Goal: Task Accomplishment & Management: Manage account settings

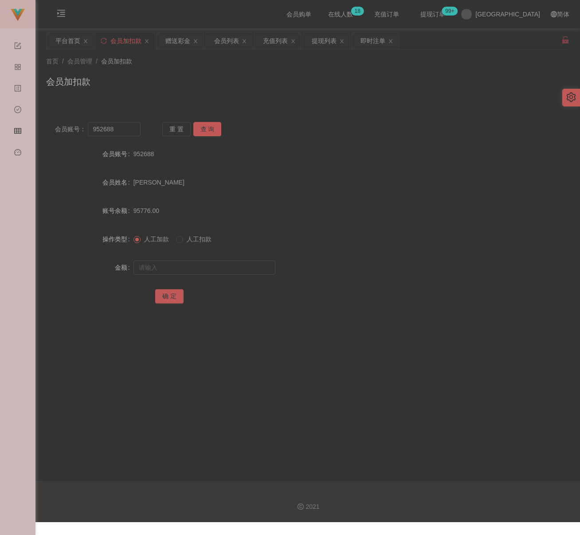
click at [208, 57] on div "首页 / 会员管理 / 会员加扣款 /" at bounding box center [308, 61] width 524 height 9
click at [120, 130] on input "952688" at bounding box center [114, 129] width 53 height 14
paste input "Cheonghongwai613"
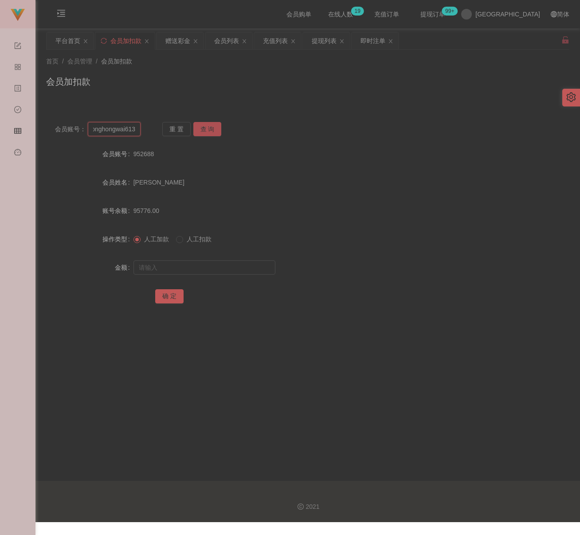
type input "Cheonghongwai613"
click at [217, 125] on button "查 询" at bounding box center [207, 129] width 28 height 14
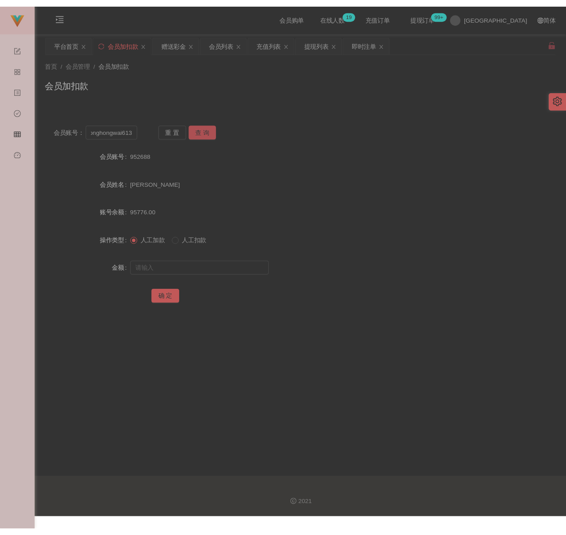
scroll to position [0, 0]
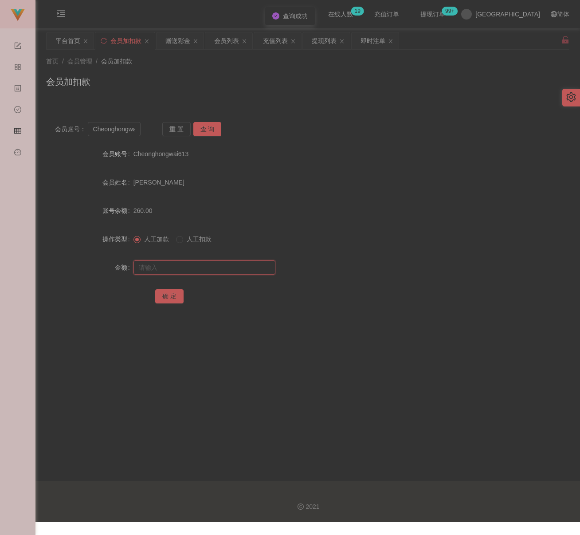
click at [187, 273] on input "text" at bounding box center [205, 268] width 142 height 14
drag, startPoint x: 216, startPoint y: 265, endPoint x: 207, endPoint y: 268, distance: 9.3
click at [216, 265] on input "text" at bounding box center [205, 268] width 142 height 14
paste input "1000"
type input "1000"
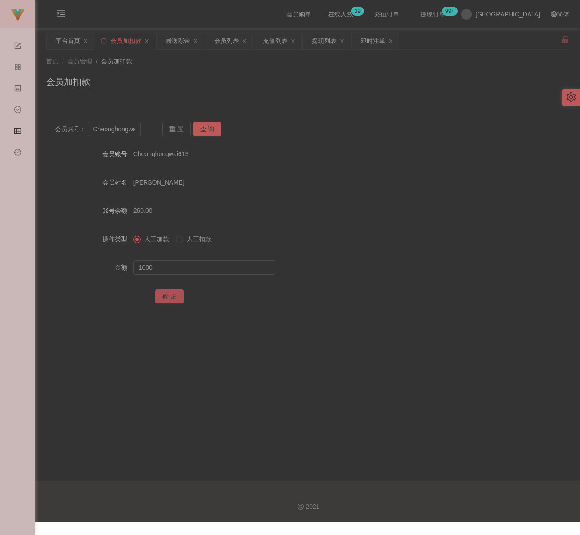
click at [166, 295] on button "确 定" at bounding box center [169, 296] width 28 height 14
click at [393, 64] on div "首页 / 会员管理 / 会员加扣款 /" at bounding box center [308, 61] width 524 height 9
click at [132, 128] on input "Cheonghongwai613" at bounding box center [114, 129] width 53 height 14
paste input "017565153"
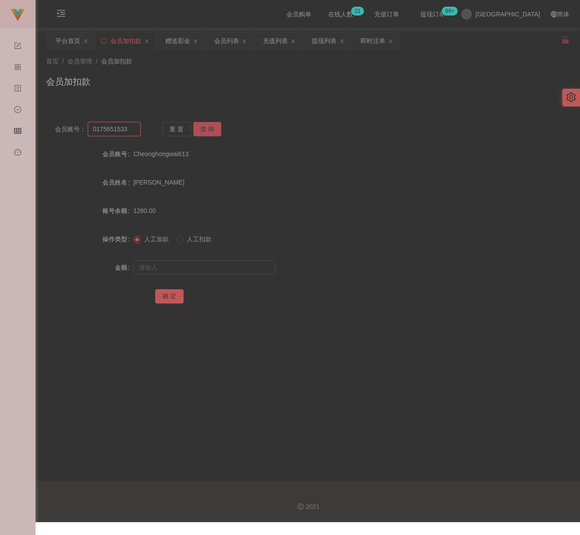
type input "0175651533"
click at [193, 129] on button "查 询" at bounding box center [207, 129] width 28 height 14
click at [201, 262] on input "text" at bounding box center [205, 268] width 142 height 14
click at [200, 264] on input "text" at bounding box center [205, 268] width 142 height 14
paste input "500"
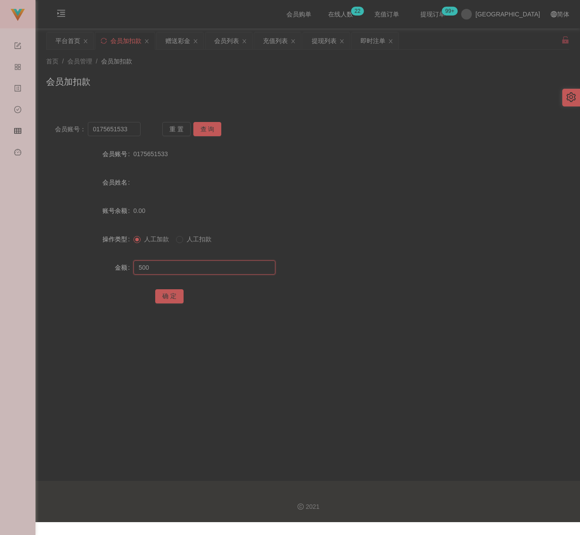
type input "500"
click at [162, 295] on button "确 定" at bounding box center [169, 296] width 28 height 14
click at [123, 126] on input "0175651533" at bounding box center [114, 129] width 53 height 14
paste input "fy689"
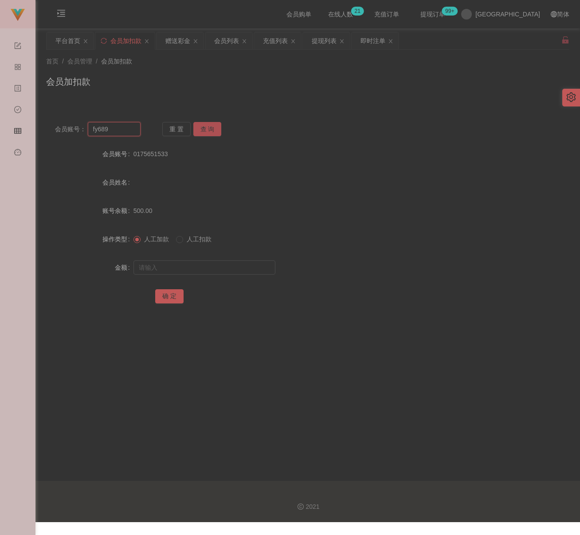
type input "fy689"
drag, startPoint x: 199, startPoint y: 129, endPoint x: 200, endPoint y: 135, distance: 5.9
click at [199, 129] on button "查 询" at bounding box center [207, 129] width 28 height 14
click at [206, 264] on input "text" at bounding box center [205, 268] width 142 height 14
click at [207, 267] on input "text" at bounding box center [205, 268] width 142 height 14
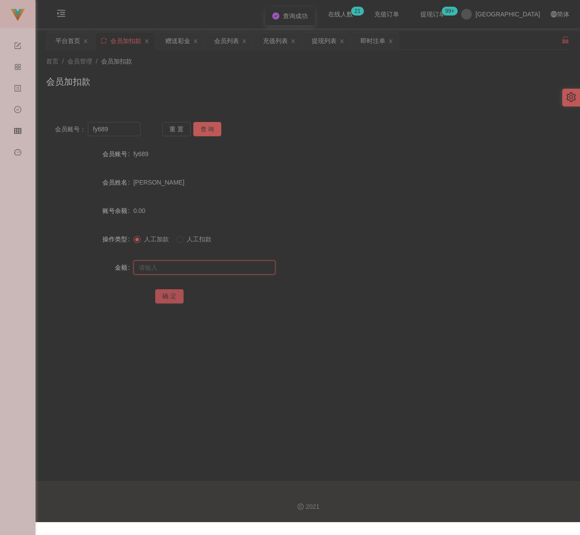
paste input "500"
type input "500"
click at [171, 294] on button "确 定" at bounding box center [169, 296] width 28 height 14
click at [127, 134] on input "fy689" at bounding box center [114, 129] width 53 height 14
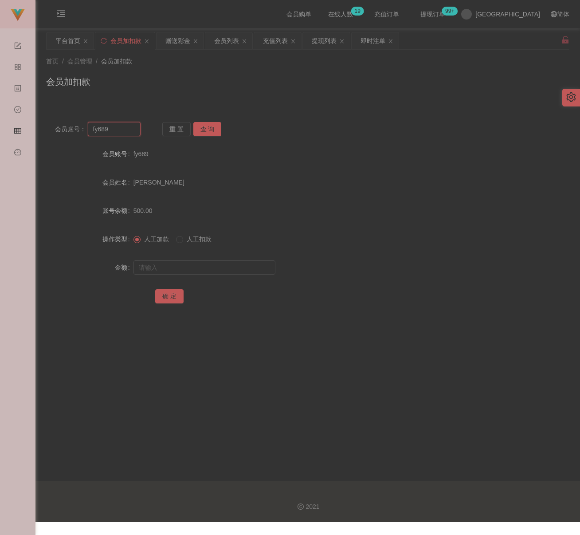
paste input "junjie1234"
type input "junjie1234"
click at [213, 128] on button "查 询" at bounding box center [207, 129] width 28 height 14
click at [198, 266] on input "text" at bounding box center [205, 268] width 142 height 14
click at [239, 266] on input "text" at bounding box center [205, 268] width 142 height 14
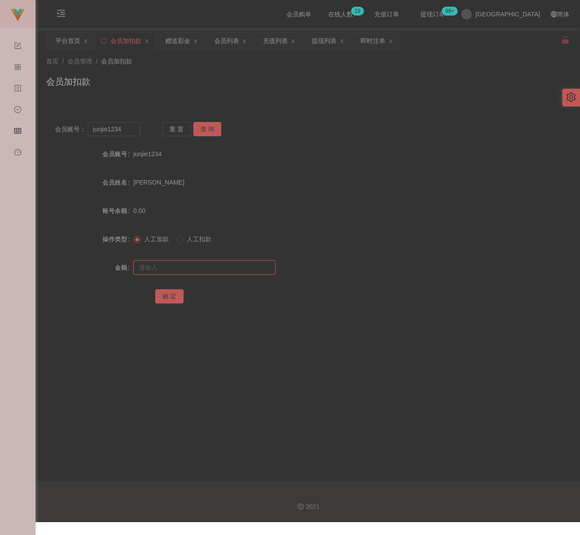
paste input "500"
type input "500"
click at [172, 293] on button "确 定" at bounding box center [169, 296] width 28 height 14
click at [131, 125] on input "junjie1234" at bounding box center [114, 129] width 53 height 14
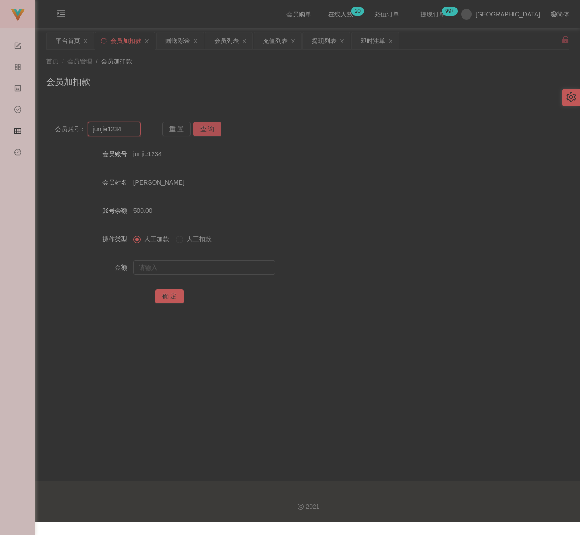
paste input "PS"
type input "PS"
click at [214, 123] on button "查 询" at bounding box center [207, 129] width 28 height 14
drag, startPoint x: 213, startPoint y: 268, endPoint x: 224, endPoint y: 268, distance: 11.1
click at [213, 268] on input "text" at bounding box center [205, 268] width 142 height 14
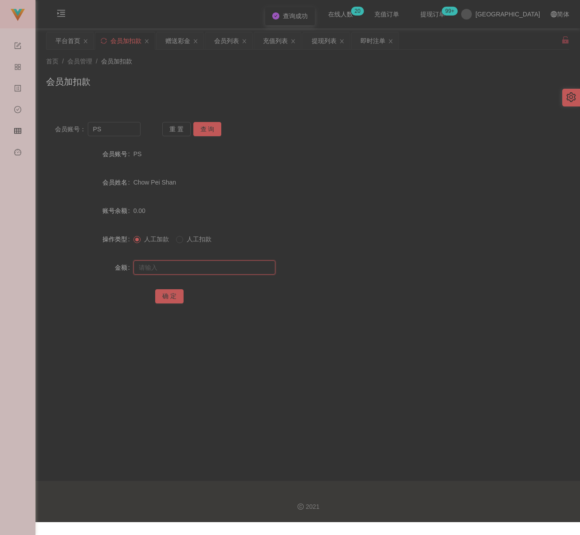
click at [235, 267] on input "text" at bounding box center [205, 268] width 142 height 14
paste input "800"
type input "800"
click at [162, 297] on button "确 定" at bounding box center [169, 296] width 28 height 14
click at [230, 40] on div "会员列表" at bounding box center [226, 40] width 25 height 17
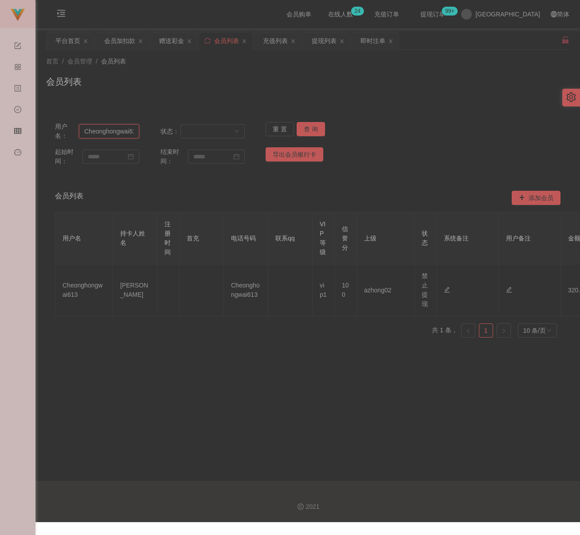
click at [123, 130] on input "Cheonghongwai613" at bounding box center [109, 131] width 60 height 14
paste input "PS"
type input "PS"
click at [305, 129] on button "查 询" at bounding box center [311, 129] width 28 height 14
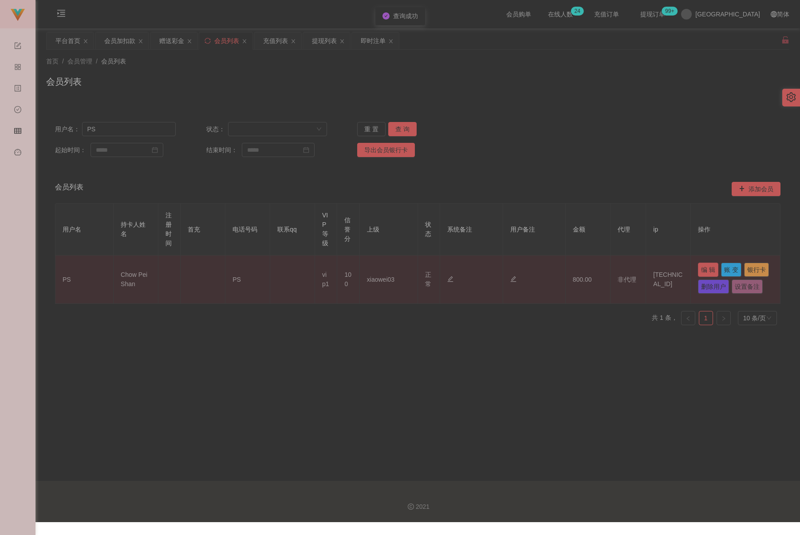
click at [580, 269] on button "编 辑" at bounding box center [708, 270] width 20 height 14
type input "PS"
type input "Chow Pei Shan"
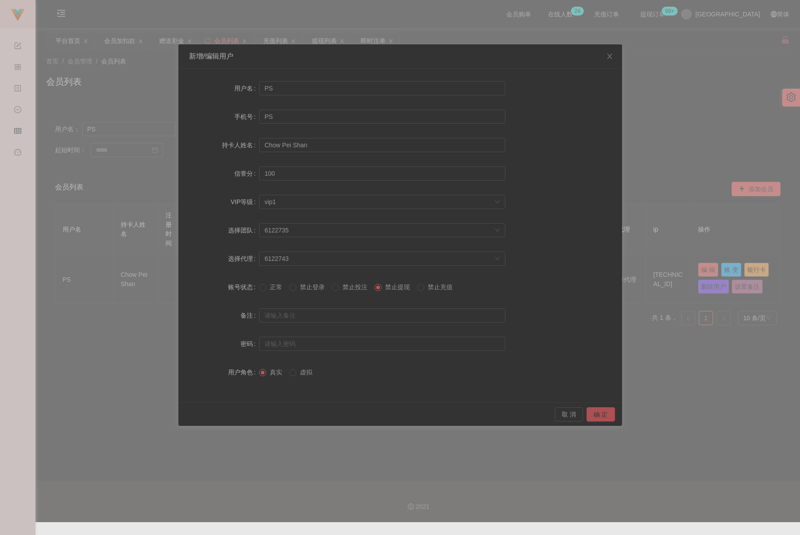
click at [580, 414] on button "确 定" at bounding box center [601, 414] width 28 height 14
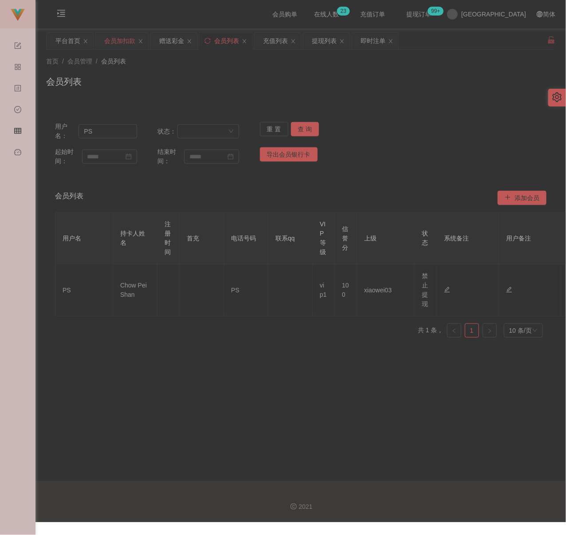
click at [122, 40] on div "会员加扣款" at bounding box center [119, 40] width 31 height 17
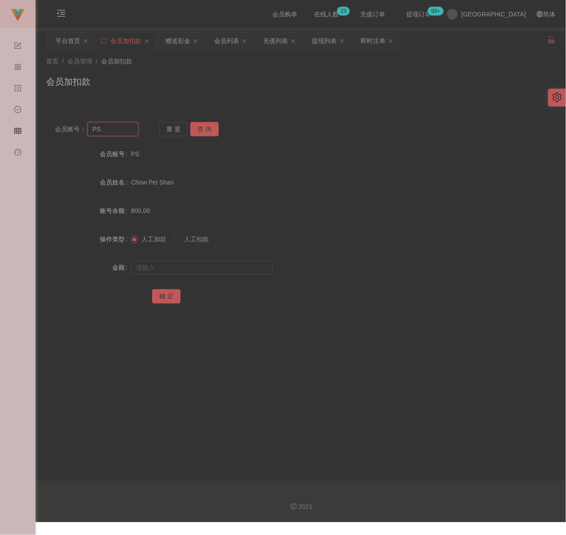
click at [103, 128] on input "PS" at bounding box center [112, 129] width 51 height 14
paste input "qq123"
type input "qq123"
click at [203, 128] on button "查 询" at bounding box center [204, 129] width 28 height 14
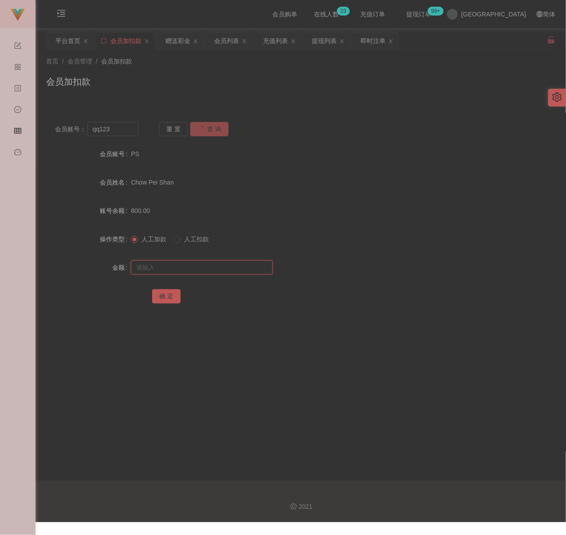
drag, startPoint x: 192, startPoint y: 264, endPoint x: 209, endPoint y: 271, distance: 19.0
click at [192, 264] on input "text" at bounding box center [202, 268] width 142 height 14
click at [234, 266] on input "text" at bounding box center [202, 268] width 142 height 14
paste input "500"
type input "500"
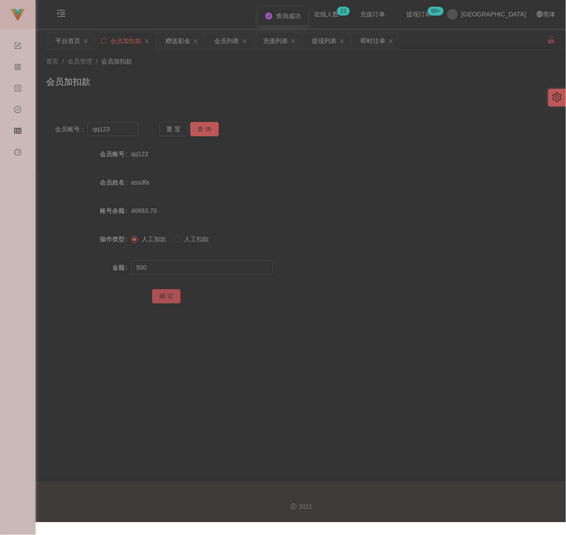
click at [162, 292] on button "确 定" at bounding box center [166, 296] width 28 height 14
click at [128, 132] on input "qq123" at bounding box center [112, 129] width 51 height 14
paste input "RaymondTan"
type input "RaymondTan"
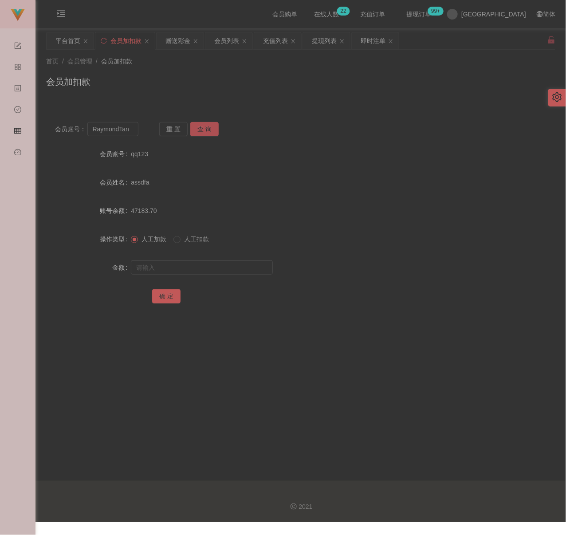
click at [204, 128] on button "查 询" at bounding box center [204, 129] width 28 height 14
click at [215, 268] on input "text" at bounding box center [202, 268] width 142 height 14
type input "500"
click at [160, 296] on button "确 定" at bounding box center [166, 296] width 28 height 14
click at [132, 130] on input "RaymondTan" at bounding box center [112, 129] width 51 height 14
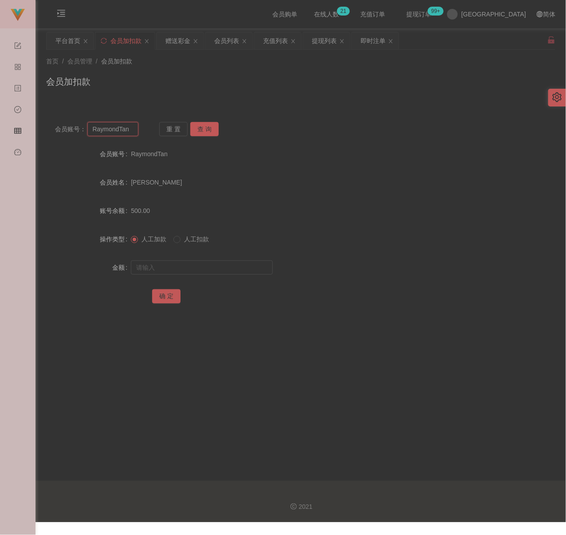
click at [132, 130] on input "RaymondTan" at bounding box center [112, 129] width 51 height 14
paste input "aefanyl"
type input "aefanyl"
click at [203, 126] on button "查 询" at bounding box center [204, 129] width 28 height 14
drag, startPoint x: 177, startPoint y: 265, endPoint x: 186, endPoint y: 265, distance: 9.3
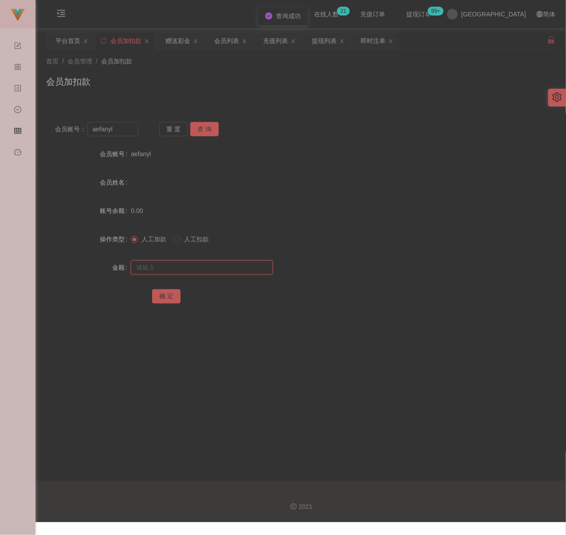
click at [177, 265] on input "text" at bounding box center [202, 268] width 142 height 14
click at [233, 266] on input "text" at bounding box center [202, 268] width 142 height 14
paste input "1200"
type input "1200"
click at [168, 293] on button "确 定" at bounding box center [166, 296] width 28 height 14
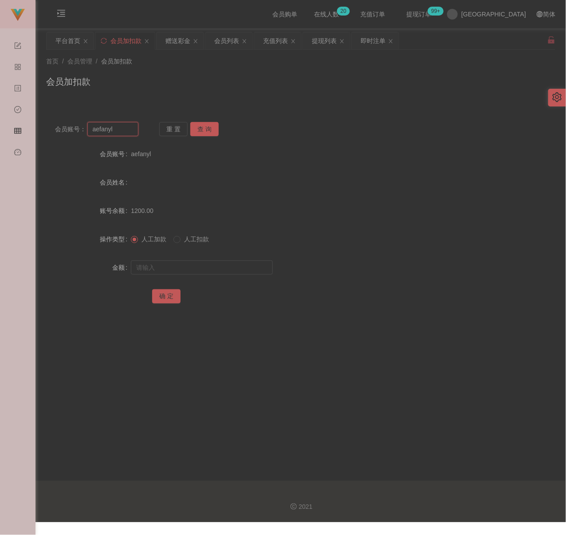
click at [116, 132] on input "aefanyl" at bounding box center [112, 129] width 51 height 14
paste input "jsjs"
type input "jsjs"
click at [200, 126] on button "查 询" at bounding box center [204, 129] width 28 height 14
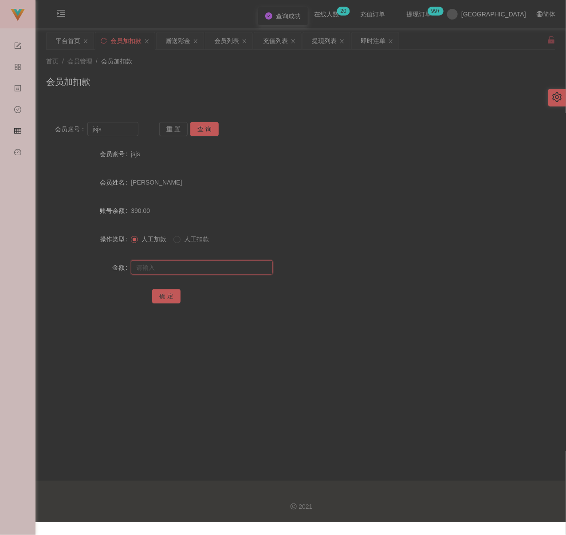
click at [169, 264] on input "text" at bounding box center [202, 268] width 142 height 14
click at [261, 266] on input "text" at bounding box center [202, 268] width 142 height 14
paste input "600"
type input "600"
click at [171, 296] on button "确 定" at bounding box center [166, 296] width 28 height 14
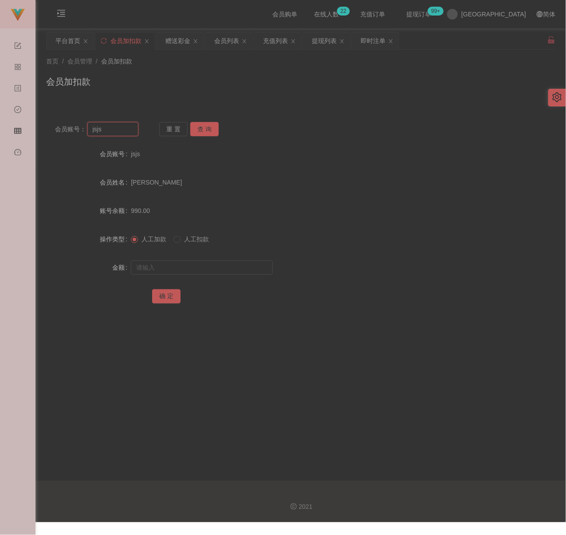
click at [115, 125] on input "jsjs" at bounding box center [112, 129] width 51 height 14
paste input "TnehGheamTatt"
type input "TnehGheamTatt"
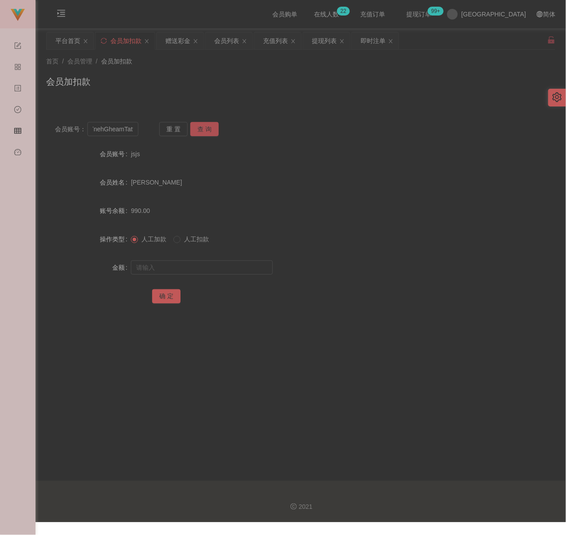
click at [208, 127] on button "查 询" at bounding box center [204, 129] width 28 height 14
click at [182, 267] on input "text" at bounding box center [202, 268] width 142 height 14
click at [211, 269] on input "text" at bounding box center [202, 268] width 142 height 14
paste input "500"
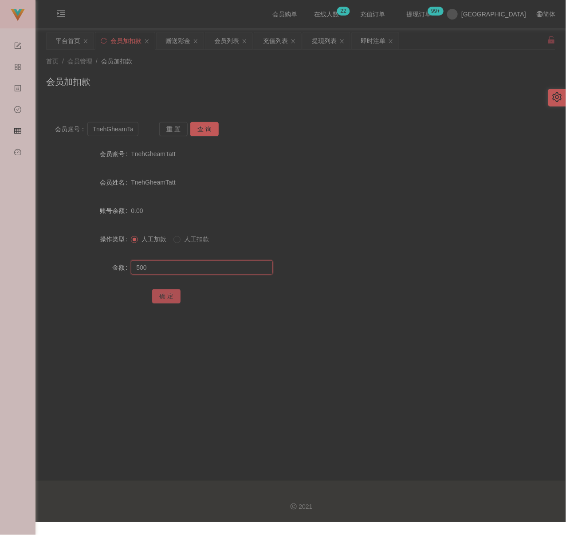
type input "500"
click at [165, 297] on button "确 定" at bounding box center [166, 296] width 28 height 14
click at [132, 128] on input "TnehGheamTatt" at bounding box center [112, 129] width 51 height 14
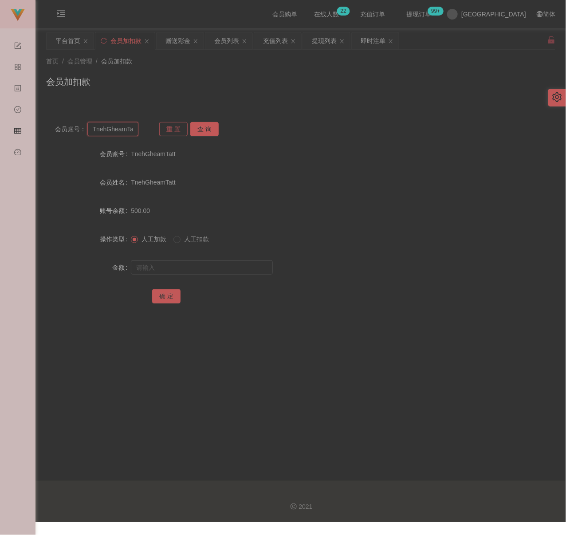
paste input "0184613534"
type input "0184613534"
click at [208, 129] on button "查 询" at bounding box center [204, 129] width 28 height 14
click at [189, 262] on input "text" at bounding box center [202, 268] width 142 height 14
click at [200, 268] on input "text" at bounding box center [202, 268] width 142 height 14
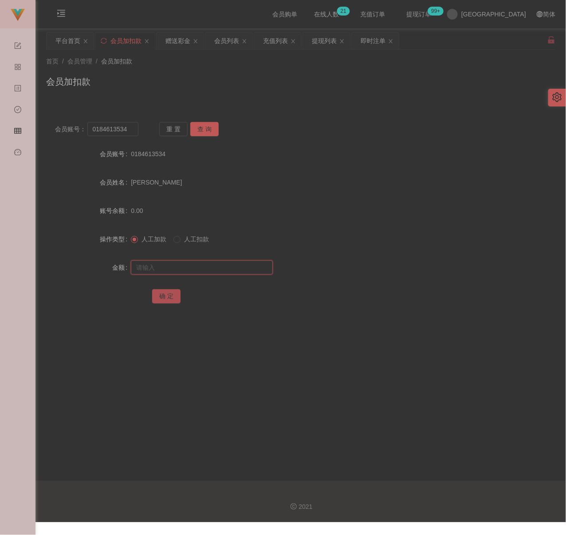
paste input "500"
type input "500"
drag, startPoint x: 160, startPoint y: 297, endPoint x: 263, endPoint y: 325, distance: 106.7
click at [161, 297] on button "确 定" at bounding box center [166, 296] width 28 height 14
click at [129, 131] on input "0184613534" at bounding box center [112, 129] width 51 height 14
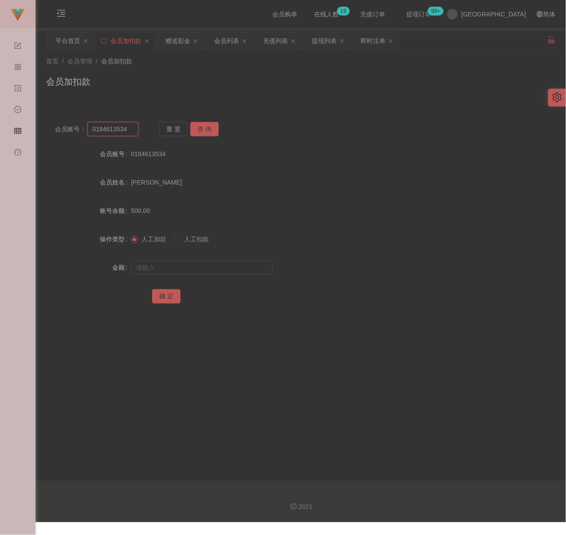
click at [129, 131] on input "0184613534" at bounding box center [112, 129] width 51 height 14
paste input "Cheonghongwai613"
type input "Cheonghongwai613"
click at [206, 124] on button "查 询" at bounding box center [204, 129] width 28 height 14
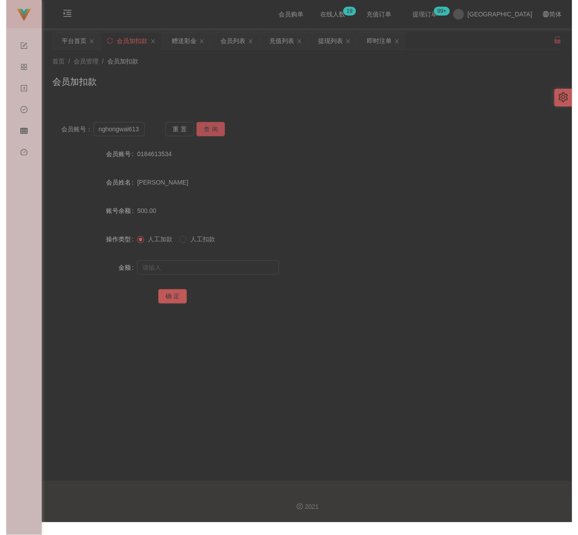
scroll to position [0, 0]
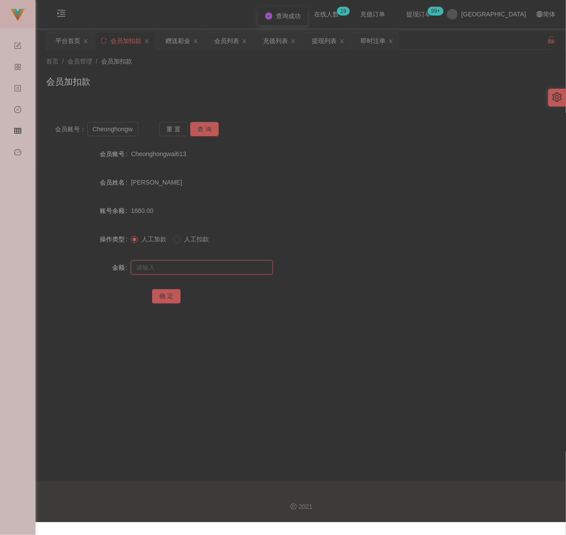
click at [205, 265] on input "text" at bounding box center [202, 268] width 142 height 14
click at [233, 272] on input "text" at bounding box center [202, 268] width 142 height 14
paste input "2000"
type input "2000"
drag, startPoint x: 163, startPoint y: 296, endPoint x: 172, endPoint y: 295, distance: 8.9
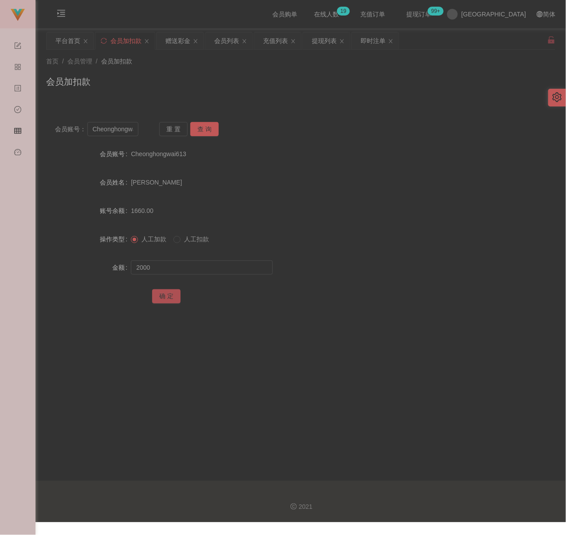
click at [163, 296] on button "确 定" at bounding box center [166, 296] width 28 height 14
click at [120, 135] on input "Cheonghongwai613" at bounding box center [112, 129] width 51 height 14
paste input "hwahwa"
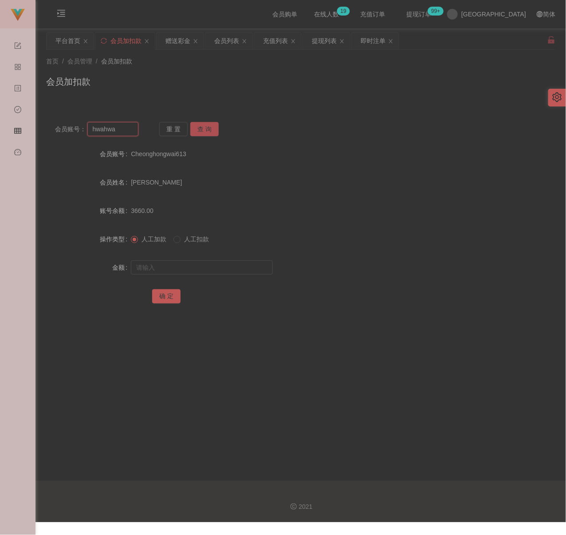
type input "hwahwa"
click at [207, 128] on button "查 询" at bounding box center [204, 129] width 28 height 14
click at [184, 262] on input "text" at bounding box center [202, 268] width 142 height 14
click at [232, 268] on input "text" at bounding box center [202, 268] width 142 height 14
paste input "500"
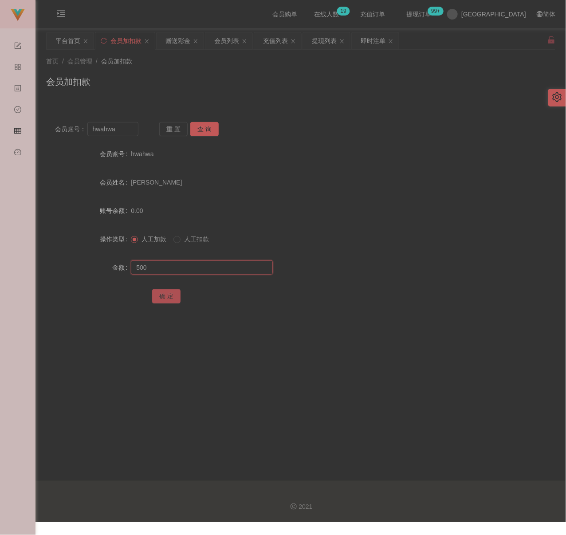
type input "500"
click at [163, 292] on button "确 定" at bounding box center [166, 296] width 28 height 14
click at [212, 78] on div "会员加扣款" at bounding box center [300, 85] width 509 height 20
click at [118, 130] on input "hwahwa" at bounding box center [112, 129] width 51 height 14
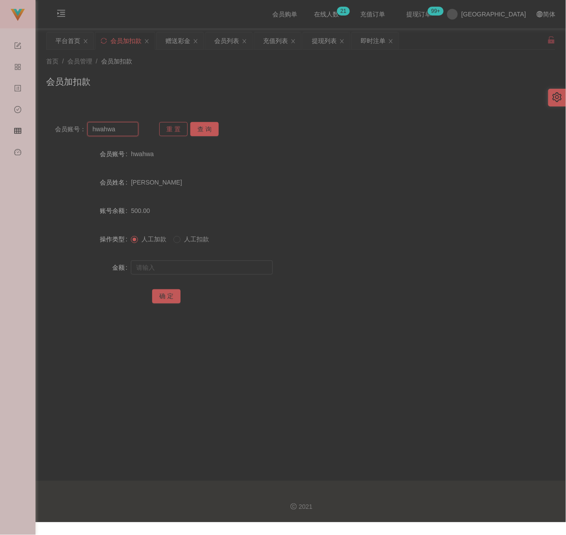
paste input "Ivychuah1"
type input "Ivychuah1"
click at [202, 126] on button "查 询" at bounding box center [204, 129] width 28 height 14
click at [186, 267] on input "text" at bounding box center [202, 268] width 142 height 14
click at [221, 261] on input "text" at bounding box center [202, 268] width 142 height 14
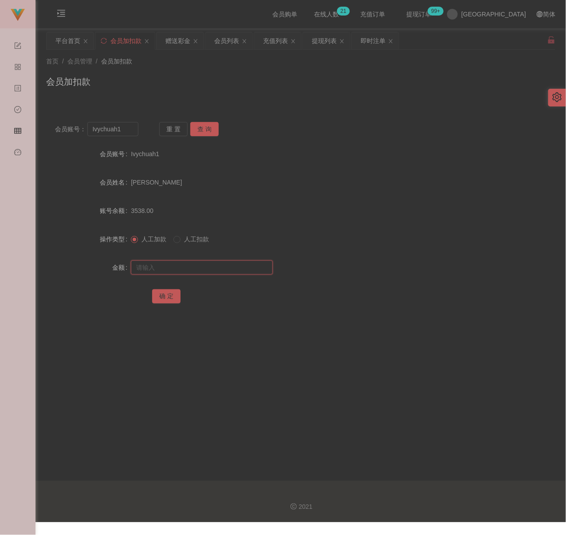
paste input "3800"
type input "3800"
click at [170, 298] on button "确 定" at bounding box center [166, 296] width 28 height 14
click at [233, 71] on div "首页 / 会员管理 / 会员加扣款 / 会员加扣款" at bounding box center [300, 76] width 509 height 39
click at [119, 126] on input "Ivychuah1" at bounding box center [112, 129] width 51 height 14
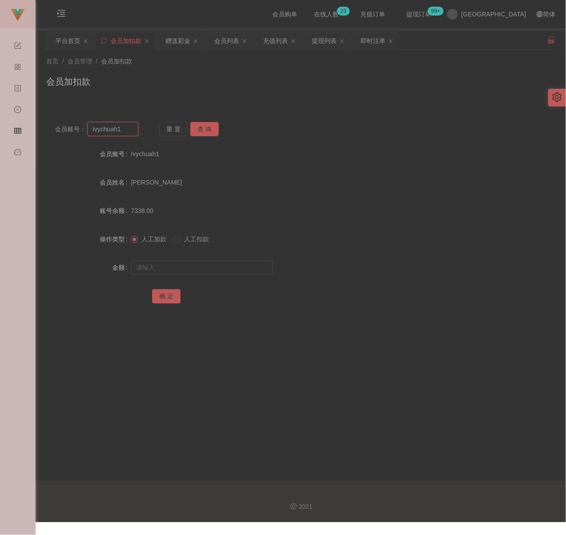
click at [119, 126] on input "Ivychuah1" at bounding box center [112, 129] width 51 height 14
paste input "kingteh"
type input "kingteh"
click at [205, 129] on button "查 询" at bounding box center [204, 129] width 28 height 14
click at [189, 269] on input "text" at bounding box center [202, 268] width 142 height 14
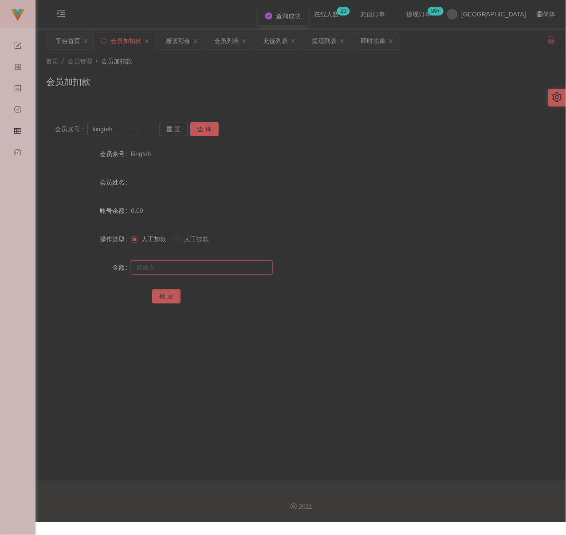
click at [243, 264] on input "text" at bounding box center [202, 268] width 142 height 14
paste input "400"
type input "400"
click at [169, 300] on button "确 定" at bounding box center [166, 296] width 28 height 14
click at [193, 80] on div "会员加扣款" at bounding box center [300, 85] width 509 height 20
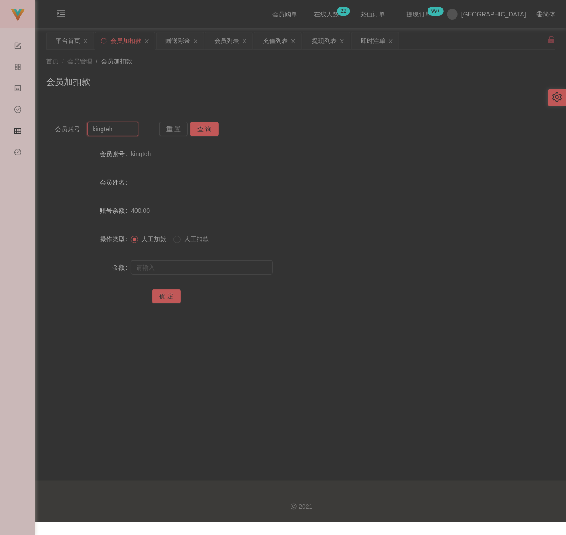
click at [130, 129] on input "kingteh" at bounding box center [112, 129] width 51 height 14
paste input "Chong0307"
type input "Chong0307"
click at [205, 126] on button "查 询" at bounding box center [204, 129] width 28 height 14
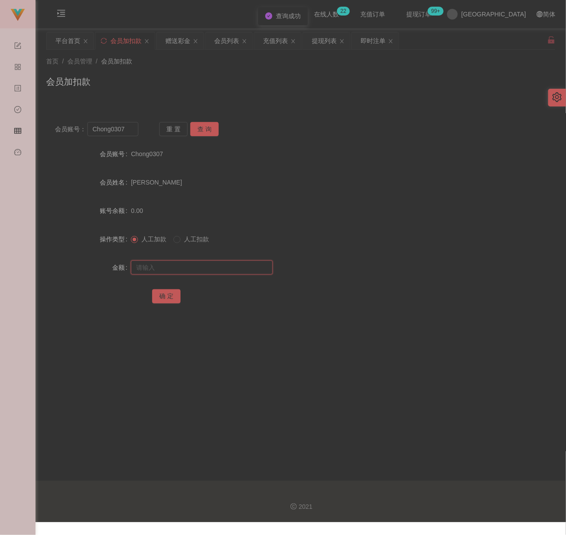
drag, startPoint x: 191, startPoint y: 271, endPoint x: 200, endPoint y: 269, distance: 9.5
click at [191, 271] on input "text" at bounding box center [202, 268] width 142 height 14
click at [244, 268] on input "text" at bounding box center [202, 268] width 142 height 14
paste input "500"
type input "500"
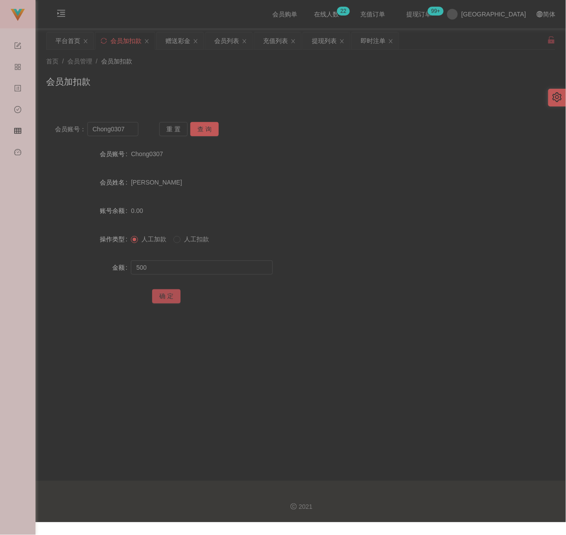
click at [171, 295] on button "确 定" at bounding box center [166, 296] width 28 height 14
click at [212, 87] on div "会员加扣款" at bounding box center [300, 85] width 509 height 20
click at [128, 129] on input "Chong0307" at bounding box center [112, 129] width 51 height 14
paste input "jojo1314520"
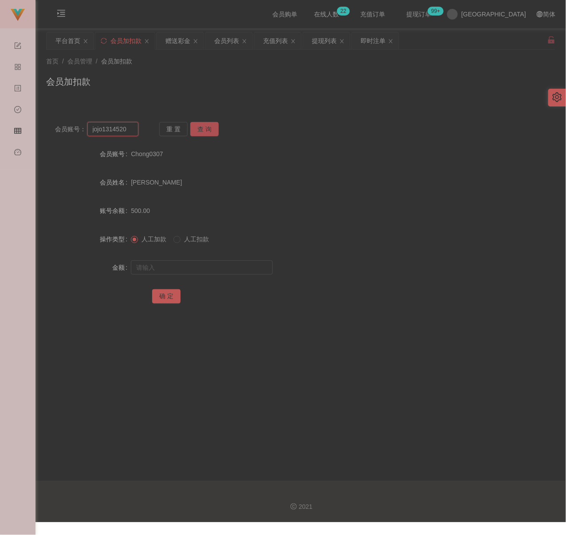
type input "jojo1314520"
click at [211, 130] on button "查 询" at bounding box center [204, 129] width 28 height 14
click at [203, 268] on input "text" at bounding box center [202, 268] width 142 height 14
click at [229, 266] on input "text" at bounding box center [202, 268] width 142 height 14
paste input "500"
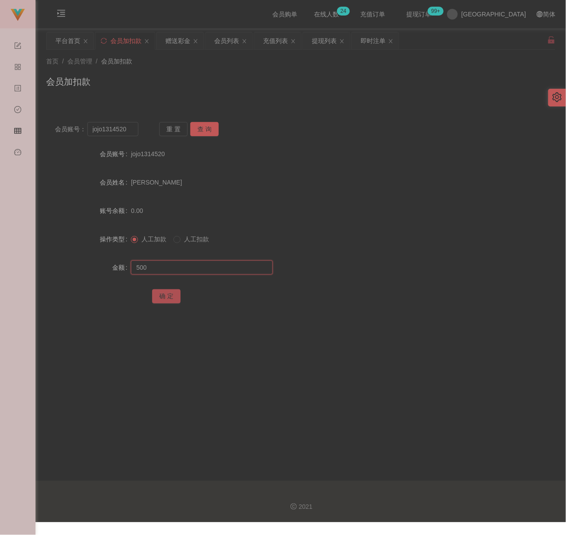
type input "500"
click at [169, 292] on button "确 定" at bounding box center [166, 296] width 28 height 14
click at [230, 40] on div "会员列表" at bounding box center [226, 40] width 25 height 17
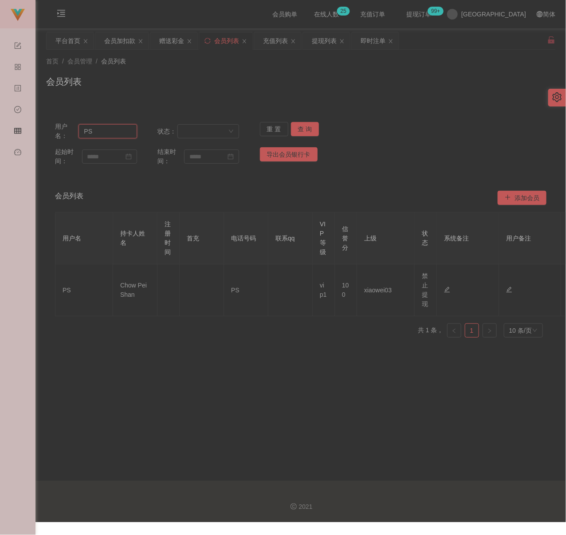
click at [112, 132] on input "PS" at bounding box center [108, 131] width 58 height 14
paste input "RaymondTan"
type input "RaymondTan"
click at [305, 126] on button "查 询" at bounding box center [305, 129] width 28 height 14
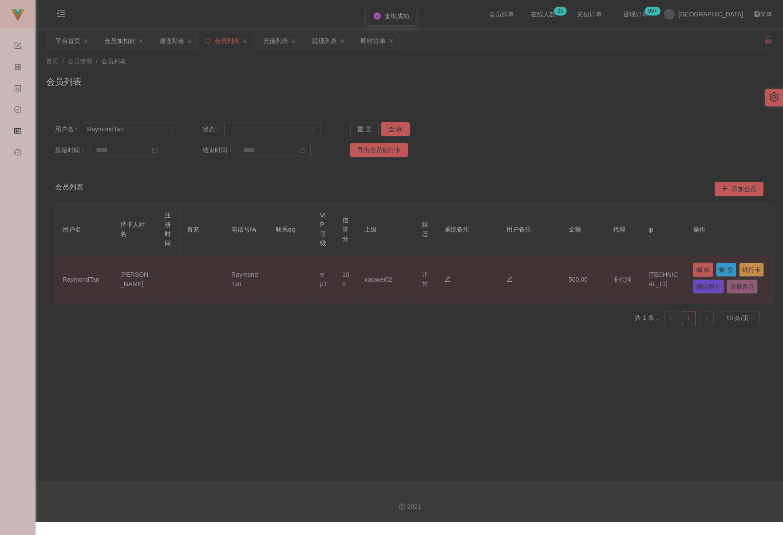
click at [580, 269] on button "编 辑" at bounding box center [703, 270] width 20 height 14
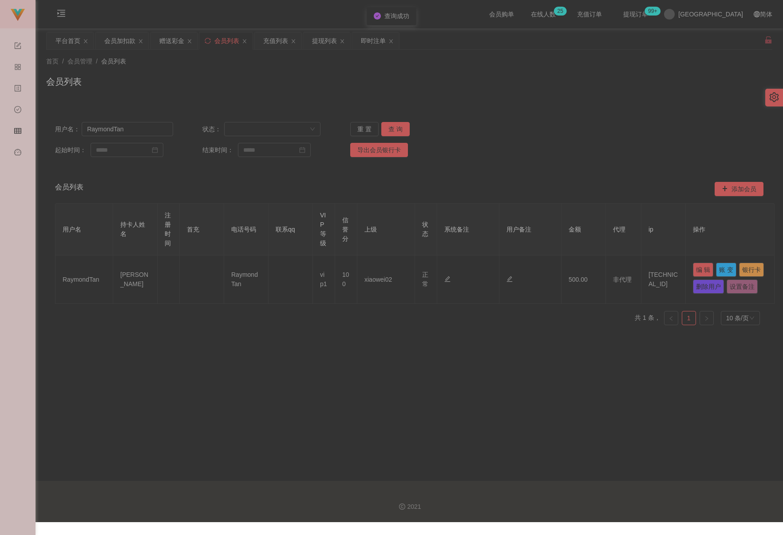
type input "RaymondTan"
type input "[PERSON_NAME]"
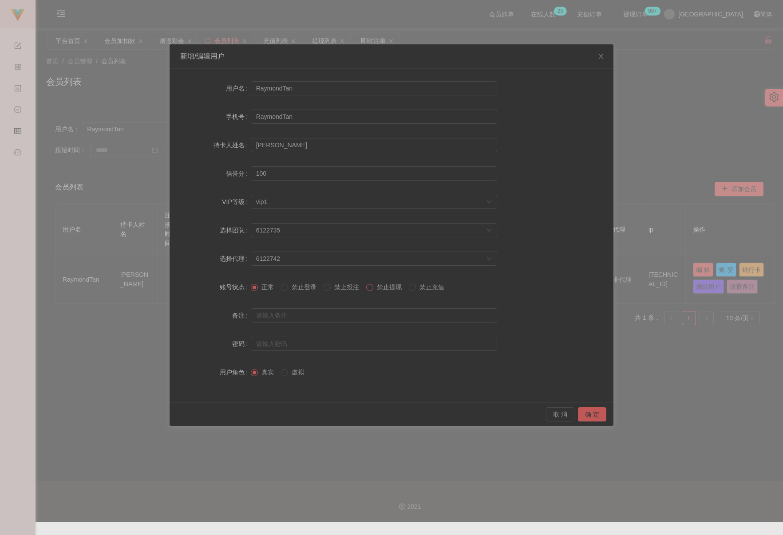
click at [373, 289] on span at bounding box center [369, 287] width 7 height 7
click at [580, 414] on button "确 定" at bounding box center [592, 414] width 28 height 14
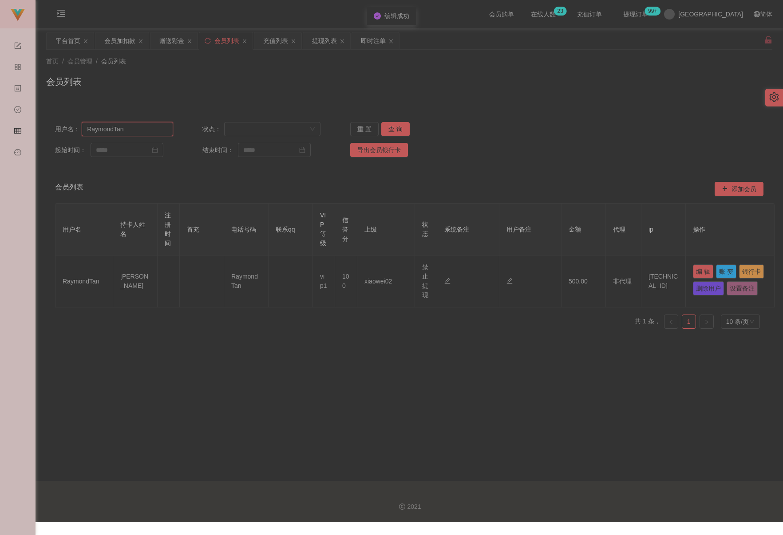
click at [129, 126] on input "RaymondTan" at bounding box center [127, 129] width 91 height 14
paste input "fy689"
type input "fy689"
click at [392, 128] on button "查 询" at bounding box center [395, 129] width 28 height 14
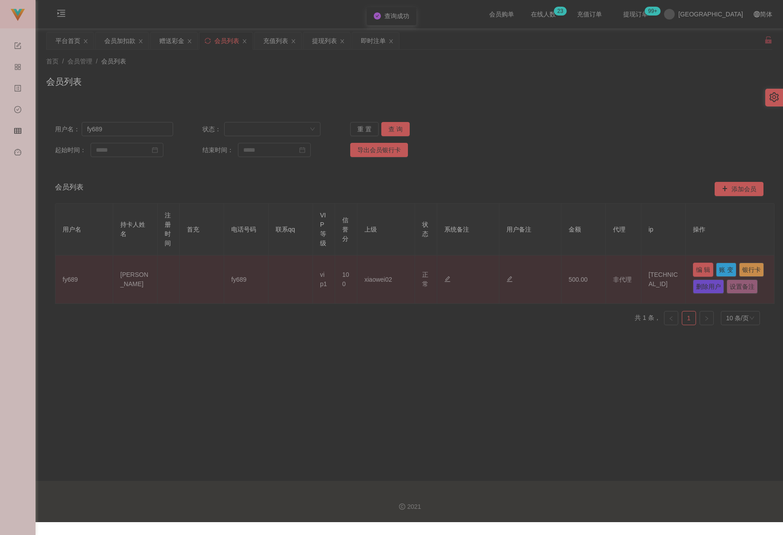
click at [580, 269] on button "编 辑" at bounding box center [703, 270] width 20 height 14
type input "fy689"
type input "[PERSON_NAME]"
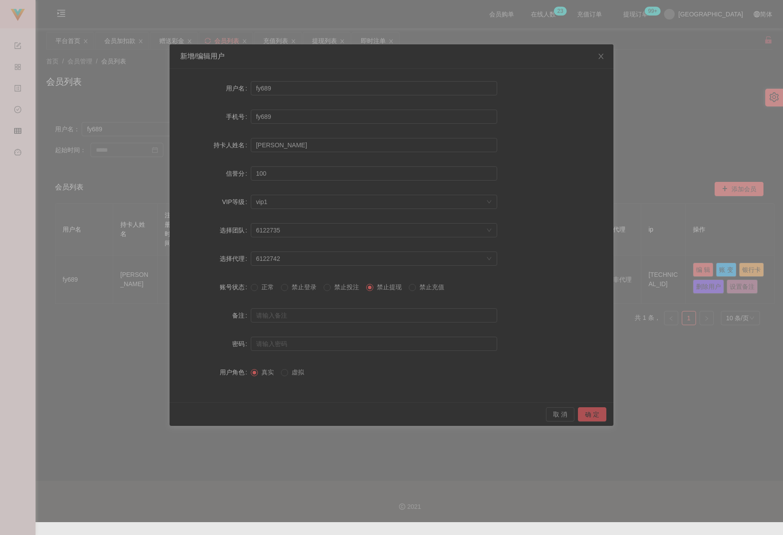
click at [580, 411] on button "确 定" at bounding box center [592, 414] width 28 height 14
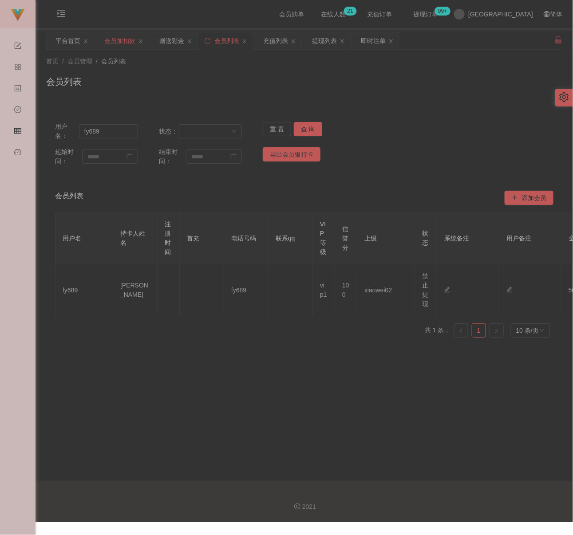
click at [112, 43] on div "会员加扣款" at bounding box center [119, 40] width 31 height 17
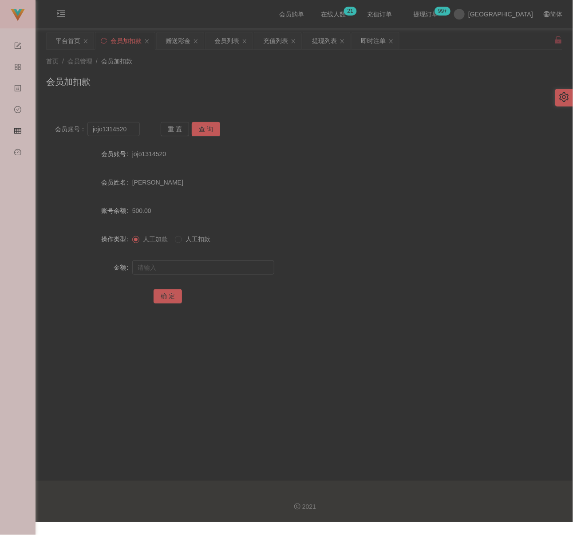
click at [200, 75] on div "会员加扣款" at bounding box center [304, 85] width 516 height 20
click at [136, 129] on input "jojo1314520" at bounding box center [113, 129] width 52 height 14
paste input "Niglim99"
type input "Niglim99"
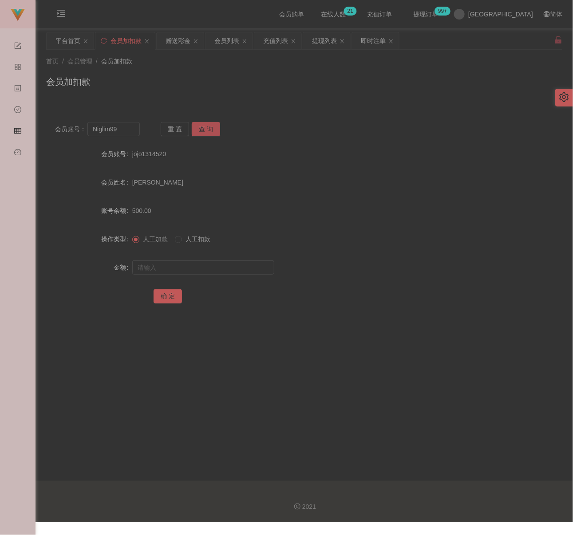
click at [206, 132] on button "查 询" at bounding box center [206, 129] width 28 height 14
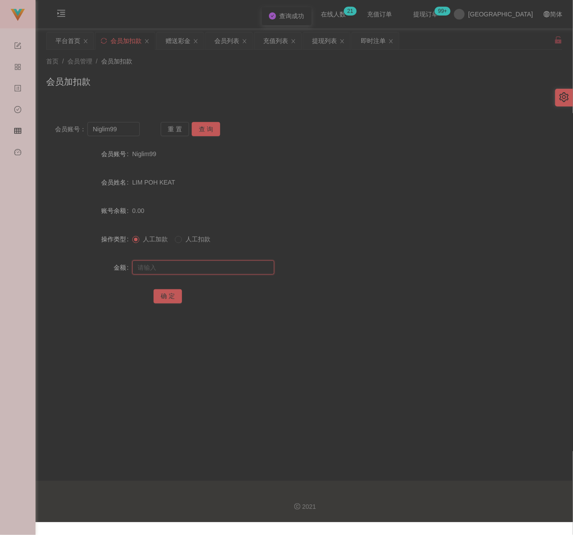
drag, startPoint x: 195, startPoint y: 272, endPoint x: 200, endPoint y: 271, distance: 5.4
click at [195, 272] on input "text" at bounding box center [203, 268] width 142 height 14
click at [210, 268] on input "text" at bounding box center [203, 268] width 142 height 14
paste input "500"
type input "500"
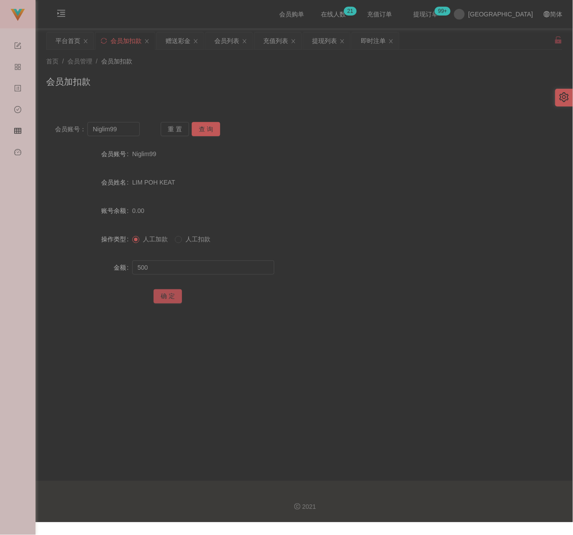
click at [176, 295] on button "确 定" at bounding box center [168, 296] width 28 height 14
click at [257, 79] on div "会员加扣款" at bounding box center [304, 85] width 516 height 20
click at [228, 41] on div "会员列表" at bounding box center [226, 40] width 25 height 17
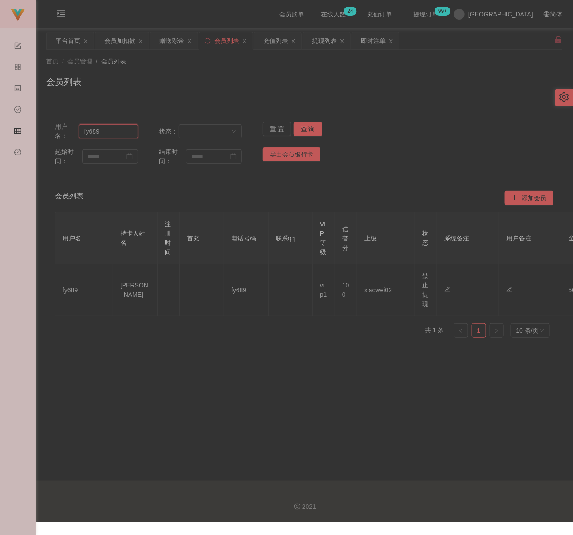
click at [108, 132] on input "fy689" at bounding box center [108, 131] width 59 height 14
paste input "zhouqs"
type input "zhouqs"
click at [299, 125] on button "查 询" at bounding box center [308, 129] width 28 height 14
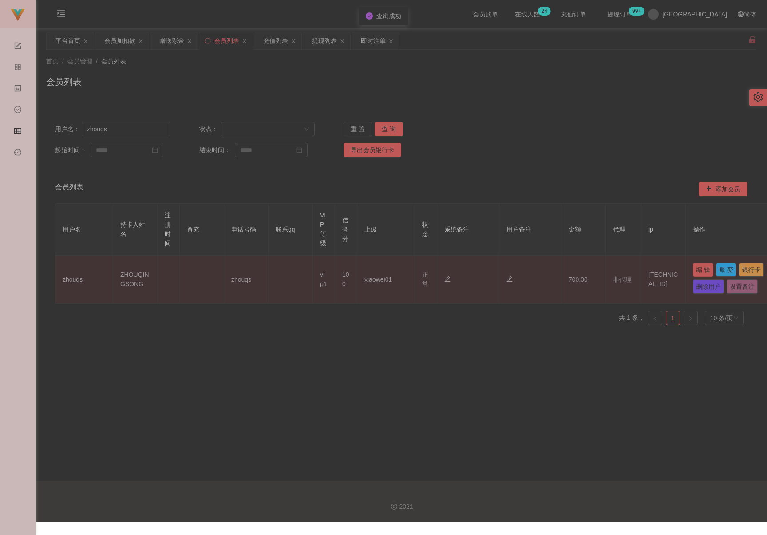
click at [580, 268] on button "编 辑" at bounding box center [703, 270] width 20 height 14
type input "zhouqs"
type input "ZHOUQINGSONG"
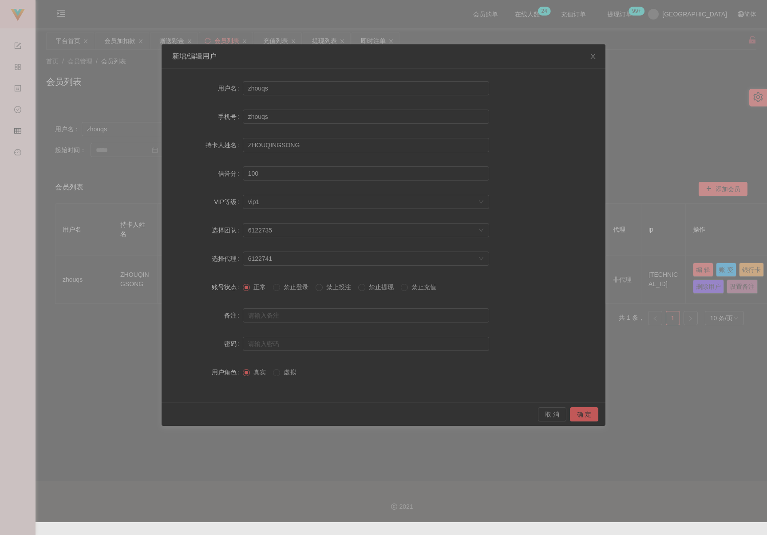
click at [372, 289] on span "禁止提现" at bounding box center [381, 287] width 32 height 7
click at [580, 418] on button "确 定" at bounding box center [584, 414] width 28 height 14
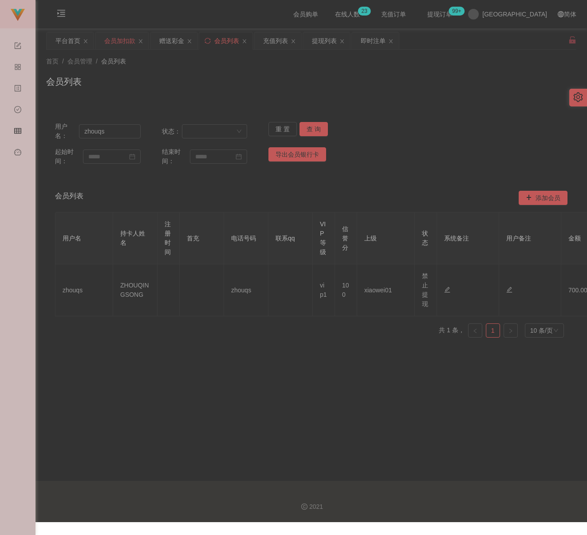
click at [123, 44] on div "会员加扣款" at bounding box center [119, 40] width 31 height 17
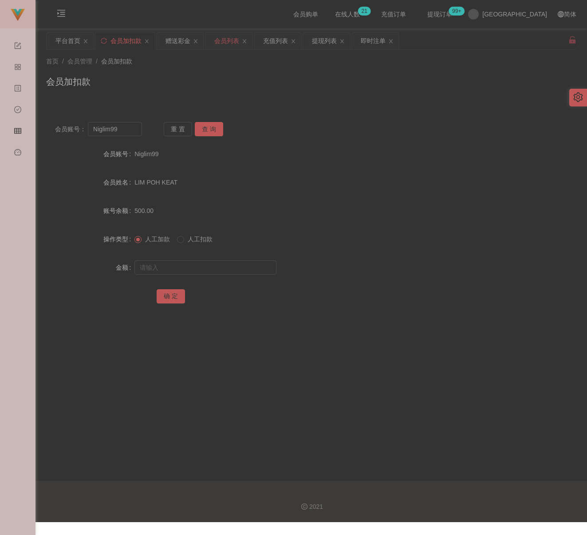
click at [228, 39] on div "会员列表" at bounding box center [226, 40] width 25 height 17
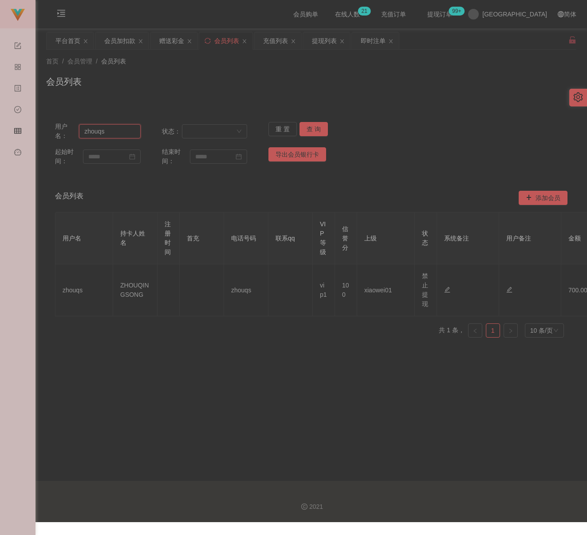
click at [111, 132] on input "zhouqs" at bounding box center [109, 131] width 61 height 14
paste input "0184613534"
type input "0184613534"
click at [303, 127] on button "查 询" at bounding box center [314, 129] width 28 height 14
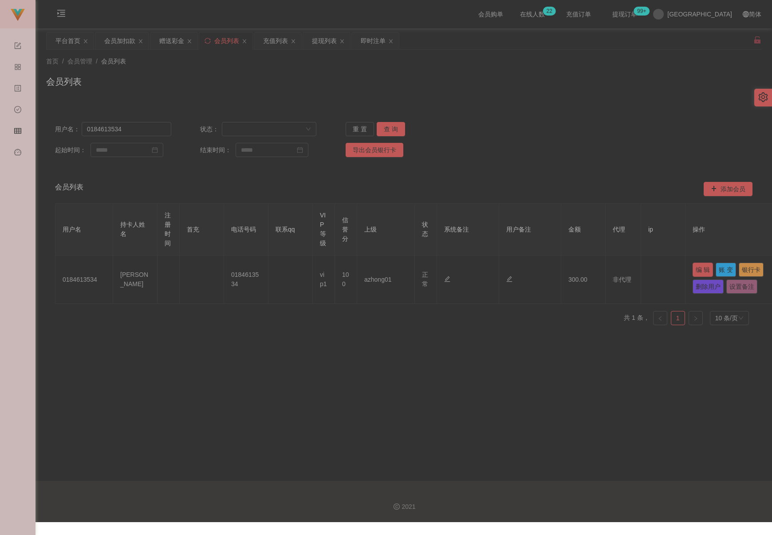
drag, startPoint x: 703, startPoint y: 269, endPoint x: 691, endPoint y: 272, distance: 12.7
click at [580, 269] on button "编 辑" at bounding box center [703, 270] width 20 height 14
type input "0184613534"
type input "[PERSON_NAME]"
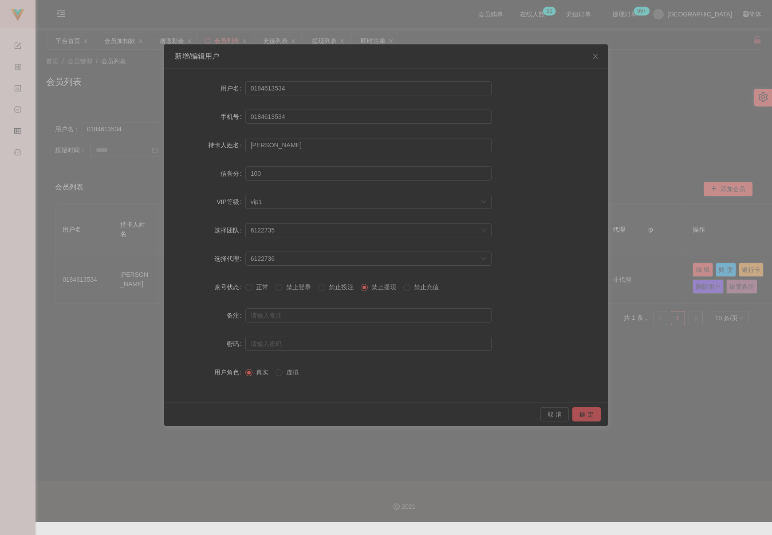
click at [580, 414] on button "确 定" at bounding box center [586, 414] width 28 height 14
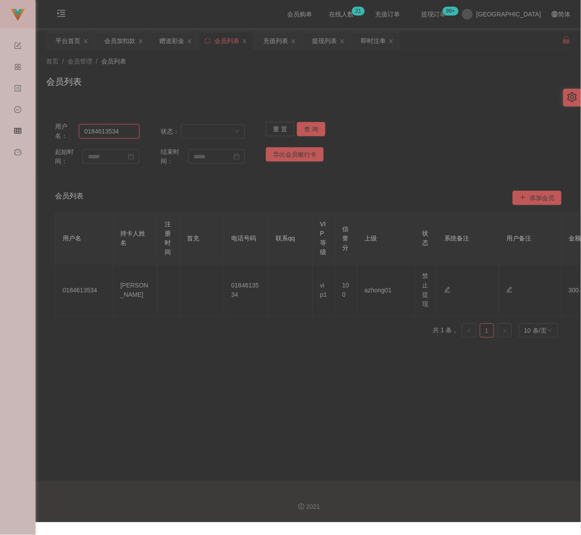
click at [129, 134] on input "0184613534" at bounding box center [109, 131] width 60 height 14
paste input "Vickyyy"
type input "Vickyyy"
click at [307, 131] on button "查 询" at bounding box center [311, 129] width 28 height 14
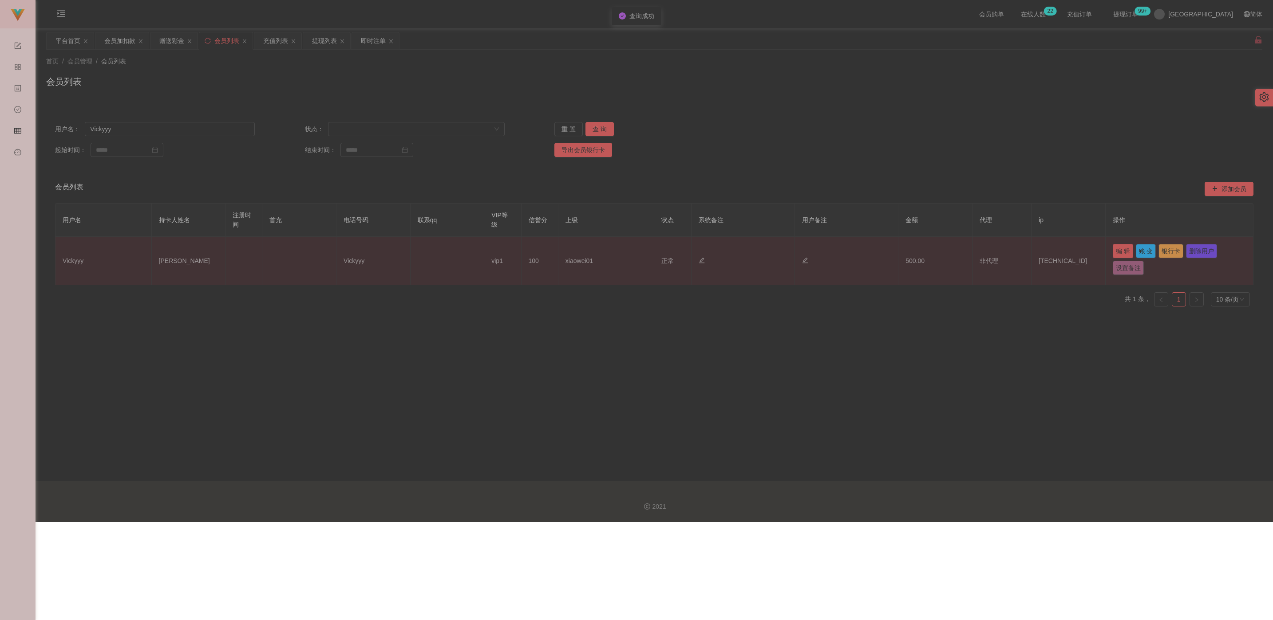
click at [580, 244] on button "编 辑" at bounding box center [1123, 251] width 20 height 14
type input "Vickyyy"
type input "[PERSON_NAME]"
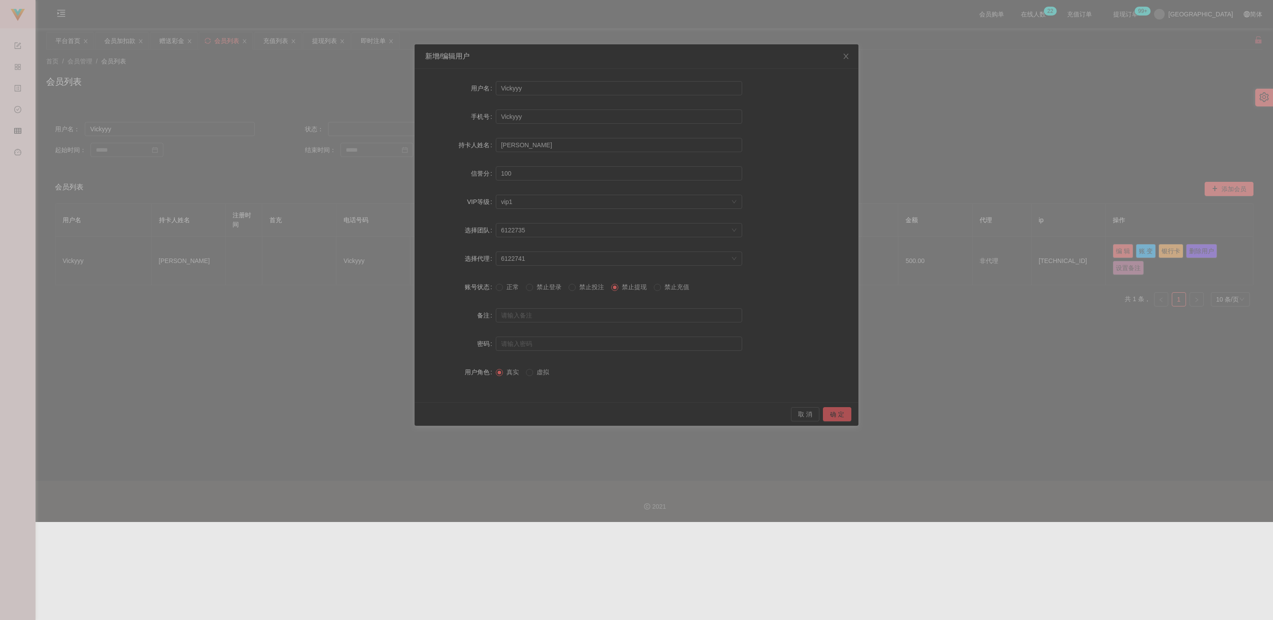
click at [580, 414] on button "确 定" at bounding box center [837, 414] width 28 height 14
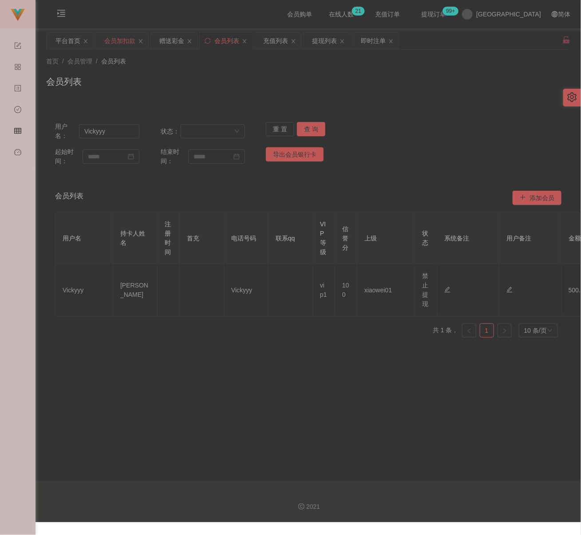
click at [119, 43] on div "会员加扣款" at bounding box center [119, 40] width 31 height 17
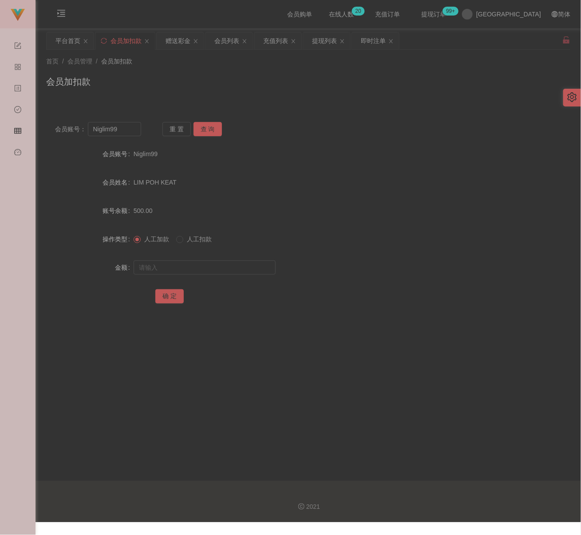
click at [192, 66] on div "首页 / 会员管理 / 会员加扣款 /" at bounding box center [308, 61] width 524 height 9
click at [131, 135] on input "Niglim99" at bounding box center [114, 129] width 53 height 14
paste input "60175518111"
type input "60175518111"
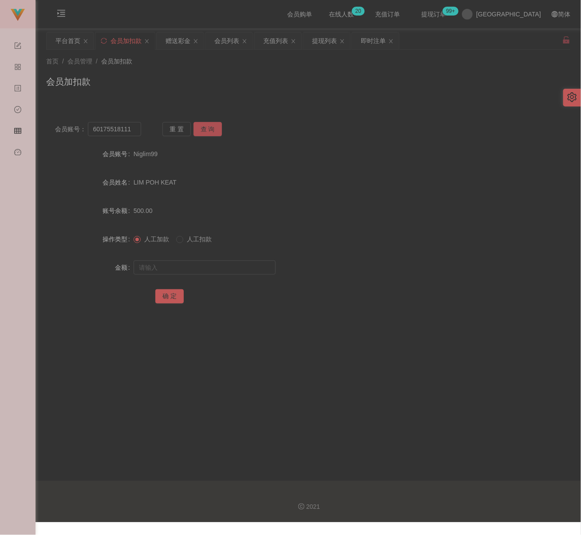
click at [213, 126] on button "查 询" at bounding box center [207, 129] width 28 height 14
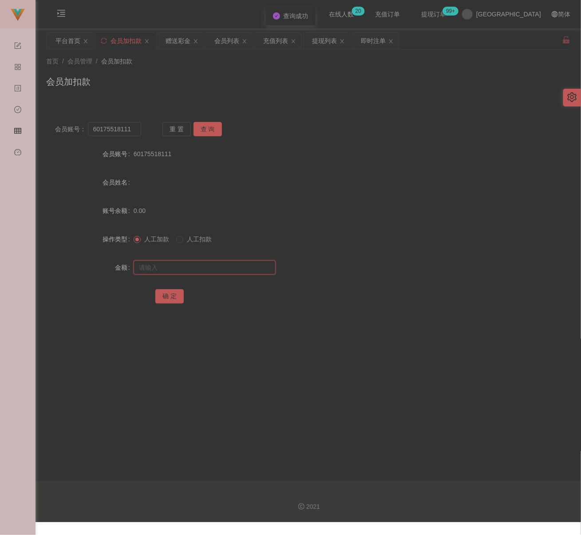
click at [208, 266] on input "text" at bounding box center [205, 268] width 142 height 14
click at [173, 263] on input "text" at bounding box center [205, 268] width 142 height 14
paste input "500"
type input "500"
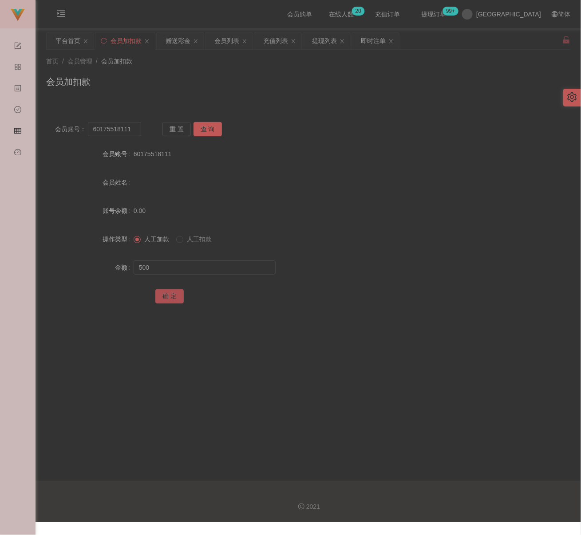
click at [178, 296] on button "确 定" at bounding box center [169, 296] width 28 height 14
click at [220, 77] on div "会员加扣款" at bounding box center [308, 85] width 524 height 20
click at [133, 129] on input "60175518111" at bounding box center [114, 129] width 53 height 14
paste input "qq123"
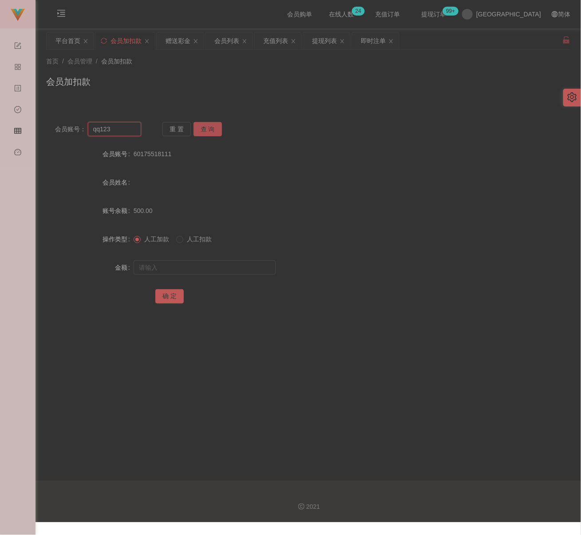
type input "qq123"
click at [213, 124] on button "查 询" at bounding box center [207, 129] width 28 height 14
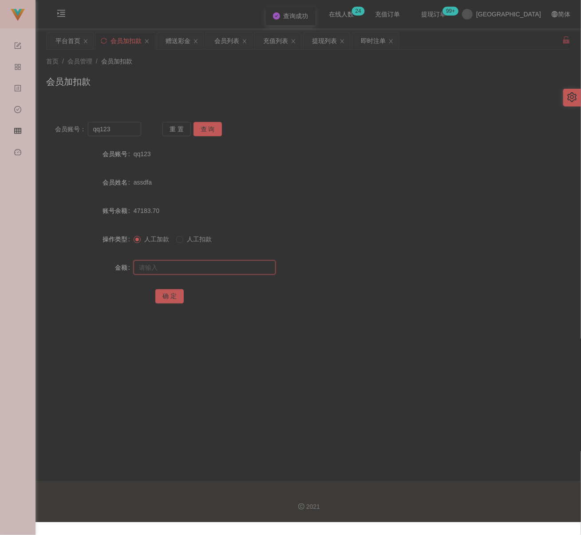
click at [196, 267] on input "text" at bounding box center [205, 268] width 142 height 14
click at [230, 268] on input "text" at bounding box center [205, 268] width 142 height 14
paste input "100"
type input "100"
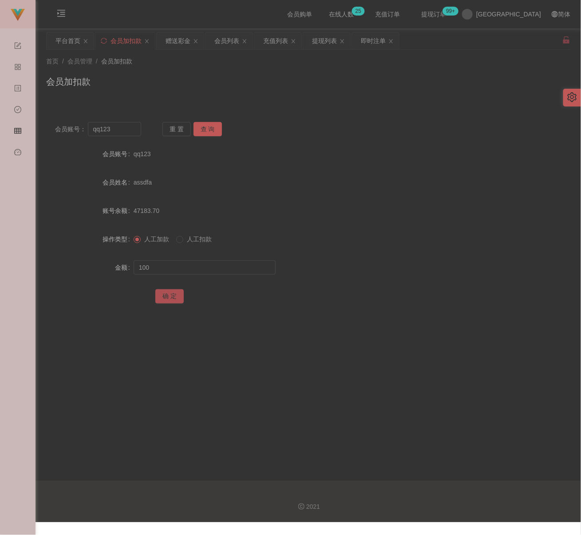
click at [162, 299] on button "确 定" at bounding box center [169, 296] width 28 height 14
click at [236, 40] on div "会员列表" at bounding box center [226, 40] width 25 height 17
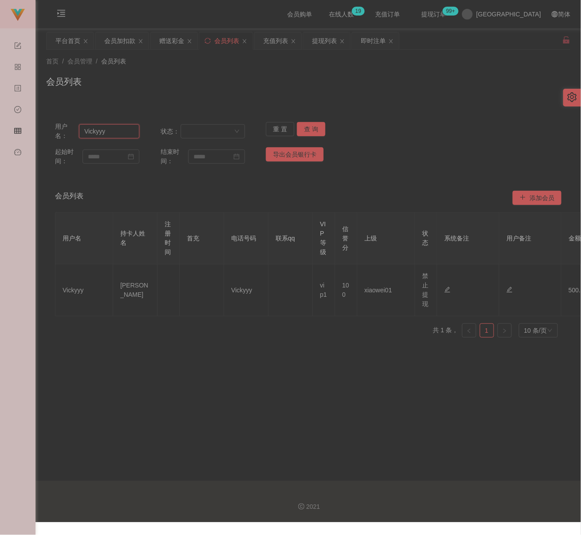
click at [132, 136] on input "Vickyyy" at bounding box center [109, 131] width 60 height 14
paste input "Chong0307"
type input "Chong0307"
click at [310, 132] on button "查 询" at bounding box center [311, 129] width 28 height 14
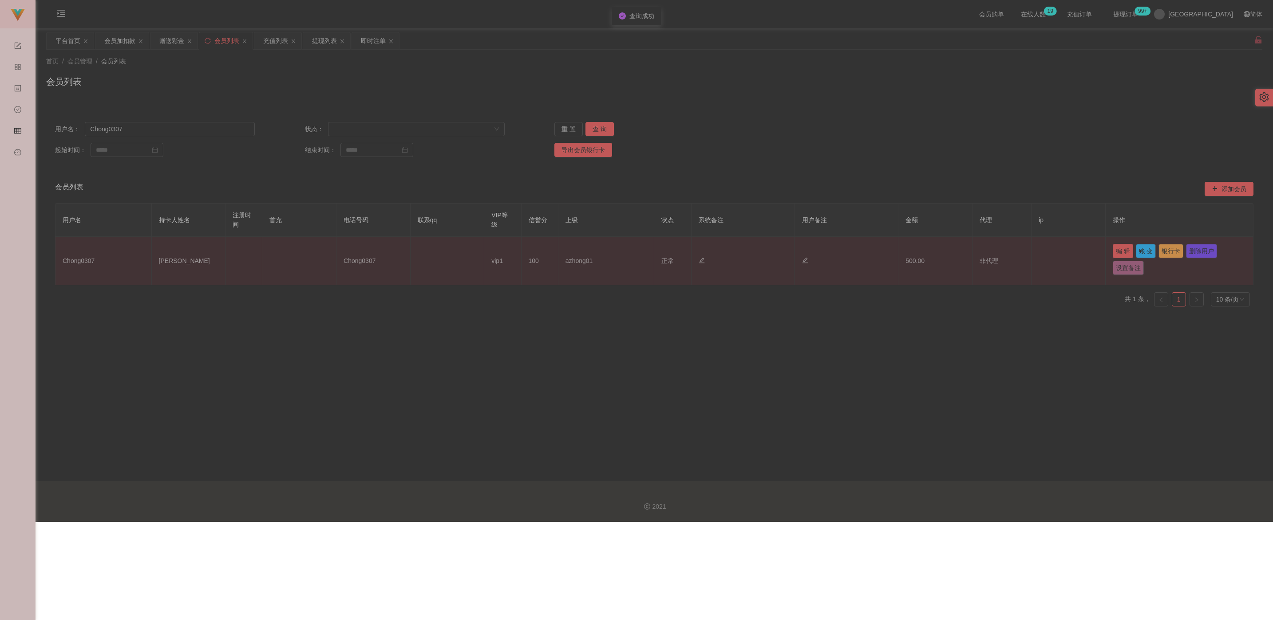
click at [580, 251] on button "编 辑" at bounding box center [1123, 251] width 20 height 14
type input "Chong0307"
type input "[PERSON_NAME]"
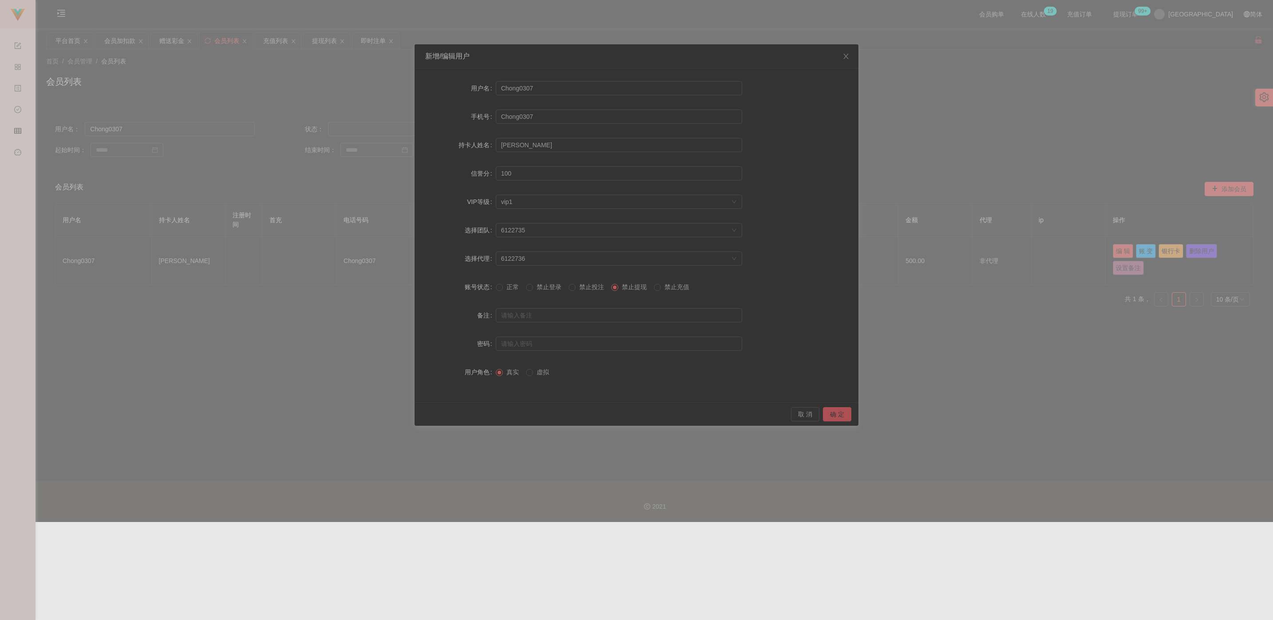
click at [580, 413] on button "确 定" at bounding box center [837, 414] width 28 height 14
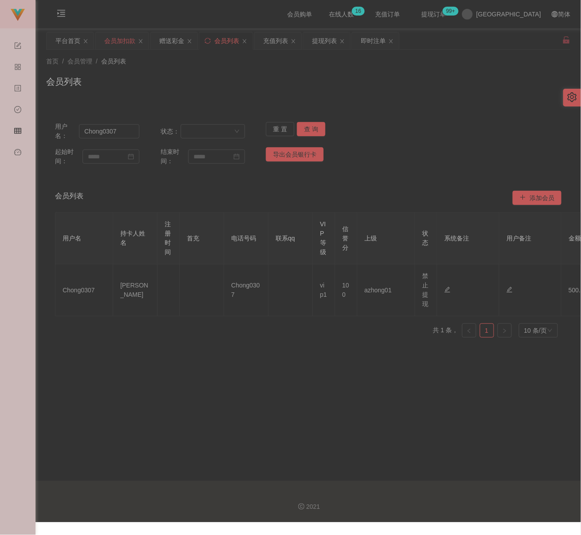
click at [113, 39] on div "会员加扣款" at bounding box center [119, 40] width 31 height 17
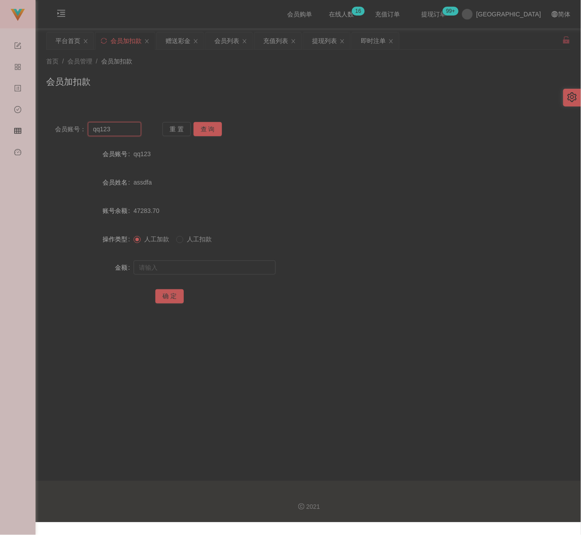
click at [116, 131] on input "qq123" at bounding box center [114, 129] width 53 height 14
paste input "RaymondTan"
type input "RaymondTan"
click at [206, 133] on button "查 询" at bounding box center [207, 129] width 28 height 14
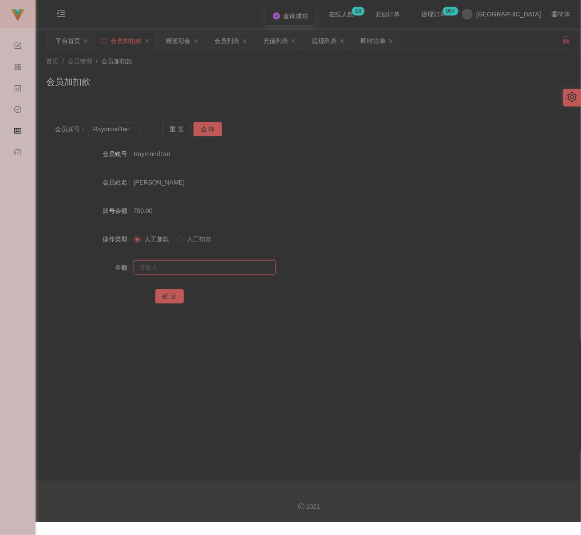
click at [222, 268] on input "text" at bounding box center [205, 268] width 142 height 14
click at [213, 268] on input "text" at bounding box center [205, 268] width 142 height 14
paste input "1500"
type input "1500"
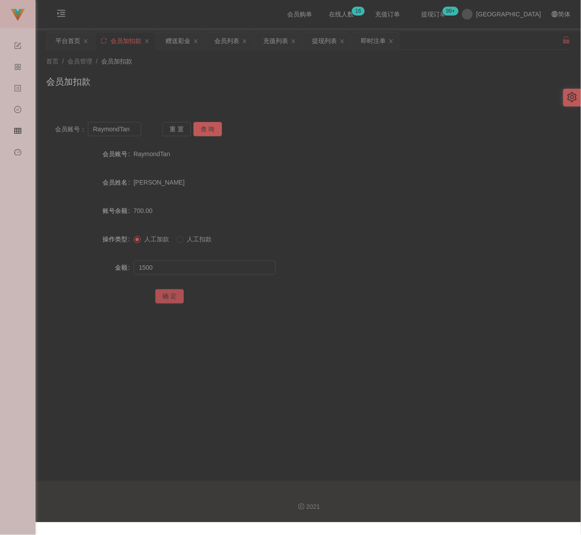
click at [164, 297] on button "确 定" at bounding box center [169, 296] width 28 height 14
click at [270, 78] on div "会员加扣款" at bounding box center [308, 85] width 524 height 20
click at [227, 40] on div "会员列表" at bounding box center [226, 40] width 25 height 17
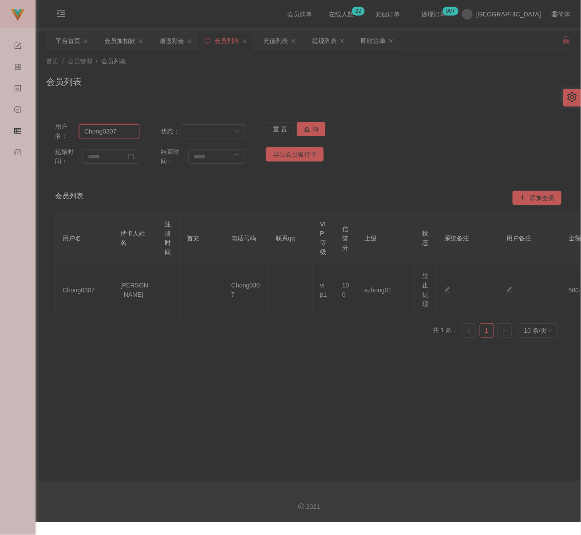
click at [125, 131] on input "Chong0307" at bounding box center [109, 131] width 60 height 14
paste input "TnehGheamTatt"
type input "TnehGheamTatt"
click at [302, 124] on button "查 询" at bounding box center [311, 129] width 28 height 14
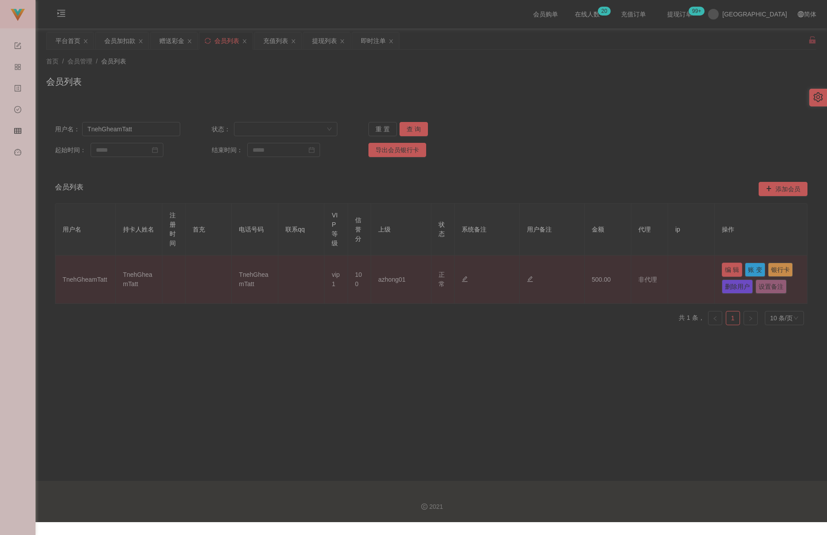
click at [580, 268] on button "编 辑" at bounding box center [732, 270] width 20 height 14
type input "TnehGheamTatt"
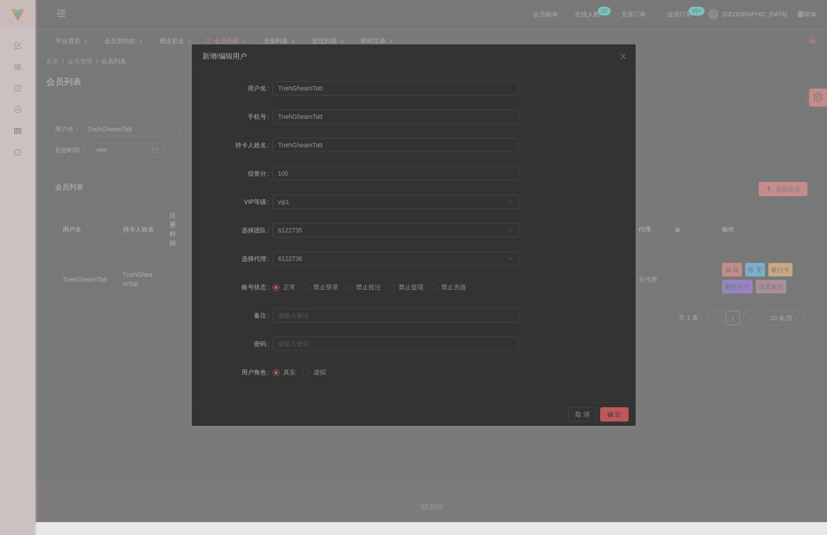
click at [404, 289] on span "禁止提现" at bounding box center [411, 287] width 32 height 7
click at [580, 414] on button "确 定" at bounding box center [614, 414] width 28 height 14
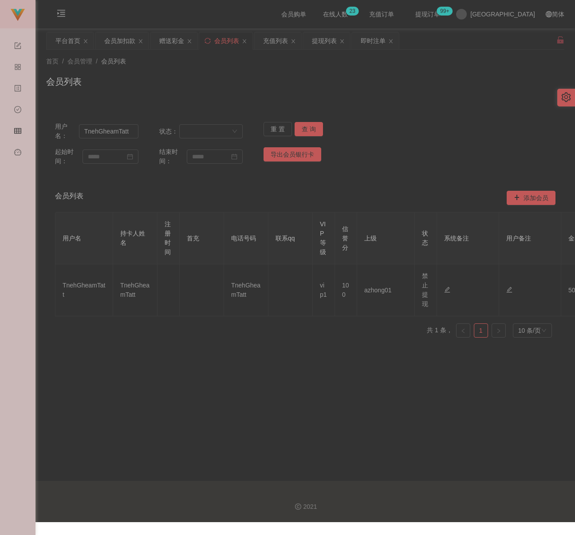
click at [341, 65] on div "首页 / 会员管理 / 会员列表 /" at bounding box center [305, 61] width 518 height 9
click at [125, 130] on input "TnehGheamTatt" at bounding box center [108, 131] width 59 height 14
paste input "952688"
type input "952688"
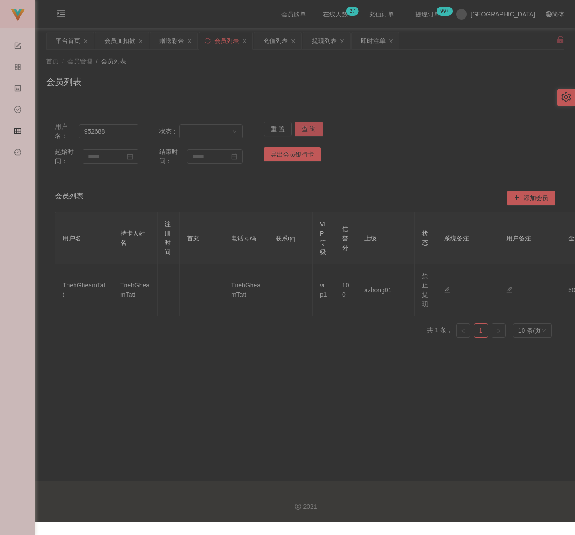
drag, startPoint x: 313, startPoint y: 127, endPoint x: 305, endPoint y: 127, distance: 8.0
click at [313, 127] on button "查 询" at bounding box center [309, 129] width 28 height 14
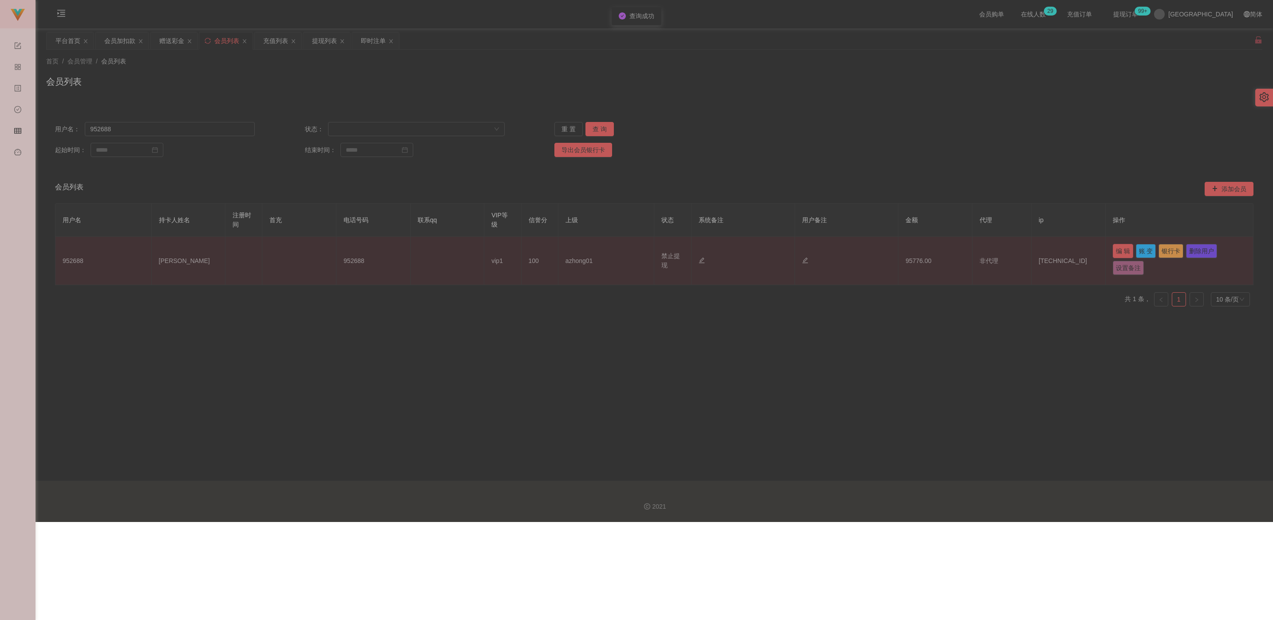
click at [580, 252] on button "编 辑" at bounding box center [1123, 251] width 20 height 14
type input "952688"
type input "[PERSON_NAME]"
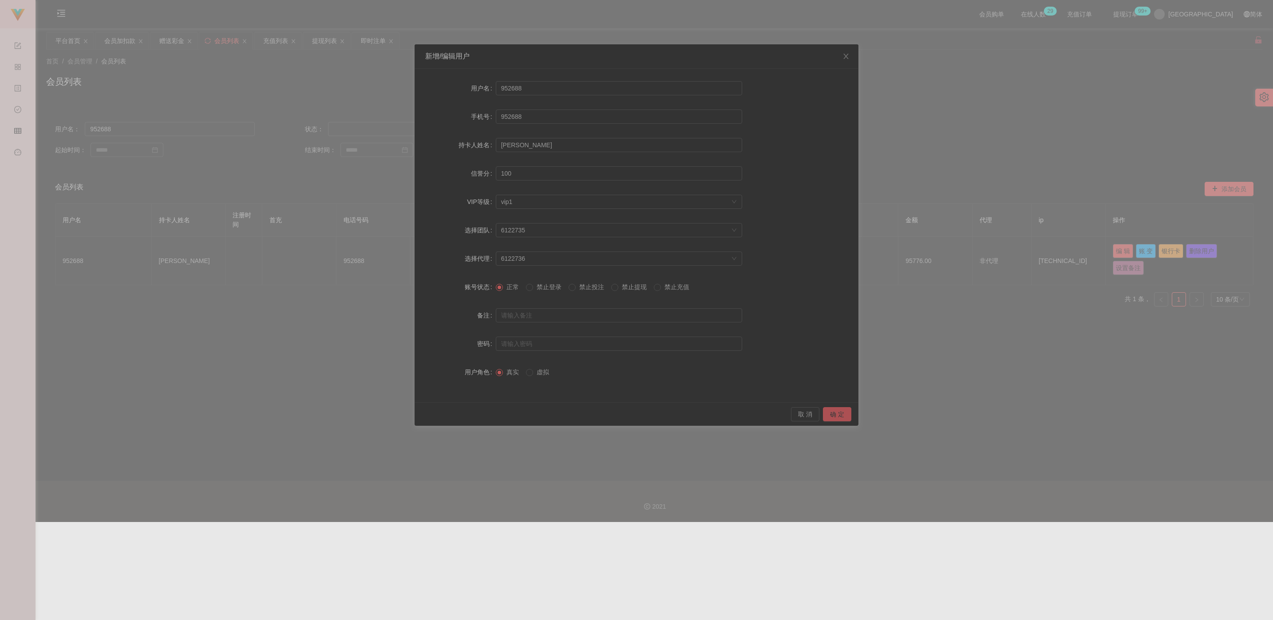
click at [580, 417] on button "确 定" at bounding box center [837, 414] width 28 height 14
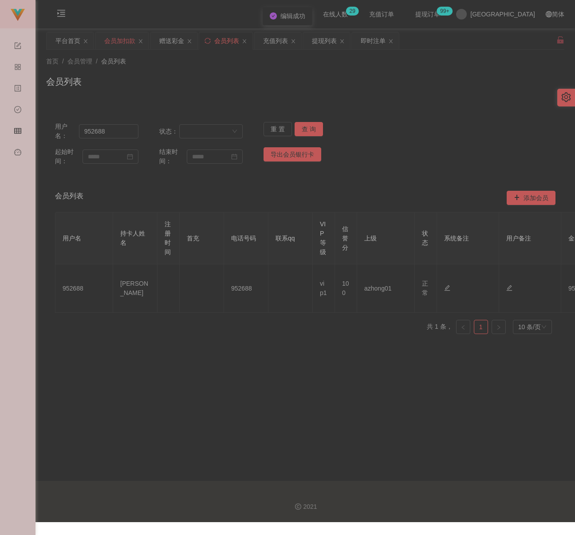
click at [121, 41] on div "会员加扣款" at bounding box center [119, 40] width 31 height 17
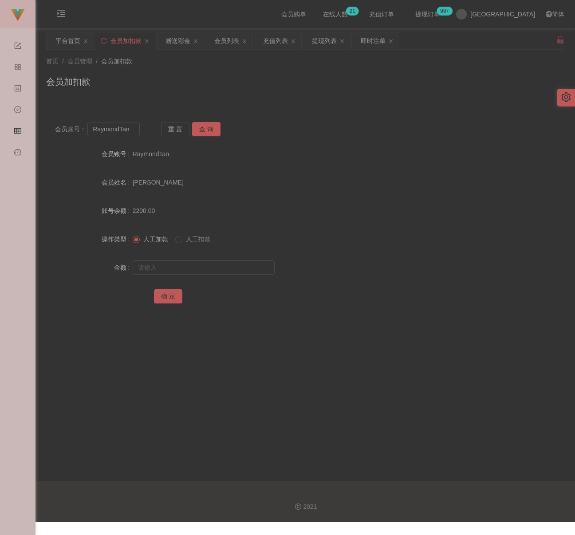
click at [217, 76] on div "会员加扣款" at bounding box center [305, 85] width 518 height 20
click at [237, 40] on div "会员列表" at bounding box center [226, 40] width 25 height 17
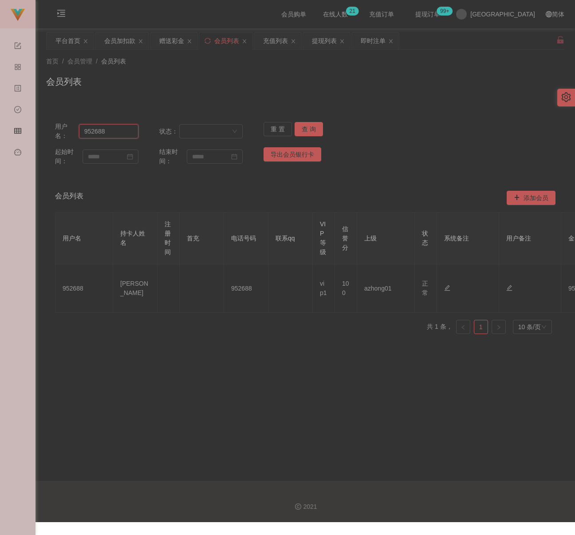
click at [108, 130] on input "952688" at bounding box center [108, 131] width 59 height 14
paste input "jojo1314520"
type input "jojo1314520"
click at [309, 128] on button "查 询" at bounding box center [309, 129] width 28 height 14
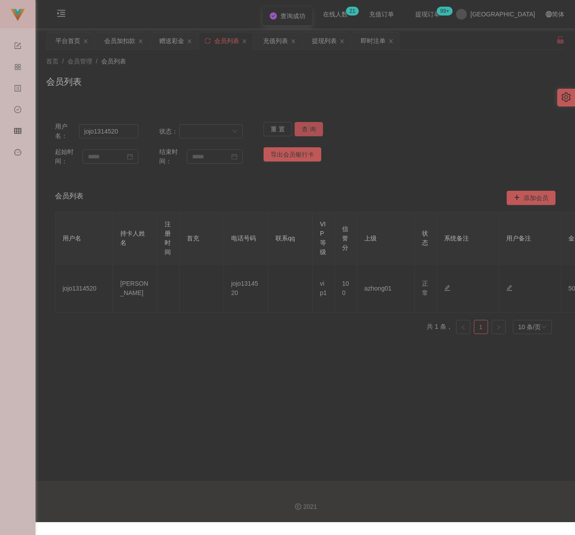
click at [308, 127] on button "查 询" at bounding box center [309, 129] width 28 height 14
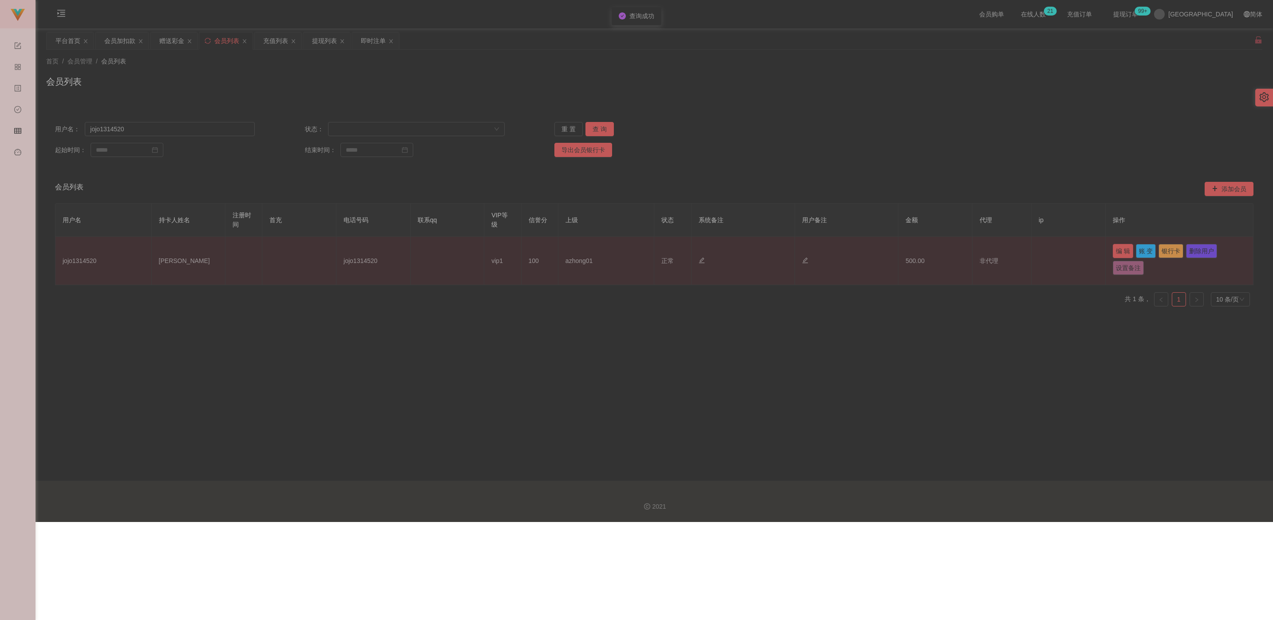
click at [580, 253] on button "编 辑" at bounding box center [1123, 251] width 20 height 14
type input "jojo1314520"
type input "[PERSON_NAME]"
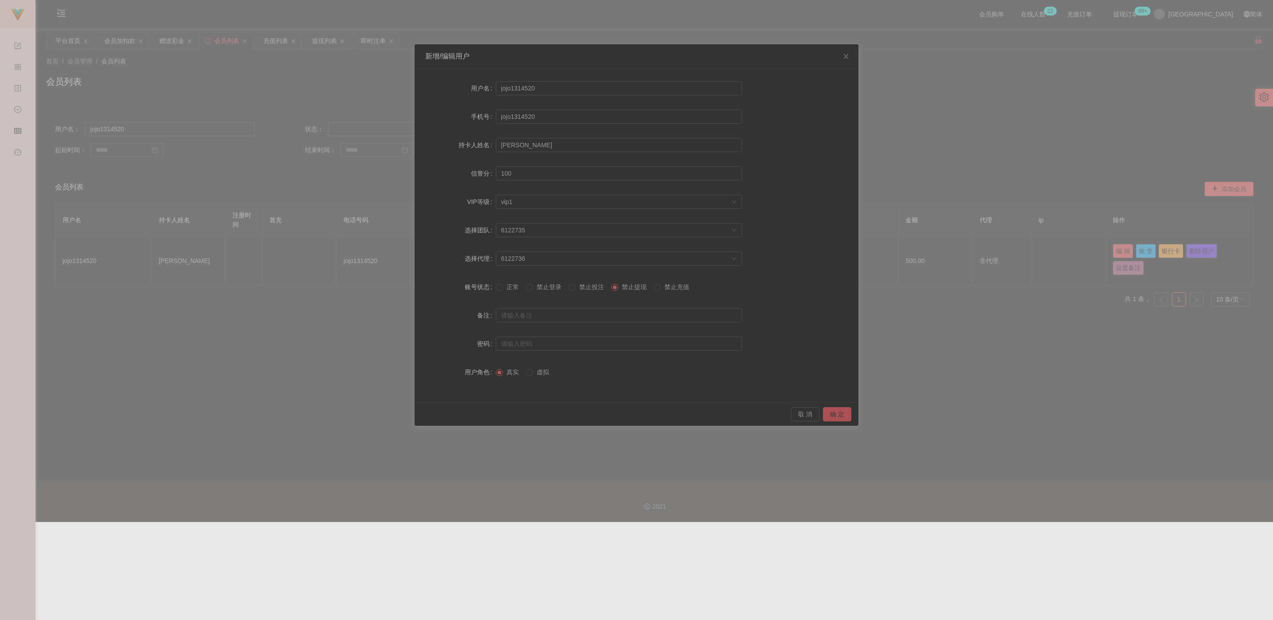
click at [580, 415] on button "确 定" at bounding box center [837, 414] width 28 height 14
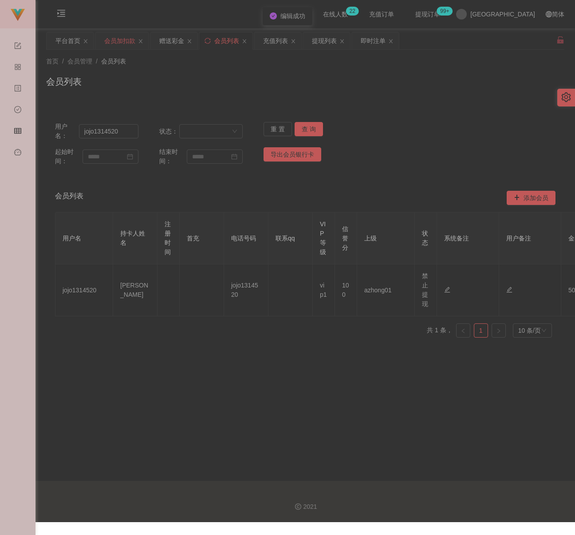
click at [126, 39] on div "会员加扣款" at bounding box center [119, 40] width 31 height 17
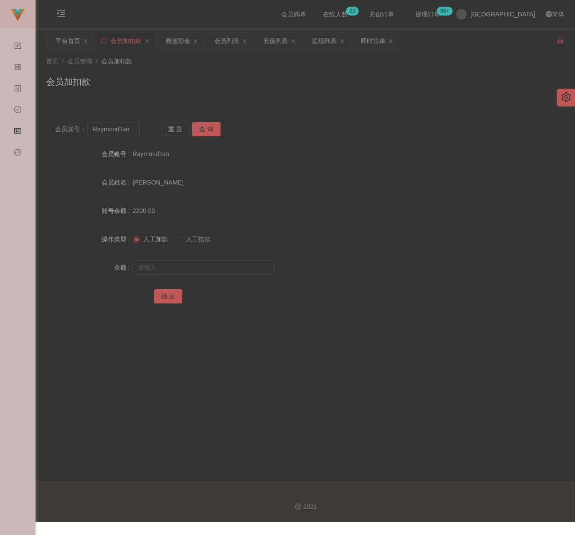
click at [156, 63] on div "首页 / 会员管理 / 会员加扣款 /" at bounding box center [305, 61] width 518 height 9
click at [130, 130] on input "RaymondTan" at bounding box center [113, 129] width 52 height 14
paste input "952688"
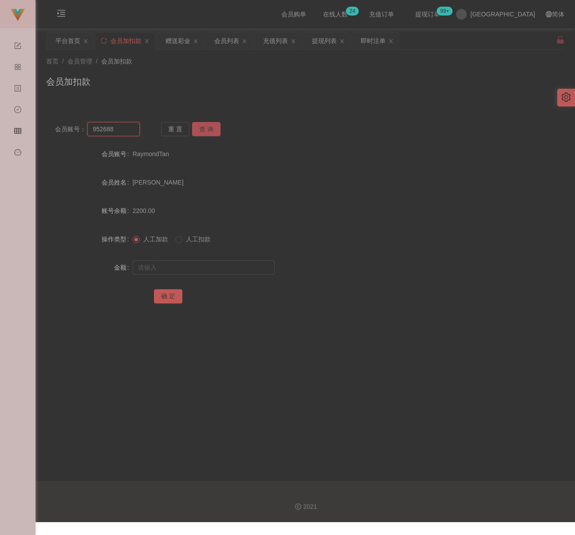
type input "952688"
click at [199, 127] on button "查 询" at bounding box center [206, 129] width 28 height 14
click at [204, 265] on input "text" at bounding box center [204, 268] width 142 height 14
click at [225, 36] on div "会员列表" at bounding box center [226, 40] width 25 height 17
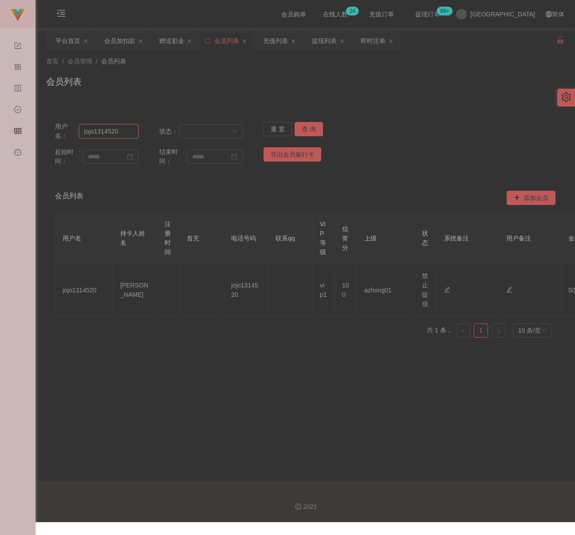
click at [126, 131] on input "jojo1314520" at bounding box center [108, 131] width 59 height 14
paste input "952688"
type input "952688"
click at [309, 128] on button "查 询" at bounding box center [309, 129] width 28 height 14
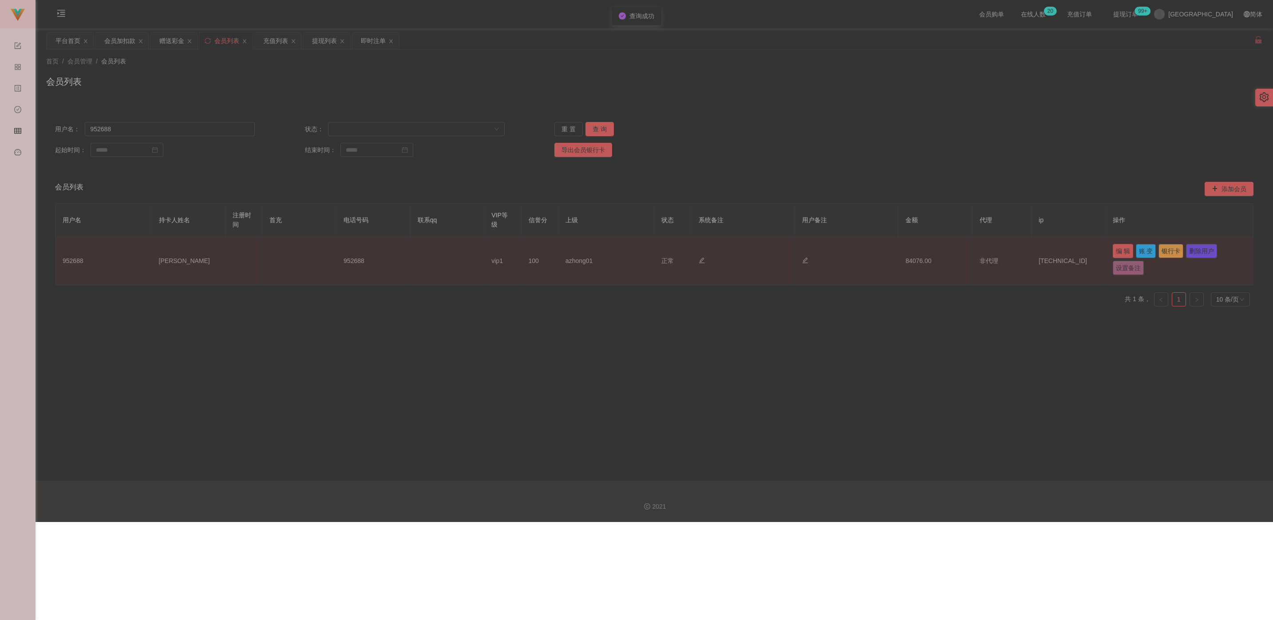
click at [580, 248] on button "编 辑" at bounding box center [1123, 251] width 20 height 14
type input "952688"
type input "[PERSON_NAME]"
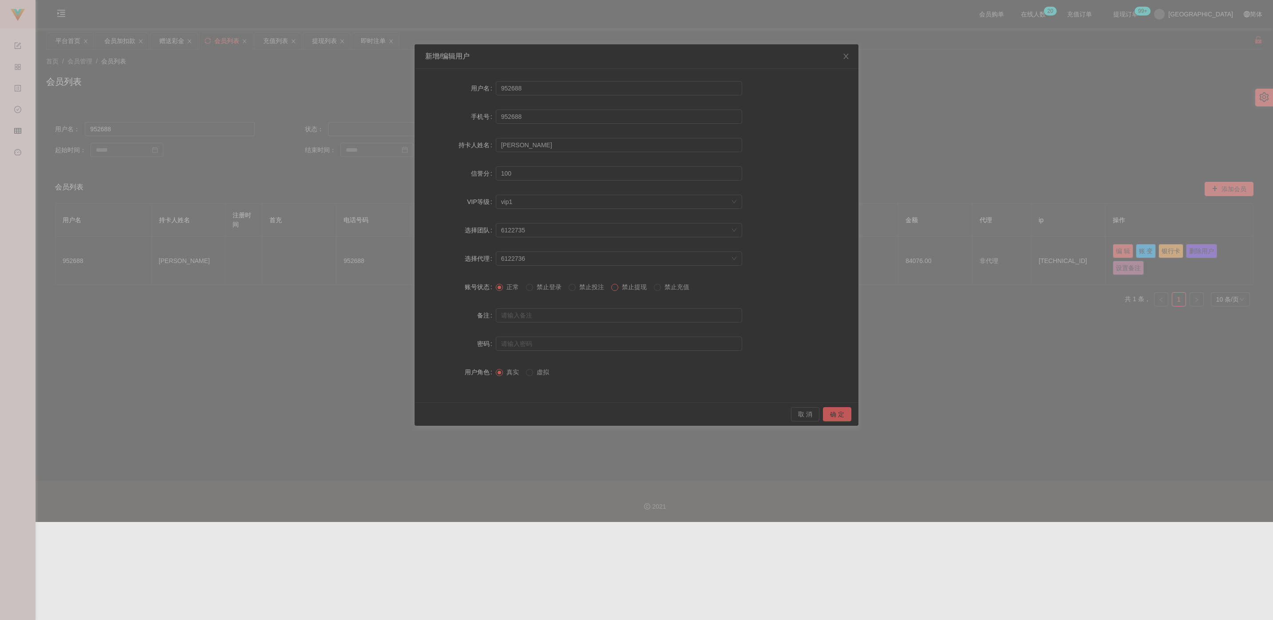
click at [580, 287] on span at bounding box center [614, 287] width 7 height 7
click at [580, 412] on button "确 定" at bounding box center [837, 414] width 28 height 14
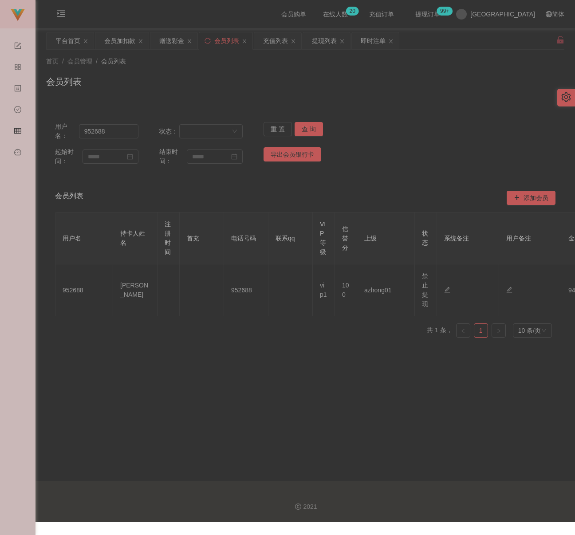
click at [181, 64] on div "首页 / 会员管理 / 会员列表 /" at bounding box center [305, 61] width 518 height 9
click at [121, 130] on input "952688" at bounding box center [108, 131] width 59 height 14
paste input "junjie1234"
type input "junjie1234"
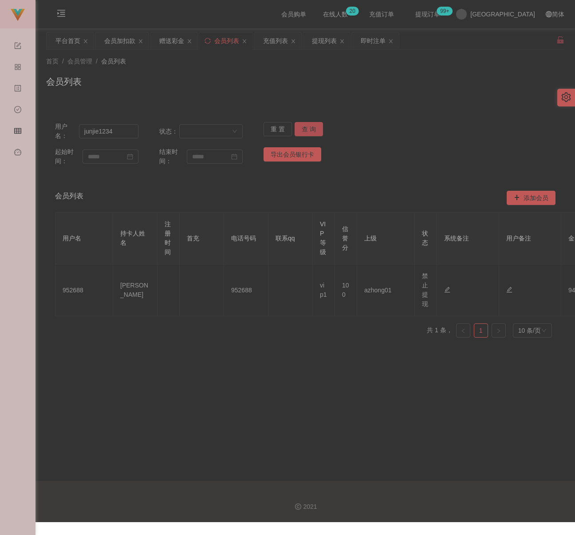
click at [304, 127] on button "查 询" at bounding box center [309, 129] width 28 height 14
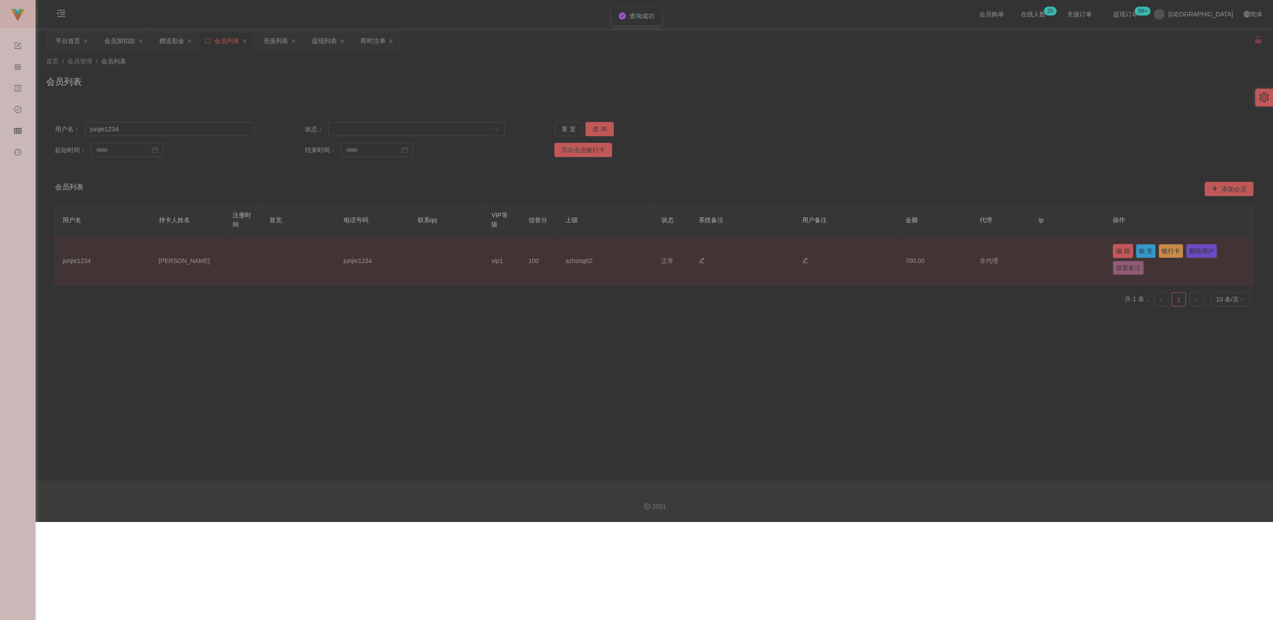
click at [580, 249] on button "编 辑" at bounding box center [1123, 251] width 20 height 14
type input "junjie1234"
type input "[PERSON_NAME]"
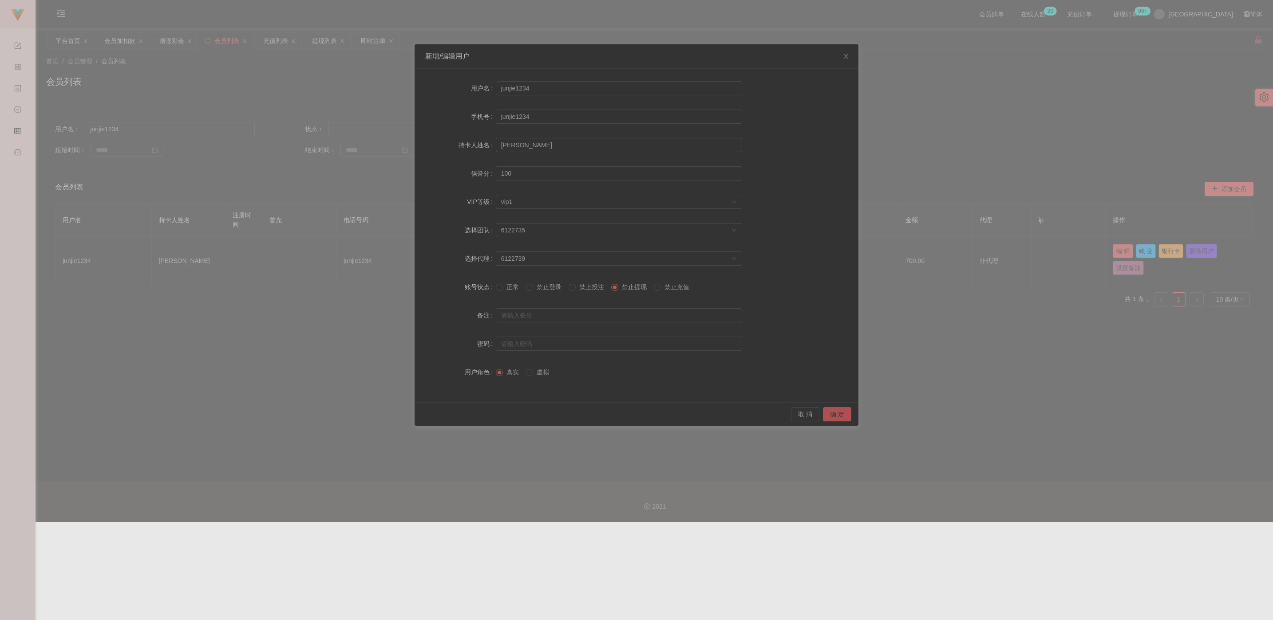
click at [580, 413] on button "确 定" at bounding box center [837, 414] width 28 height 14
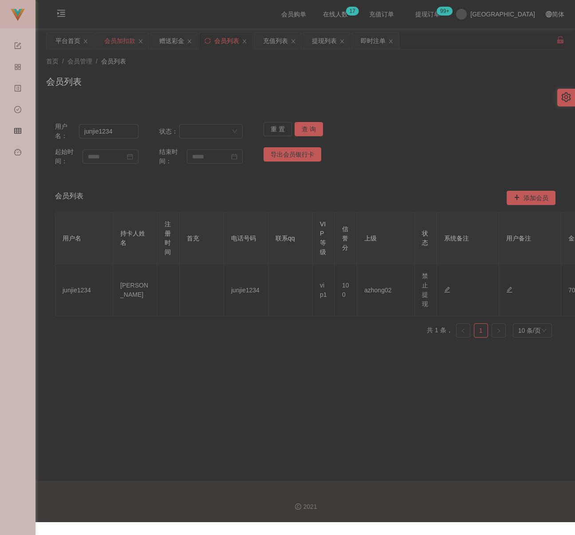
click at [109, 42] on div "会员加扣款" at bounding box center [119, 40] width 31 height 17
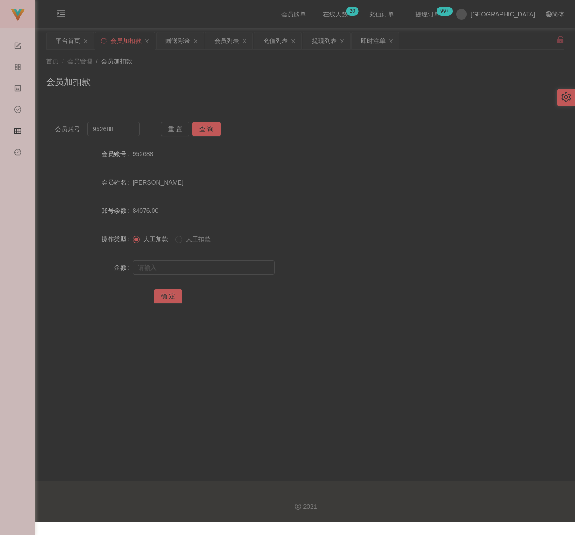
click at [264, 80] on div "会员加扣款" at bounding box center [305, 85] width 518 height 20
click at [221, 40] on div "会员列表" at bounding box center [226, 40] width 25 height 17
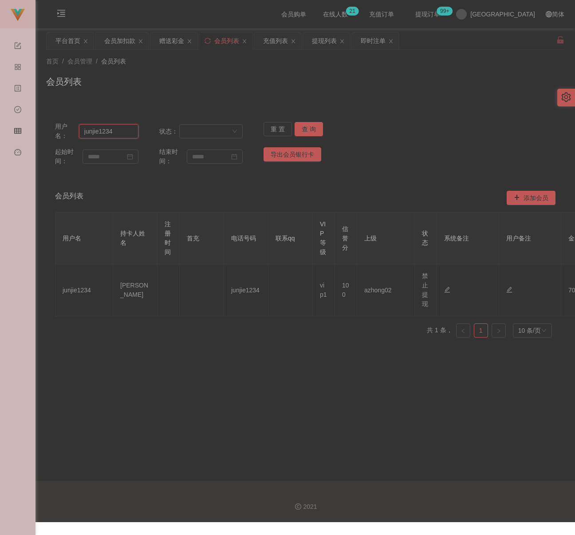
click at [123, 134] on input "junjie1234" at bounding box center [108, 131] width 59 height 14
paste input "niglim99"
type input "niglim99"
click at [310, 127] on button "查 询" at bounding box center [309, 129] width 28 height 14
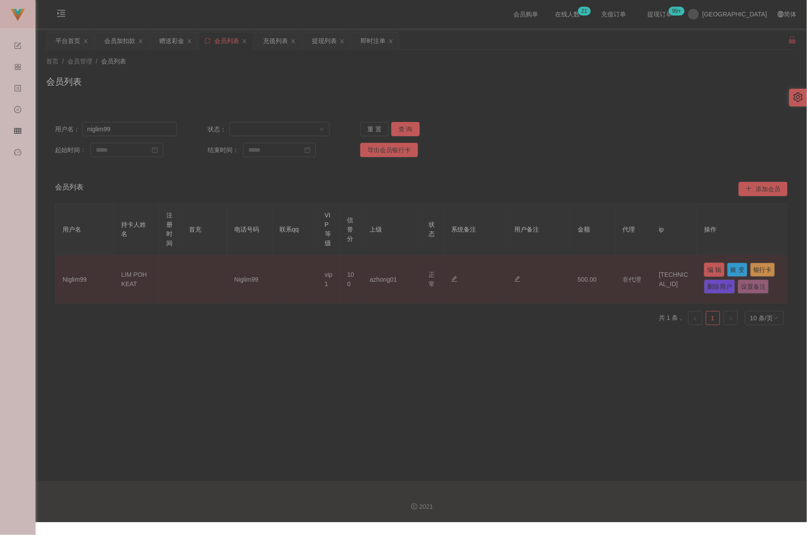
click at [580, 268] on button "编 辑" at bounding box center [714, 270] width 20 height 14
type input "Niglim99"
type input "LIM POH KEAT"
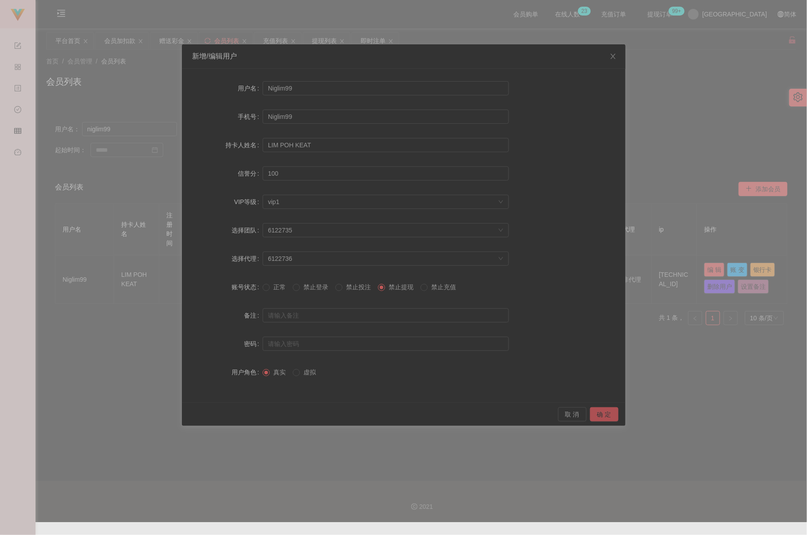
click at [580, 414] on button "确 定" at bounding box center [604, 414] width 28 height 14
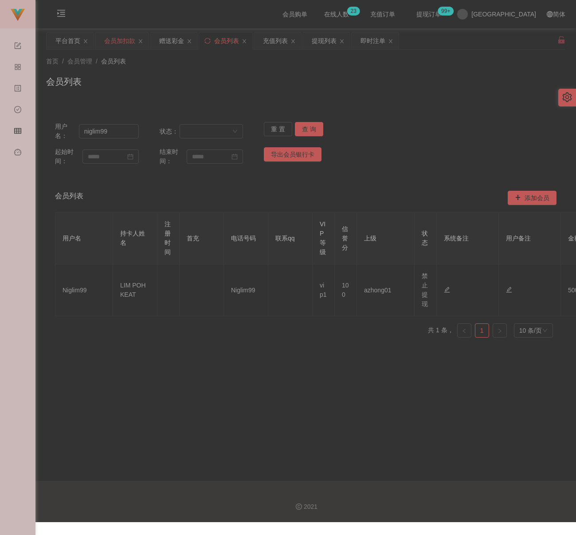
click at [120, 41] on div "会员加扣款" at bounding box center [119, 40] width 31 height 17
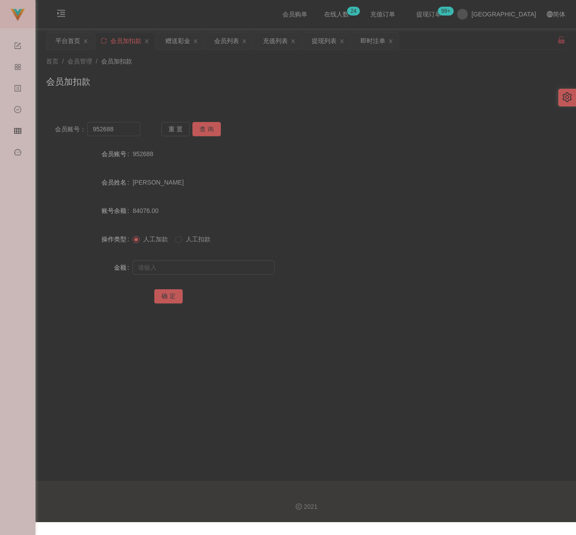
click at [228, 66] on div "首页 / 会员管理 / 会员加扣款 /" at bounding box center [306, 61] width 520 height 9
click at [179, 75] on div "会员加扣款" at bounding box center [306, 85] width 520 height 20
click at [229, 37] on div "会员列表" at bounding box center [226, 40] width 25 height 17
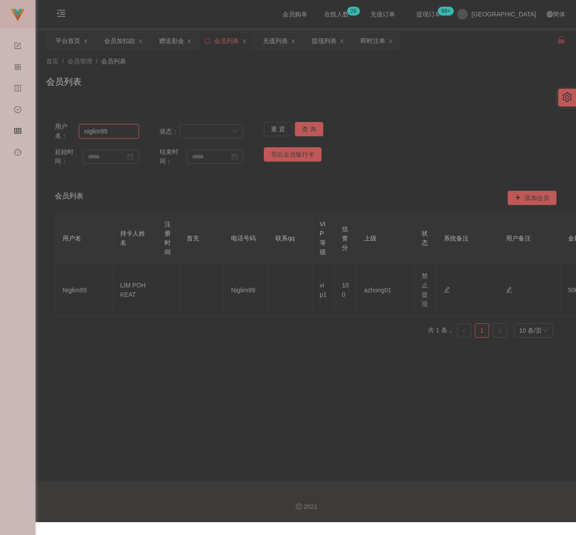
click at [124, 132] on input "niglim99" at bounding box center [109, 131] width 60 height 14
paste input "Kevin93"
type input "Kevin939"
click at [313, 131] on button "查 询" at bounding box center [309, 129] width 28 height 14
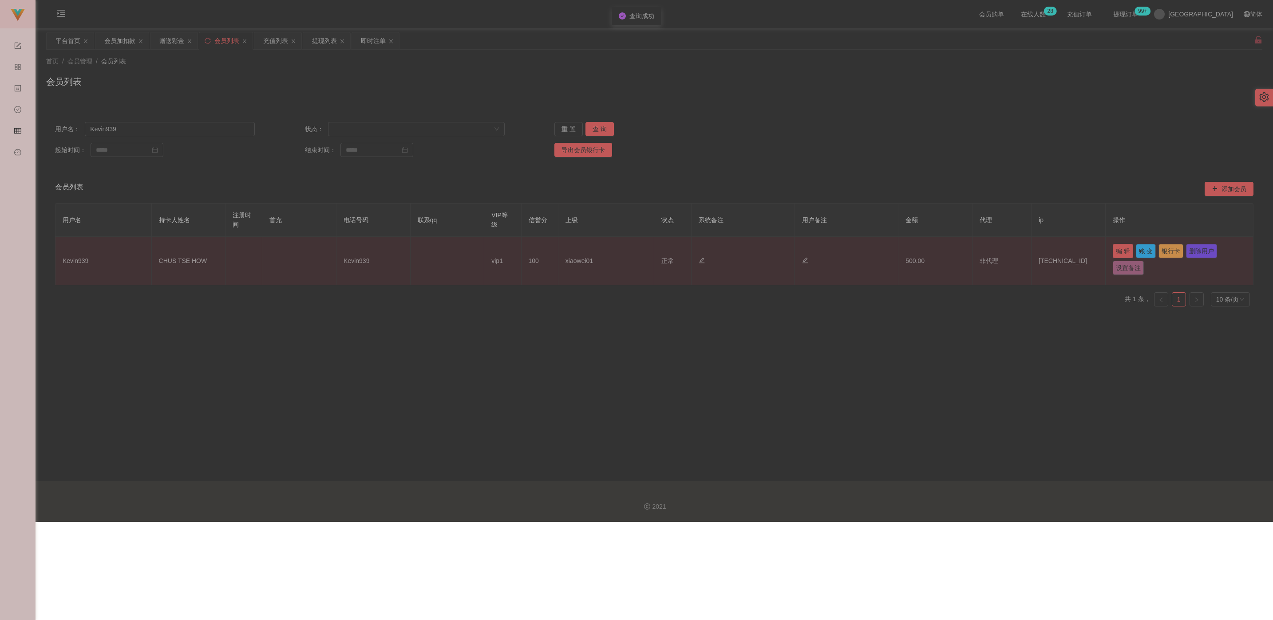
click at [580, 248] on button "编 辑" at bounding box center [1123, 251] width 20 height 14
type input "Kevin939"
type input "CHUS TSE HOW"
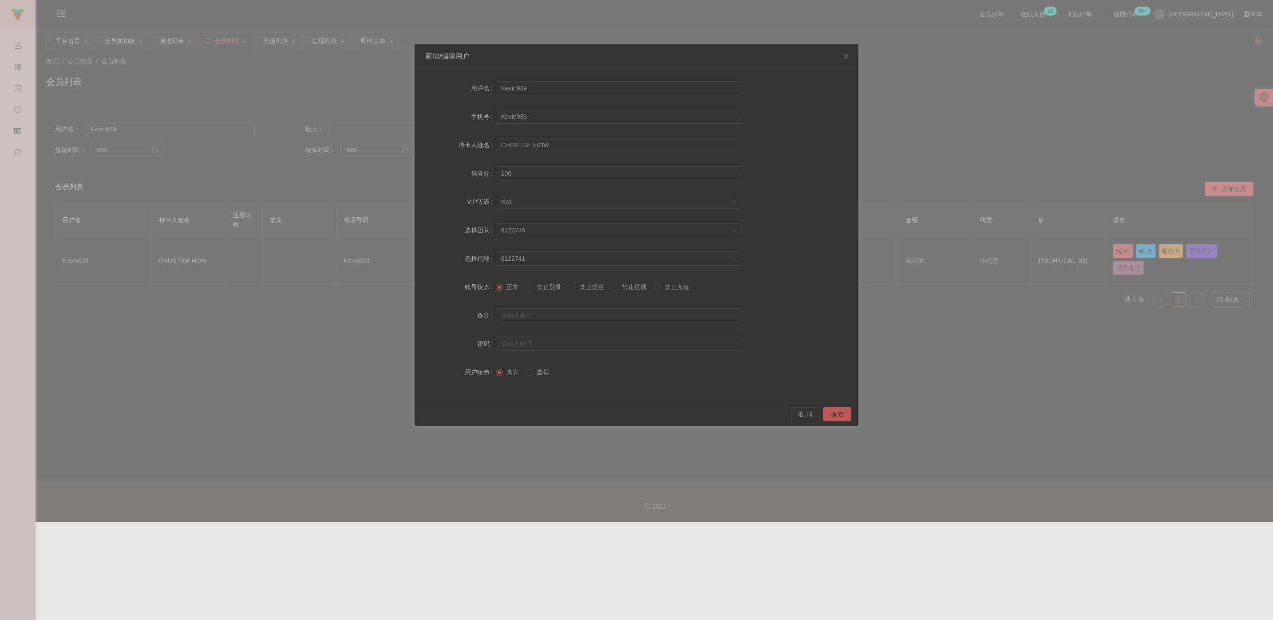
click at [580, 288] on span "禁止提现" at bounding box center [634, 287] width 32 height 7
click at [580, 413] on button "确 定" at bounding box center [837, 414] width 28 height 14
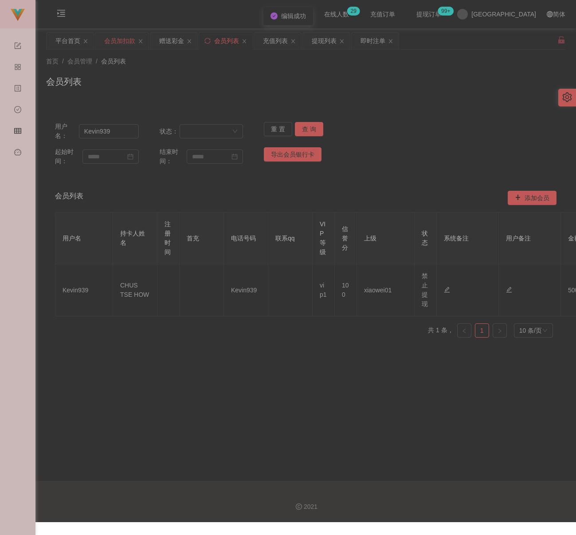
click at [118, 38] on div "会员加扣款" at bounding box center [119, 40] width 31 height 17
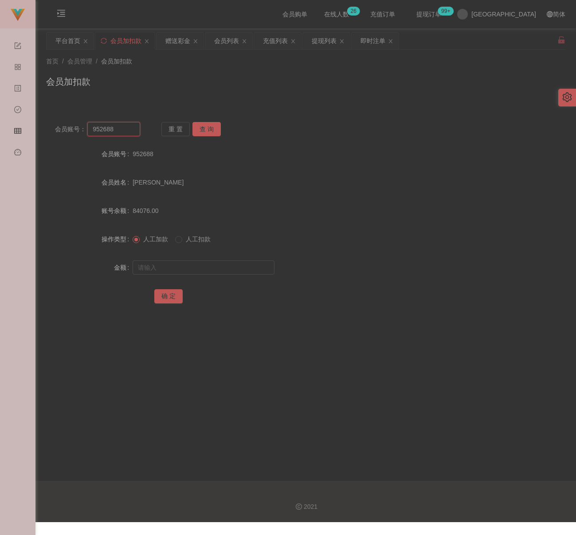
click at [115, 127] on input "952688" at bounding box center [113, 129] width 53 height 14
paste input "qq123"
type input "qq123"
click at [203, 124] on button "查 询" at bounding box center [207, 129] width 28 height 14
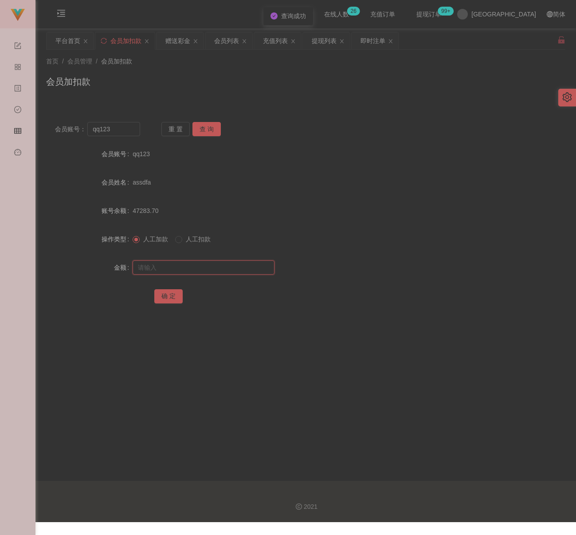
click at [192, 264] on input "text" at bounding box center [204, 268] width 142 height 14
click at [217, 268] on input "text" at bounding box center [204, 268] width 142 height 14
paste input "500"
type input "500"
click at [174, 296] on button "确 定" at bounding box center [168, 296] width 28 height 14
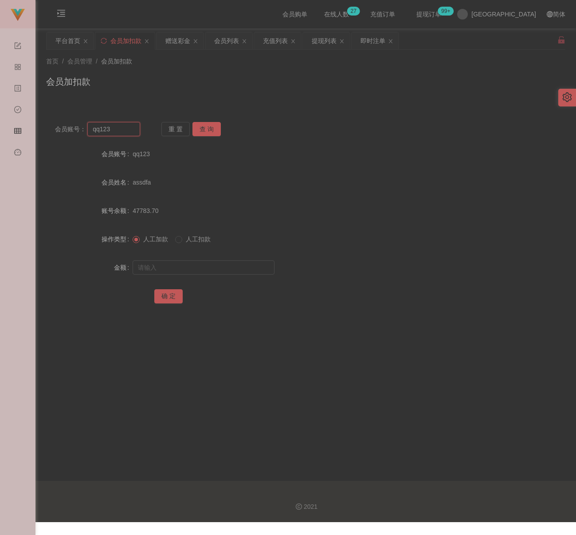
click at [123, 131] on input "qq123" at bounding box center [113, 129] width 53 height 14
paste input "jun5887802"
type input "jun5887802"
click at [217, 128] on button "查 询" at bounding box center [207, 129] width 28 height 14
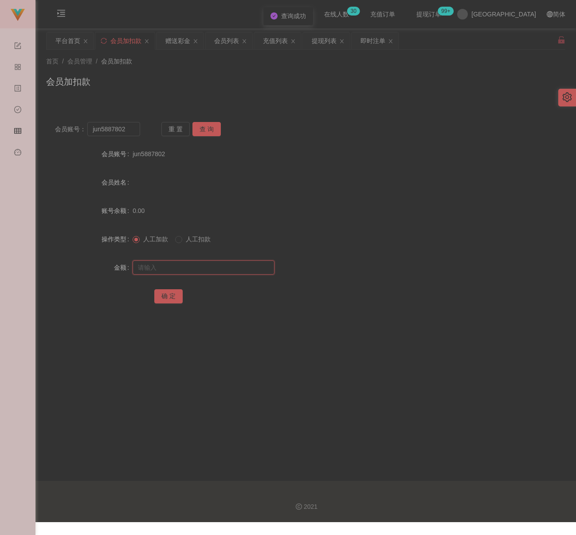
click at [181, 267] on input "text" at bounding box center [204, 268] width 142 height 14
click at [244, 263] on input "text" at bounding box center [204, 268] width 142 height 14
paste input "30"
type input "30"
click at [173, 289] on button "确 定" at bounding box center [168, 296] width 28 height 14
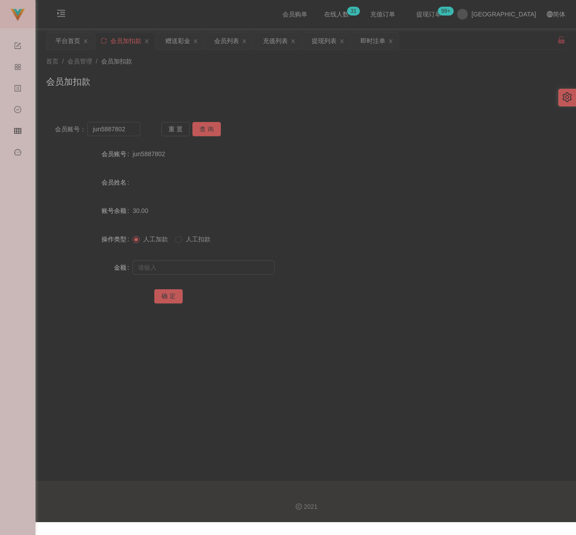
click at [297, 85] on div "会员加扣款" at bounding box center [306, 85] width 520 height 20
click at [133, 130] on input "jun5887802" at bounding box center [113, 129] width 53 height 14
paste input "xiaomei"
type input "xiaomei"
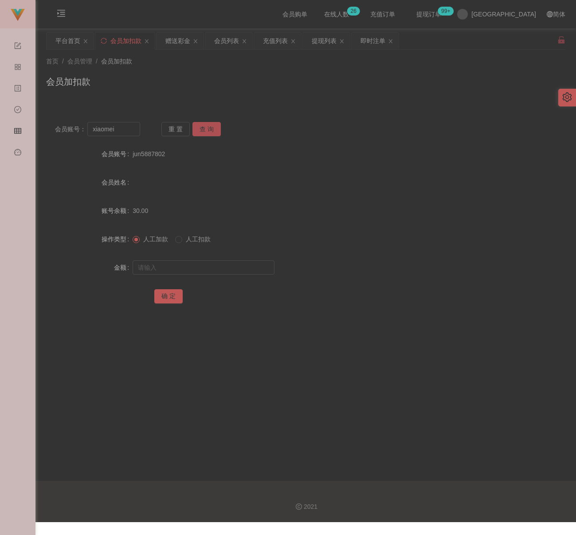
click at [196, 129] on button "查 询" at bounding box center [207, 129] width 28 height 14
drag, startPoint x: 192, startPoint y: 265, endPoint x: 200, endPoint y: 265, distance: 8.0
click at [192, 265] on input "text" at bounding box center [204, 268] width 142 height 14
drag, startPoint x: 238, startPoint y: 261, endPoint x: 232, endPoint y: 266, distance: 7.9
click at [238, 261] on input "text" at bounding box center [204, 268] width 142 height 14
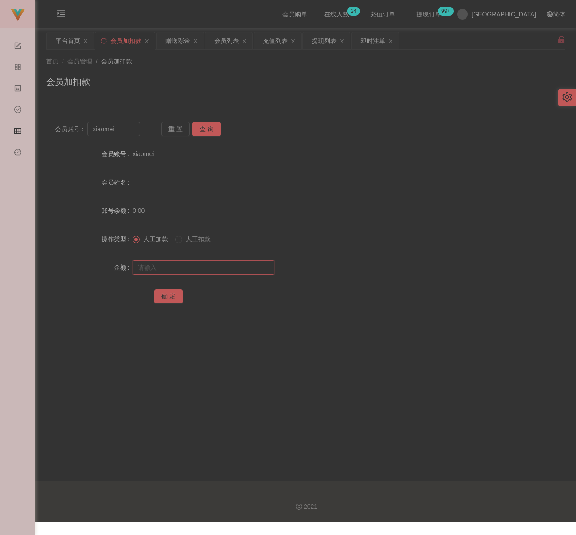
paste input "30"
type input "30"
click at [166, 293] on button "确 定" at bounding box center [168, 296] width 28 height 14
click at [131, 128] on input "xiaomei" at bounding box center [113, 129] width 53 height 14
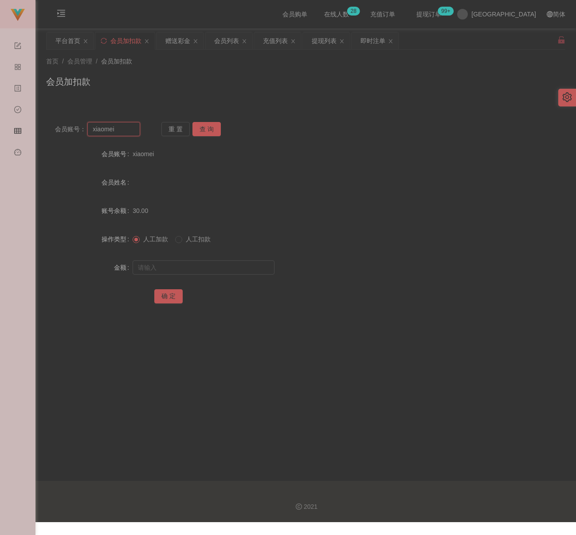
paste input "qq123"
type input "qq123"
drag, startPoint x: 205, startPoint y: 128, endPoint x: 206, endPoint y: 137, distance: 8.9
click at [206, 128] on button "查 询" at bounding box center [207, 129] width 28 height 14
drag, startPoint x: 193, startPoint y: 270, endPoint x: 201, endPoint y: 269, distance: 7.7
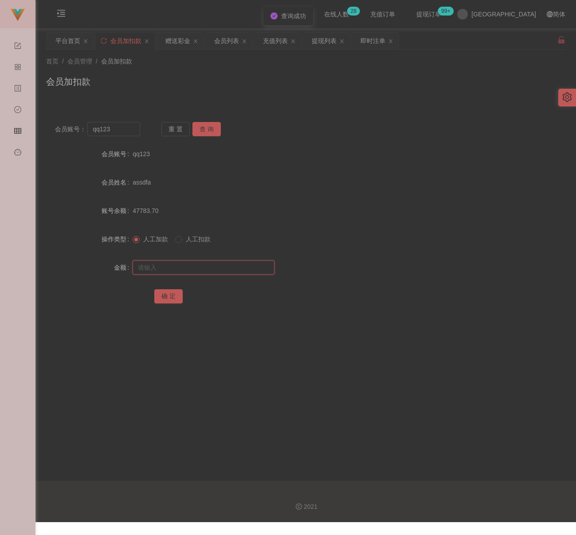
click at [193, 270] on input "text" at bounding box center [204, 268] width 142 height 14
click at [241, 268] on input "text" at bounding box center [204, 268] width 142 height 14
paste input "30"
type input "30"
click at [168, 298] on button "确 定" at bounding box center [168, 296] width 28 height 14
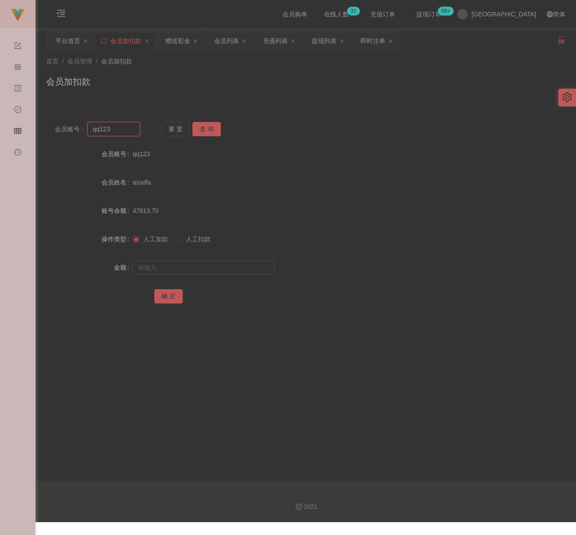
click at [123, 128] on input "qq123" at bounding box center [113, 129] width 53 height 14
paste input "017465573"
type input "0174655733"
click at [206, 128] on button "查 询" at bounding box center [207, 129] width 28 height 14
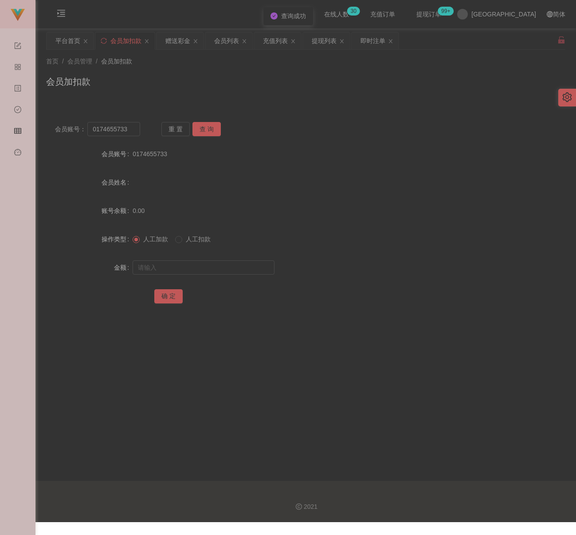
click at [190, 259] on div at bounding box center [284, 268] width 303 height 18
click at [190, 267] on input "text" at bounding box center [204, 268] width 142 height 14
click at [220, 269] on input "text" at bounding box center [204, 268] width 142 height 14
paste input "30"
type input "30"
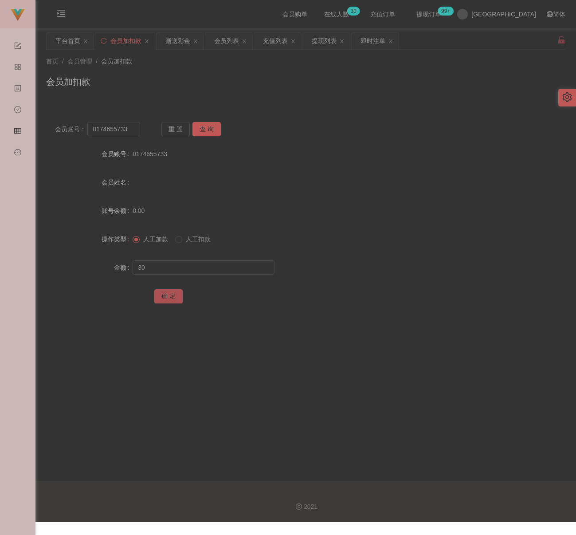
click at [166, 297] on button "确 定" at bounding box center [168, 296] width 28 height 14
click at [130, 132] on input "0174655733" at bounding box center [113, 129] width 53 height 14
paste input "PS"
type input "PS"
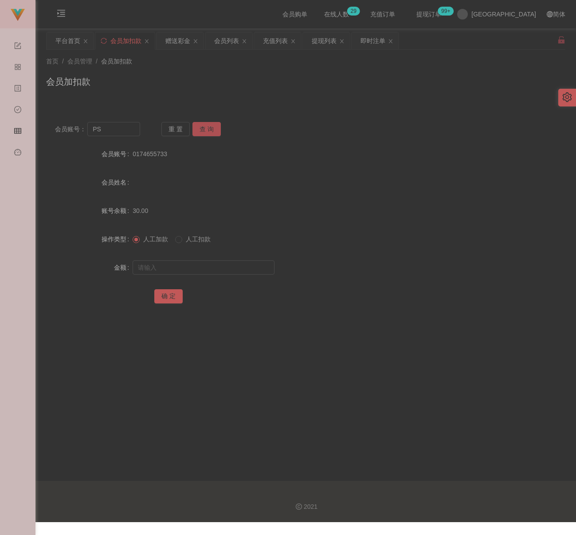
click at [209, 130] on button "查 询" at bounding box center [207, 129] width 28 height 14
click at [201, 265] on input "text" at bounding box center [204, 268] width 142 height 14
type input "3000"
click at [170, 292] on button "确 定" at bounding box center [168, 296] width 28 height 14
click at [296, 75] on div "会员加扣款" at bounding box center [306, 85] width 520 height 20
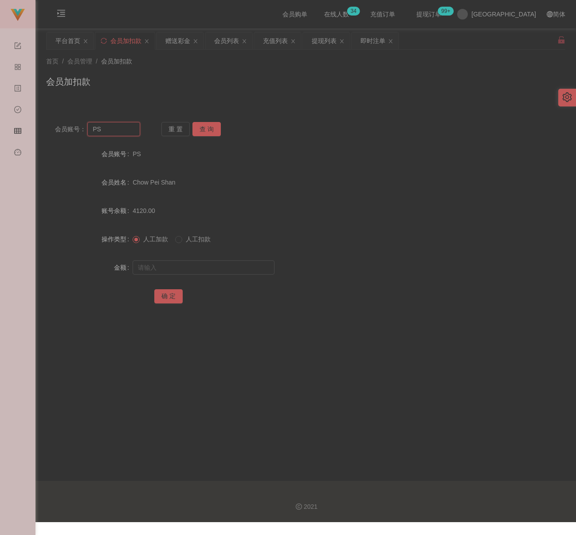
click at [120, 132] on input "PS" at bounding box center [113, 129] width 53 height 14
paste input "0179320452"
type input "0179320452"
click at [201, 124] on button "查 询" at bounding box center [207, 129] width 28 height 14
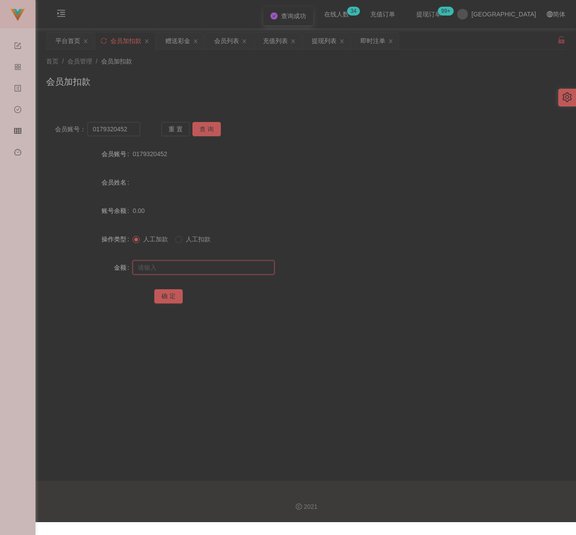
click at [162, 269] on input "text" at bounding box center [204, 268] width 142 height 14
click at [221, 271] on input "text" at bounding box center [204, 268] width 142 height 14
paste input "30"
type input "30"
click at [171, 292] on button "确 定" at bounding box center [168, 296] width 28 height 14
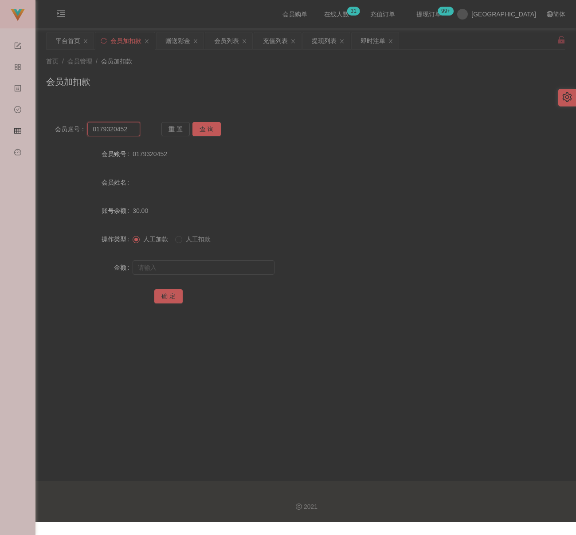
click at [133, 132] on input "0179320452" at bounding box center [113, 129] width 53 height 14
click at [133, 131] on input "0179320452" at bounding box center [113, 129] width 53 height 14
paste input "qq123"
type input "qq123"
click at [201, 126] on button "查 询" at bounding box center [207, 129] width 28 height 14
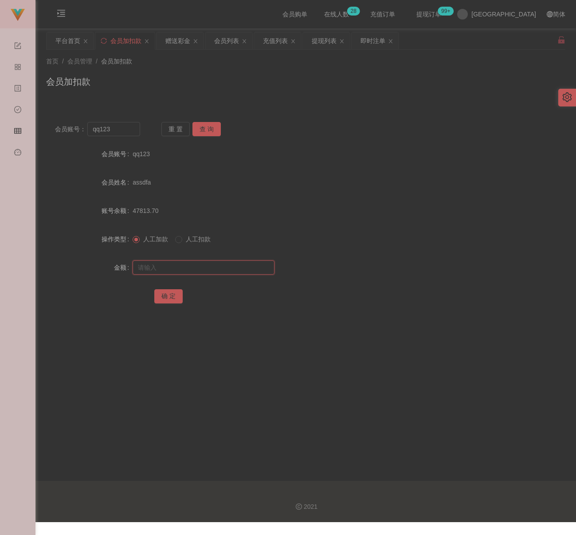
click at [223, 266] on input "text" at bounding box center [204, 268] width 142 height 14
paste input "30"
type input "30"
click at [170, 290] on button "确 定" at bounding box center [168, 296] width 28 height 14
click at [120, 134] on input "qq123" at bounding box center [113, 129] width 53 height 14
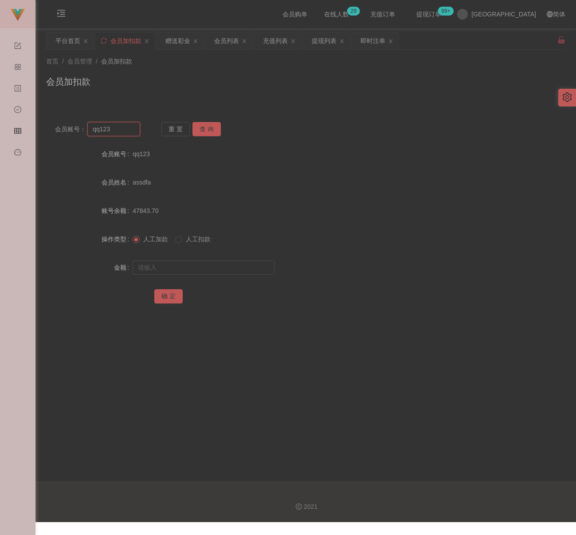
click at [120, 134] on input "qq123" at bounding box center [113, 129] width 53 height 14
paste input "Tcleong90"
type input "Tcleong90"
click at [209, 127] on button "查 询" at bounding box center [207, 129] width 28 height 14
click at [196, 262] on input "text" at bounding box center [204, 268] width 142 height 14
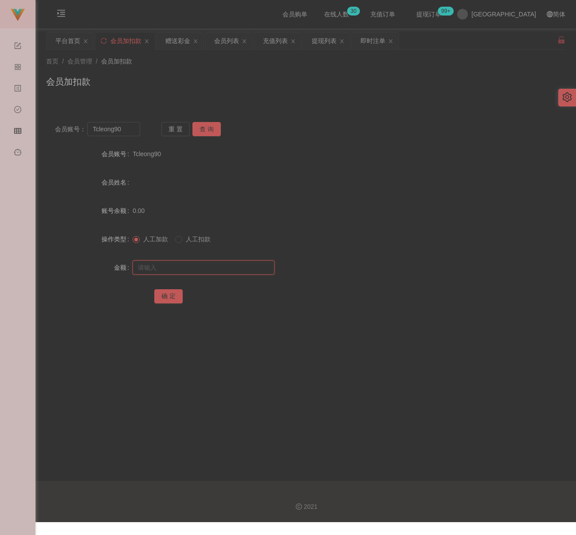
drag, startPoint x: 230, startPoint y: 268, endPoint x: 225, endPoint y: 271, distance: 5.6
click at [230, 268] on input "text" at bounding box center [204, 268] width 142 height 14
paste input "30"
type input "30"
drag, startPoint x: 166, startPoint y: 296, endPoint x: 177, endPoint y: 297, distance: 11.6
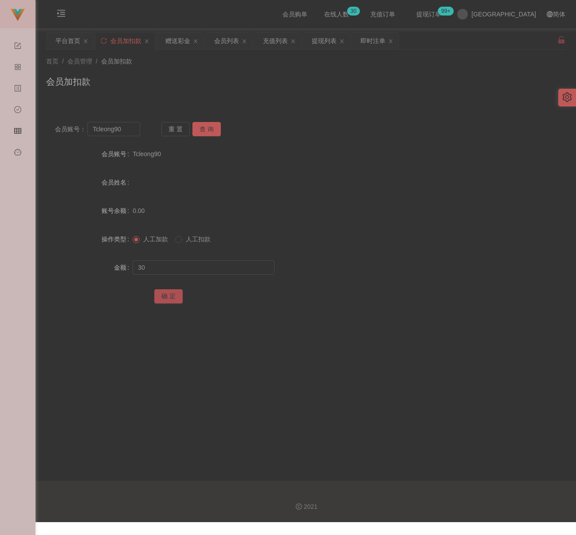
click at [166, 296] on button "确 定" at bounding box center [168, 296] width 28 height 14
click at [129, 126] on input "Tcleong90" at bounding box center [113, 129] width 53 height 14
paste input "seven3255"
type input "seven3255"
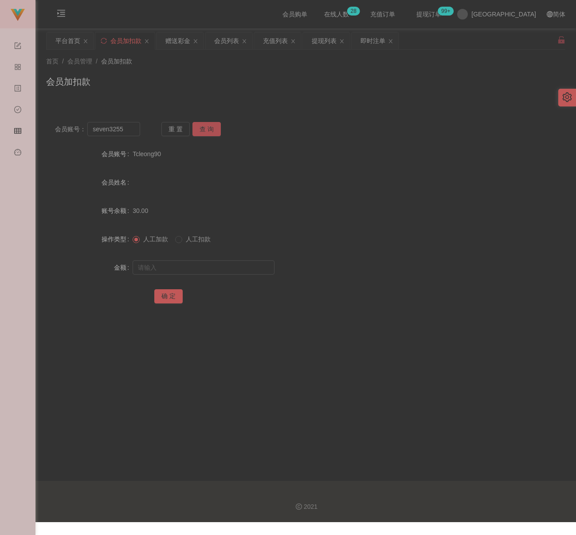
drag, startPoint x: 204, startPoint y: 126, endPoint x: 208, endPoint y: 153, distance: 27.7
click at [205, 125] on button "查 询" at bounding box center [207, 129] width 28 height 14
click at [189, 265] on input "text" at bounding box center [204, 268] width 142 height 14
drag, startPoint x: 217, startPoint y: 266, endPoint x: 210, endPoint y: 270, distance: 8.1
click at [217, 266] on input "text" at bounding box center [204, 268] width 142 height 14
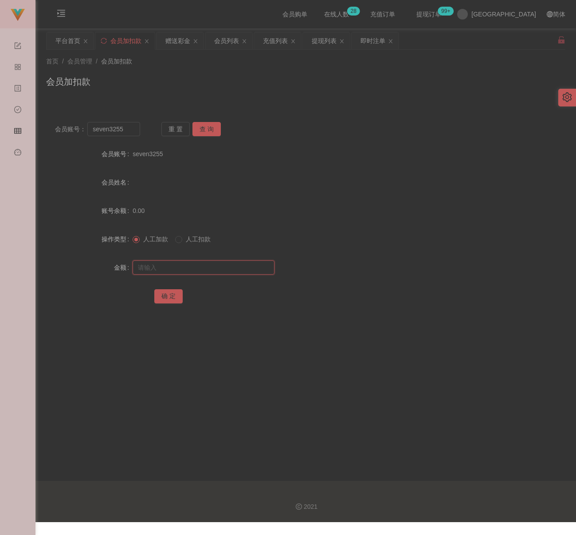
paste input "30"
type input "30"
click at [173, 293] on button "确 定" at bounding box center [168, 296] width 28 height 14
click at [132, 129] on input "seven3255" at bounding box center [113, 129] width 53 height 14
click at [132, 128] on input "seven3255" at bounding box center [113, 129] width 53 height 14
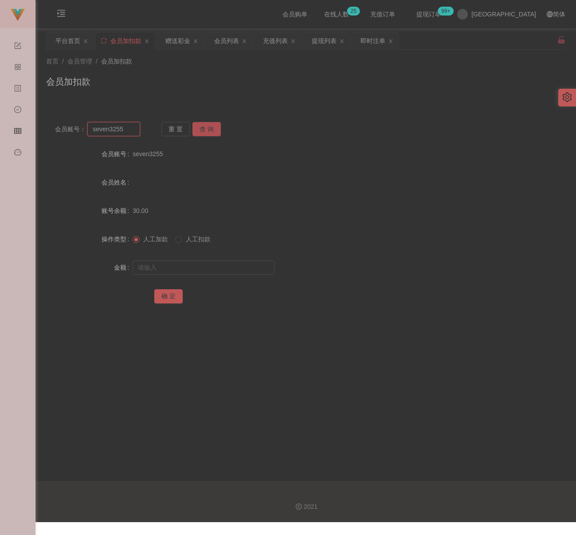
paste input "qq123"
type input "qq123"
click at [209, 128] on button "查 询" at bounding box center [207, 129] width 28 height 14
click at [180, 268] on input "text" at bounding box center [204, 268] width 142 height 14
type input "30"
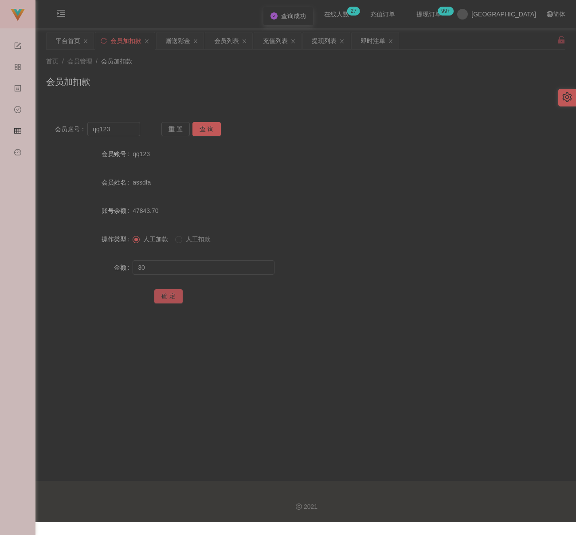
click at [168, 296] on button "确 定" at bounding box center [168, 296] width 28 height 14
click at [284, 77] on div "会员加扣款" at bounding box center [306, 85] width 520 height 20
click at [224, 40] on div "会员列表" at bounding box center [226, 40] width 25 height 17
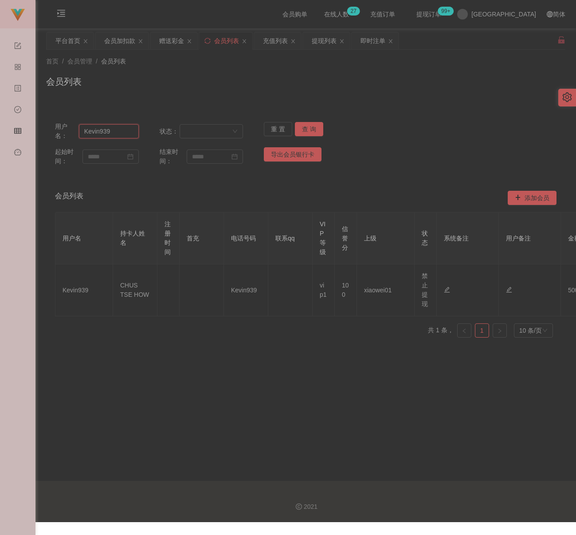
click at [116, 128] on input "Kevin939" at bounding box center [109, 131] width 60 height 14
paste input "hwahwa"
type input "hwahwa"
click at [302, 128] on button "查 询" at bounding box center [309, 129] width 28 height 14
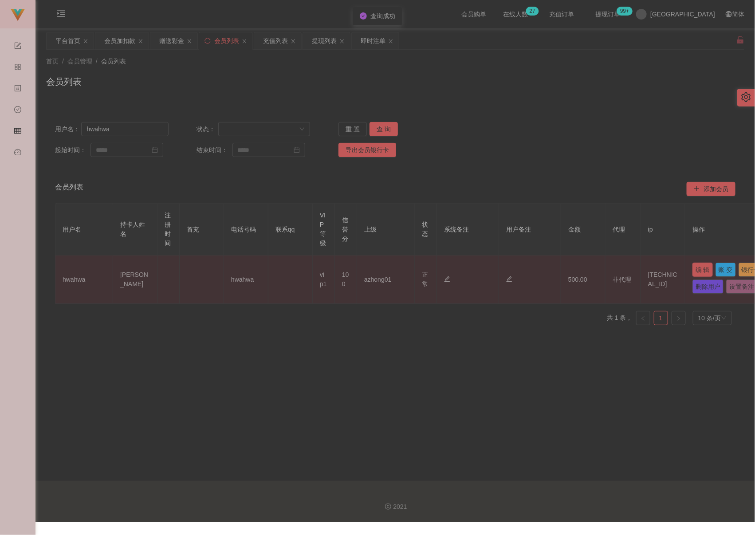
click at [580, 271] on button "编 辑" at bounding box center [703, 270] width 20 height 14
type input "hwahwa"
type input "[PERSON_NAME]"
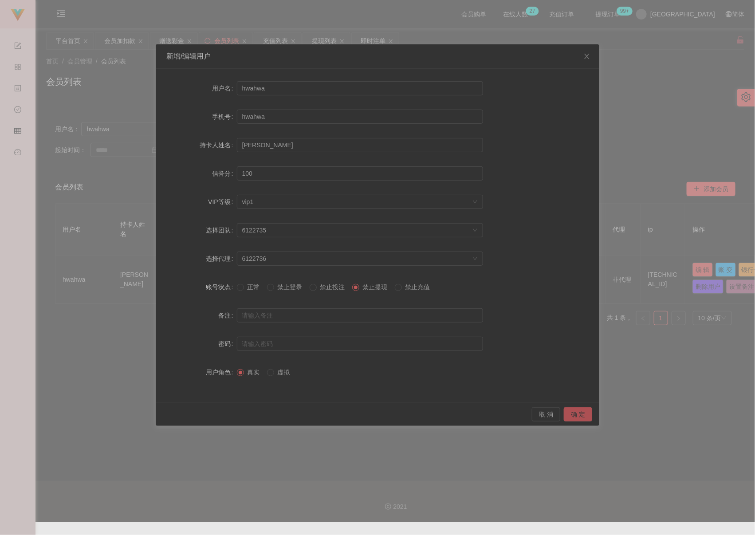
click at [579, 411] on button "确 定" at bounding box center [578, 414] width 28 height 14
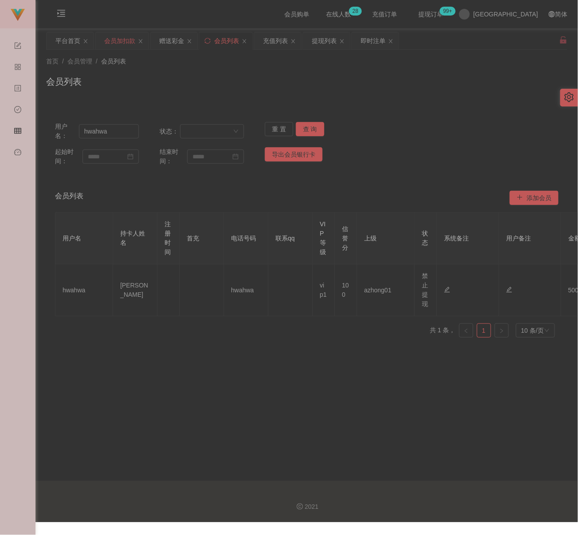
click at [118, 44] on div "会员加扣款" at bounding box center [119, 40] width 31 height 17
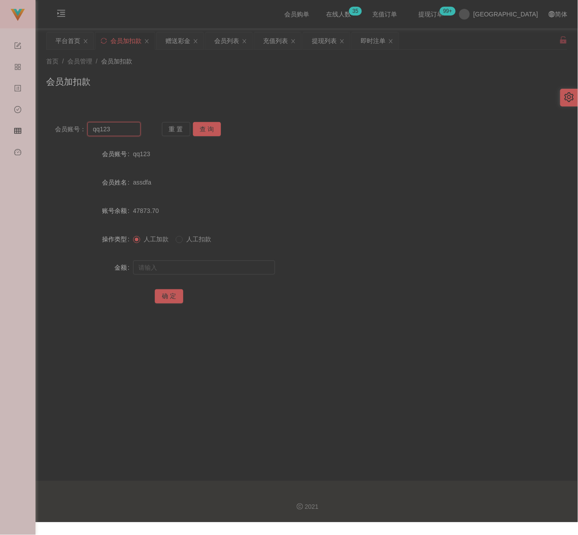
click at [125, 128] on input "qq123" at bounding box center [113, 129] width 53 height 14
paste input "Martin1212"
type input "Martin1212"
click at [205, 129] on button "查 询" at bounding box center [207, 129] width 28 height 14
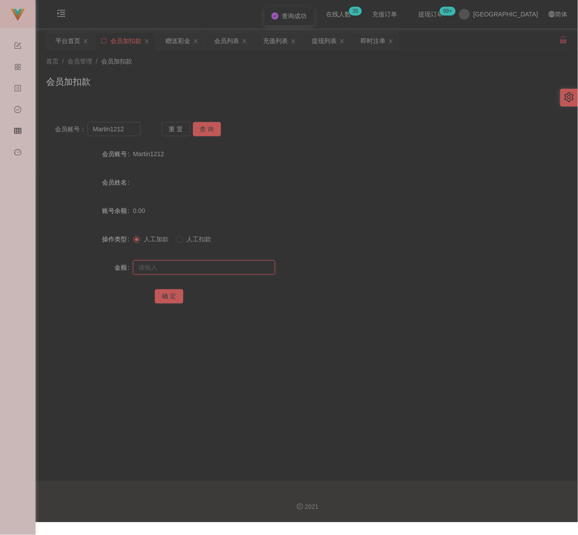
click at [197, 265] on input "text" at bounding box center [204, 268] width 142 height 14
click at [232, 268] on input "text" at bounding box center [204, 268] width 142 height 14
paste input "30"
type input "30"
click at [172, 295] on button "确 定" at bounding box center [169, 296] width 28 height 14
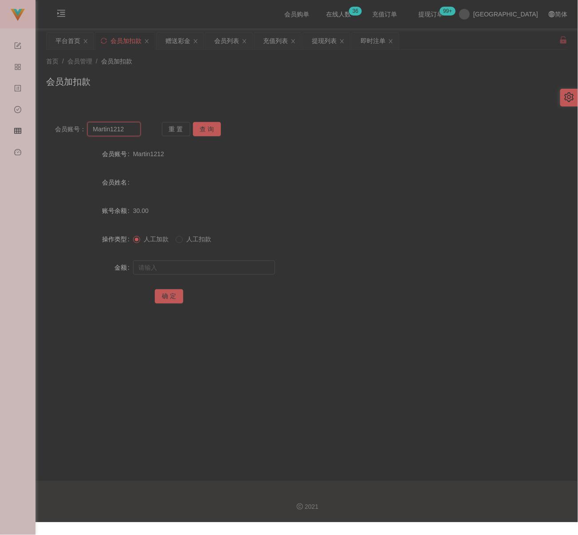
click at [132, 133] on input "Martin1212" at bounding box center [113, 129] width 53 height 14
click at [132, 132] on input "Martin1212" at bounding box center [113, 129] width 53 height 14
paste input "0184703454"
type input "0184703454"
click at [206, 126] on button "查 询" at bounding box center [207, 129] width 28 height 14
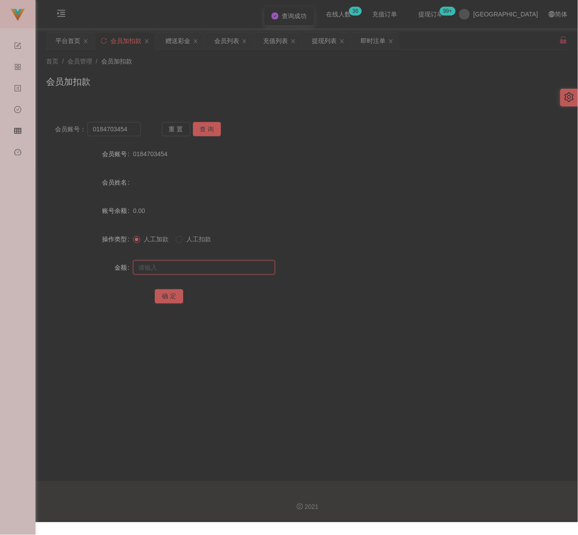
click at [170, 262] on input "text" at bounding box center [204, 268] width 142 height 14
click at [210, 265] on input "text" at bounding box center [204, 268] width 142 height 14
paste input "30"
type input "30"
drag, startPoint x: 168, startPoint y: 294, endPoint x: 175, endPoint y: 295, distance: 6.7
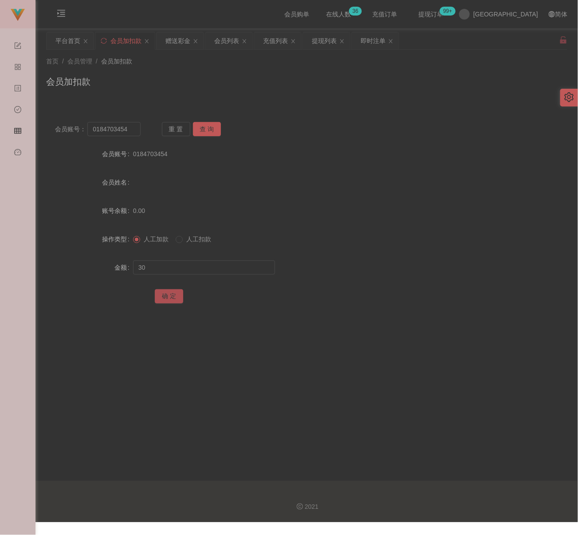
click at [168, 294] on button "确 定" at bounding box center [169, 296] width 28 height 14
click at [131, 126] on input "0184703454" at bounding box center [113, 129] width 53 height 14
click at [130, 126] on input "0184703454" at bounding box center [113, 129] width 53 height 14
paste input "75662228"
type input "0175662228"
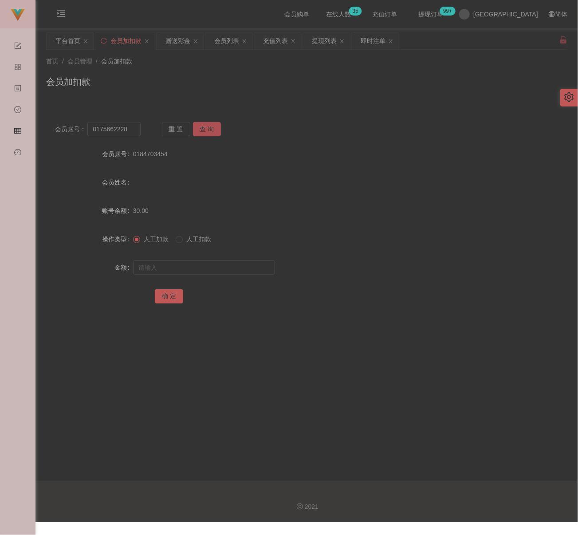
click at [213, 124] on button "查 询" at bounding box center [207, 129] width 28 height 14
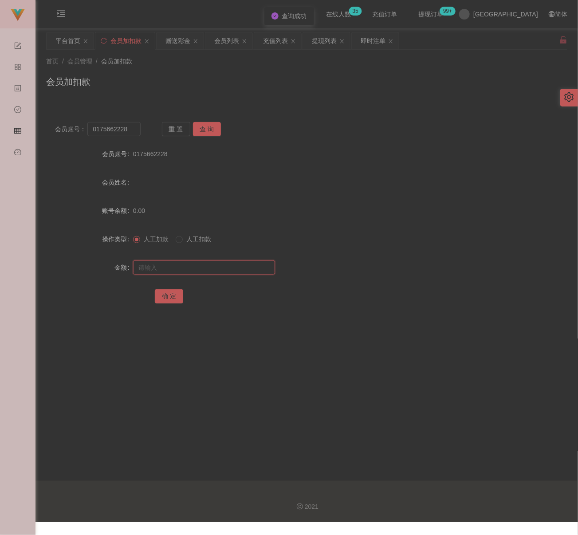
click at [176, 265] on input "text" at bounding box center [204, 268] width 142 height 14
click at [216, 267] on input "text" at bounding box center [204, 268] width 142 height 14
paste input "30"
type input "30"
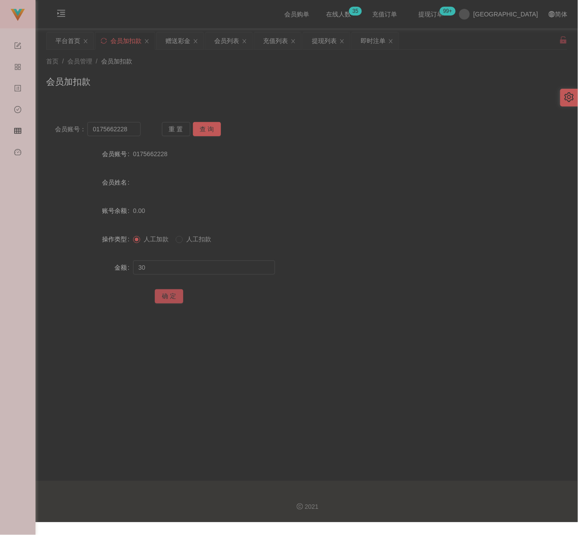
click at [174, 292] on button "确 定" at bounding box center [169, 296] width 28 height 14
click at [126, 126] on input "0175662228" at bounding box center [113, 129] width 53 height 14
paste input "Soon9900"
type input "Soon9900"
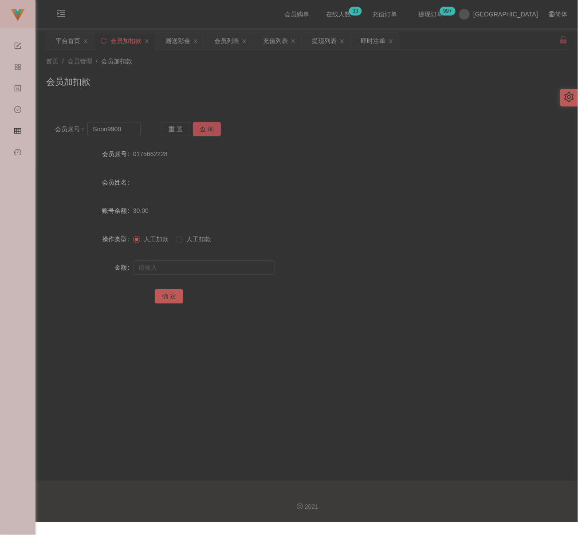
click at [208, 130] on button "查 询" at bounding box center [207, 129] width 28 height 14
click at [217, 259] on div at bounding box center [285, 268] width 304 height 18
click at [215, 263] on input "text" at bounding box center [204, 268] width 142 height 14
paste input "30"
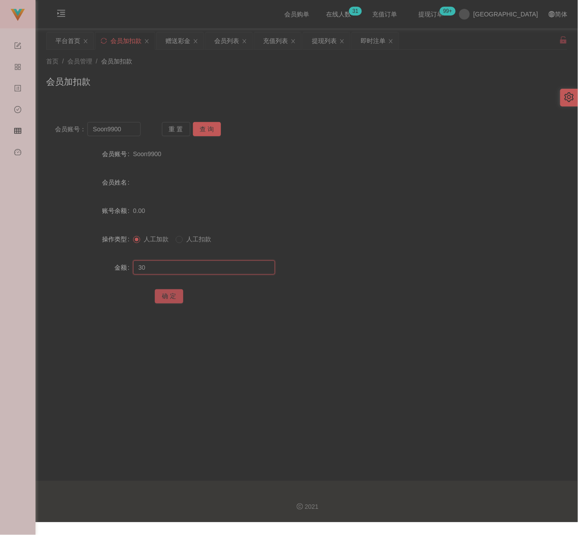
type input "30"
click at [168, 296] on button "确 定" at bounding box center [169, 296] width 28 height 14
click at [121, 131] on input "Soon9900" at bounding box center [113, 129] width 53 height 14
paste input "randy333"
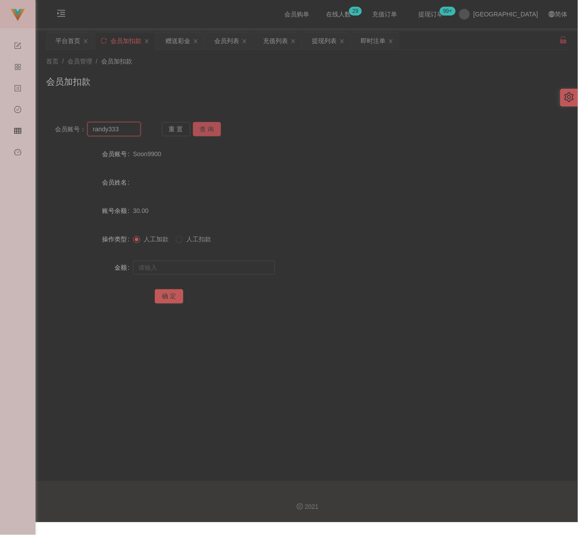
type input "randy333"
click at [204, 127] on button "查 询" at bounding box center [207, 129] width 28 height 14
click at [182, 265] on input "text" at bounding box center [204, 268] width 142 height 14
click at [251, 272] on input "text" at bounding box center [204, 268] width 142 height 14
paste input "30"
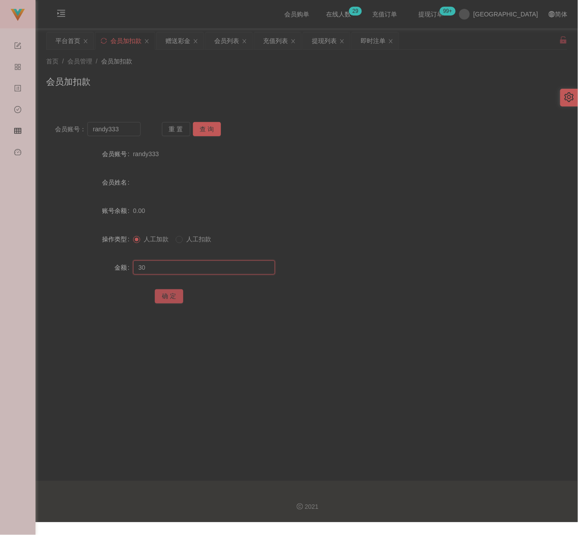
type input "30"
click at [169, 294] on button "确 定" at bounding box center [169, 296] width 28 height 14
click at [128, 134] on input "randy333" at bounding box center [113, 129] width 53 height 14
paste input "60175284197"
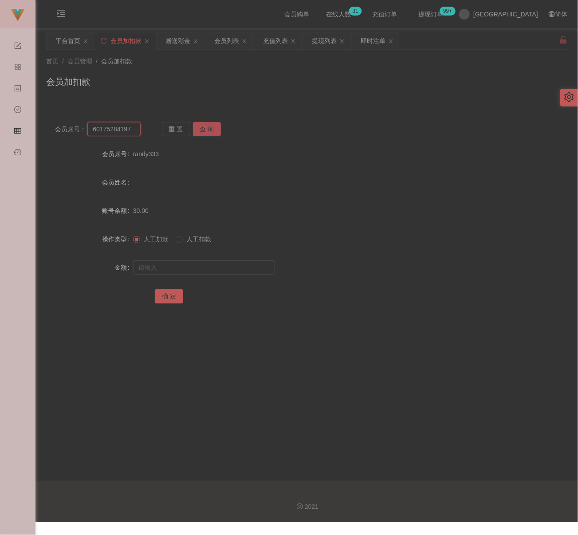
type input "60175284197"
click at [208, 132] on button "查 询" at bounding box center [207, 129] width 28 height 14
click at [174, 266] on input "text" at bounding box center [204, 268] width 142 height 14
click at [206, 265] on input "text" at bounding box center [204, 268] width 142 height 14
paste input "30"
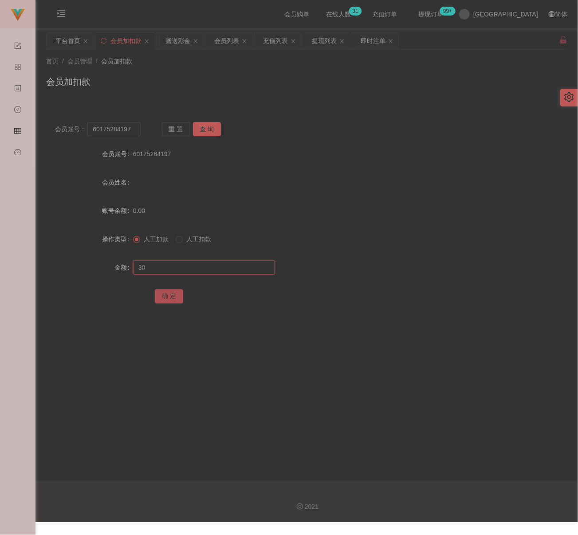
type input "30"
drag, startPoint x: 170, startPoint y: 293, endPoint x: 182, endPoint y: 293, distance: 12.0
click at [170, 293] on button "确 定" at bounding box center [169, 296] width 28 height 14
click at [132, 134] on input "60175284197" at bounding box center [113, 129] width 53 height 14
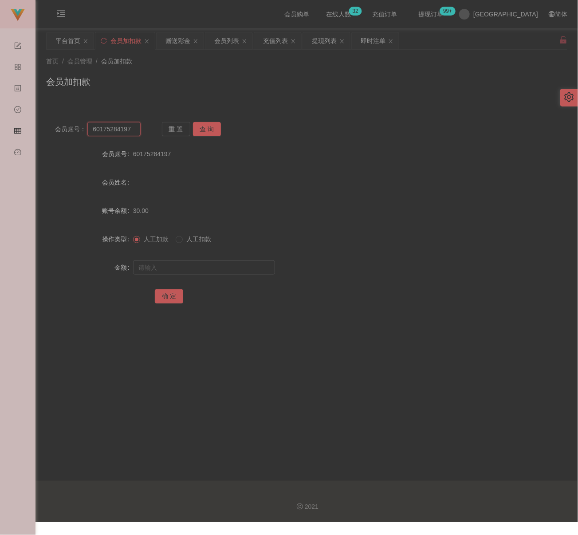
paste input "Pdn9682"
type input "Pdn9682"
click at [216, 131] on button "查 询" at bounding box center [207, 129] width 28 height 14
click at [189, 273] on input "text" at bounding box center [204, 268] width 142 height 14
click at [214, 268] on input "text" at bounding box center [204, 268] width 142 height 14
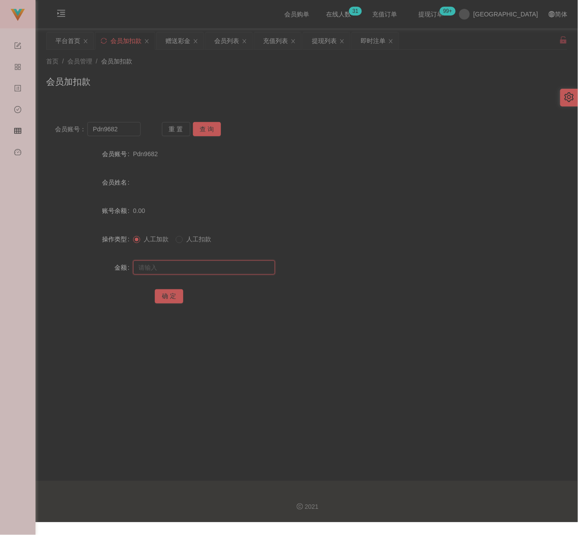
paste input "30"
type input "30"
drag, startPoint x: 160, startPoint y: 293, endPoint x: 177, endPoint y: 297, distance: 17.8
click at [160, 293] on button "确 定" at bounding box center [169, 296] width 28 height 14
click at [129, 130] on input "Pdn9682" at bounding box center [113, 129] width 53 height 14
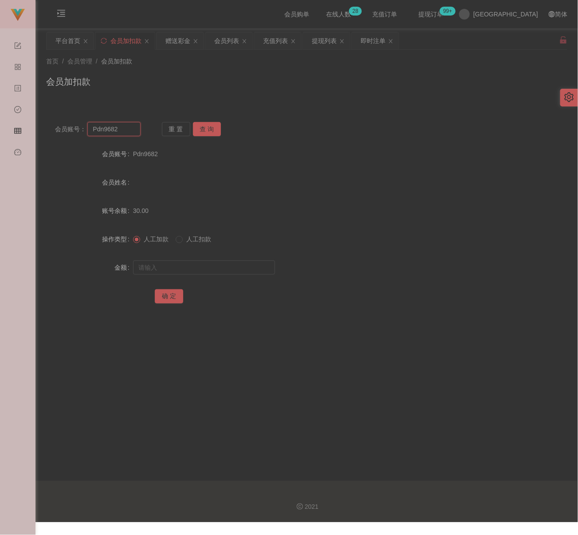
click at [129, 130] on input "Pdn9682" at bounding box center [113, 129] width 53 height 14
paste input "qq123"
type input "qq123"
click at [212, 130] on button "查 询" at bounding box center [207, 129] width 28 height 14
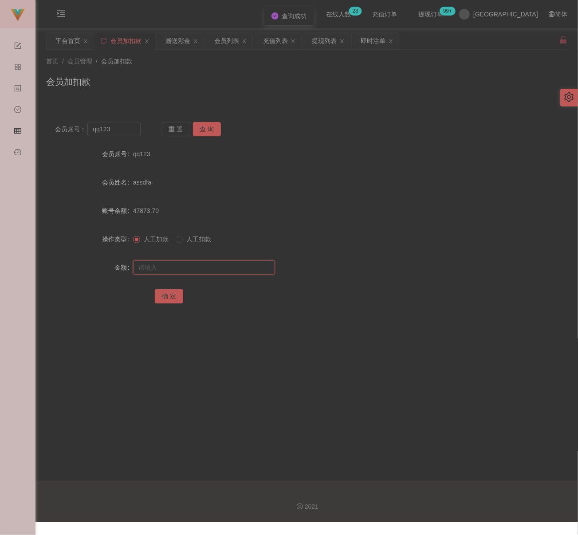
click at [201, 270] on input "text" at bounding box center [204, 268] width 142 height 14
click at [239, 268] on input "text" at bounding box center [204, 268] width 142 height 14
paste input "30"
type input "30"
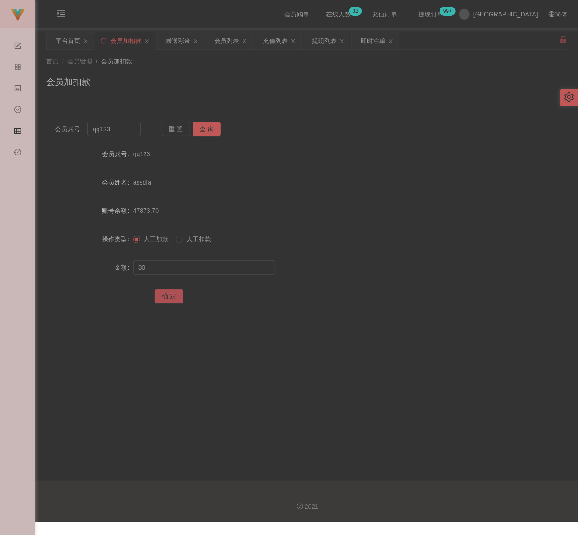
click at [165, 292] on button "确 定" at bounding box center [169, 296] width 28 height 14
click at [128, 130] on input "qq123" at bounding box center [113, 129] width 53 height 14
paste input "wy126"
type input "wy126"
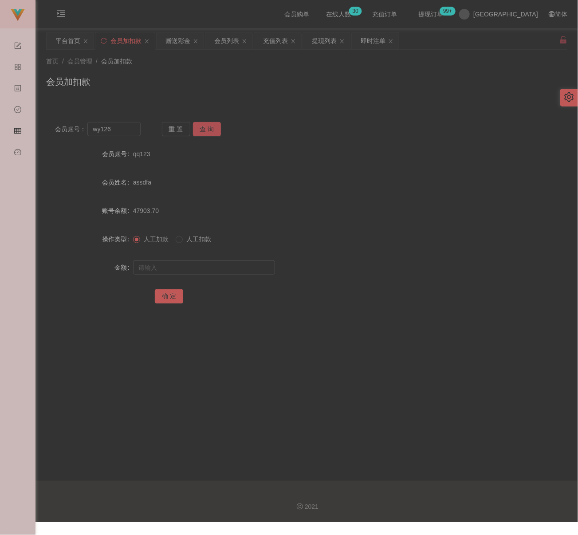
drag, startPoint x: 204, startPoint y: 130, endPoint x: 203, endPoint y: 146, distance: 16.0
click at [204, 130] on button "查 询" at bounding box center [207, 129] width 28 height 14
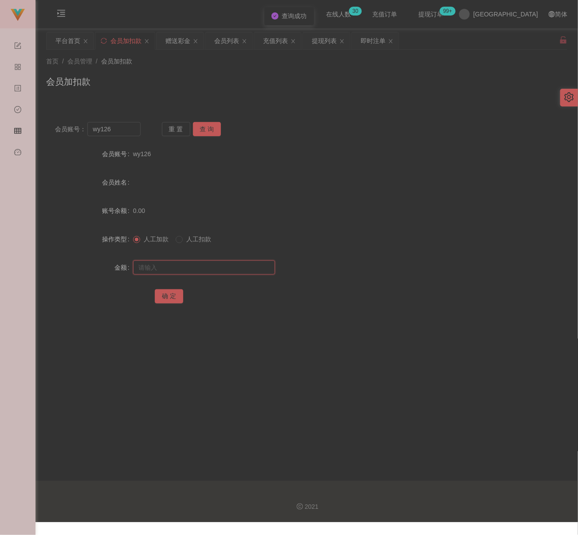
click at [200, 268] on input "text" at bounding box center [204, 268] width 142 height 14
click at [256, 269] on input "text" at bounding box center [204, 268] width 142 height 14
paste input "30"
type input "30"
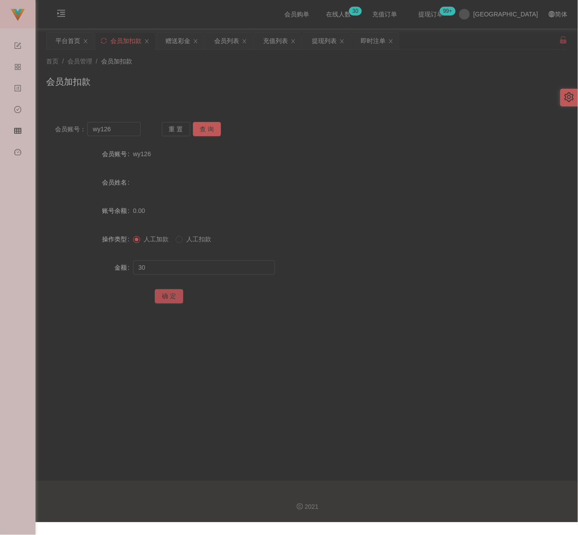
click at [167, 296] on button "确 定" at bounding box center [169, 296] width 28 height 14
click at [121, 132] on input "wy126" at bounding box center [113, 129] width 53 height 14
paste input "terry9519"
type input "terry9519"
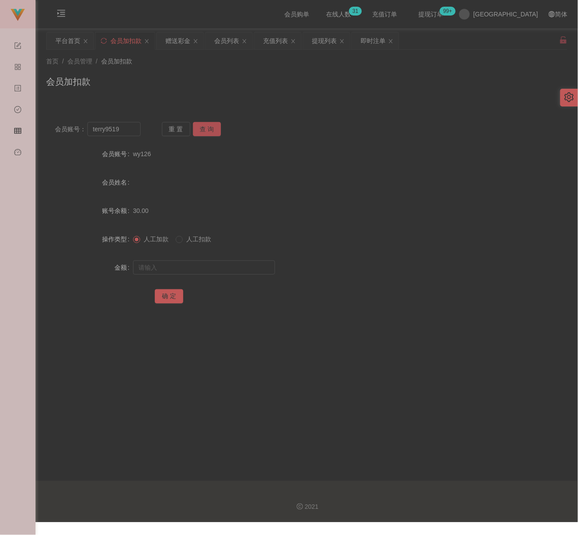
click at [214, 131] on button "查 询" at bounding box center [207, 129] width 28 height 14
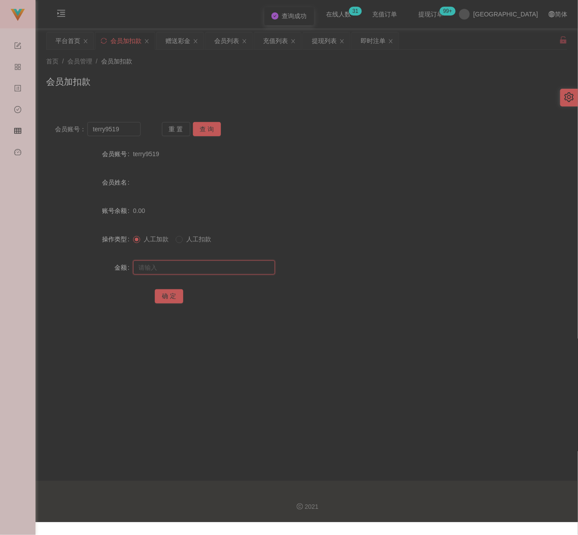
click at [192, 263] on input "text" at bounding box center [204, 268] width 142 height 14
click at [259, 272] on input "text" at bounding box center [204, 268] width 142 height 14
paste input "30"
type input "30"
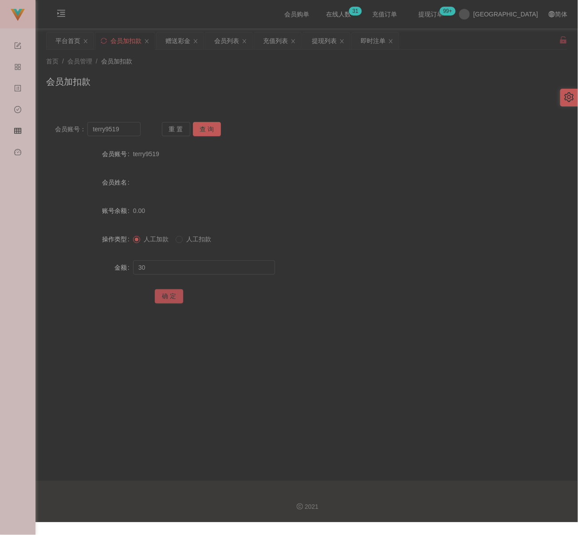
click at [166, 295] on button "确 定" at bounding box center [169, 296] width 28 height 14
click at [130, 132] on input "terry9519" at bounding box center [113, 129] width 53 height 14
paste input "1cerg2"
type input "1cerg2"
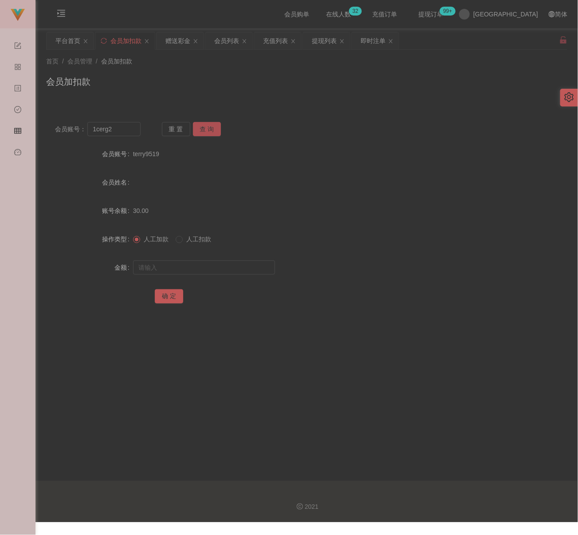
click at [205, 129] on button "查 询" at bounding box center [207, 129] width 28 height 14
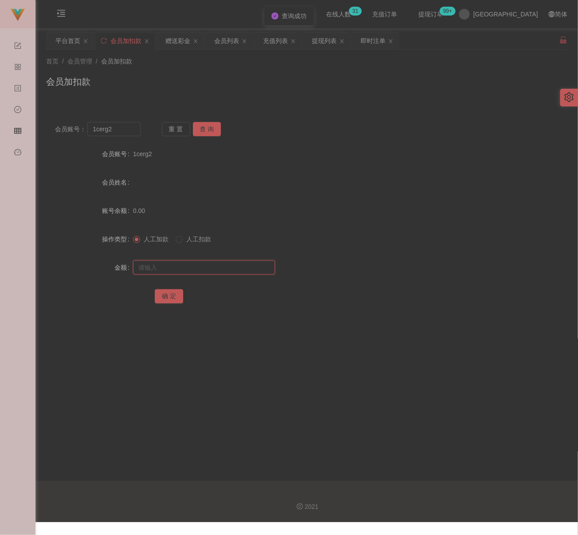
click at [179, 261] on input "text" at bounding box center [204, 268] width 142 height 14
click at [220, 265] on input "text" at bounding box center [204, 268] width 142 height 14
paste input "30"
type input "30"
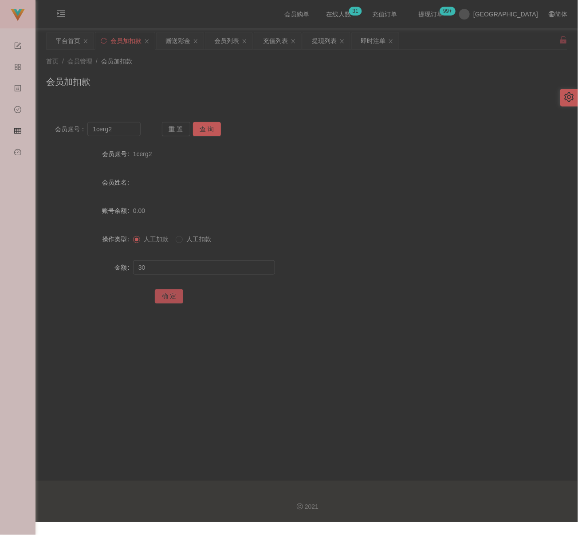
click at [174, 296] on button "确 定" at bounding box center [169, 296] width 28 height 14
click at [126, 133] on input "1cerg2" at bounding box center [113, 129] width 53 height 14
paste input "CarolW"
type input "CarolW"
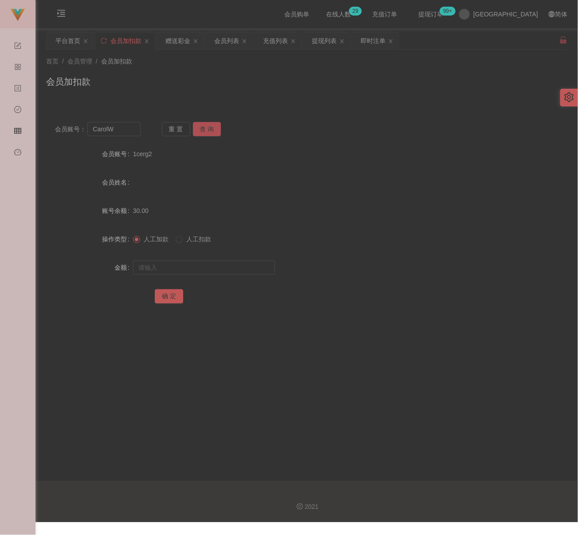
click at [199, 128] on button "查 询" at bounding box center [207, 129] width 28 height 14
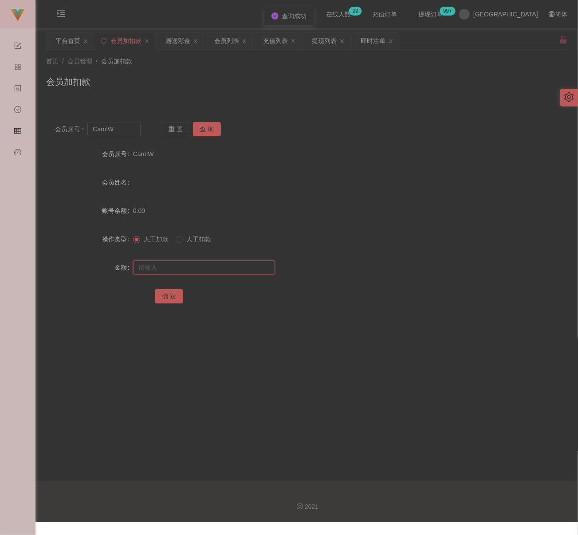
drag, startPoint x: 195, startPoint y: 266, endPoint x: 205, endPoint y: 266, distance: 10.2
click at [195, 266] on input "text" at bounding box center [204, 268] width 142 height 14
click at [203, 264] on input "text" at bounding box center [204, 268] width 142 height 14
paste
type input "30"
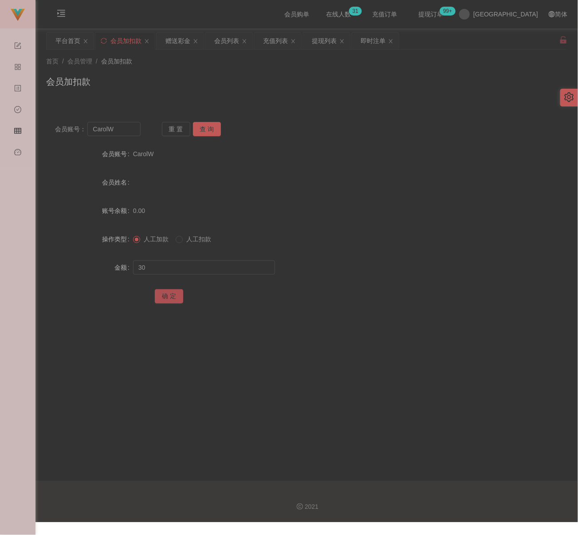
click at [174, 295] on button "确 定" at bounding box center [169, 296] width 28 height 14
click at [117, 129] on input "CarolW" at bounding box center [113, 129] width 53 height 14
type input "TEO4901"
click at [205, 129] on button "查 询" at bounding box center [207, 129] width 28 height 14
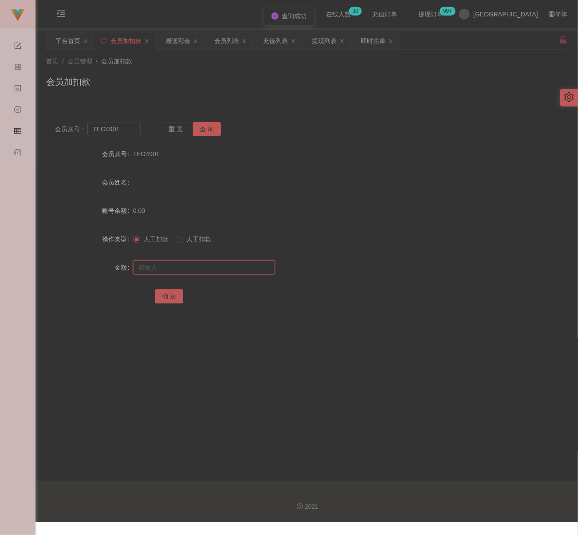
click at [192, 268] on input "text" at bounding box center [204, 268] width 142 height 14
click at [208, 266] on input "text" at bounding box center [204, 268] width 142 height 14
type input "30"
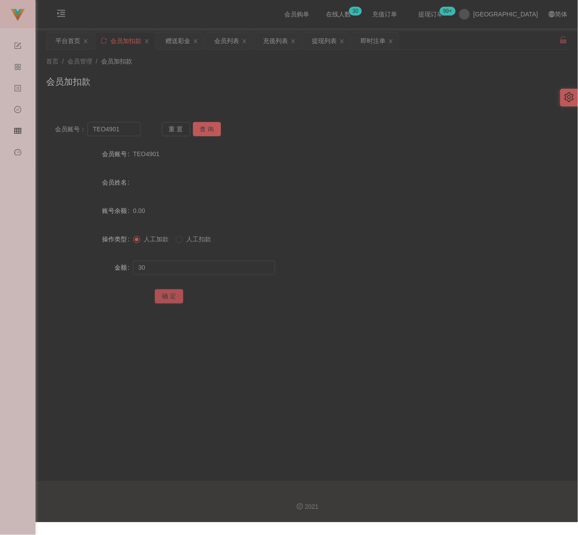
drag, startPoint x: 168, startPoint y: 294, endPoint x: 178, endPoint y: 297, distance: 10.5
click at [168, 294] on button "确 定" at bounding box center [169, 296] width 28 height 14
click at [126, 132] on input "TEO4901" at bounding box center [113, 129] width 53 height 14
type input "tankoklee46"
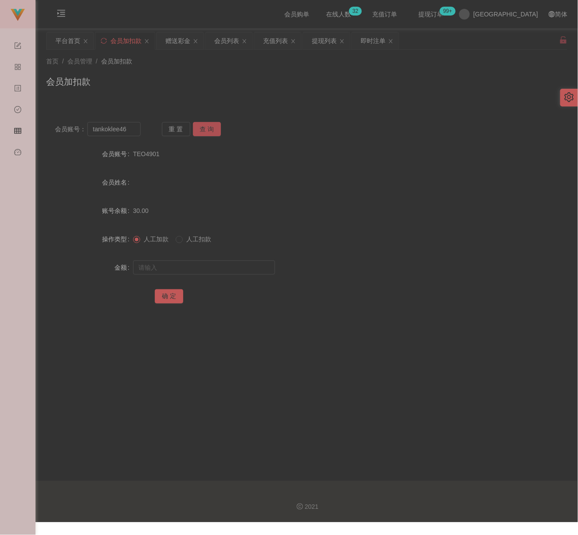
click at [209, 128] on button "查 询" at bounding box center [207, 129] width 28 height 14
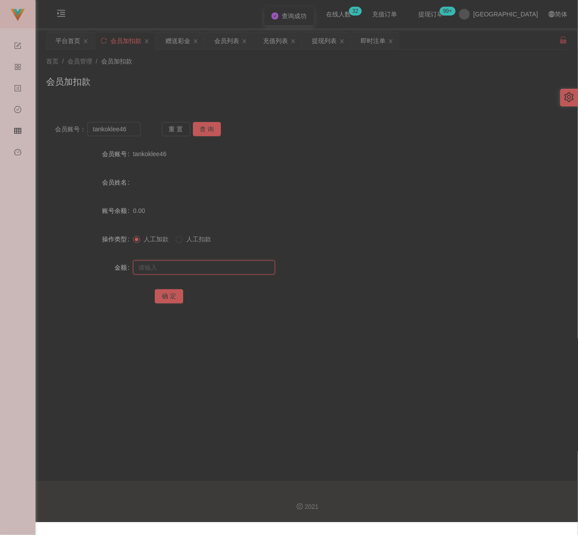
click at [209, 270] on input "text" at bounding box center [204, 268] width 142 height 14
click at [244, 269] on input "text" at bounding box center [204, 268] width 142 height 14
type input "30"
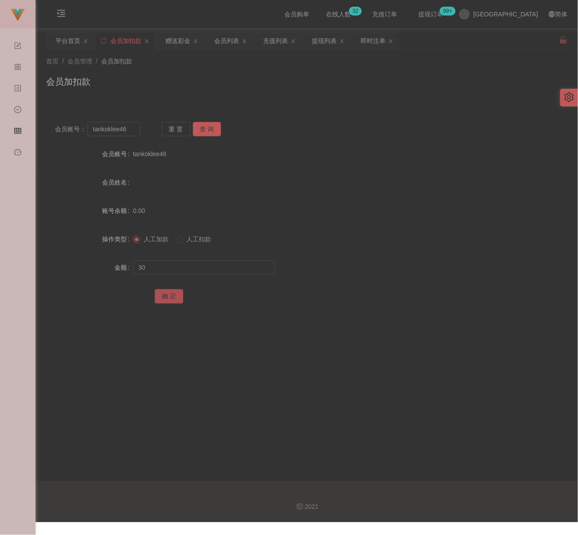
drag, startPoint x: 164, startPoint y: 295, endPoint x: 169, endPoint y: 295, distance: 5.3
click at [164, 295] on button "确 定" at bounding box center [169, 296] width 28 height 14
click at [132, 130] on input "tankoklee46" at bounding box center [113, 129] width 53 height 14
click at [215, 131] on button "查 询" at bounding box center [207, 129] width 28 height 14
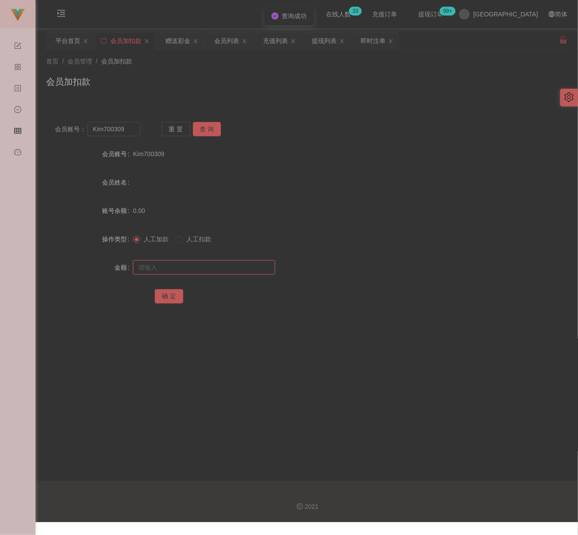
click at [205, 269] on input "text" at bounding box center [204, 268] width 142 height 14
click at [128, 130] on input "Kim700309" at bounding box center [113, 129] width 53 height 14
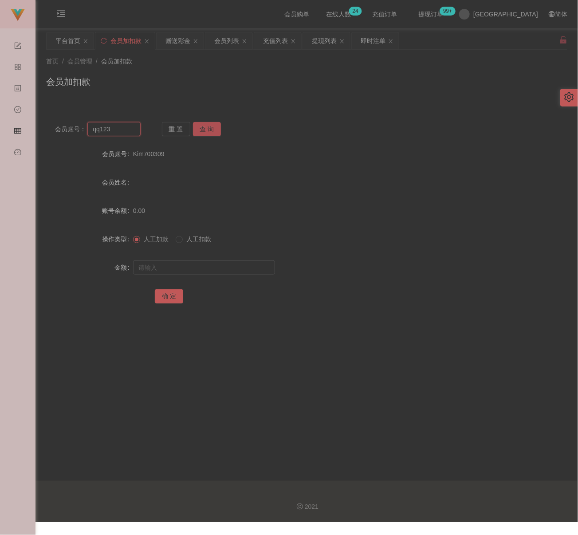
type input "qq123"
click at [205, 132] on button "查 询" at bounding box center [207, 129] width 28 height 14
click at [191, 263] on input "text" at bounding box center [204, 268] width 142 height 14
click at [171, 301] on button "确 定" at bounding box center [169, 296] width 28 height 14
click at [321, 72] on div "首页 / 会员管理 / 会员加扣款 / 会员加扣款" at bounding box center [306, 76] width 521 height 39
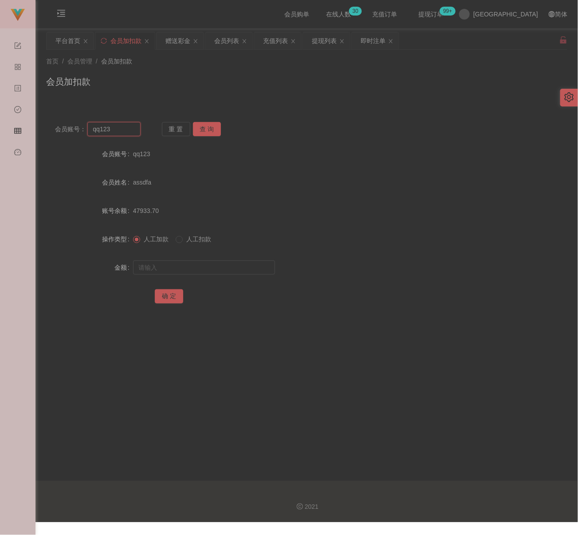
click at [116, 131] on input "qq123" at bounding box center [113, 129] width 53 height 14
click at [200, 134] on button "查 询" at bounding box center [207, 129] width 28 height 14
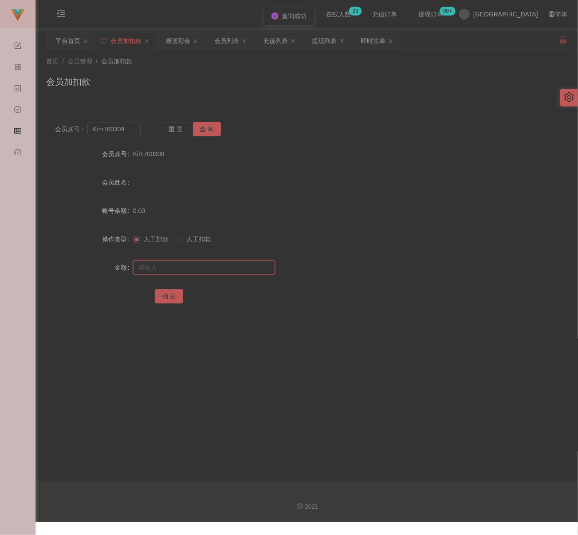
click at [199, 264] on input "text" at bounding box center [204, 268] width 142 height 14
click at [227, 261] on input "text" at bounding box center [204, 268] width 142 height 14
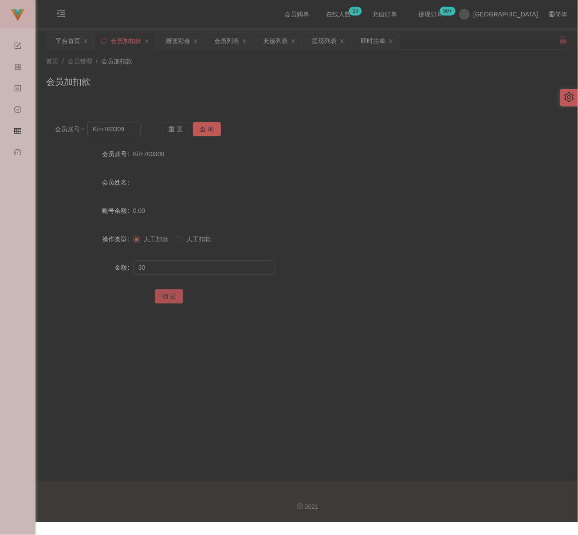
click at [172, 292] on button "确 定" at bounding box center [169, 296] width 28 height 14
click at [128, 133] on input "Kim700309" at bounding box center [113, 129] width 53 height 14
click at [206, 132] on button "查 询" at bounding box center [207, 129] width 28 height 14
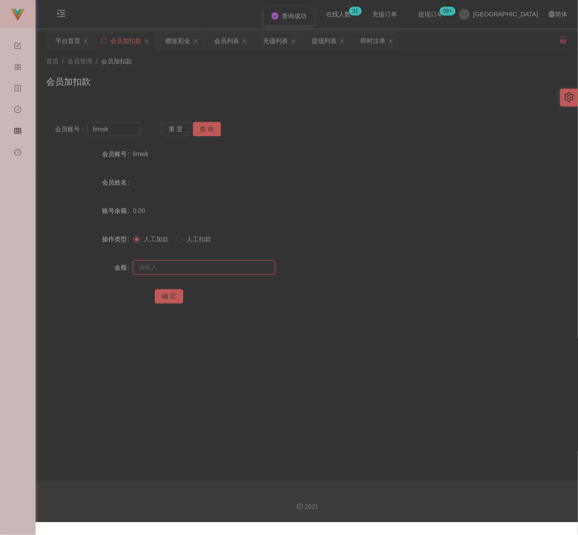
click at [207, 263] on input "text" at bounding box center [204, 268] width 142 height 14
click at [259, 271] on input "text" at bounding box center [204, 268] width 142 height 14
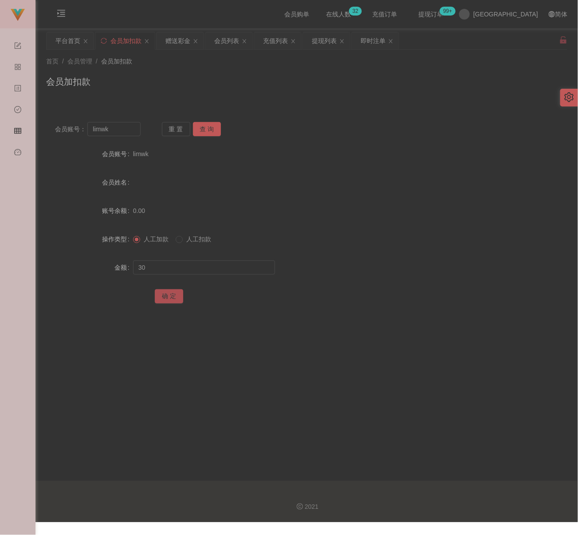
click at [167, 293] on button "确 定" at bounding box center [169, 296] width 28 height 14
click at [127, 128] on input "limwk" at bounding box center [113, 129] width 53 height 14
click at [203, 132] on button "查 询" at bounding box center [207, 129] width 28 height 14
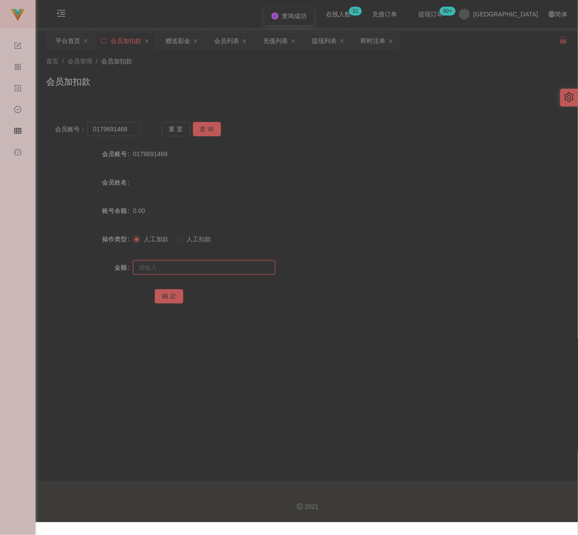
click at [182, 264] on input "text" at bounding box center [204, 268] width 142 height 14
click at [240, 265] on input "text" at bounding box center [204, 268] width 142 height 14
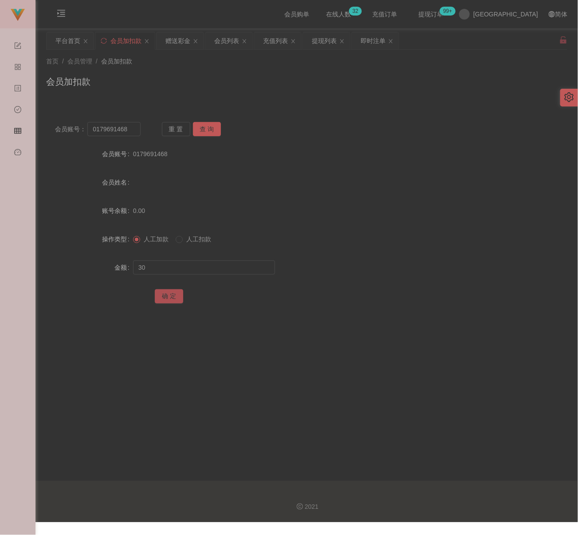
click at [170, 293] on button "确 定" at bounding box center [169, 296] width 28 height 14
click at [132, 128] on input "0179691468" at bounding box center [113, 129] width 53 height 14
click at [201, 128] on button "查 询" at bounding box center [207, 129] width 28 height 14
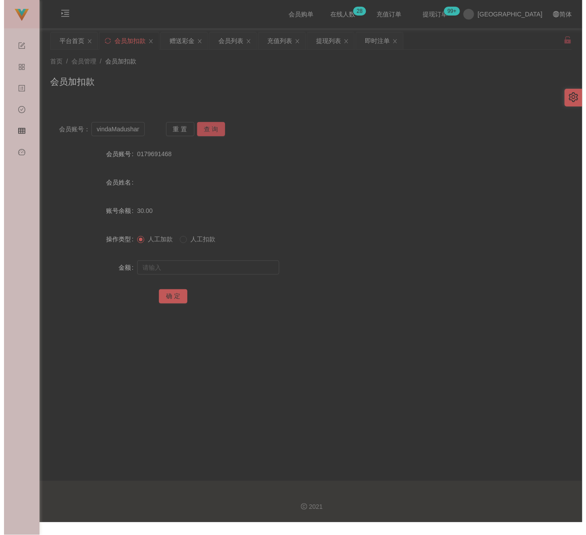
scroll to position [0, 0]
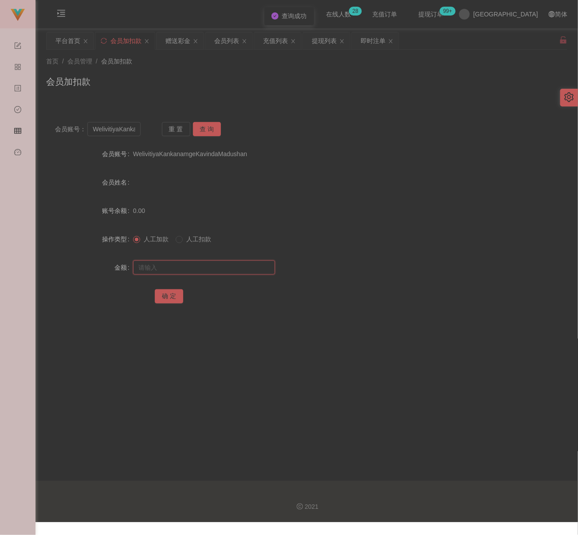
click at [209, 269] on input "text" at bounding box center [204, 268] width 142 height 14
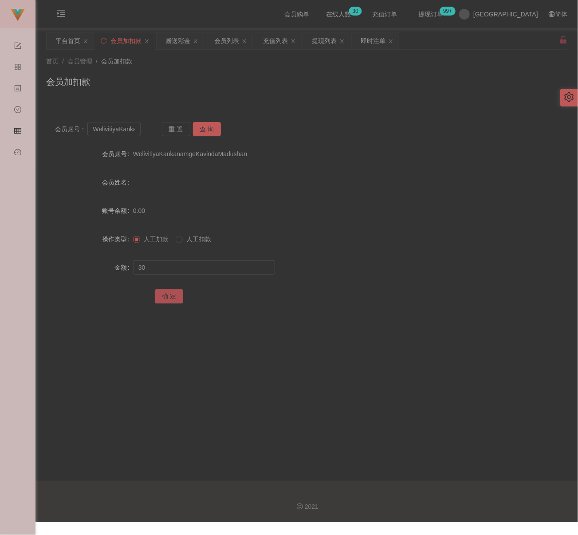
click at [170, 297] on button "确 定" at bounding box center [169, 296] width 28 height 14
click at [114, 126] on input "WelivitiyaKankanamgeKavindaMadushan" at bounding box center [113, 129] width 53 height 14
click at [212, 125] on button "查 询" at bounding box center [207, 129] width 28 height 14
click at [206, 272] on input "text" at bounding box center [204, 268] width 142 height 14
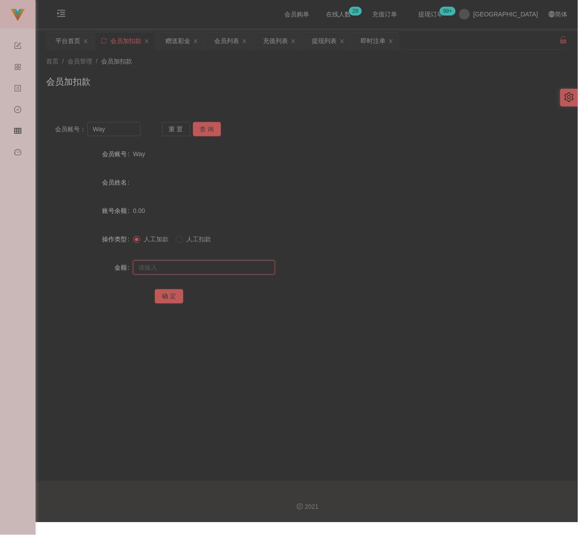
click at [243, 272] on input "text" at bounding box center [204, 268] width 142 height 14
click at [171, 298] on button "确 定" at bounding box center [169, 296] width 28 height 14
click at [121, 129] on input "Way" at bounding box center [113, 129] width 53 height 14
click at [205, 127] on button "查 询" at bounding box center [207, 129] width 28 height 14
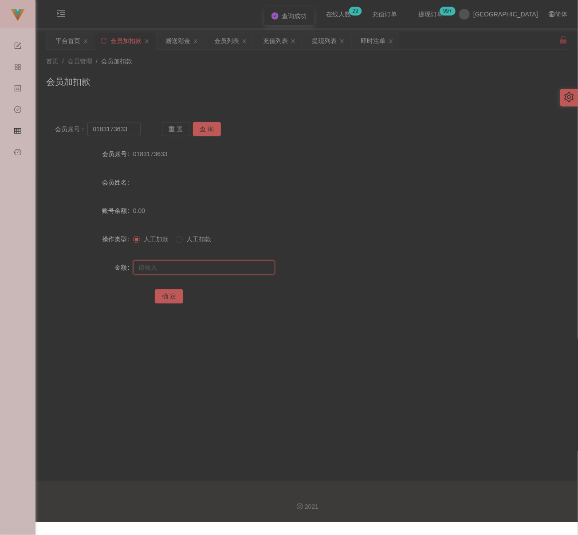
click at [187, 268] on input "text" at bounding box center [204, 268] width 142 height 14
click at [222, 268] on input "text" at bounding box center [204, 268] width 142 height 14
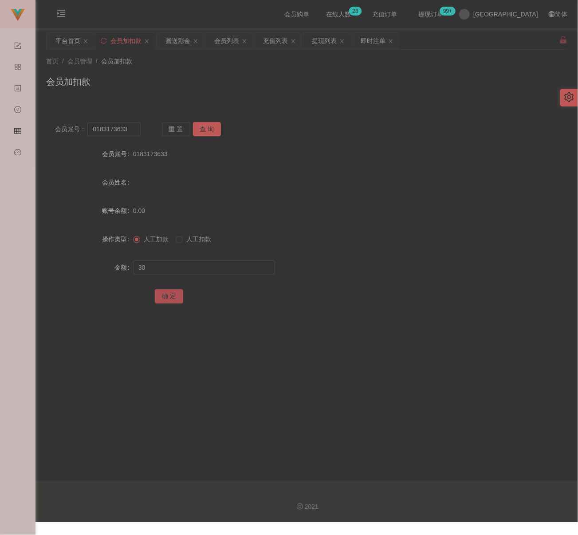
click at [172, 293] on button "确 定" at bounding box center [169, 296] width 28 height 14
click at [229, 43] on div "会员列表" at bounding box center [226, 40] width 25 height 17
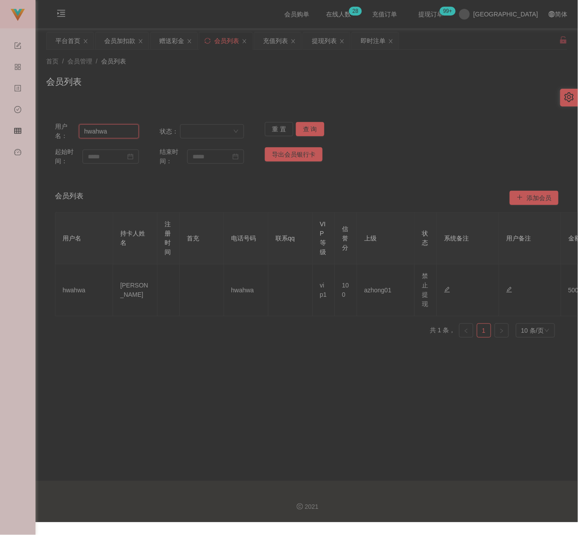
click at [121, 131] on input "hwahwa" at bounding box center [109, 131] width 60 height 14
click at [298, 128] on button "查 询" at bounding box center [310, 129] width 28 height 14
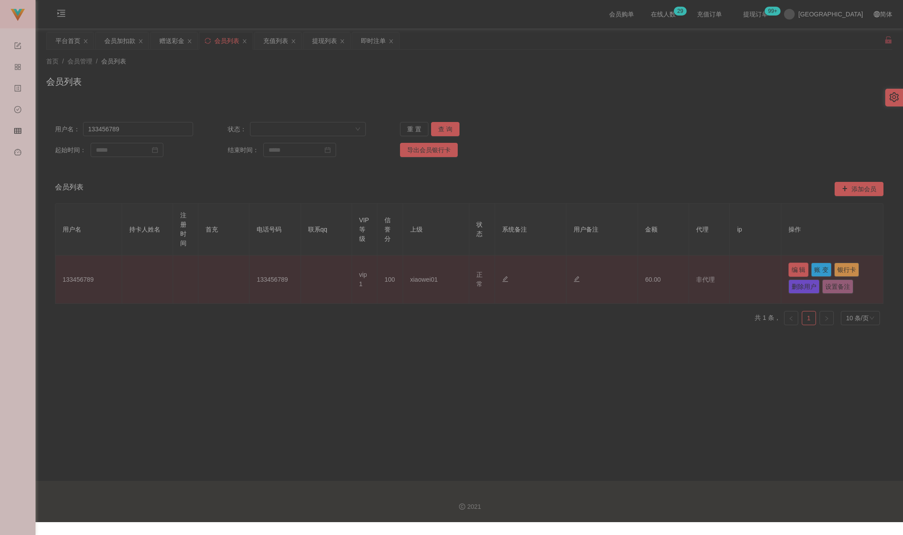
click at [580, 271] on button "编 辑" at bounding box center [798, 270] width 20 height 14
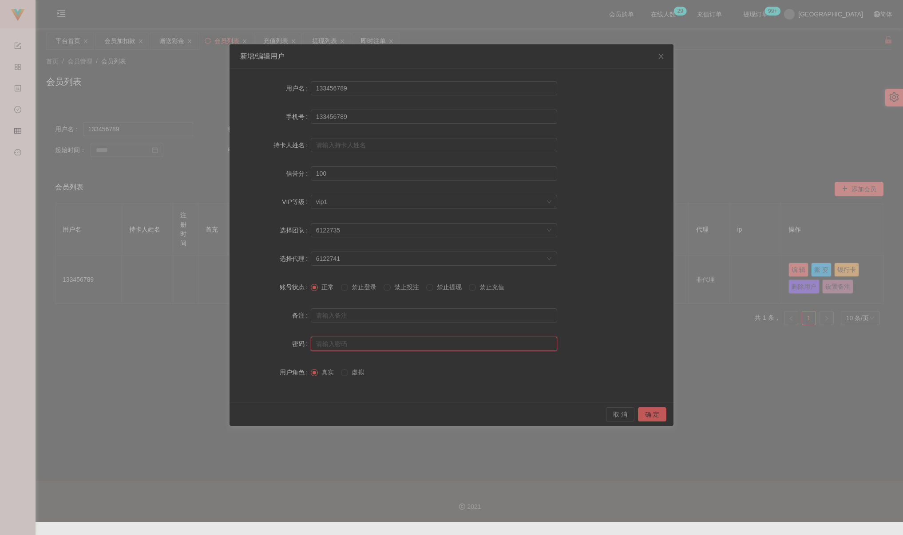
click at [430, 344] on input "text" at bounding box center [434, 344] width 246 height 14
click at [580, 412] on button "确 定" at bounding box center [652, 414] width 28 height 14
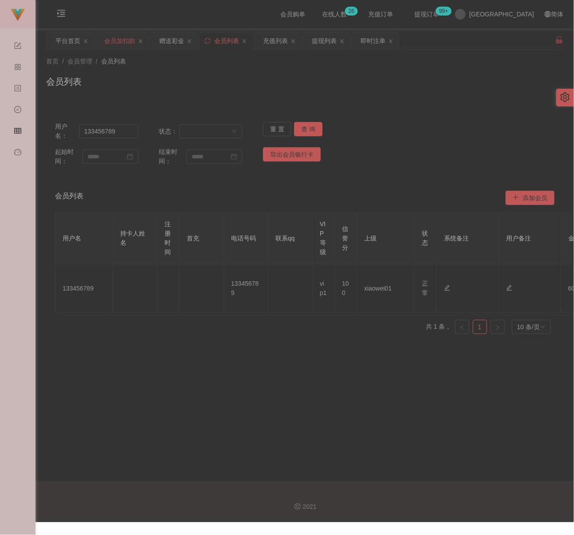
click at [120, 39] on div "会员加扣款" at bounding box center [119, 40] width 31 height 17
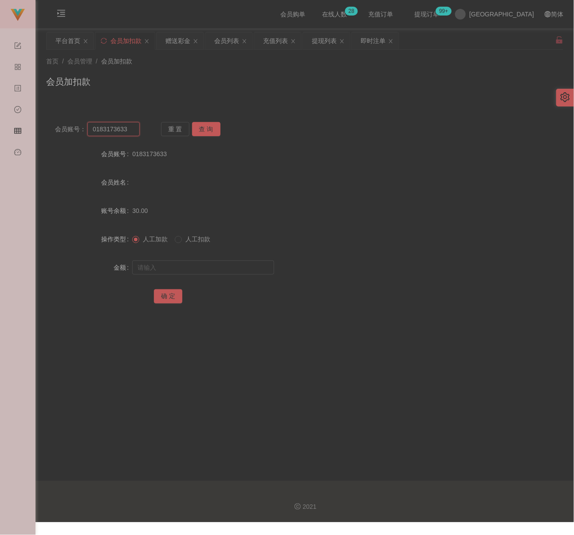
click at [130, 128] on input "0183173633" at bounding box center [113, 129] width 52 height 14
click at [203, 127] on button "查 询" at bounding box center [206, 129] width 28 height 14
click at [181, 261] on input "text" at bounding box center [203, 268] width 142 height 14
click at [166, 294] on button "确 定" at bounding box center [168, 296] width 28 height 14
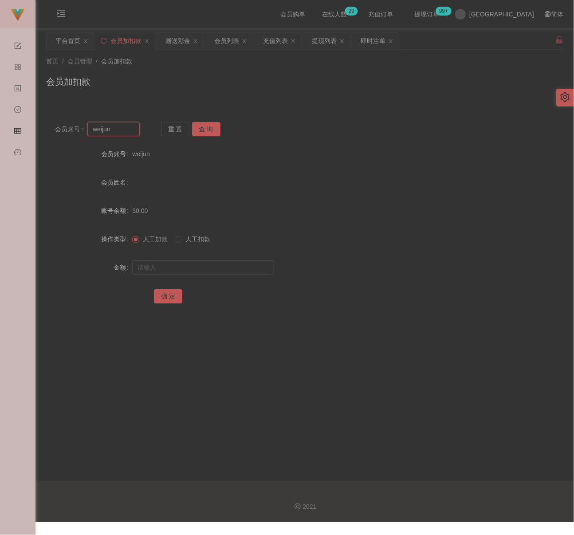
click at [119, 129] on input "weijun" at bounding box center [113, 129] width 52 height 14
click at [200, 127] on button "查 询" at bounding box center [206, 129] width 28 height 14
click at [175, 264] on input "text" at bounding box center [203, 268] width 142 height 14
click at [229, 273] on input "text" at bounding box center [203, 268] width 142 height 14
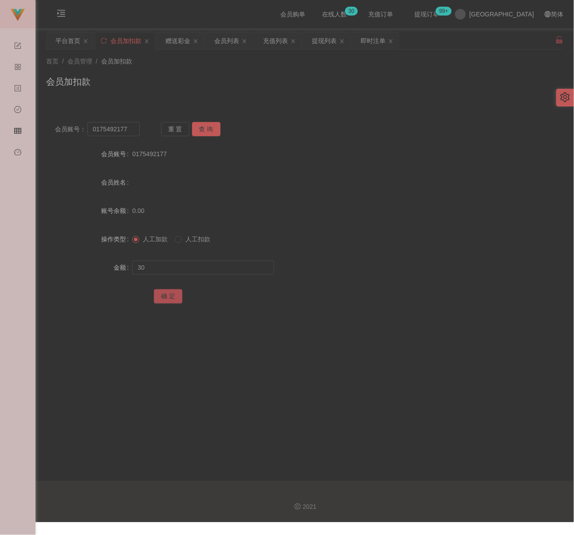
click at [164, 300] on button "确 定" at bounding box center [168, 296] width 28 height 14
click at [128, 130] on input "0175492177" at bounding box center [113, 129] width 52 height 14
click at [209, 128] on button "查 询" at bounding box center [206, 129] width 28 height 14
click at [197, 265] on input "text" at bounding box center [203, 268] width 142 height 14
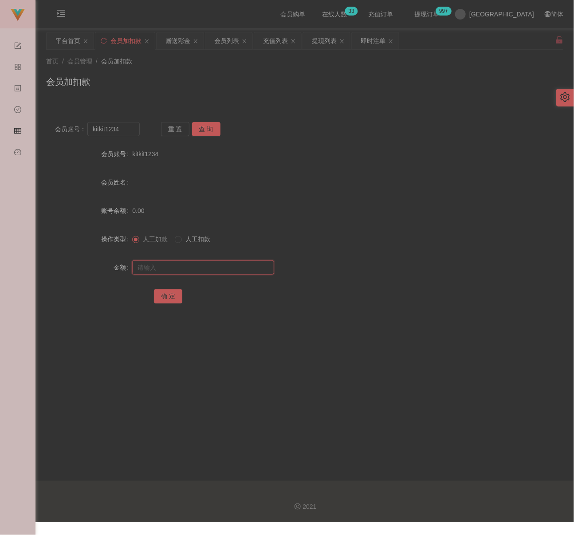
click at [236, 268] on input "text" at bounding box center [203, 268] width 142 height 14
click at [170, 293] on button "确 定" at bounding box center [168, 296] width 28 height 14
click at [133, 128] on input "kitkit1234" at bounding box center [113, 129] width 52 height 14
click at [201, 128] on button "查 询" at bounding box center [206, 129] width 28 height 14
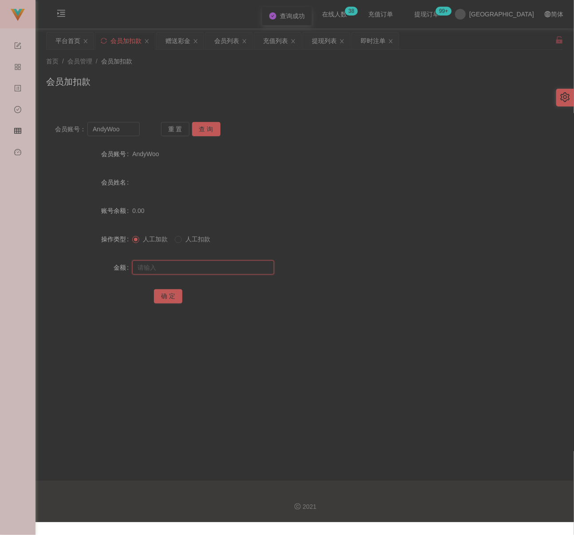
click at [189, 261] on input "text" at bounding box center [203, 268] width 142 height 14
click at [252, 269] on input "text" at bounding box center [203, 268] width 142 height 14
click at [170, 295] on button "确 定" at bounding box center [168, 296] width 28 height 14
click at [124, 128] on input "AndyWoo" at bounding box center [113, 129] width 52 height 14
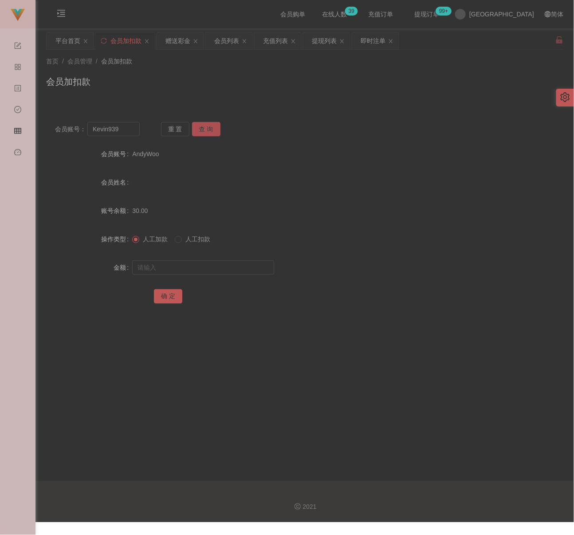
click at [204, 129] on button "查 询" at bounding box center [206, 129] width 28 height 14
click at [201, 266] on input "text" at bounding box center [203, 268] width 142 height 14
click at [203, 269] on input "text" at bounding box center [203, 268] width 142 height 14
drag, startPoint x: 157, startPoint y: 293, endPoint x: 168, endPoint y: 296, distance: 11.5
click at [157, 293] on button "确 定" at bounding box center [168, 296] width 28 height 14
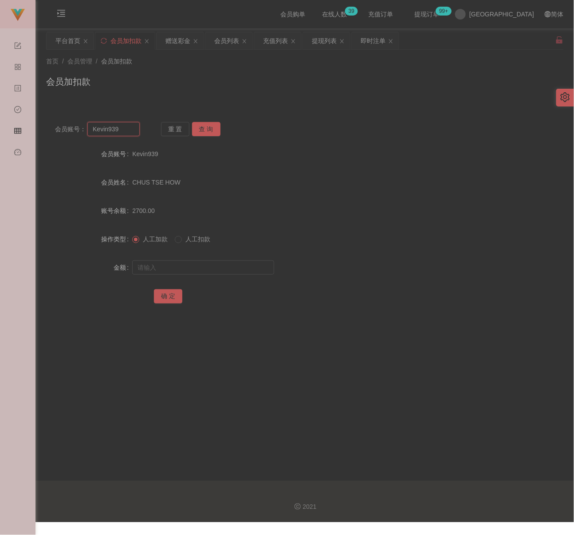
click at [118, 129] on input "Kevin939" at bounding box center [113, 129] width 52 height 14
click at [205, 130] on button "查 询" at bounding box center [206, 129] width 28 height 14
click at [183, 265] on input "text" at bounding box center [203, 268] width 142 height 14
click at [242, 272] on input "text" at bounding box center [203, 268] width 142 height 14
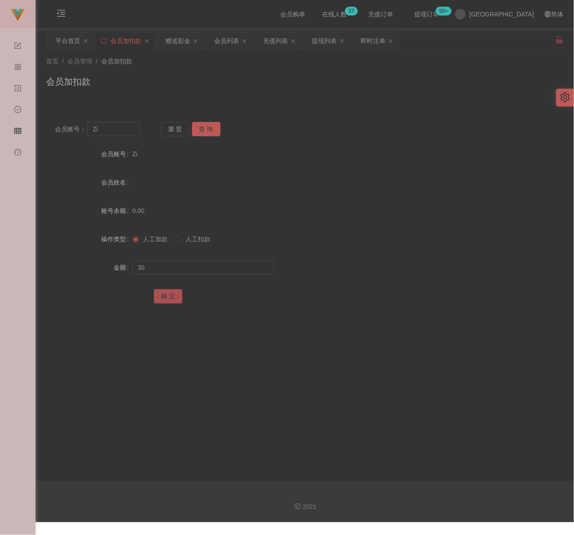
click at [178, 297] on button "确 定" at bounding box center [168, 296] width 28 height 14
click at [121, 132] on input "Zi" at bounding box center [113, 129] width 52 height 14
click at [121, 131] on input "Zi" at bounding box center [113, 129] width 52 height 14
click at [129, 130] on input "ZiSoon9900" at bounding box center [113, 129] width 52 height 14
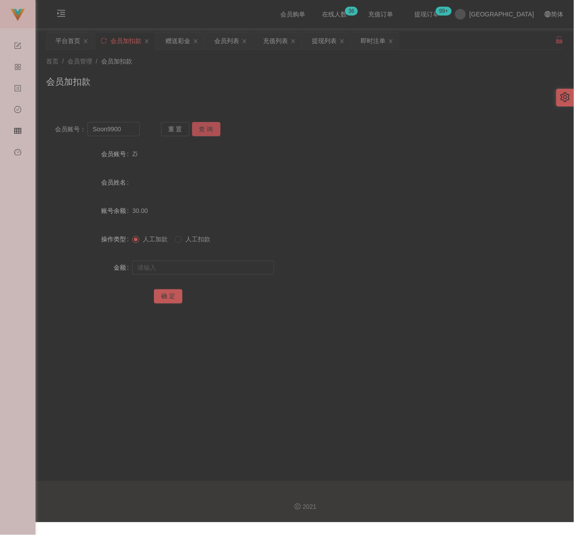
click at [204, 125] on button "查 询" at bounding box center [206, 129] width 28 height 14
click at [200, 270] on input "text" at bounding box center [203, 268] width 142 height 14
click at [166, 292] on button "确 定" at bounding box center [168, 296] width 28 height 14
click at [132, 130] on input "Soon9900" at bounding box center [113, 129] width 52 height 14
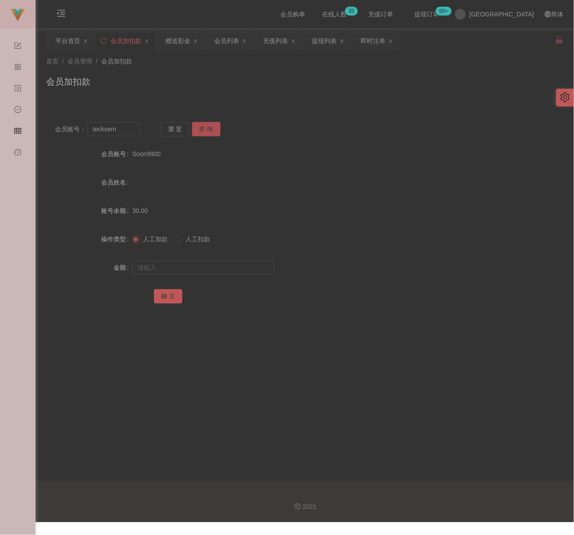
click at [203, 130] on button "查 询" at bounding box center [206, 129] width 28 height 14
click at [197, 264] on input "text" at bounding box center [203, 268] width 142 height 14
click at [246, 268] on input "text" at bounding box center [203, 268] width 142 height 14
click at [171, 297] on button "确 定" at bounding box center [168, 296] width 28 height 14
click at [124, 129] on input "tecksern" at bounding box center [113, 129] width 52 height 14
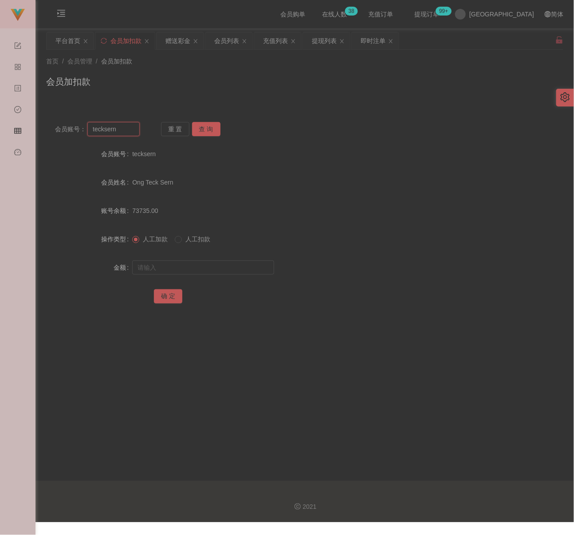
click at [124, 129] on input "tecksern" at bounding box center [113, 129] width 52 height 14
click at [205, 130] on button "查 询" at bounding box center [206, 129] width 28 height 14
click at [191, 268] on input "text" at bounding box center [203, 268] width 142 height 14
click at [224, 265] on input "text" at bounding box center [203, 268] width 142 height 14
click at [166, 291] on button "确 定" at bounding box center [168, 296] width 28 height 14
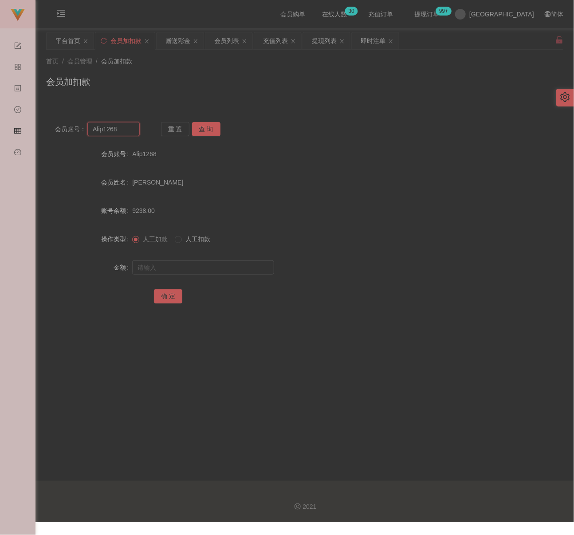
click at [128, 133] on input "Alip1268" at bounding box center [113, 129] width 52 height 14
click at [200, 131] on button "查 询" at bounding box center [206, 129] width 28 height 14
click at [195, 270] on input "text" at bounding box center [203, 268] width 142 height 14
click at [224, 269] on input "text" at bounding box center [203, 268] width 142 height 14
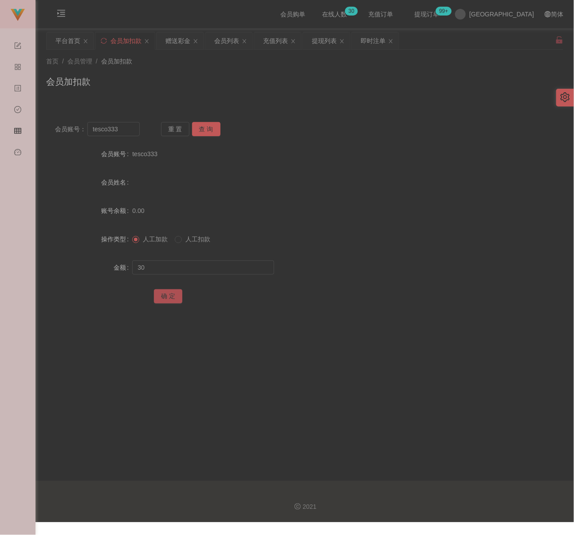
drag, startPoint x: 170, startPoint y: 295, endPoint x: 178, endPoint y: 297, distance: 9.1
click at [170, 295] on button "确 定" at bounding box center [168, 296] width 28 height 14
click at [127, 132] on input "tesco333" at bounding box center [113, 129] width 52 height 14
click at [199, 127] on button "查 询" at bounding box center [206, 129] width 28 height 14
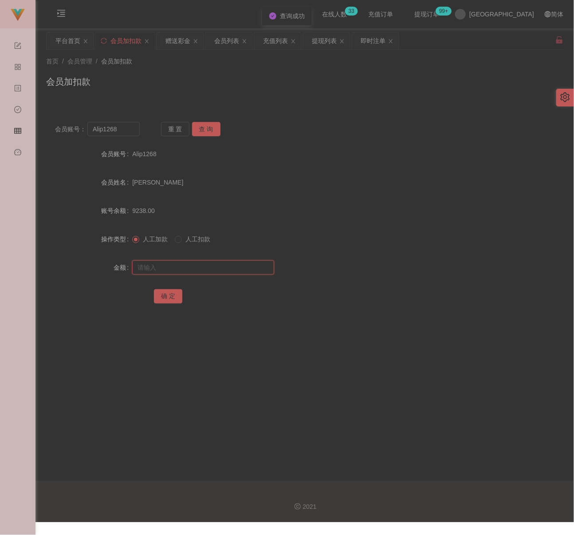
click at [218, 268] on input "text" at bounding box center [203, 268] width 142 height 14
click at [170, 292] on button "确 定" at bounding box center [168, 296] width 28 height 14
click at [124, 134] on input "Alip1268" at bounding box center [113, 129] width 52 height 14
click at [200, 132] on button "查 询" at bounding box center [206, 129] width 28 height 14
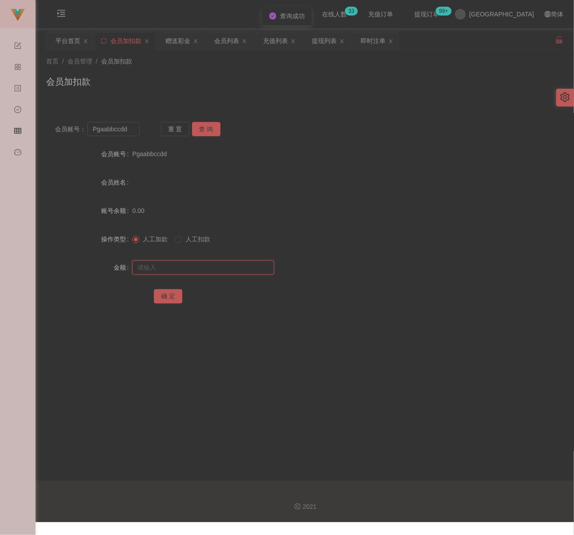
click at [200, 264] on input "text" at bounding box center [203, 268] width 142 height 14
click at [166, 295] on button "确 定" at bounding box center [168, 296] width 28 height 14
click at [125, 130] on input "Pgaabbccdd" at bounding box center [113, 129] width 52 height 14
click at [201, 128] on button "查 询" at bounding box center [206, 129] width 28 height 14
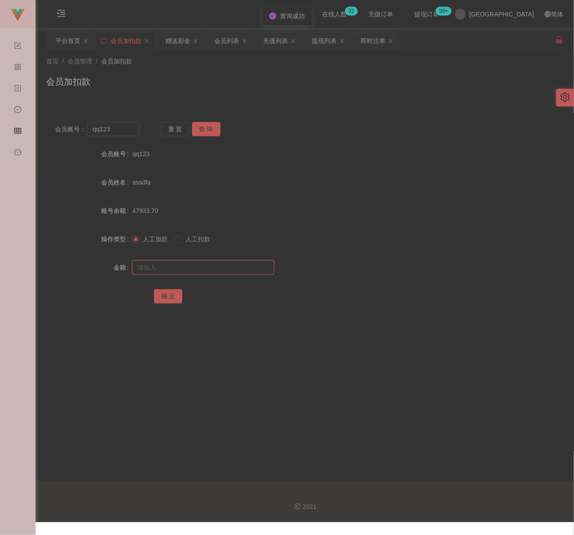
click at [205, 266] on input "text" at bounding box center [203, 268] width 142 height 14
click at [220, 265] on input "text" at bounding box center [203, 268] width 142 height 14
click at [173, 293] on button "确 定" at bounding box center [168, 296] width 28 height 14
click at [229, 41] on div "会员列表" at bounding box center [226, 40] width 25 height 17
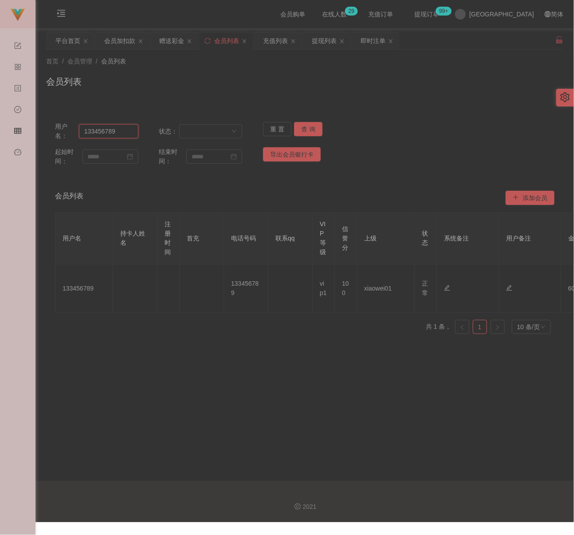
click at [120, 134] on input "133456789" at bounding box center [108, 131] width 59 height 14
click at [307, 127] on button "查 询" at bounding box center [308, 129] width 28 height 14
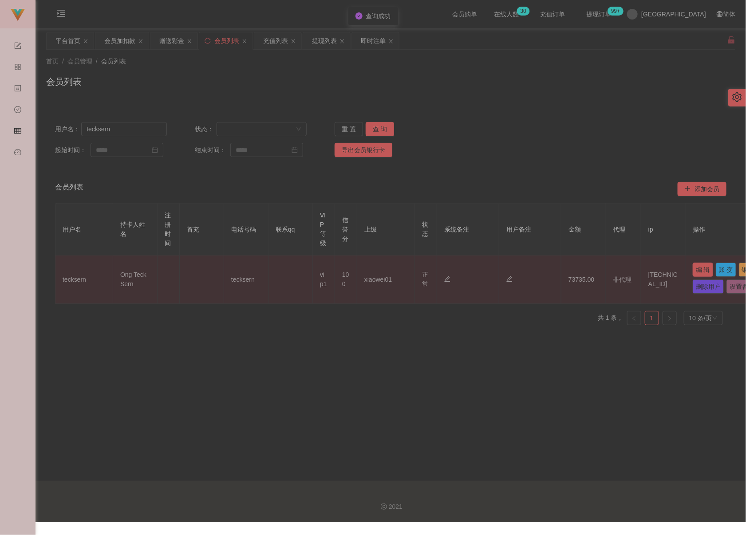
click at [580, 272] on button "编 辑" at bounding box center [703, 270] width 20 height 14
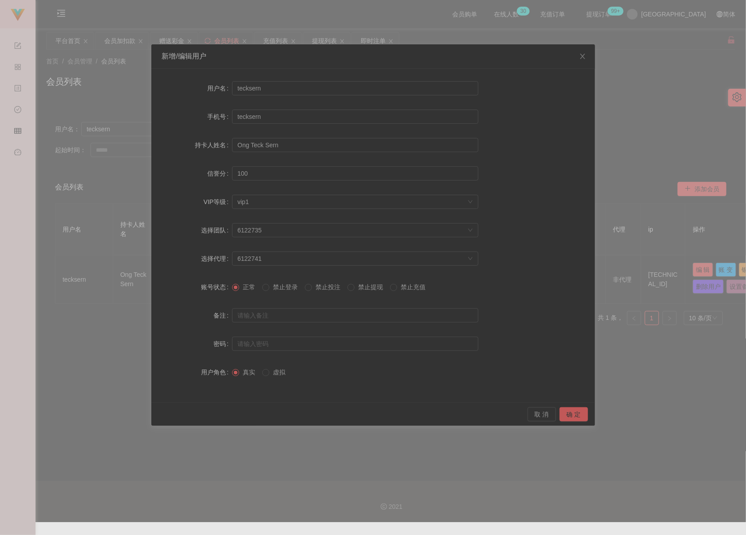
click at [365, 290] on span "禁止提现" at bounding box center [371, 287] width 32 height 7
click at [569, 414] on button "确 定" at bounding box center [574, 414] width 28 height 14
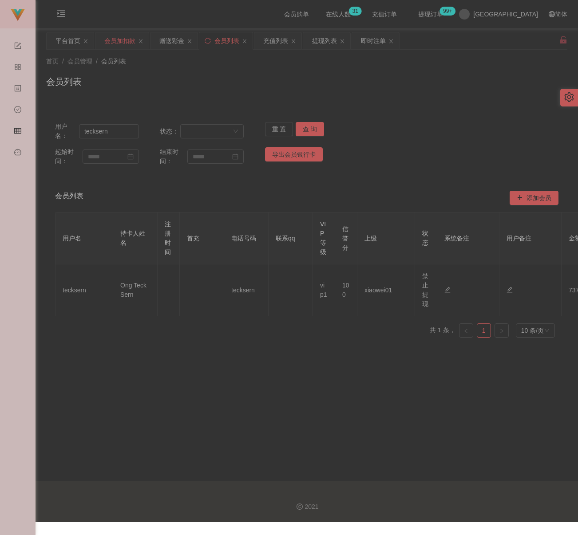
click at [109, 40] on div "会员加扣款" at bounding box center [119, 40] width 31 height 17
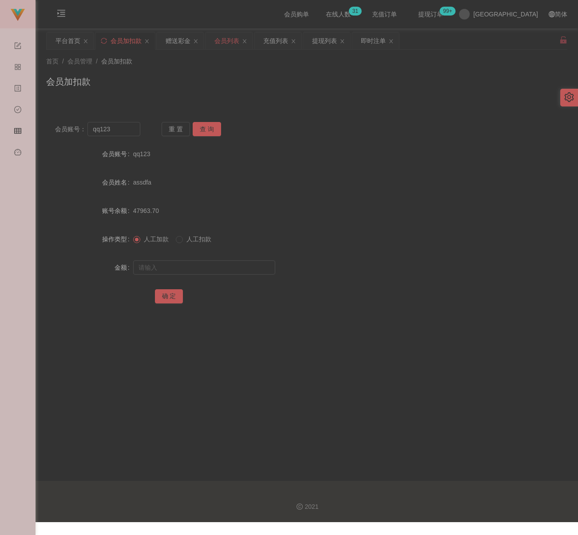
click at [225, 43] on div "会员列表" at bounding box center [226, 40] width 25 height 17
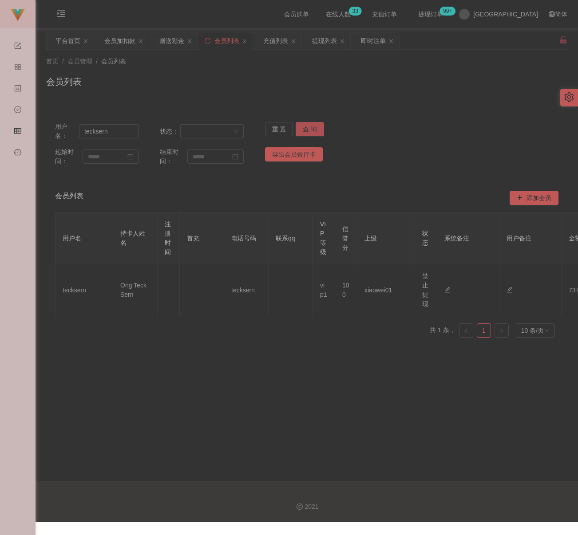
click at [312, 128] on button "查 询" at bounding box center [310, 129] width 28 height 14
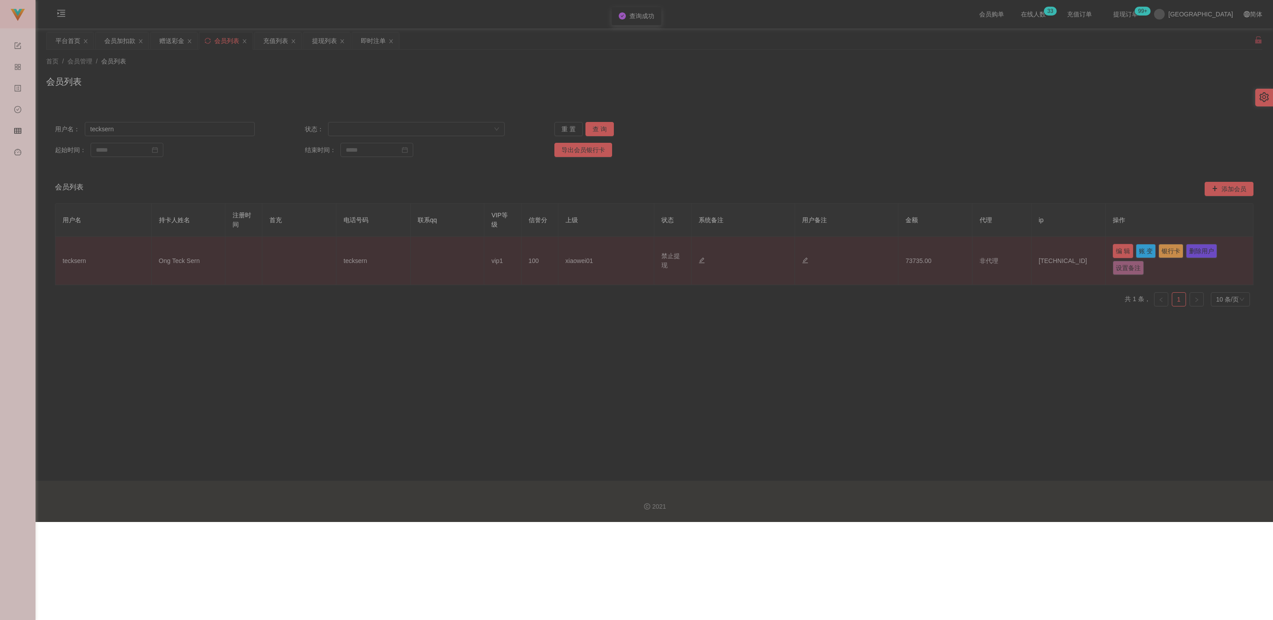
click at [580, 252] on button "编 辑" at bounding box center [1123, 251] width 20 height 14
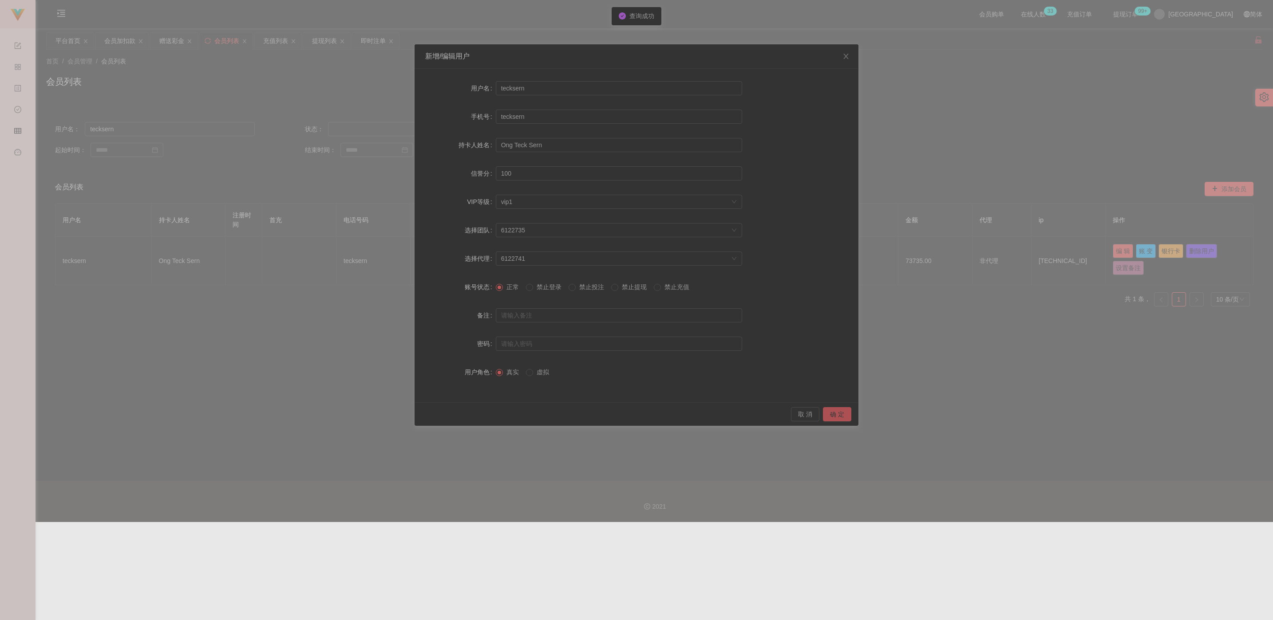
click at [580, 413] on button "确 定" at bounding box center [837, 414] width 28 height 14
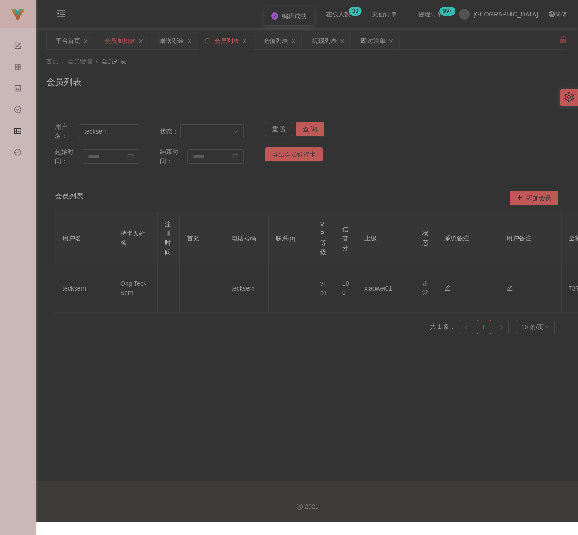
click at [108, 37] on div "会员加扣款" at bounding box center [119, 40] width 31 height 17
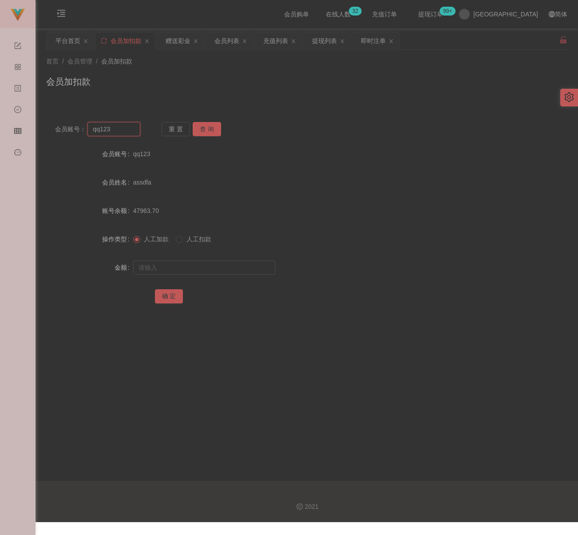
click at [128, 129] on input "qq123" at bounding box center [113, 129] width 53 height 14
click at [204, 130] on button "查 询" at bounding box center [207, 129] width 28 height 14
click at [201, 267] on input "text" at bounding box center [204, 268] width 142 height 14
click at [236, 263] on input "text" at bounding box center [204, 268] width 142 height 14
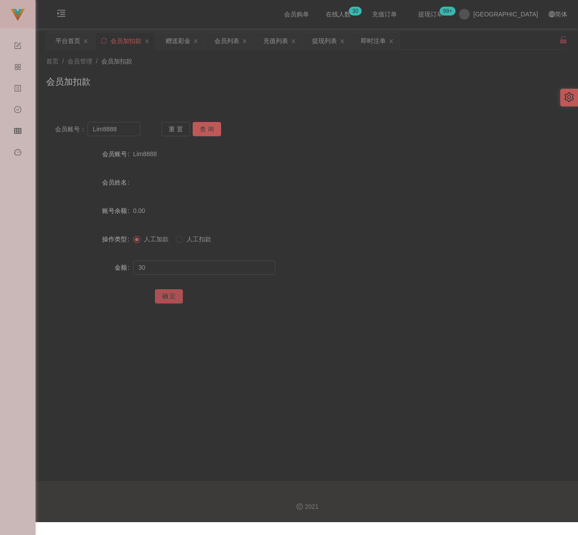
click at [161, 296] on button "确 定" at bounding box center [169, 296] width 28 height 14
click at [228, 44] on div "会员列表" at bounding box center [226, 40] width 25 height 17
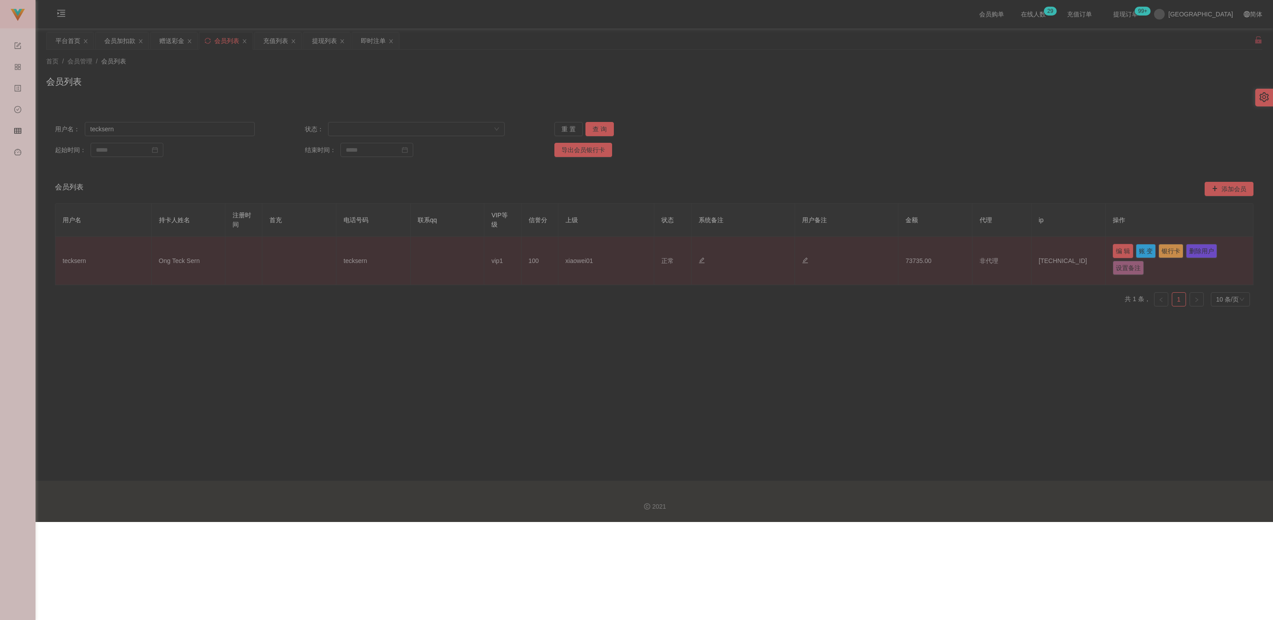
click at [580, 250] on button "编 辑" at bounding box center [1123, 251] width 20 height 14
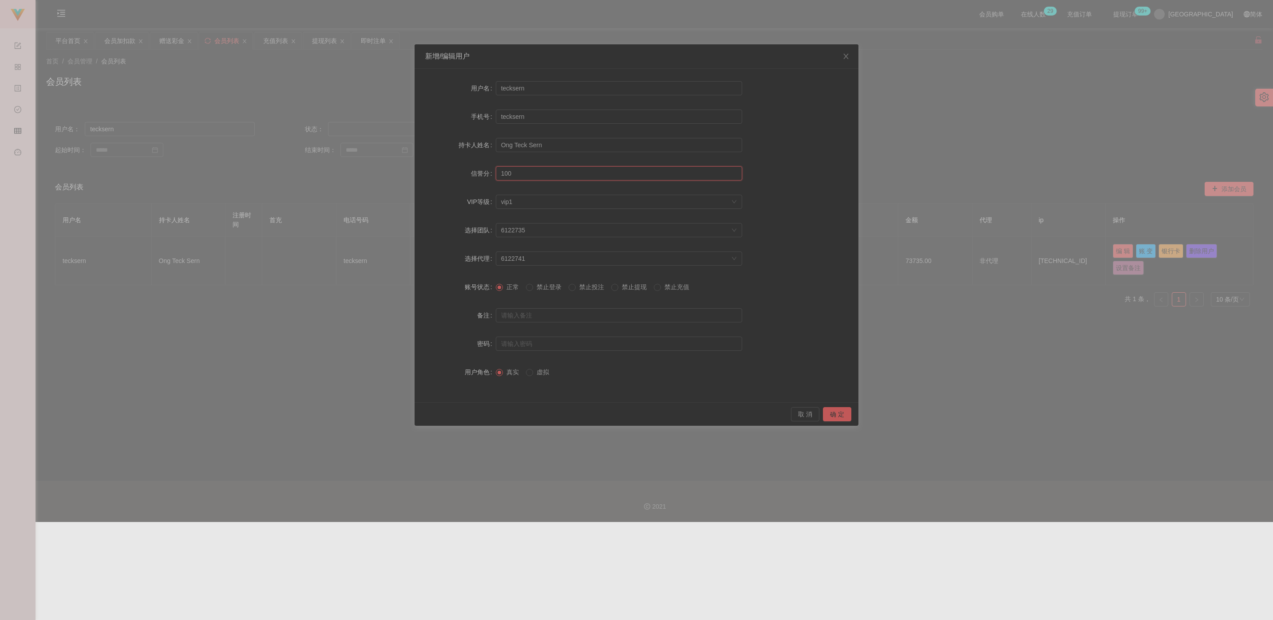
click at [533, 174] on input "100" at bounding box center [619, 173] width 246 height 14
click at [580, 411] on button "确 定" at bounding box center [837, 414] width 28 height 14
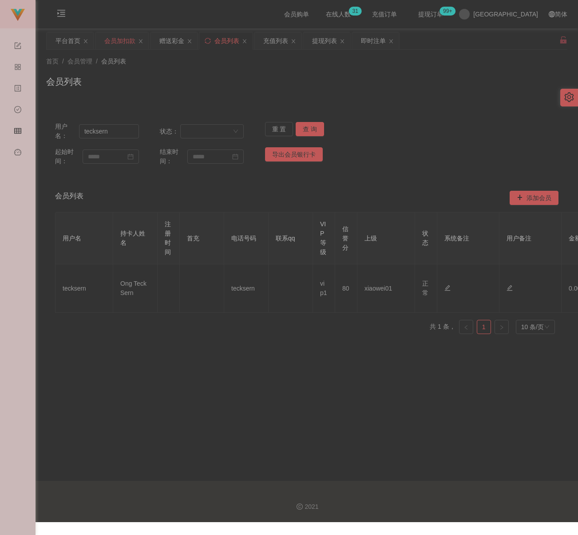
click at [125, 40] on div "会员加扣款" at bounding box center [119, 40] width 31 height 17
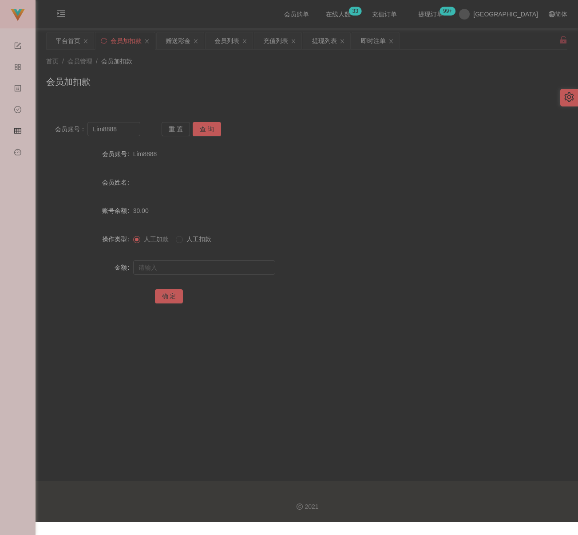
click at [186, 79] on div "会员加扣款" at bounding box center [306, 85] width 521 height 20
click at [134, 126] on input "Lim8888" at bounding box center [113, 129] width 53 height 14
click at [133, 126] on input "Lim8888" at bounding box center [113, 129] width 53 height 14
click at [213, 124] on button "查 询" at bounding box center [207, 129] width 28 height 14
click at [186, 267] on input "text" at bounding box center [204, 268] width 142 height 14
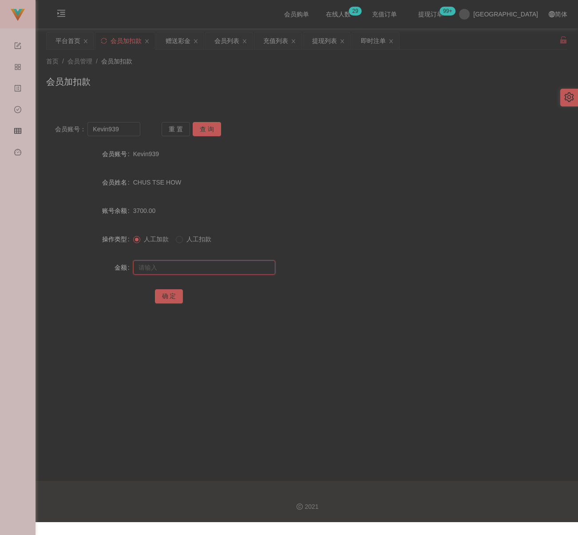
drag, startPoint x: 245, startPoint y: 268, endPoint x: 238, endPoint y: 269, distance: 7.3
click at [245, 268] on input "text" at bounding box center [204, 268] width 142 height 14
click at [171, 300] on button "确 定" at bounding box center [169, 296] width 28 height 14
click at [117, 130] on input "Kevin939" at bounding box center [113, 129] width 53 height 14
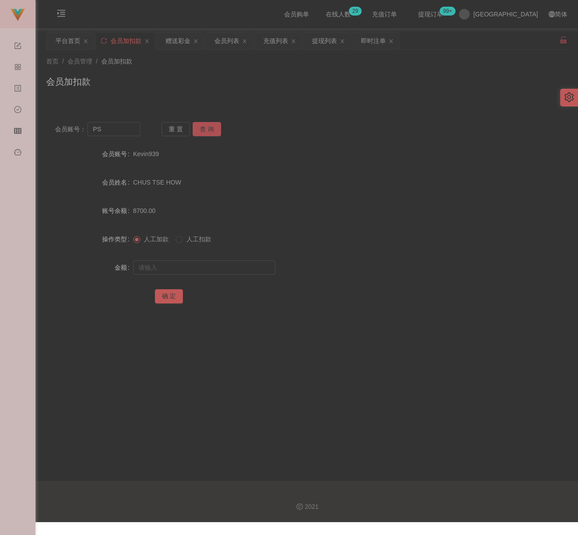
click at [215, 132] on button "查 询" at bounding box center [207, 129] width 28 height 14
click at [206, 265] on input "text" at bounding box center [204, 268] width 142 height 14
click at [172, 296] on button "确 定" at bounding box center [169, 296] width 28 height 14
click at [244, 79] on div "会员加扣款" at bounding box center [306, 85] width 521 height 20
click at [113, 124] on input "PS" at bounding box center [113, 129] width 53 height 14
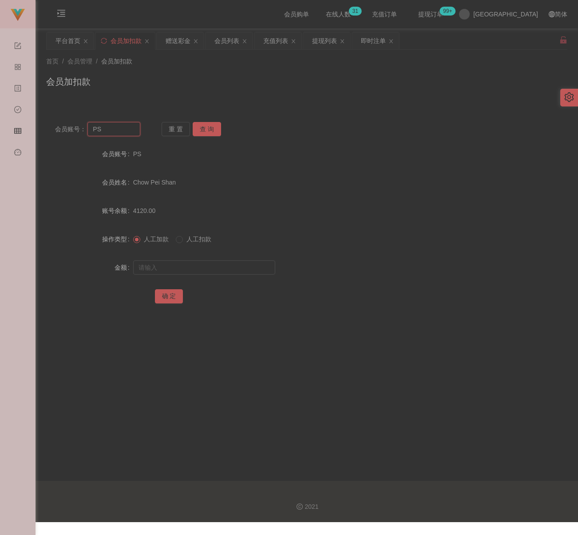
click at [113, 124] on input "PS" at bounding box center [113, 129] width 53 height 14
click at [201, 125] on button "查 询" at bounding box center [207, 129] width 28 height 14
drag, startPoint x: 201, startPoint y: 270, endPoint x: 215, endPoint y: 269, distance: 13.8
click at [201, 270] on input "text" at bounding box center [204, 268] width 142 height 14
click at [240, 268] on input "text" at bounding box center [204, 268] width 142 height 14
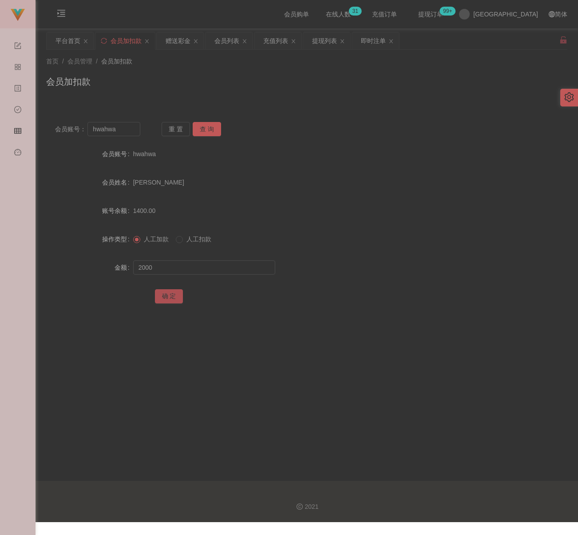
click at [178, 294] on button "确 定" at bounding box center [169, 296] width 28 height 14
click at [197, 76] on div "会员加扣款" at bounding box center [306, 85] width 521 height 20
click at [134, 132] on input "hwahwa" at bounding box center [113, 129] width 53 height 14
click at [199, 132] on button "查 询" at bounding box center [207, 129] width 28 height 14
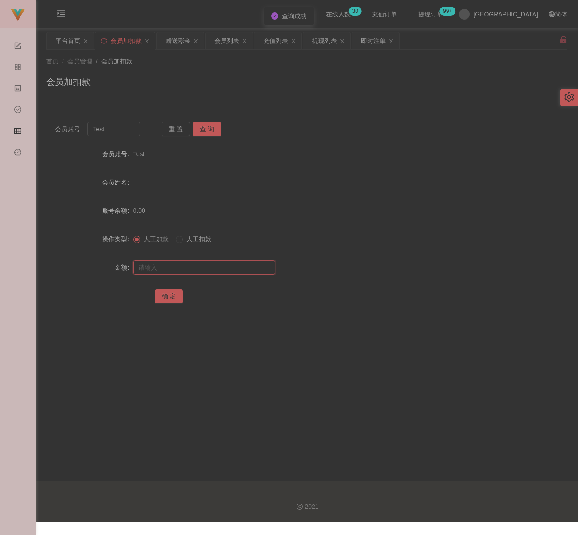
click at [207, 262] on input "text" at bounding box center [204, 268] width 142 height 14
click at [241, 271] on input "text" at bounding box center [204, 268] width 142 height 14
click at [172, 296] on button "确 定" at bounding box center [169, 296] width 28 height 14
click at [195, 80] on div "会员加扣款" at bounding box center [306, 85] width 521 height 20
click at [118, 130] on input "Test" at bounding box center [113, 129] width 53 height 14
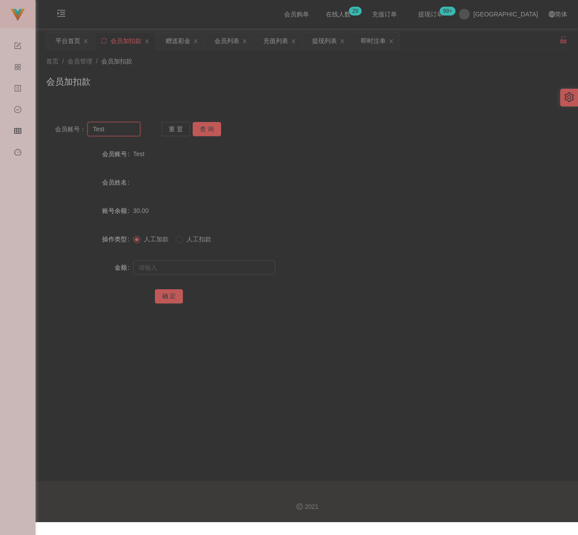
click at [118, 130] on input "Test" at bounding box center [113, 129] width 53 height 14
click at [216, 130] on button "查 询" at bounding box center [207, 129] width 28 height 14
click at [177, 265] on input "text" at bounding box center [204, 268] width 142 height 14
click at [168, 297] on button "确 定" at bounding box center [169, 296] width 28 height 14
drag, startPoint x: 212, startPoint y: 81, endPoint x: 201, endPoint y: 90, distance: 13.9
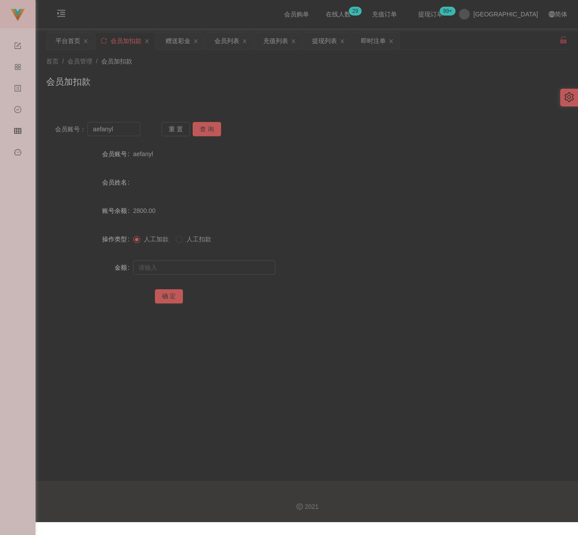
click at [212, 81] on div "会员加扣款" at bounding box center [306, 85] width 521 height 20
click at [132, 131] on input "aefanyl" at bounding box center [113, 129] width 53 height 14
click at [213, 128] on button "查 询" at bounding box center [207, 129] width 28 height 14
click at [171, 265] on input "text" at bounding box center [204, 268] width 142 height 14
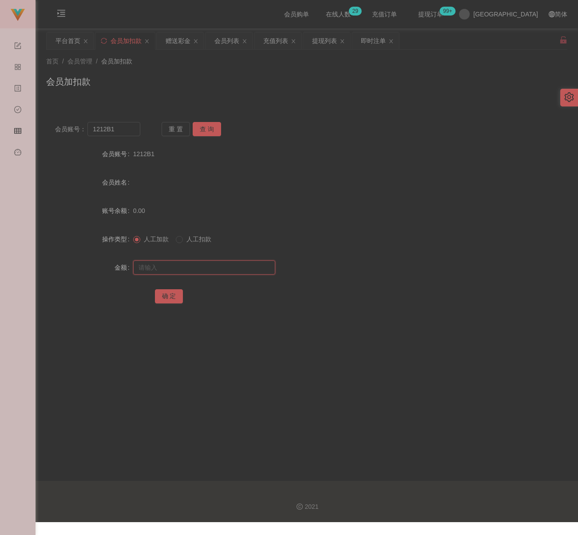
click at [237, 267] on input "text" at bounding box center [204, 268] width 142 height 14
click at [167, 299] on button "确 定" at bounding box center [169, 296] width 28 height 14
click at [360, 73] on div "首页 / 会员管理 / 会员加扣款 / 会员加扣款" at bounding box center [306, 76] width 521 height 39
click at [116, 128] on input "1212B1" at bounding box center [113, 129] width 53 height 14
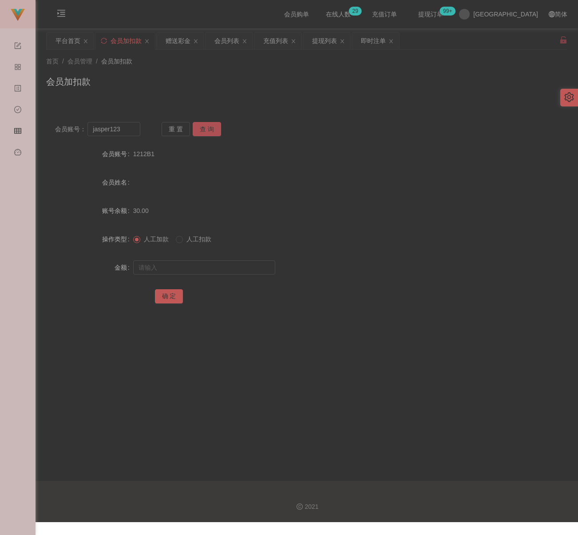
click at [216, 131] on button "查 询" at bounding box center [207, 129] width 28 height 14
drag, startPoint x: 198, startPoint y: 273, endPoint x: 209, endPoint y: 272, distance: 10.7
click at [198, 273] on input "text" at bounding box center [204, 268] width 142 height 14
click at [228, 260] on div at bounding box center [285, 268] width 304 height 18
click at [225, 264] on input "text" at bounding box center [204, 268] width 142 height 14
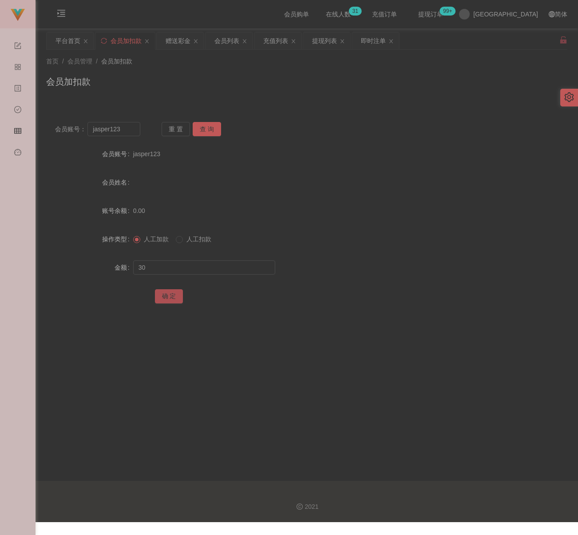
click at [170, 296] on button "确 定" at bounding box center [169, 296] width 28 height 14
click at [236, 39] on div "会员列表" at bounding box center [226, 40] width 25 height 17
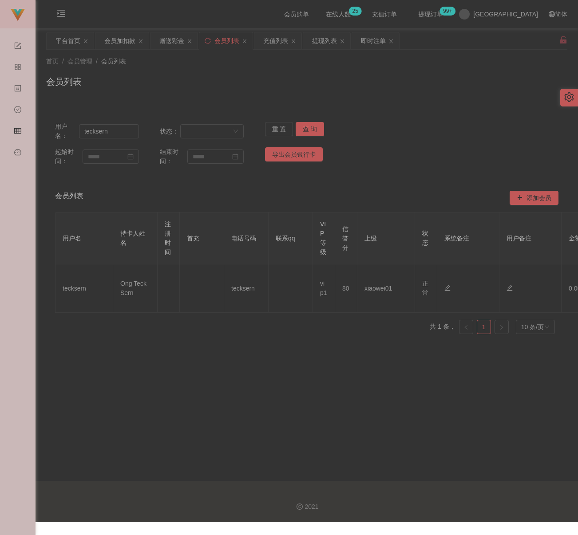
click at [120, 123] on div "用户名： tecksern" at bounding box center [97, 131] width 84 height 19
click at [113, 130] on input "tecksern" at bounding box center [109, 131] width 60 height 14
click at [305, 125] on button "查 询" at bounding box center [310, 129] width 28 height 14
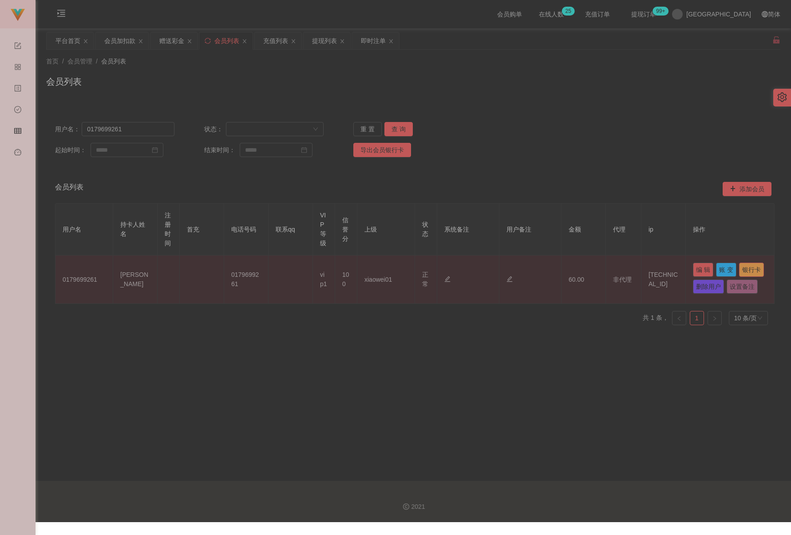
click at [580, 277] on button "银行卡" at bounding box center [751, 270] width 25 height 14
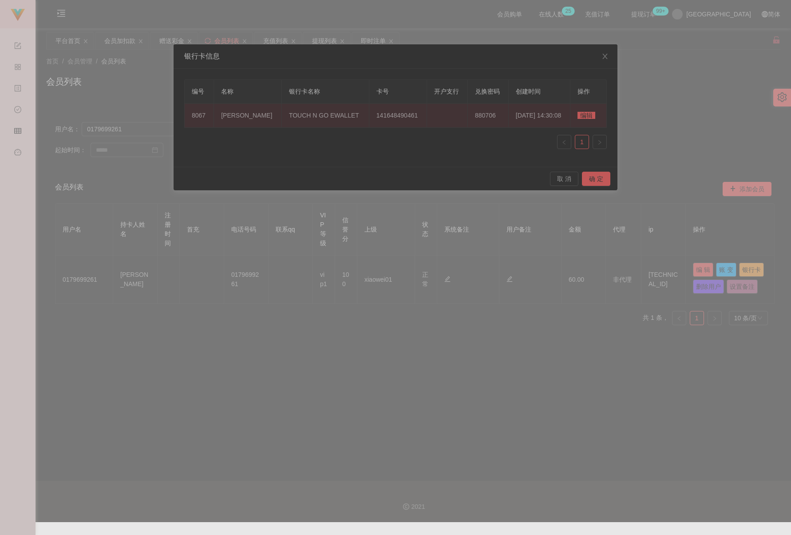
click at [580, 114] on span "编辑" at bounding box center [586, 115] width 18 height 7
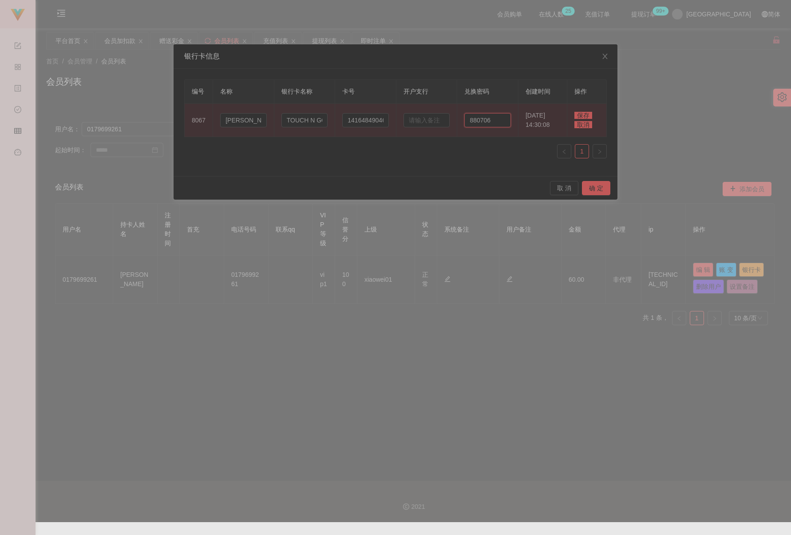
click at [494, 122] on input "880706" at bounding box center [487, 120] width 47 height 14
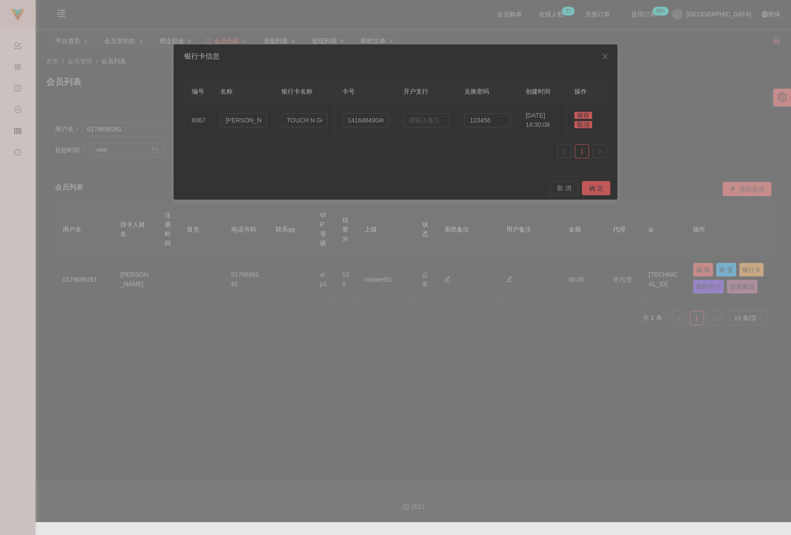
click at [580, 115] on span "保存" at bounding box center [583, 115] width 18 height 7
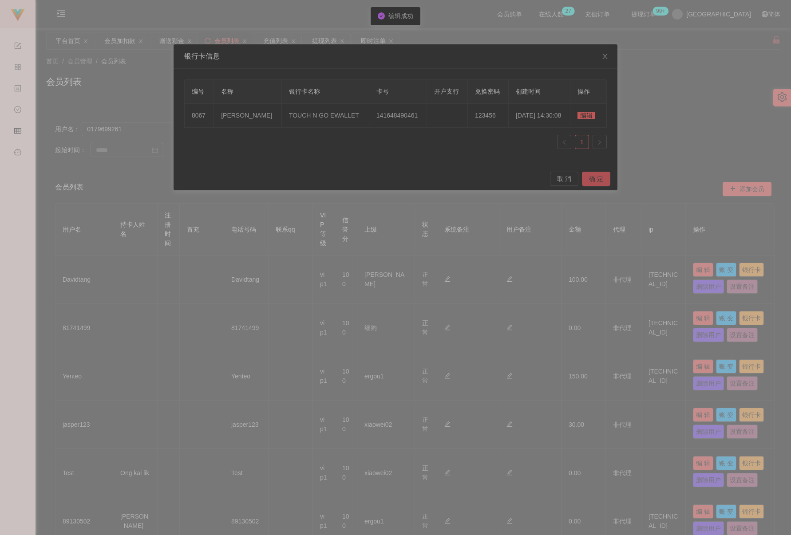
click at [580, 177] on button "确 定" at bounding box center [596, 179] width 28 height 14
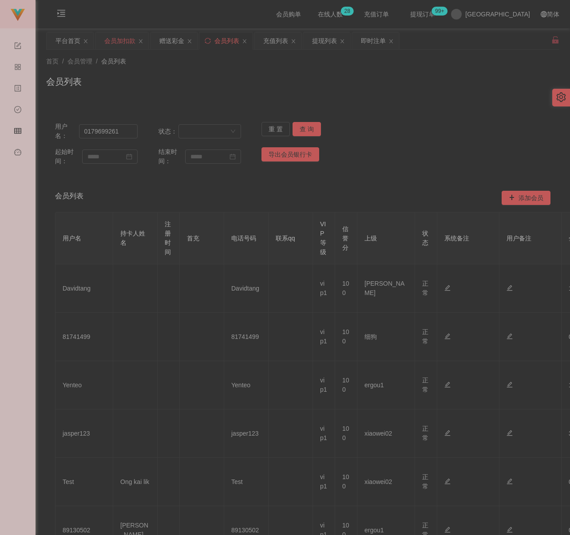
click at [115, 47] on div "会员加扣款" at bounding box center [119, 40] width 31 height 17
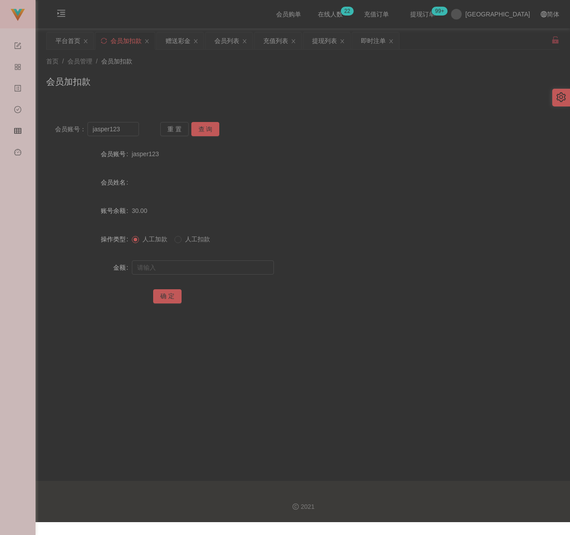
click at [222, 81] on div "会员加扣款" at bounding box center [302, 85] width 513 height 20
click at [124, 132] on input "jasper123" at bounding box center [113, 129] width 52 height 14
click at [211, 128] on button "查 询" at bounding box center [205, 129] width 28 height 14
drag, startPoint x: 176, startPoint y: 271, endPoint x: 181, endPoint y: 271, distance: 5.3
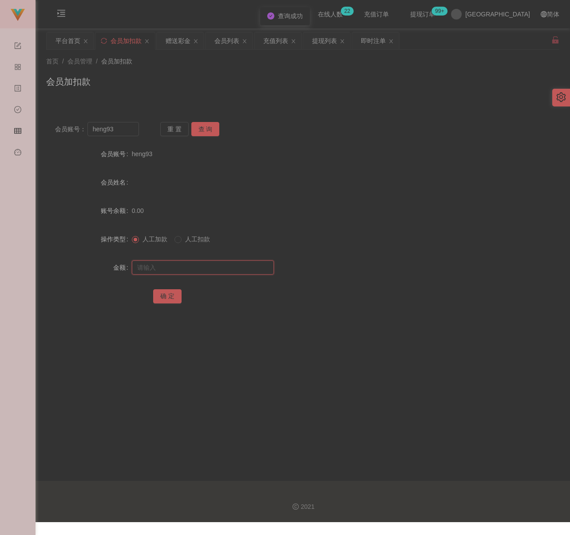
click at [176, 271] on input "text" at bounding box center [203, 268] width 142 height 14
click at [229, 264] on input "text" at bounding box center [203, 268] width 142 height 14
click at [165, 294] on button "确 定" at bounding box center [167, 296] width 28 height 14
click at [126, 130] on input "heng93" at bounding box center [113, 129] width 52 height 14
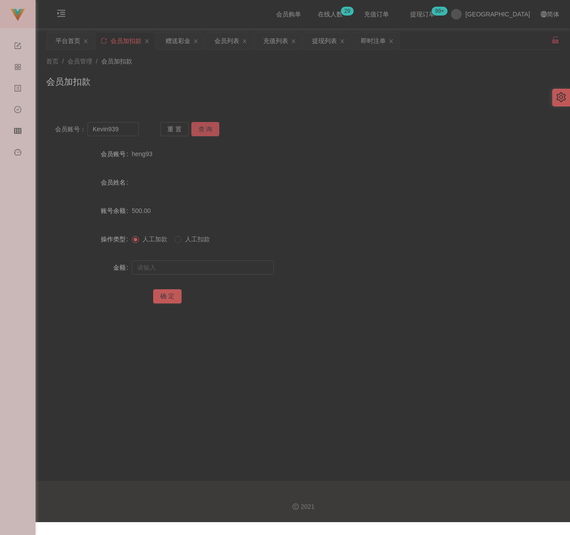
click at [204, 127] on button "查 询" at bounding box center [205, 129] width 28 height 14
click at [182, 267] on input "text" at bounding box center [203, 268] width 142 height 14
click at [228, 264] on input "text" at bounding box center [203, 268] width 142 height 14
click at [168, 295] on button "确 定" at bounding box center [167, 296] width 28 height 14
click at [124, 132] on input "Kevin939" at bounding box center [113, 129] width 52 height 14
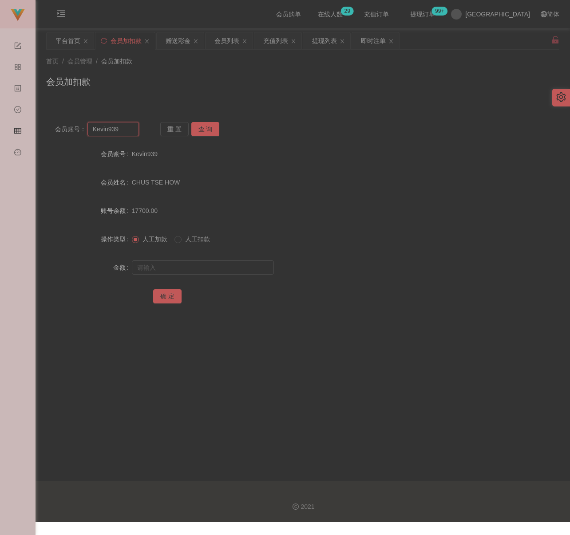
click at [124, 132] on input "Kevin939" at bounding box center [113, 129] width 52 height 14
click at [212, 128] on button "查 询" at bounding box center [205, 129] width 28 height 14
click at [216, 269] on input "text" at bounding box center [203, 268] width 142 height 14
click at [216, 268] on input "text" at bounding box center [203, 268] width 142 height 14
click at [162, 291] on button "确 定" at bounding box center [167, 296] width 28 height 14
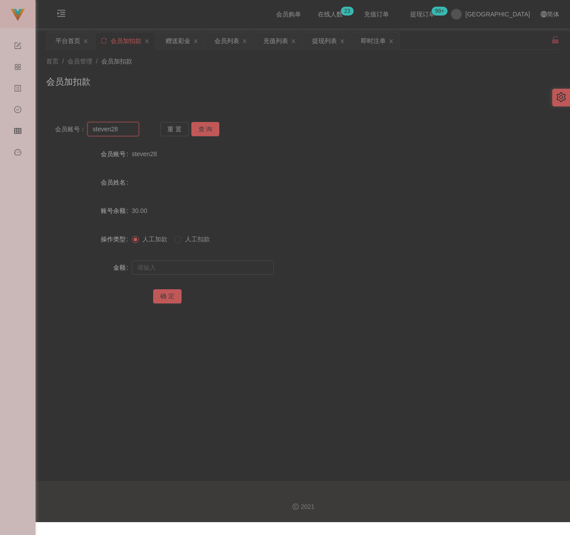
click at [127, 131] on input "steven28" at bounding box center [113, 129] width 52 height 14
click at [202, 126] on button "查 询" at bounding box center [205, 129] width 28 height 14
click at [178, 267] on input "text" at bounding box center [203, 268] width 142 height 14
click at [212, 269] on input "text" at bounding box center [203, 268] width 142 height 14
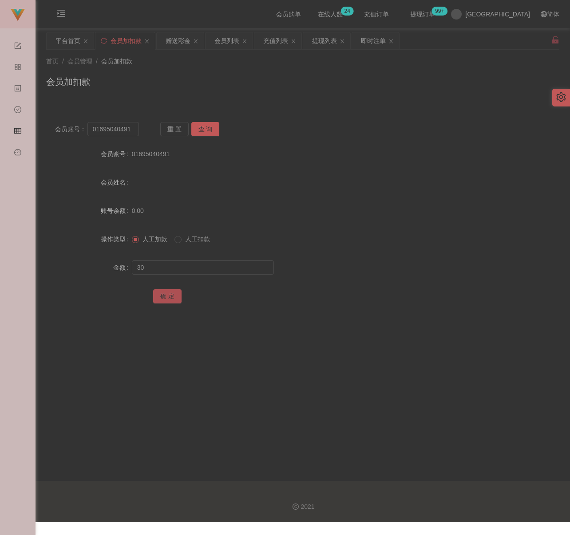
click at [166, 296] on button "确 定" at bounding box center [167, 296] width 28 height 14
click at [128, 130] on input "01695040491" at bounding box center [113, 129] width 52 height 14
click at [204, 128] on button "查 询" at bounding box center [205, 129] width 28 height 14
click at [192, 265] on input "text" at bounding box center [203, 268] width 142 height 14
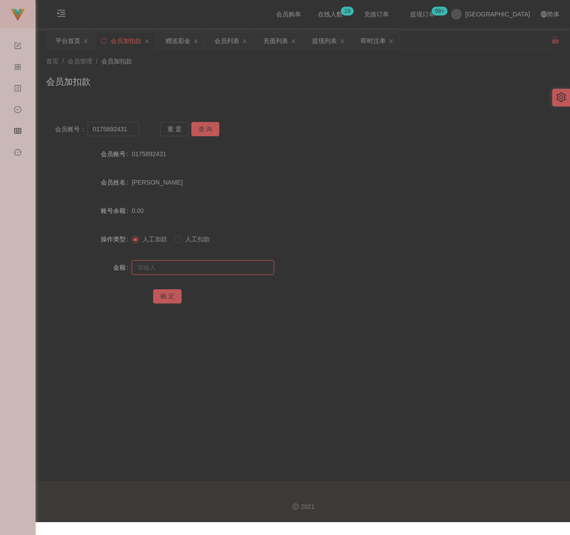
click at [245, 261] on input "text" at bounding box center [203, 268] width 142 height 14
click at [160, 294] on button "确 定" at bounding box center [167, 296] width 28 height 14
click at [308, 83] on div "会员加扣款" at bounding box center [302, 85] width 513 height 20
click at [224, 40] on div "会员列表" at bounding box center [226, 40] width 25 height 17
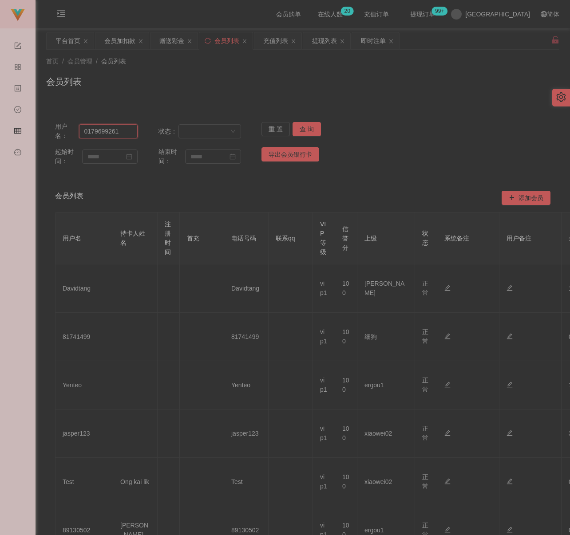
click at [124, 131] on input "0179699261" at bounding box center [108, 131] width 59 height 14
click at [300, 128] on button "查 询" at bounding box center [306, 129] width 28 height 14
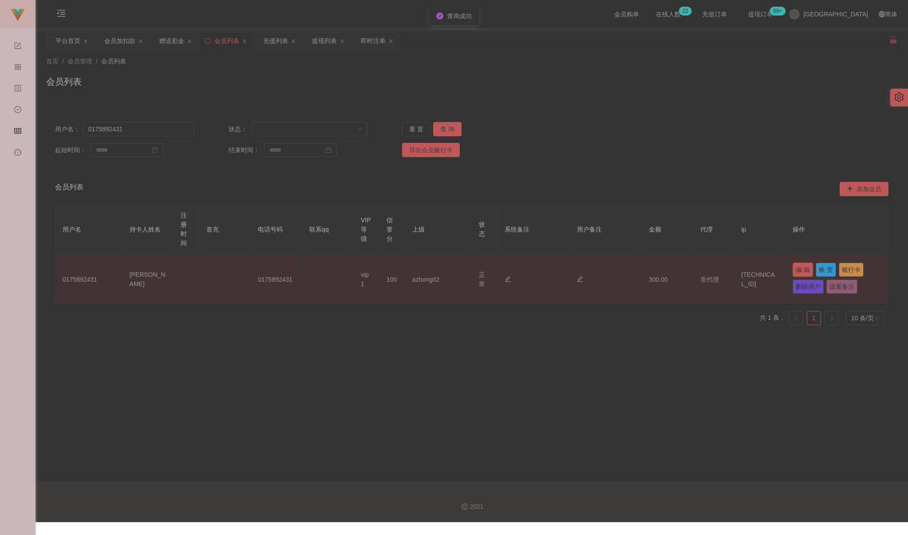
click at [580, 268] on button "编 辑" at bounding box center [803, 270] width 20 height 14
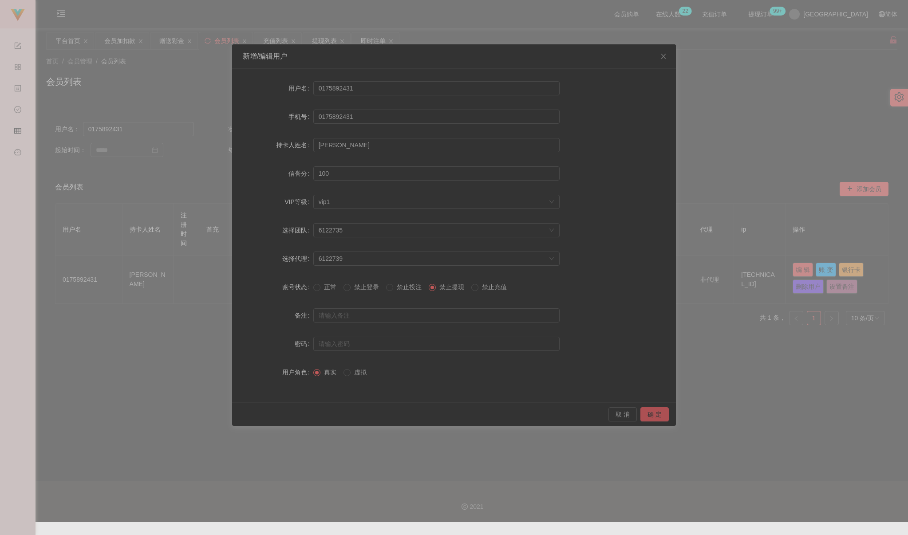
click at [580, 412] on button "确 定" at bounding box center [654, 414] width 28 height 14
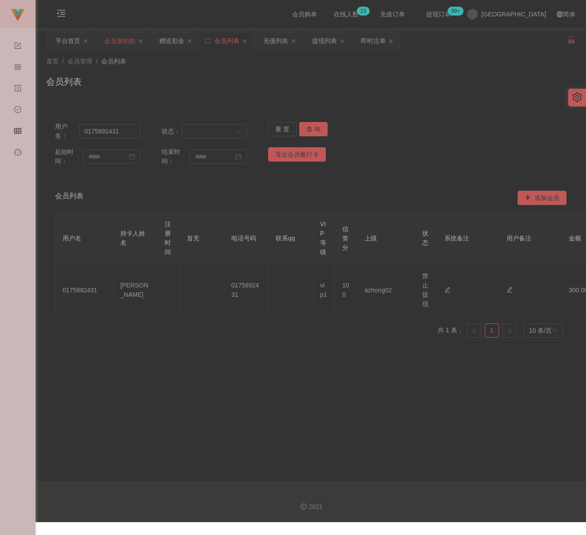
click at [115, 45] on div "会员加扣款" at bounding box center [119, 40] width 31 height 17
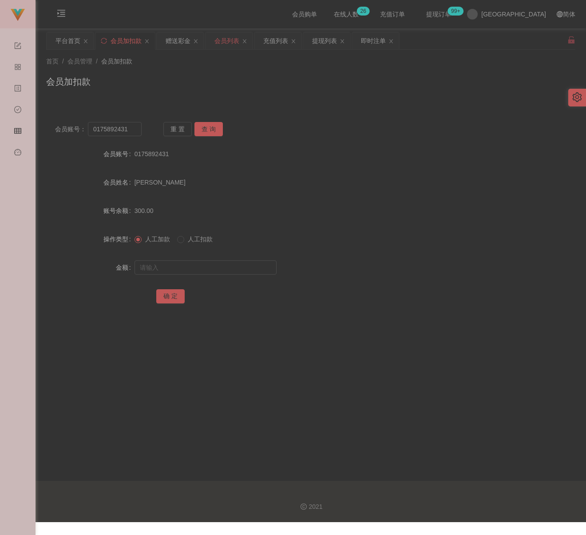
click at [229, 40] on div "会员列表" at bounding box center [226, 40] width 25 height 17
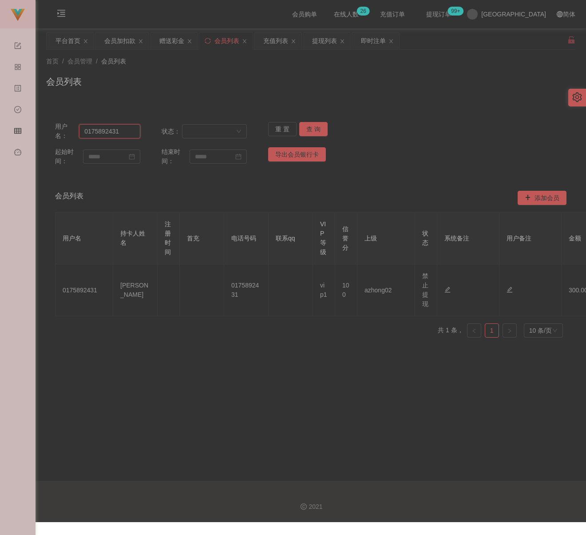
click at [120, 130] on input "0175892431" at bounding box center [109, 131] width 61 height 14
click at [124, 42] on div "会员加扣款" at bounding box center [119, 40] width 31 height 17
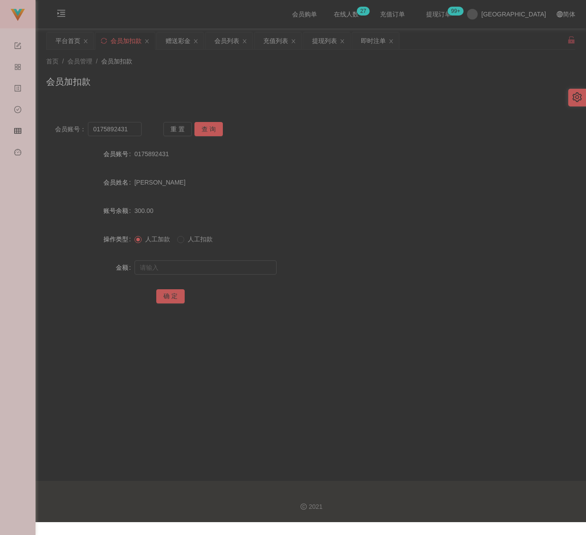
click at [146, 75] on div "会员加扣款" at bounding box center [310, 85] width 529 height 20
click at [134, 130] on input "0175892431" at bounding box center [115, 129] width 54 height 14
paste input "Kevin939"
type input "Kevin939"
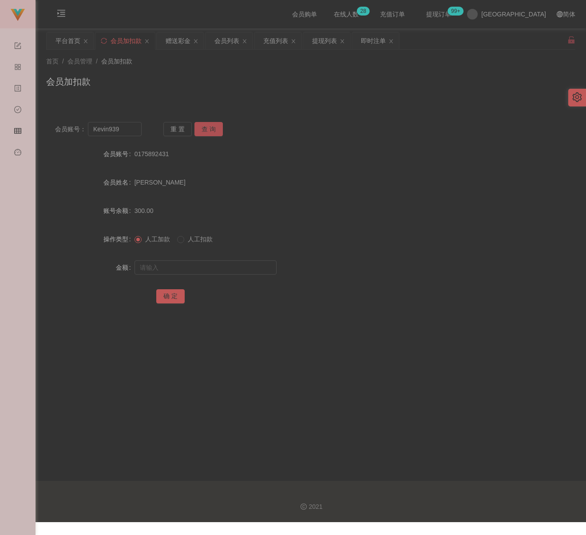
click at [212, 130] on button "查 询" at bounding box center [208, 129] width 28 height 14
click at [185, 270] on input "text" at bounding box center [205, 268] width 142 height 14
click at [253, 268] on input "text" at bounding box center [205, 268] width 142 height 14
paste input "28000"
type input "28000"
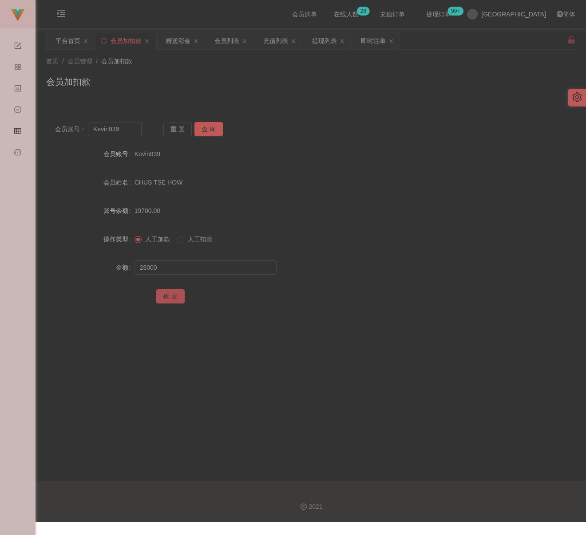
click at [173, 294] on button "确 定" at bounding box center [170, 296] width 28 height 14
click at [209, 74] on div "首页 / 会员管理 / 会员加扣款 / 会员加扣款" at bounding box center [310, 76] width 529 height 39
click at [132, 126] on input "Kevin939" at bounding box center [115, 129] width 54 height 14
paste input "chongkuncha"
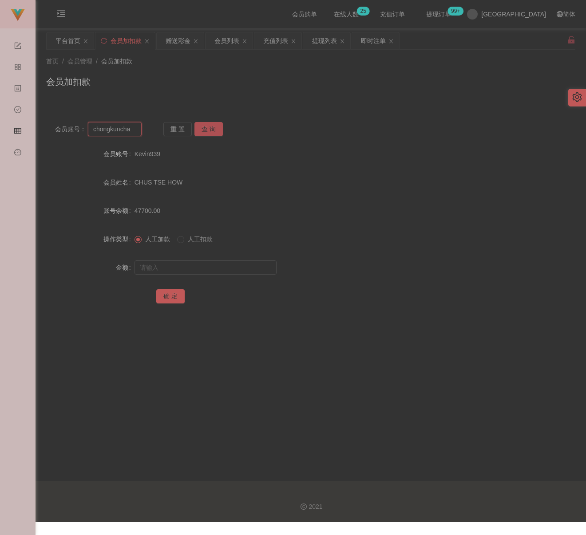
type input "chongkuncha"
click at [205, 129] on button "查 询" at bounding box center [208, 129] width 28 height 14
click at [204, 264] on input "text" at bounding box center [205, 268] width 142 height 14
click at [250, 261] on input "text" at bounding box center [205, 268] width 142 height 14
paste input "30"
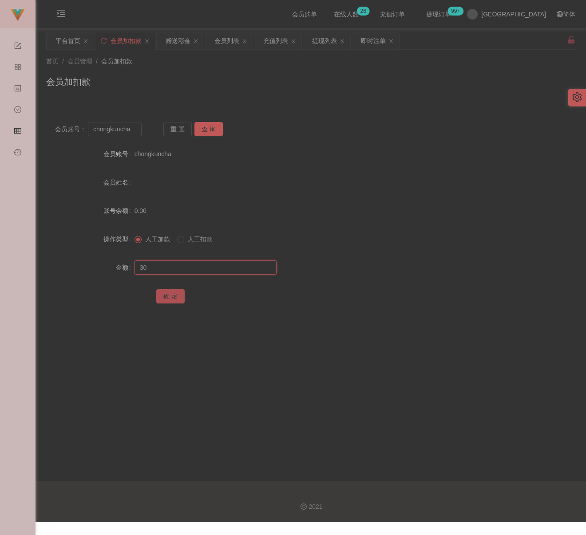
type input "30"
click at [172, 293] on button "确 定" at bounding box center [170, 296] width 28 height 14
click at [228, 71] on div "首页 / 会员管理 / 会员加扣款 / 会员加扣款" at bounding box center [310, 76] width 529 height 39
click at [234, 35] on div "会员列表" at bounding box center [226, 40] width 25 height 17
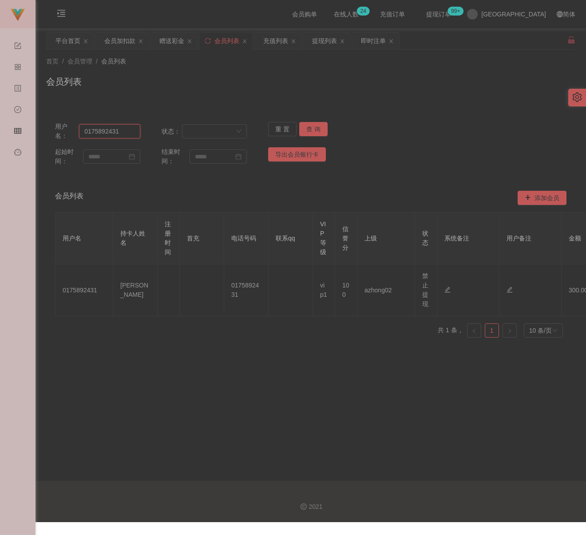
click at [132, 134] on input "0175892431" at bounding box center [109, 131] width 61 height 14
paste input "Kevin939"
type input "Kevin939"
click at [317, 128] on button "查 询" at bounding box center [313, 129] width 28 height 14
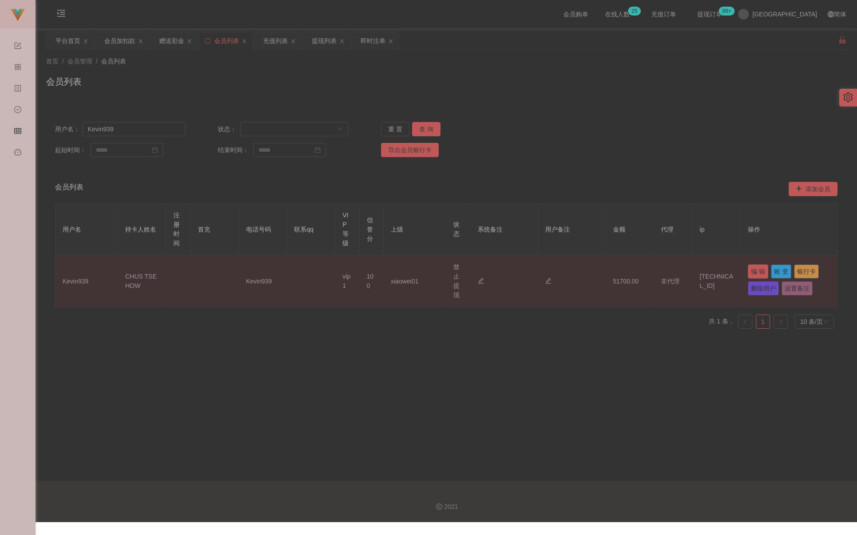
click at [585, 265] on button "编 辑" at bounding box center [758, 271] width 20 height 14
type input "Kevin939"
type input "CHUS TSE HOW"
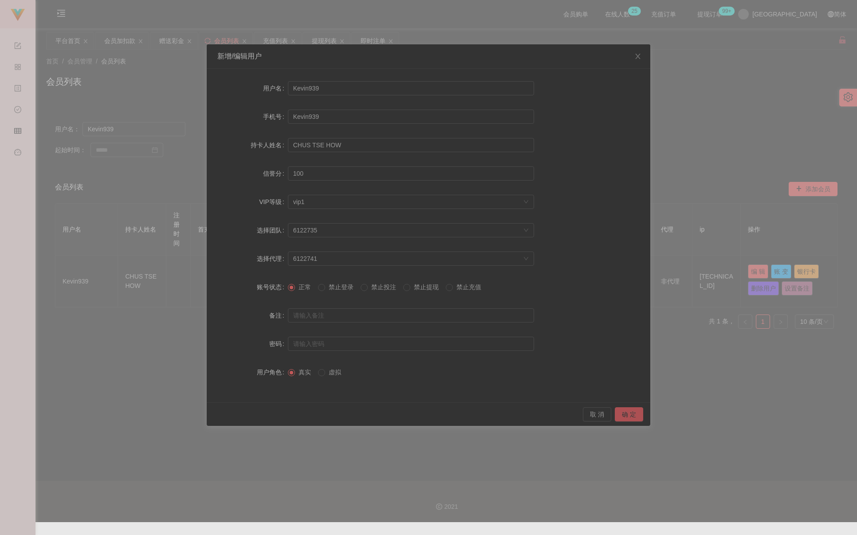
click at [585, 414] on button "确 定" at bounding box center [629, 414] width 28 height 14
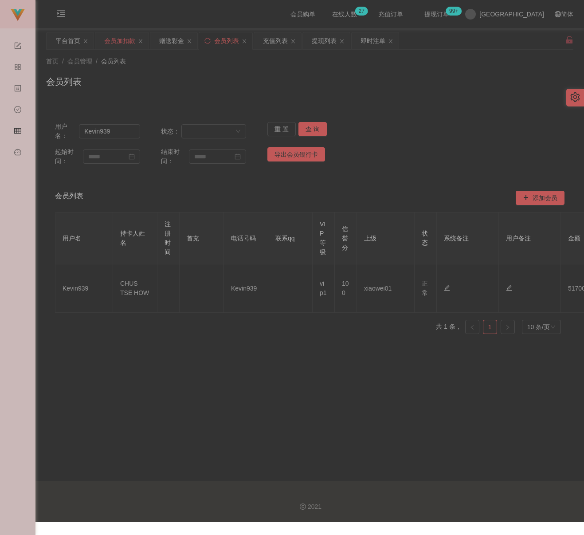
click at [116, 41] on div "会员加扣款" at bounding box center [119, 40] width 31 height 17
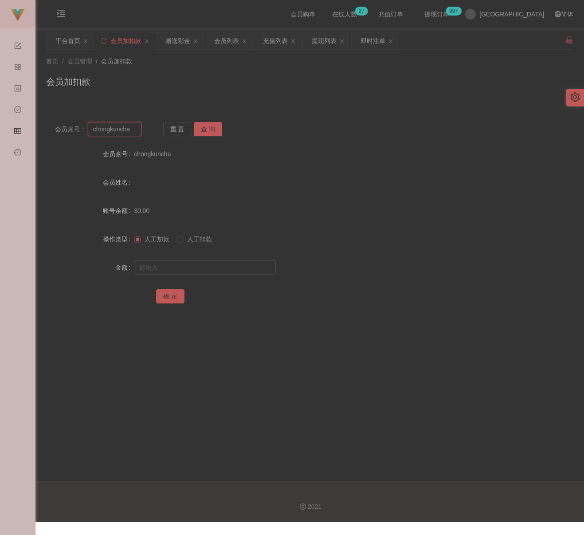
click at [132, 128] on input "chongkuncha" at bounding box center [115, 129] width 54 height 14
paste input "vivianting5678"
type input "vivianting5678"
click at [212, 132] on button "查 询" at bounding box center [208, 129] width 28 height 14
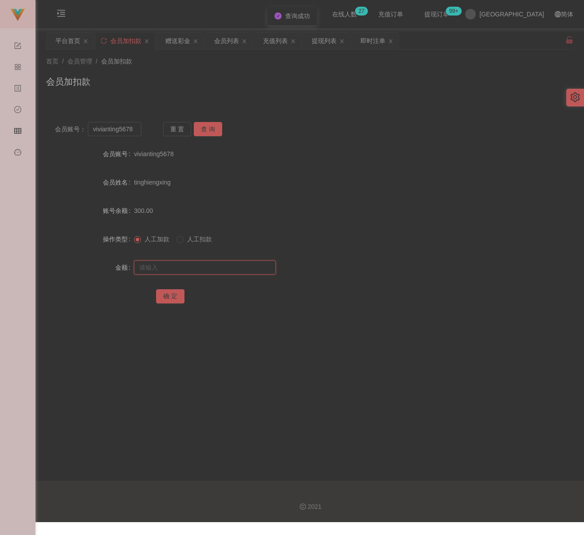
click at [204, 262] on input "text" at bounding box center [205, 268] width 142 height 14
click at [241, 268] on input "text" at bounding box center [205, 268] width 142 height 14
paste input "200"
type input "200"
click at [172, 296] on button "确 定" at bounding box center [170, 296] width 28 height 14
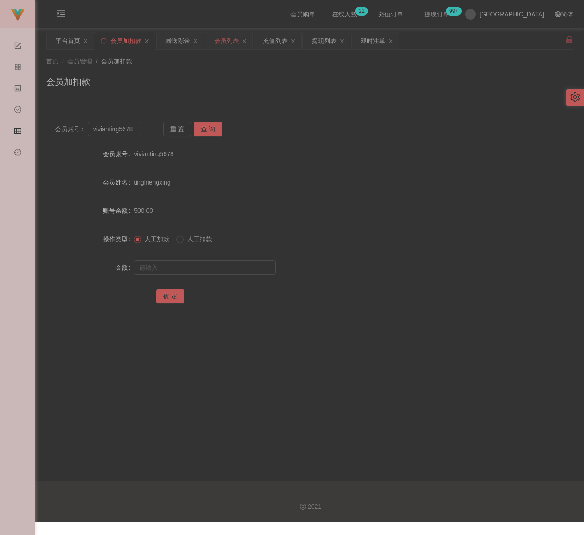
click at [226, 40] on div "会员列表" at bounding box center [226, 40] width 25 height 17
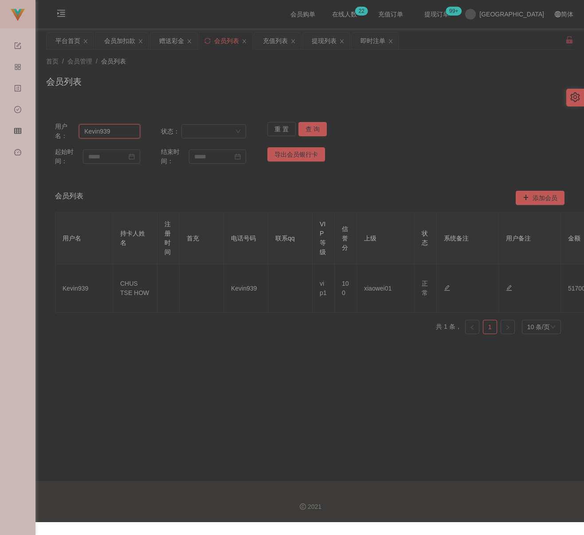
click at [127, 130] on input "Kevin939" at bounding box center [109, 131] width 61 height 14
paste input "vivianting5678"
type input "vivianting5678"
click at [311, 129] on button "查 询" at bounding box center [313, 129] width 28 height 14
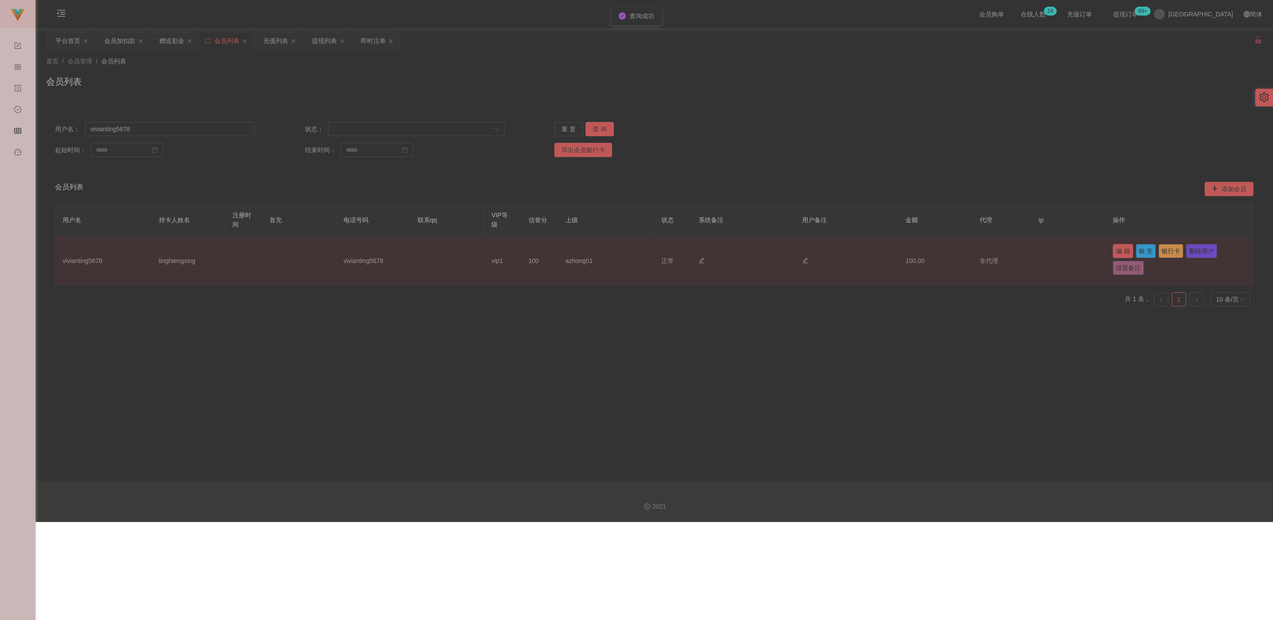
click at [585, 248] on button "编 辑" at bounding box center [1123, 251] width 20 height 14
type input "vivianting5678"
type input "tinghiengxing"
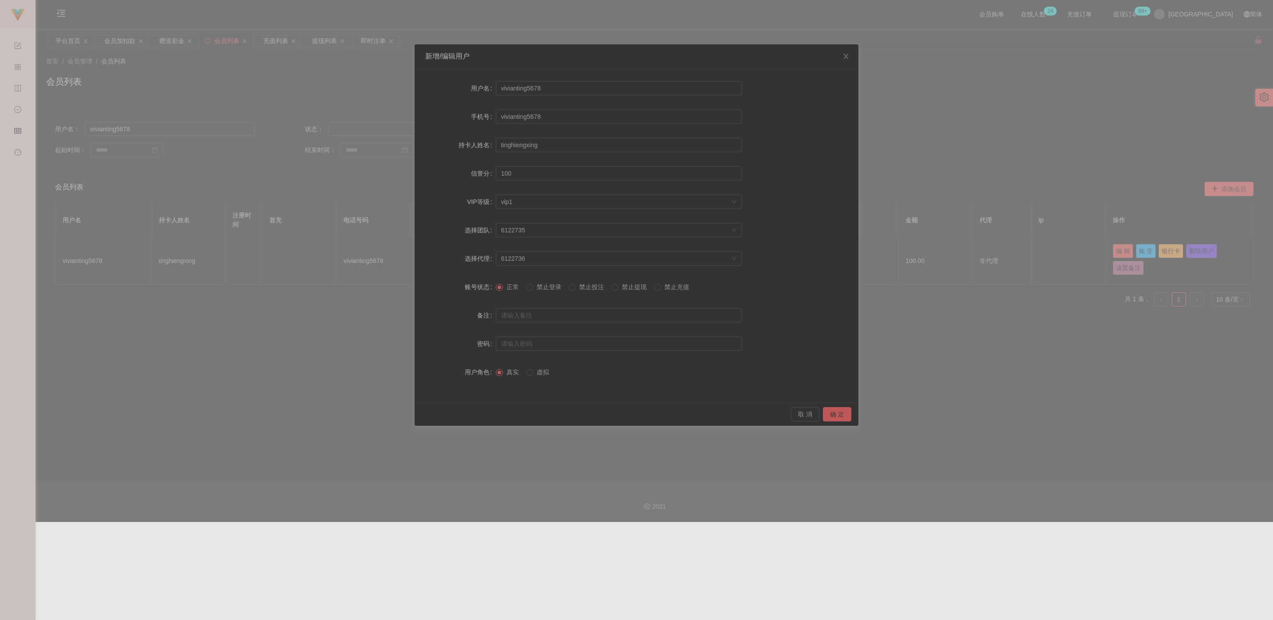
drag, startPoint x: 629, startPoint y: 287, endPoint x: 633, endPoint y: 289, distance: 4.8
click at [585, 287] on span "禁止提现" at bounding box center [634, 287] width 32 height 7
click at [585, 410] on button "确 定" at bounding box center [837, 414] width 28 height 14
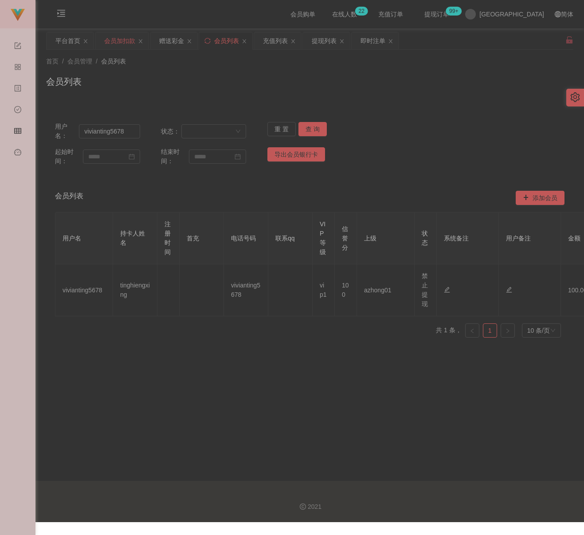
click at [120, 42] on div "会员加扣款" at bounding box center [119, 40] width 31 height 17
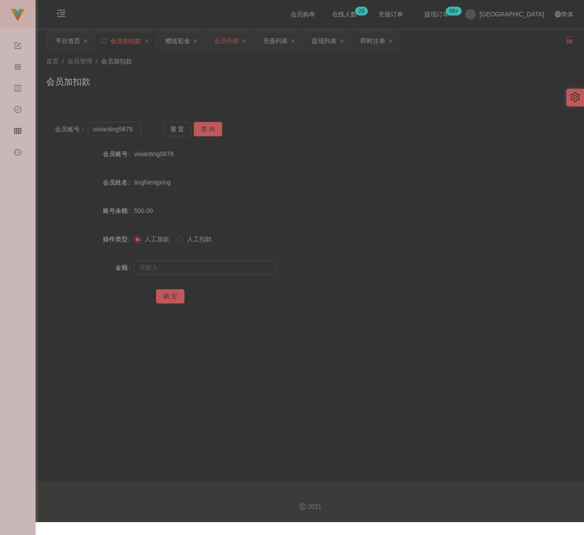
click at [227, 42] on div "会员列表" at bounding box center [226, 40] width 25 height 17
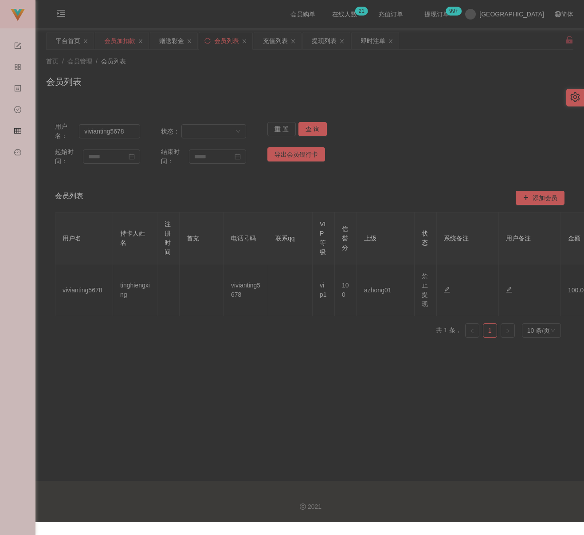
click at [122, 39] on div "会员加扣款" at bounding box center [119, 40] width 31 height 17
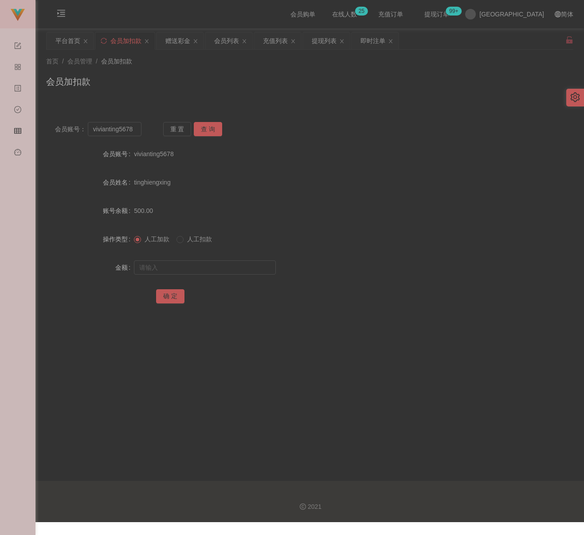
click at [232, 77] on div "会员加扣款" at bounding box center [310, 85] width 528 height 20
click at [129, 132] on input "vivianting5678" at bounding box center [115, 129] width 54 height 14
paste input "Tcleong90"
type input "Tcleong90"
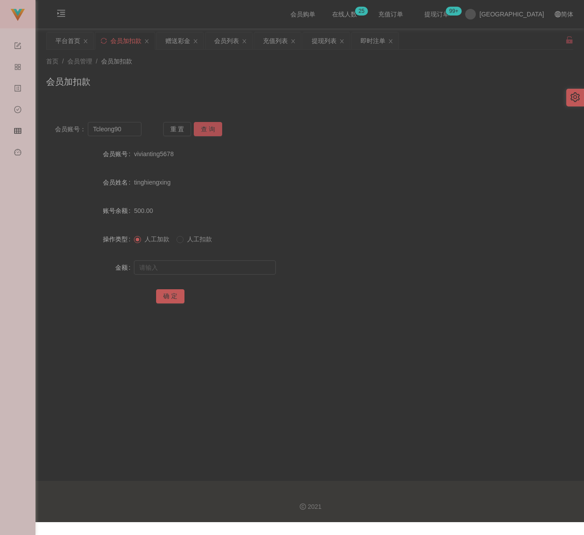
click at [209, 126] on button "查 询" at bounding box center [208, 129] width 28 height 14
drag, startPoint x: 190, startPoint y: 264, endPoint x: 197, endPoint y: 264, distance: 7.1
click at [190, 264] on input "text" at bounding box center [205, 268] width 142 height 14
click at [256, 268] on input "text" at bounding box center [205, 268] width 142 height 14
paste input "100"
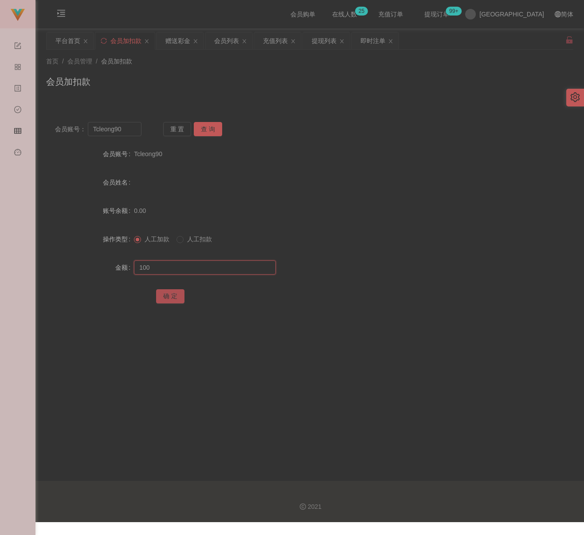
type input "100"
click at [168, 297] on button "确 定" at bounding box center [170, 296] width 28 height 14
click at [132, 130] on input "Tcleong90" at bounding box center [115, 129] width 54 height 14
paste input "Pdn9682"
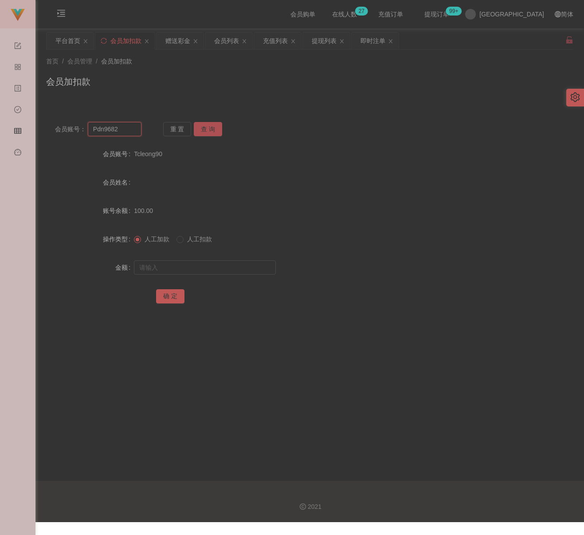
type input "Pdn9682"
click at [205, 132] on button "查 询" at bounding box center [208, 129] width 28 height 14
click at [200, 263] on input "text" at bounding box center [205, 268] width 142 height 14
click at [189, 271] on input "text" at bounding box center [205, 268] width 142 height 14
paste input "200"
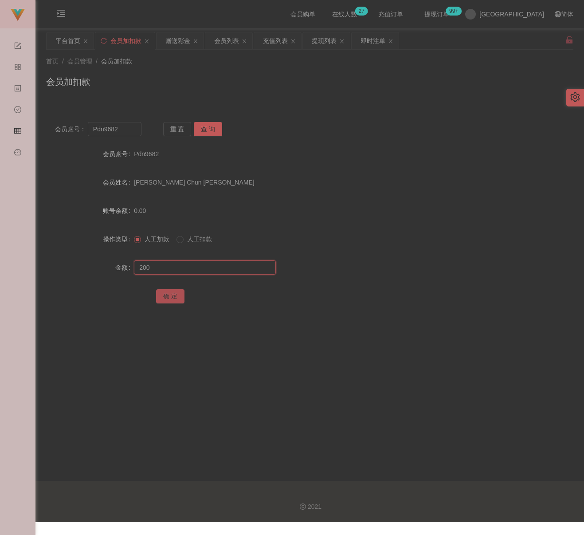
type input "200"
click at [173, 294] on button "确 定" at bounding box center [170, 296] width 28 height 14
click at [122, 134] on input "Pdn9682" at bounding box center [115, 129] width 54 height 14
paste input "TEO4901"
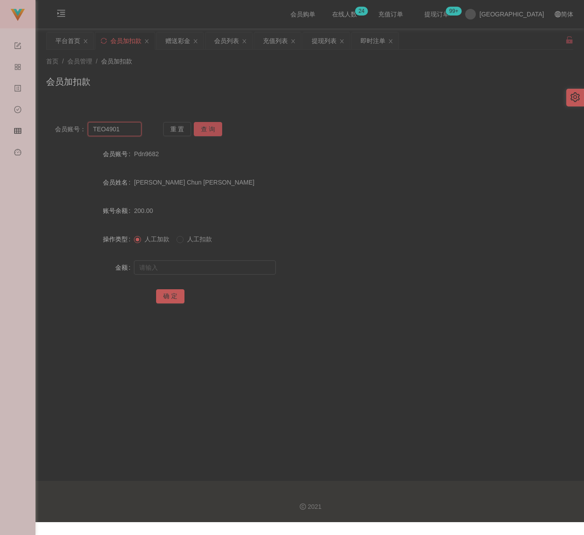
type input "TEO4901"
click at [209, 129] on button "查 询" at bounding box center [208, 129] width 28 height 14
drag, startPoint x: 195, startPoint y: 265, endPoint x: 221, endPoint y: 270, distance: 27.2
click at [195, 265] on input "text" at bounding box center [205, 268] width 142 height 14
click at [245, 273] on input "text" at bounding box center [205, 268] width 142 height 14
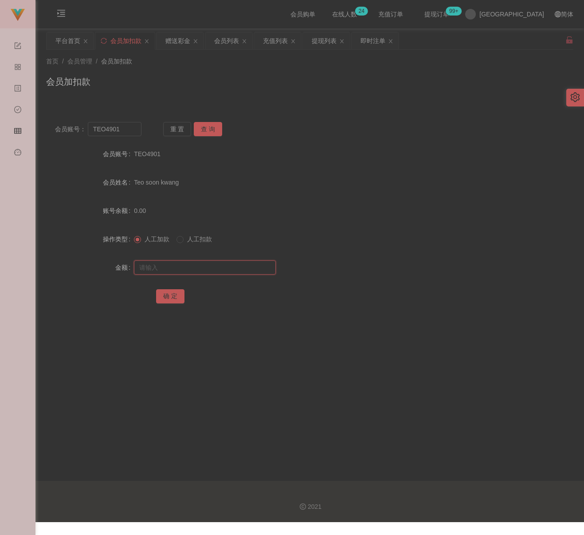
paste input "300"
type input "300"
drag, startPoint x: 172, startPoint y: 296, endPoint x: 215, endPoint y: 308, distance: 44.4
click at [172, 296] on button "确 定" at bounding box center [170, 296] width 28 height 14
click at [118, 130] on input "TEO4901" at bounding box center [115, 129] width 54 height 14
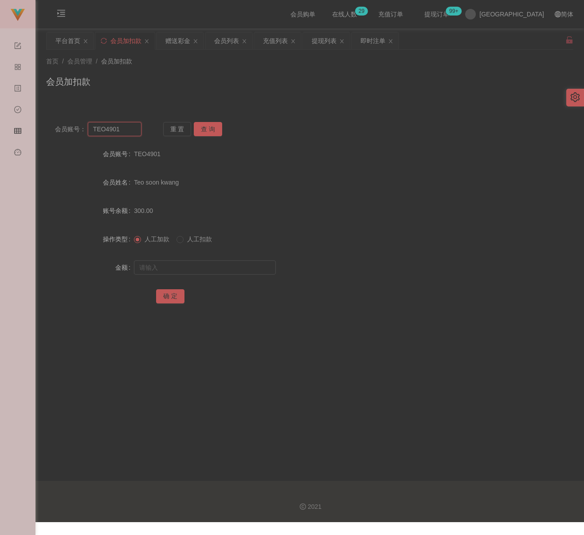
click at [118, 130] on input "TEO4901" at bounding box center [115, 129] width 54 height 14
paste input "qq123"
type input "qq123"
click at [209, 132] on button "查 询" at bounding box center [208, 129] width 28 height 14
click at [216, 268] on input "text" at bounding box center [205, 268] width 142 height 14
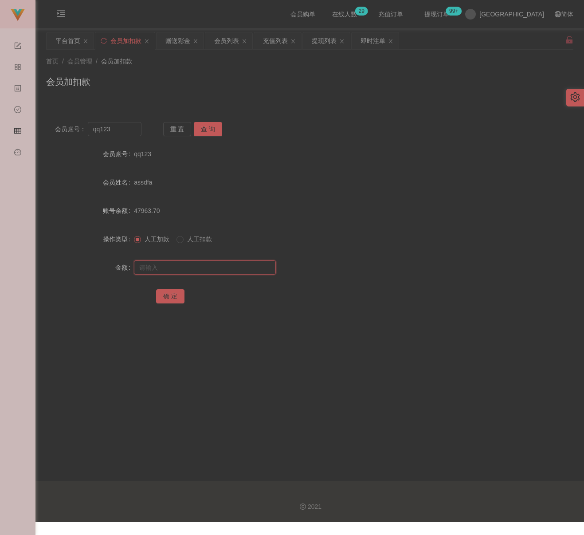
click at [241, 266] on input "text" at bounding box center [205, 268] width 142 height 14
paste input "100"
type input "100"
click at [175, 295] on button "确 定" at bounding box center [170, 296] width 28 height 14
click at [115, 132] on input "qq123" at bounding box center [115, 129] width 54 height 14
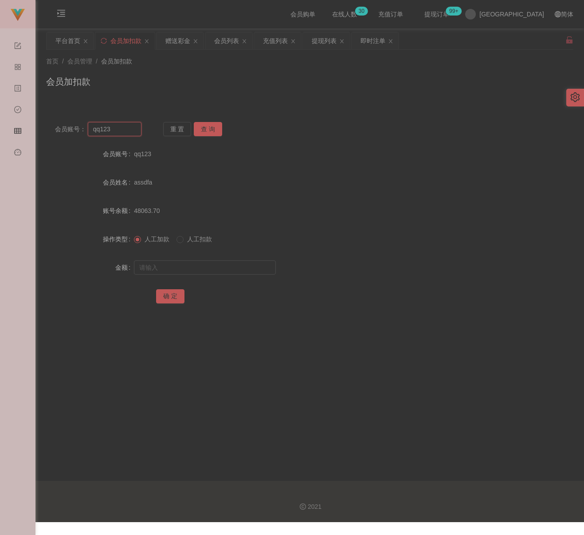
click at [115, 132] on input "qq123" at bounding box center [115, 129] width 54 height 14
paste input "60175284197"
type input "60175284197"
click at [202, 131] on button "查 询" at bounding box center [208, 129] width 28 height 14
click at [188, 260] on div at bounding box center [288, 268] width 308 height 18
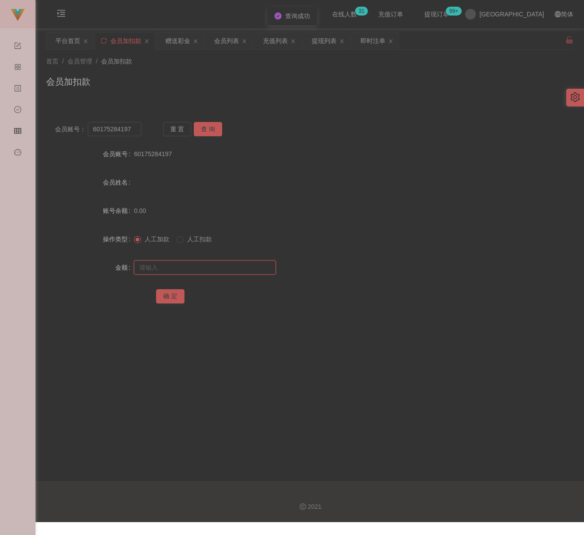
click at [192, 266] on input "text" at bounding box center [205, 268] width 142 height 14
click at [225, 264] on input "text" at bounding box center [205, 268] width 142 height 14
paste input "100"
type input "100"
drag, startPoint x: 169, startPoint y: 297, endPoint x: 192, endPoint y: 301, distance: 22.9
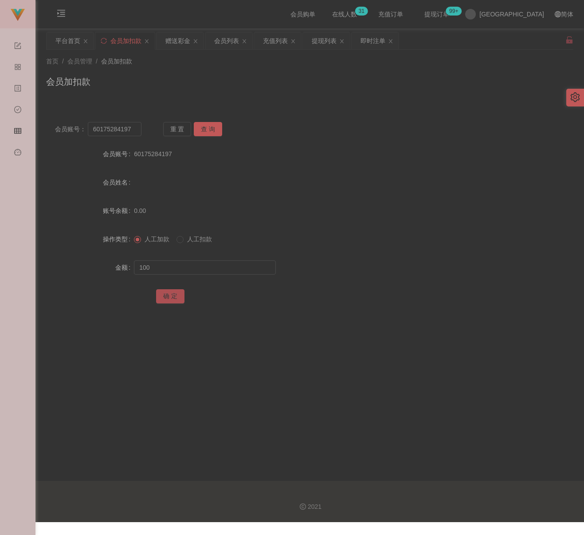
click at [169, 297] on button "确 定" at bounding box center [170, 296] width 28 height 14
click at [134, 132] on input "60175284197" at bounding box center [115, 129] width 54 height 14
click at [134, 131] on input "60175284197" at bounding box center [115, 129] width 54 height 14
paste input "Soon9900"
type input "Soon9900"
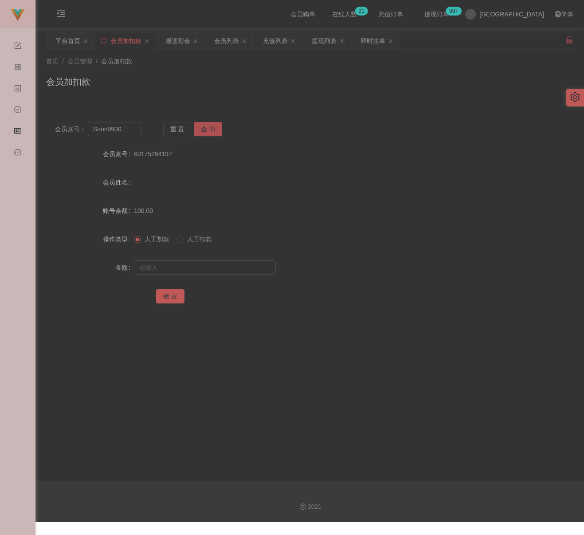
click at [211, 127] on button "查 询" at bounding box center [208, 129] width 28 height 14
click at [202, 264] on input "text" at bounding box center [205, 268] width 142 height 14
click at [233, 266] on input "text" at bounding box center [205, 268] width 142 height 14
paste input "100"
type input "100"
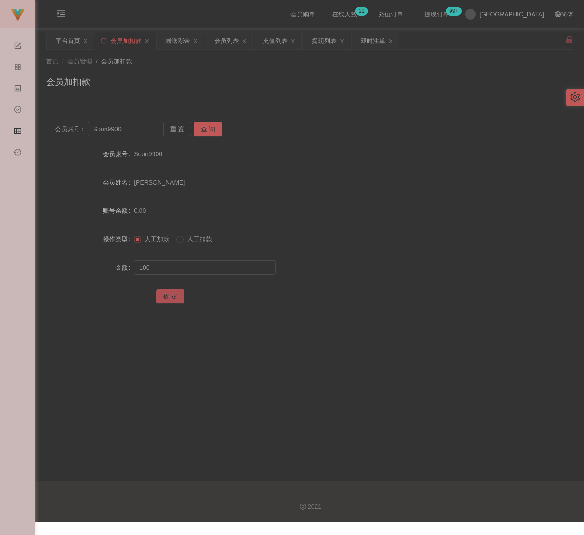
drag, startPoint x: 166, startPoint y: 293, endPoint x: 187, endPoint y: 296, distance: 20.6
click at [166, 293] on button "确 定" at bounding box center [170, 296] width 28 height 14
click at [124, 130] on input "Soon9900" at bounding box center [115, 129] width 54 height 14
paste input "0183173633"
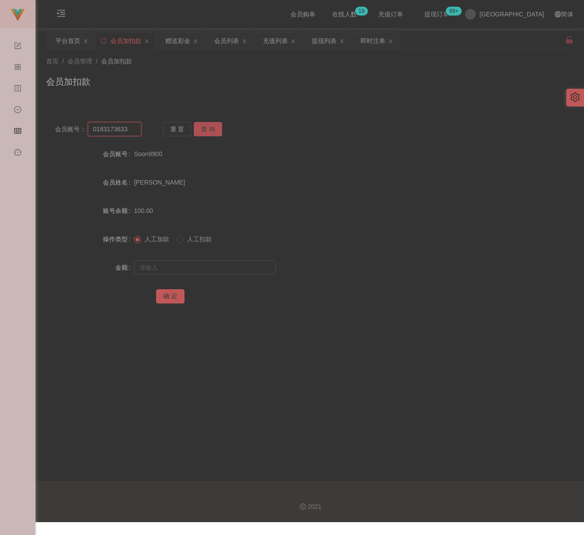
type input "0183173633"
drag, startPoint x: 205, startPoint y: 130, endPoint x: 200, endPoint y: 147, distance: 17.3
click at [205, 130] on button "查 询" at bounding box center [208, 129] width 28 height 14
click at [195, 261] on input "text" at bounding box center [205, 268] width 142 height 14
click at [261, 271] on input "text" at bounding box center [205, 268] width 142 height 14
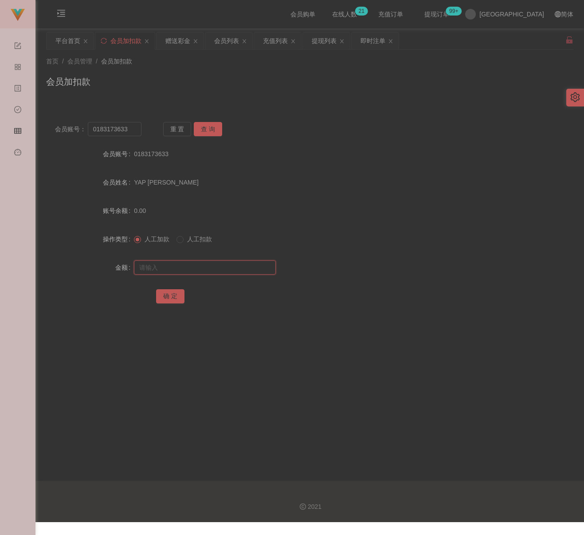
paste input "200"
type input "200"
drag, startPoint x: 169, startPoint y: 298, endPoint x: 176, endPoint y: 298, distance: 7.1
click at [169, 298] on button "确 定" at bounding box center [170, 296] width 28 height 14
click at [134, 134] on input "0183173633" at bounding box center [115, 129] width 54 height 14
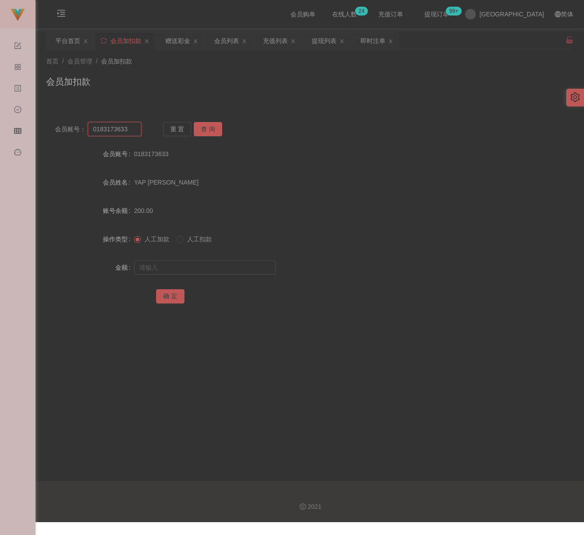
click at [134, 133] on input "0183173633" at bounding box center [115, 129] width 54 height 14
paste input "limwk"
type input "limwk"
click at [204, 126] on button "查 询" at bounding box center [208, 129] width 28 height 14
click at [202, 266] on input "text" at bounding box center [205, 268] width 142 height 14
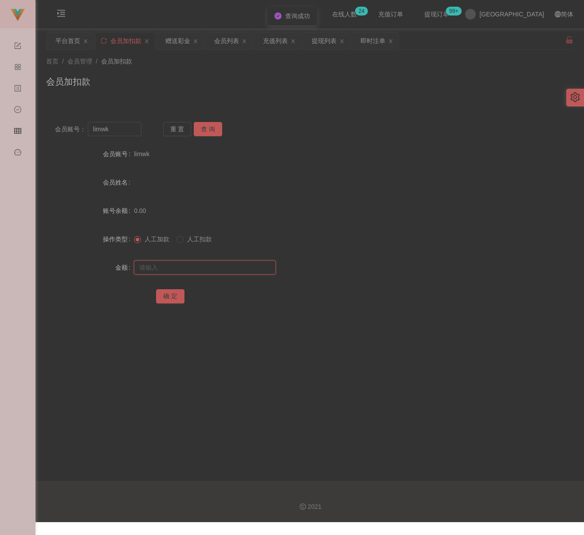
click at [263, 265] on input "text" at bounding box center [205, 268] width 142 height 14
paste input "100"
type input "100"
click at [172, 295] on button "确 定" at bounding box center [170, 296] width 28 height 14
click at [121, 129] on input "limwk" at bounding box center [115, 129] width 54 height 14
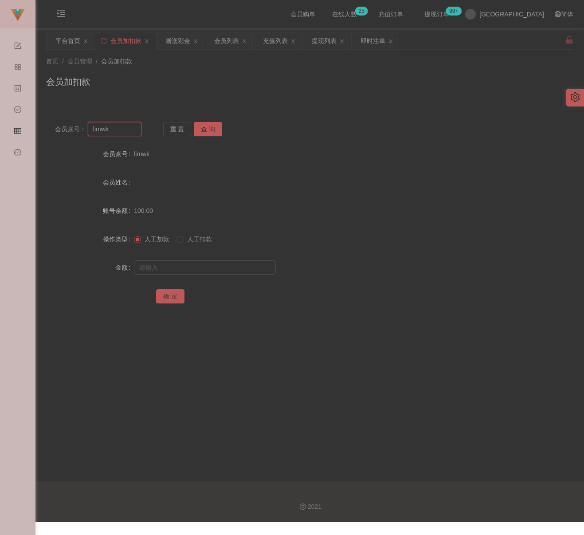
click at [121, 129] on input "limwk" at bounding box center [115, 129] width 54 height 14
paste input "qq123"
type input "qq123"
click at [211, 128] on button "查 询" at bounding box center [208, 129] width 28 height 14
click at [209, 267] on input "text" at bounding box center [205, 268] width 142 height 14
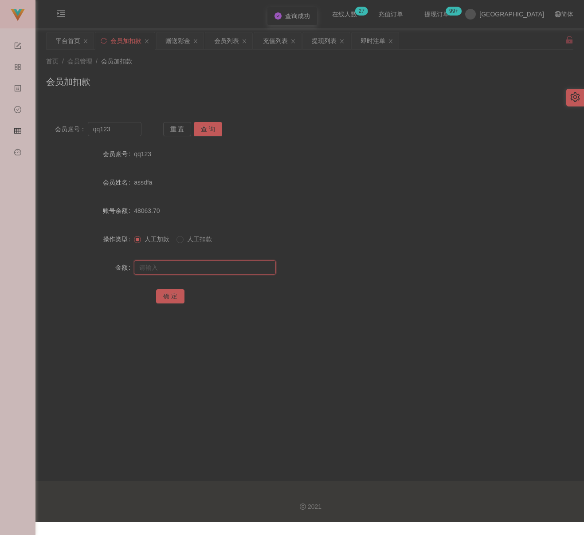
click at [202, 270] on input "text" at bounding box center [205, 268] width 142 height 14
paste input "100"
type input "100"
click at [169, 292] on button "确 定" at bounding box center [170, 296] width 28 height 14
click at [124, 130] on input "qq123" at bounding box center [115, 129] width 54 height 14
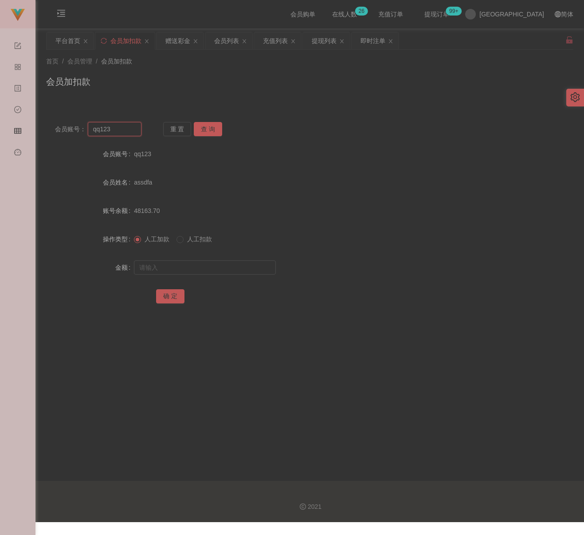
click at [124, 130] on input "qq123" at bounding box center [115, 129] width 54 height 14
paste input "0175662228"
type input "0175662228"
click at [201, 128] on button "查 询" at bounding box center [208, 129] width 28 height 14
click at [204, 267] on input "text" at bounding box center [205, 268] width 142 height 14
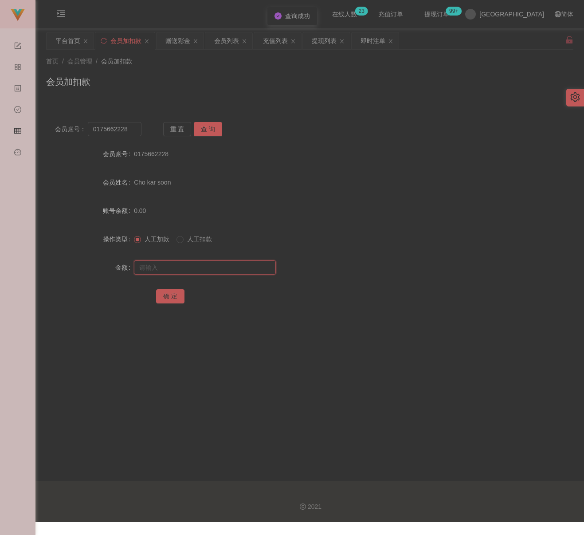
click at [228, 267] on input "text" at bounding box center [205, 268] width 142 height 14
paste input "100"
type input "100"
click at [170, 301] on button "确 定" at bounding box center [170, 296] width 28 height 14
click at [134, 128] on input "0175662228" at bounding box center [115, 129] width 54 height 14
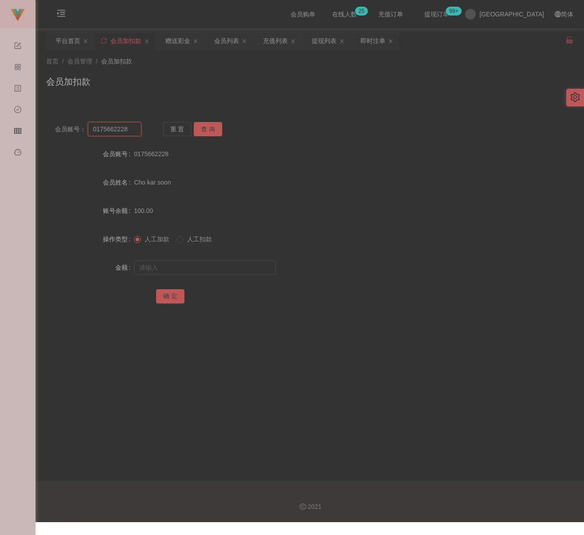
click at [134, 128] on input "0175662228" at bounding box center [115, 129] width 54 height 14
paste input "qq123"
type input "qq123"
click at [208, 127] on button "查 询" at bounding box center [208, 129] width 28 height 14
click at [184, 264] on input "text" at bounding box center [205, 268] width 142 height 14
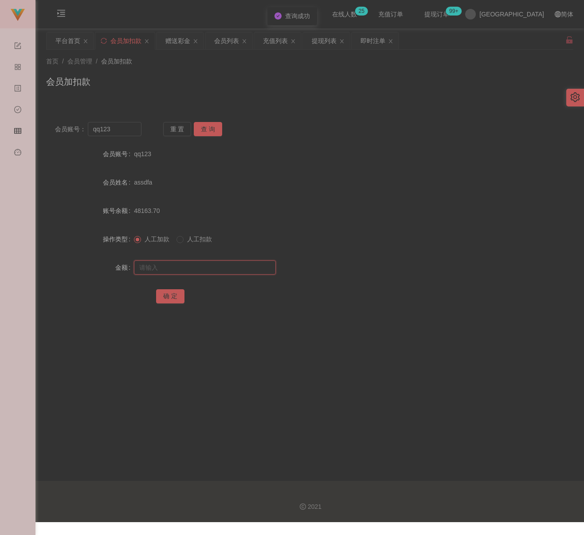
drag, startPoint x: 225, startPoint y: 269, endPoint x: 219, endPoint y: 273, distance: 7.6
click at [225, 269] on input "text" at bounding box center [205, 268] width 142 height 14
paste input "300"
type input "300"
click at [173, 293] on button "确 定" at bounding box center [170, 296] width 28 height 14
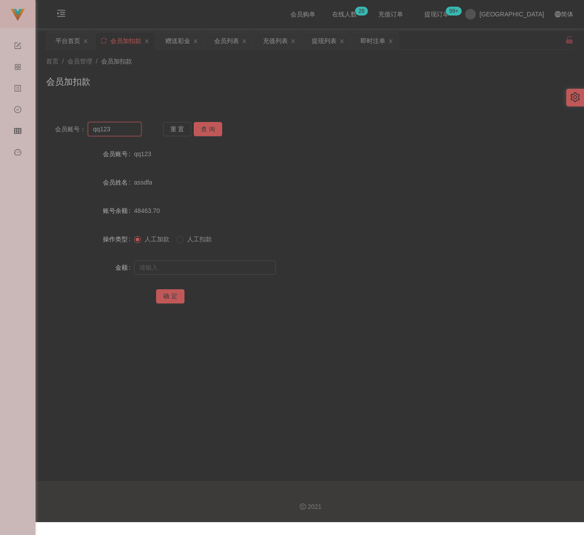
click at [128, 130] on input "qq123" at bounding box center [115, 129] width 54 height 14
paste input "AndyWoo"
type input "AndyWoo"
click at [212, 124] on button "查 询" at bounding box center [208, 129] width 28 height 14
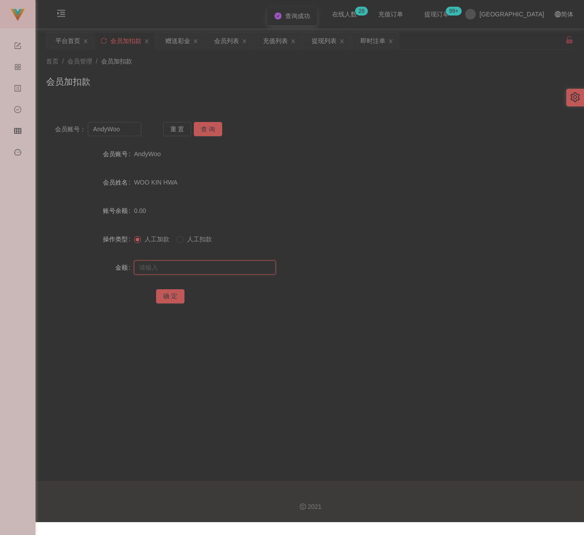
click at [186, 263] on input "text" at bounding box center [205, 268] width 142 height 14
click at [241, 268] on input "text" at bounding box center [205, 268] width 142 height 14
paste input "300"
type input "300"
click at [172, 294] on button "确 定" at bounding box center [170, 296] width 28 height 14
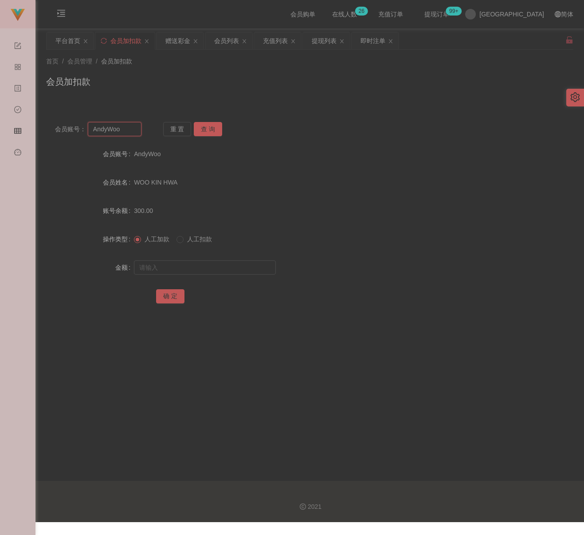
click at [126, 127] on input "AndyWoo" at bounding box center [115, 129] width 54 height 14
paste input "tankoklee46"
type input "tankoklee46"
click at [215, 126] on button "查 询" at bounding box center [208, 129] width 28 height 14
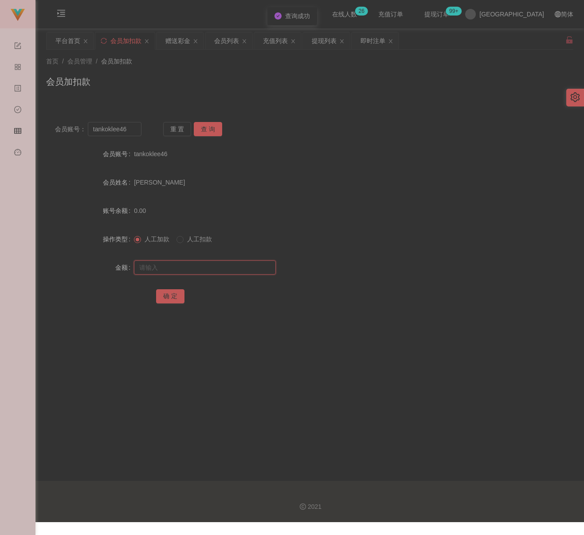
click at [196, 263] on input "text" at bounding box center [205, 268] width 142 height 14
drag, startPoint x: 240, startPoint y: 262, endPoint x: 233, endPoint y: 271, distance: 10.5
click at [240, 262] on input "text" at bounding box center [205, 268] width 142 height 14
paste input "100"
type input "100"
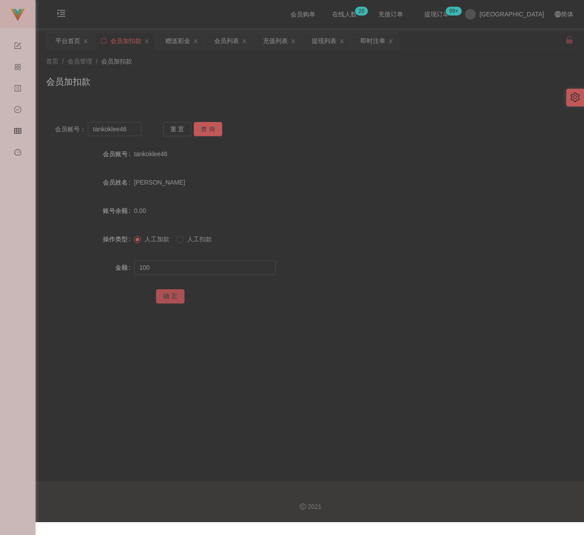
click at [169, 295] on button "确 定" at bounding box center [170, 296] width 28 height 14
click at [130, 131] on input "tankoklee46" at bounding box center [115, 129] width 54 height 14
paste input "randy333"
type input "randy333"
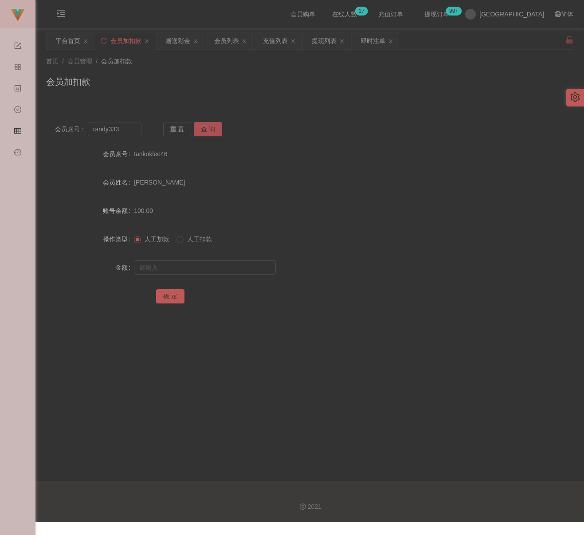
click at [209, 128] on button "查 询" at bounding box center [208, 129] width 28 height 14
click at [188, 268] on input "text" at bounding box center [205, 268] width 142 height 14
click at [232, 263] on input "text" at bounding box center [205, 268] width 142 height 14
paste input "100"
type input "100"
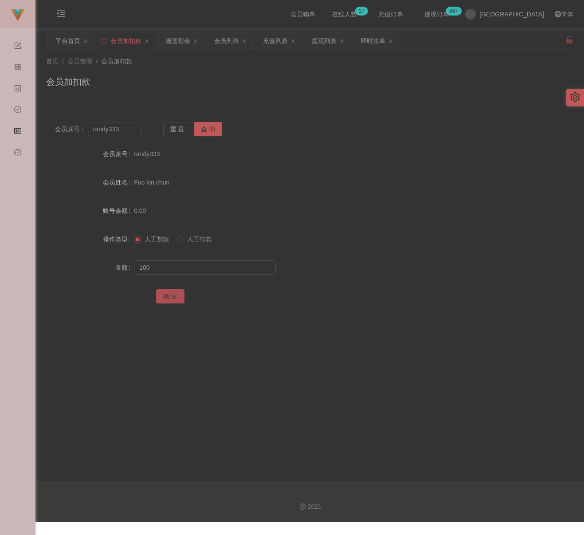
drag, startPoint x: 170, startPoint y: 295, endPoint x: 179, endPoint y: 297, distance: 8.7
click at [170, 295] on button "确 定" at bounding box center [170, 296] width 28 height 14
click at [124, 134] on input "randy333" at bounding box center [115, 129] width 54 height 14
paste input "1212B1"
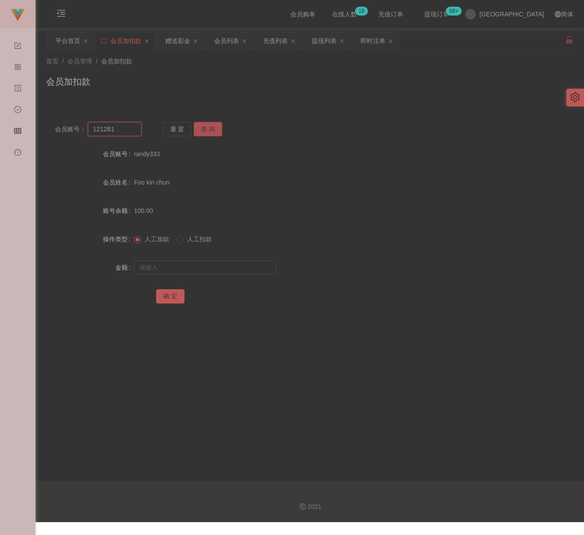
type input "1212B1"
click at [197, 130] on button "查 询" at bounding box center [208, 129] width 28 height 14
click at [205, 267] on input "text" at bounding box center [205, 268] width 142 height 14
click at [269, 269] on input "text" at bounding box center [205, 268] width 142 height 14
paste input "200"
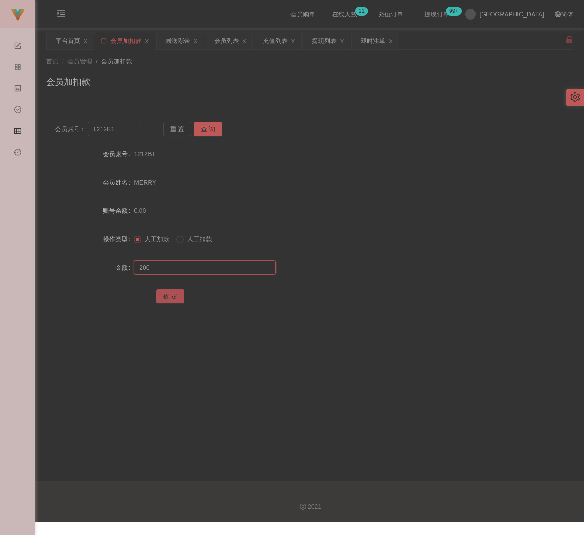
type input "200"
drag, startPoint x: 170, startPoint y: 296, endPoint x: 174, endPoint y: 295, distance: 5.1
click at [170, 296] on button "确 定" at bounding box center [170, 296] width 28 height 14
click at [117, 130] on input "1212B1" at bounding box center [115, 129] width 54 height 14
paste input "kitkit1234"
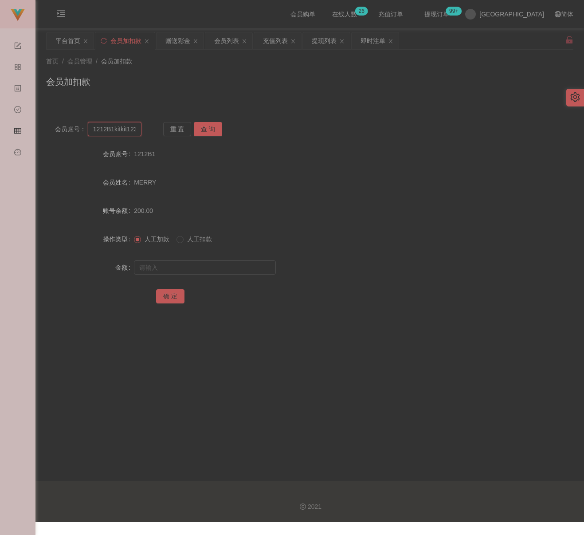
scroll to position [0, 4]
click at [117, 130] on input "1212B1kitkit1234" at bounding box center [115, 129] width 54 height 14
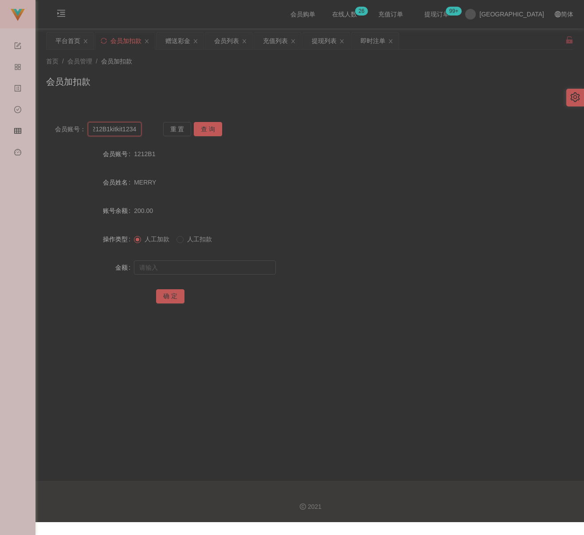
paste input "text"
type input "kitkit1234"
click at [207, 132] on button "查 询" at bounding box center [208, 129] width 28 height 14
click at [196, 264] on input "text" at bounding box center [205, 268] width 142 height 14
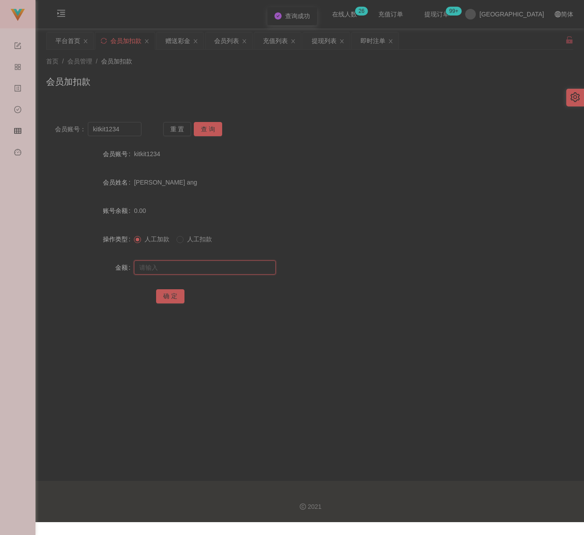
click at [250, 265] on input "text" at bounding box center [205, 268] width 142 height 14
paste input "100"
type input "100"
click at [175, 293] on button "确 定" at bounding box center [170, 296] width 28 height 14
click at [132, 127] on input "kitkit1234" at bounding box center [115, 129] width 54 height 14
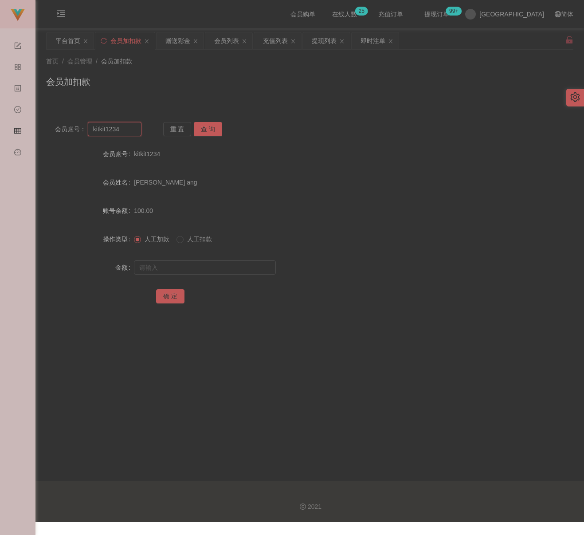
click at [132, 127] on input "kitkit1234" at bounding box center [115, 129] width 54 height 14
paste input "WelivitiyaKankanamgeKavindaMadushan"
type input "WelivitiyaKankanamgeKavindaMadushan"
click at [213, 129] on button "查 询" at bounding box center [208, 129] width 28 height 14
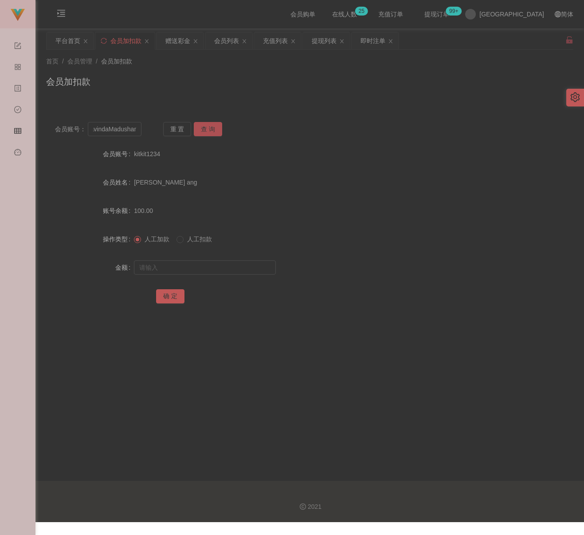
scroll to position [0, 0]
click at [206, 267] on input "text" at bounding box center [205, 268] width 142 height 14
click at [230, 264] on input "text" at bounding box center [205, 268] width 142 height 14
paste input "100"
type input "100"
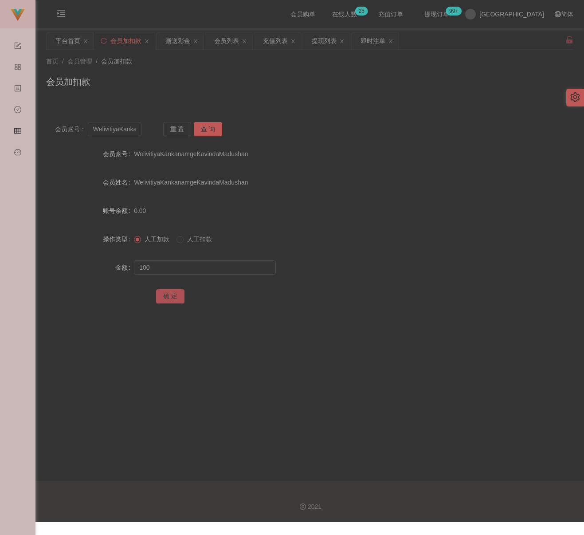
drag, startPoint x: 164, startPoint y: 300, endPoint x: 170, endPoint y: 297, distance: 6.2
click at [164, 300] on button "确 定" at bounding box center [170, 296] width 28 height 14
click at [117, 127] on input "WelivitiyaKankanamgeKavindaMadushan" at bounding box center [115, 129] width 54 height 14
paste input "0179320452"
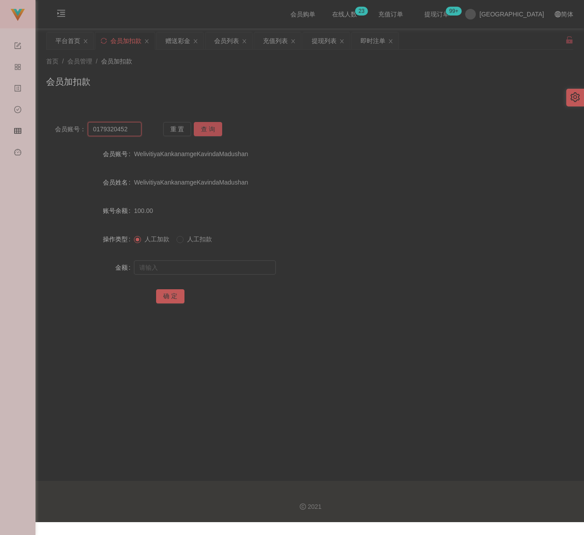
type input "0179320452"
drag, startPoint x: 211, startPoint y: 126, endPoint x: 211, endPoint y: 134, distance: 8.0
click at [211, 126] on button "查 询" at bounding box center [208, 129] width 28 height 14
drag, startPoint x: 191, startPoint y: 269, endPoint x: 201, endPoint y: 269, distance: 10.2
click at [192, 269] on input "text" at bounding box center [205, 268] width 142 height 14
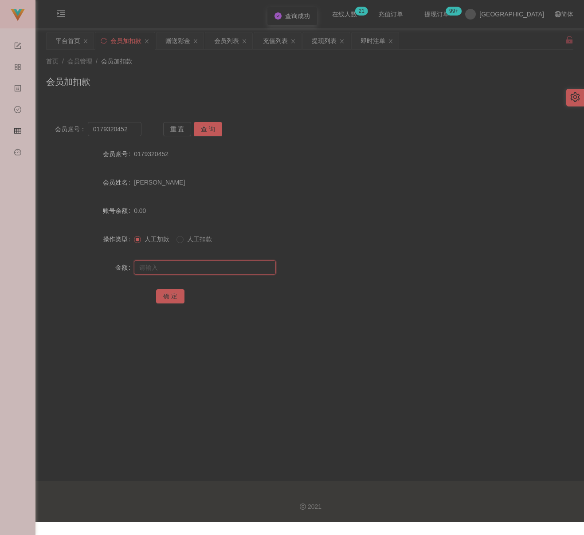
click at [235, 271] on input "text" at bounding box center [205, 268] width 142 height 14
paste input "100"
type input "100"
click at [176, 292] on button "确 定" at bounding box center [170, 296] width 28 height 14
click at [202, 73] on div "首页 / 会员管理 / 会员加扣款 / 会员加扣款" at bounding box center [310, 76] width 528 height 39
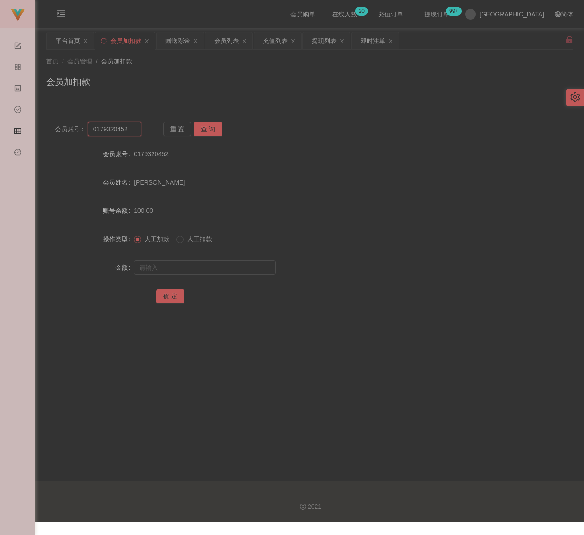
click at [138, 128] on input "0179320452" at bounding box center [115, 129] width 54 height 14
paste input "1234567a"
type input "1234567a"
click at [211, 126] on button "查 询" at bounding box center [208, 129] width 28 height 14
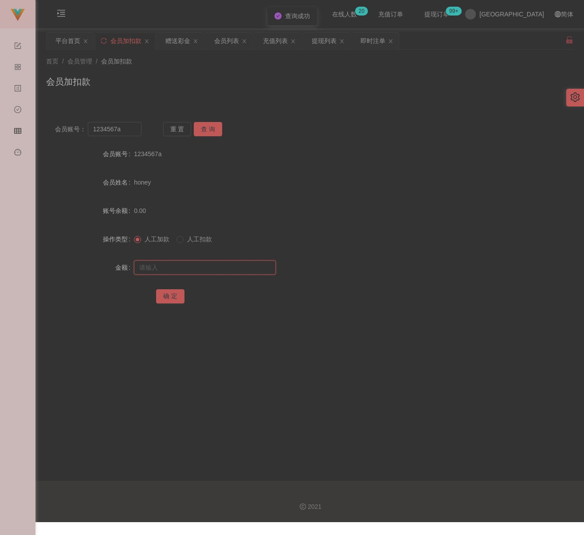
click at [205, 263] on input "text" at bounding box center [205, 268] width 142 height 14
click at [178, 268] on input "text" at bounding box center [205, 268] width 142 height 14
paste input "200"
type input "200"
click at [170, 294] on button "确 定" at bounding box center [170, 296] width 28 height 14
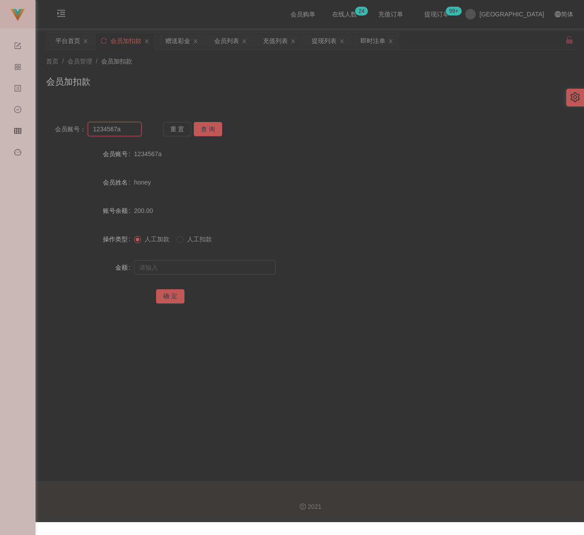
click at [126, 128] on input "1234567a" at bounding box center [115, 129] width 54 height 14
paste input "chongkunch"
type input "chongkuncha"
click at [207, 128] on button "查 询" at bounding box center [208, 129] width 28 height 14
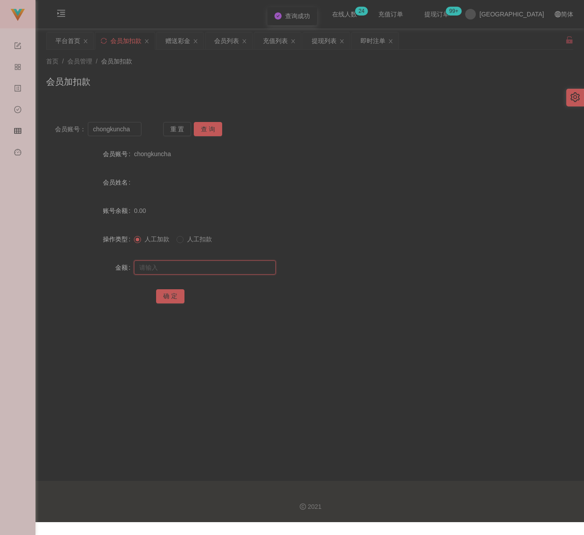
click at [202, 263] on input "text" at bounding box center [205, 268] width 142 height 14
click at [242, 269] on input "text" at bounding box center [205, 268] width 142 height 14
paste input "100"
type input "100"
click at [171, 293] on button "确 定" at bounding box center [170, 296] width 28 height 14
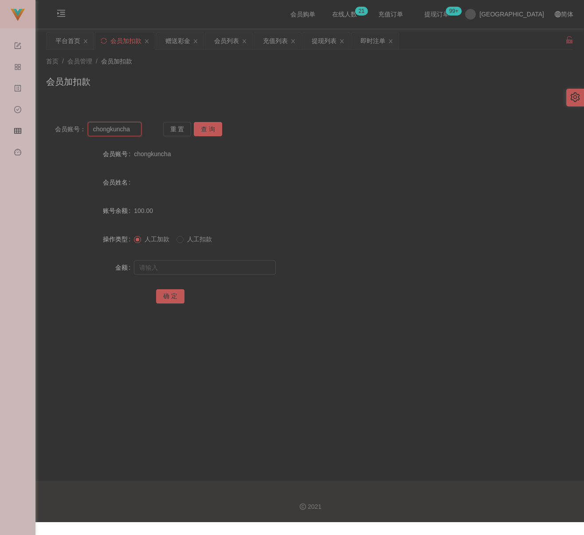
click at [136, 129] on input "chongkuncha" at bounding box center [115, 129] width 54 height 14
paste input "0175985348"
type input "0175985348"
click at [208, 131] on button "查 询" at bounding box center [208, 129] width 28 height 14
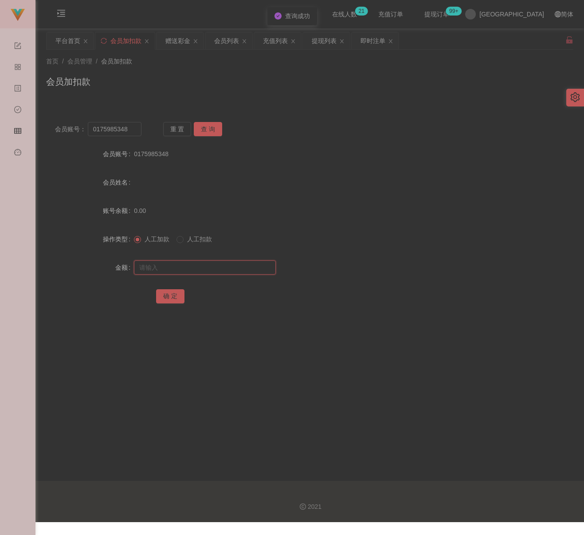
click at [200, 271] on input "text" at bounding box center [205, 268] width 142 height 14
click at [252, 266] on input "text" at bounding box center [205, 268] width 142 height 14
paste input "30"
type input "30"
click at [171, 292] on button "确 定" at bounding box center [170, 296] width 28 height 14
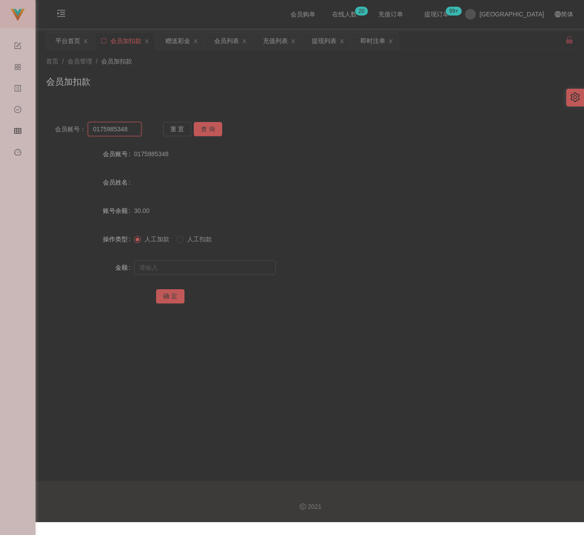
click at [130, 126] on input "0175985348" at bounding box center [115, 129] width 54 height 14
paste input "weijun"
type input "weijun"
click at [205, 128] on button "查 询" at bounding box center [208, 129] width 28 height 14
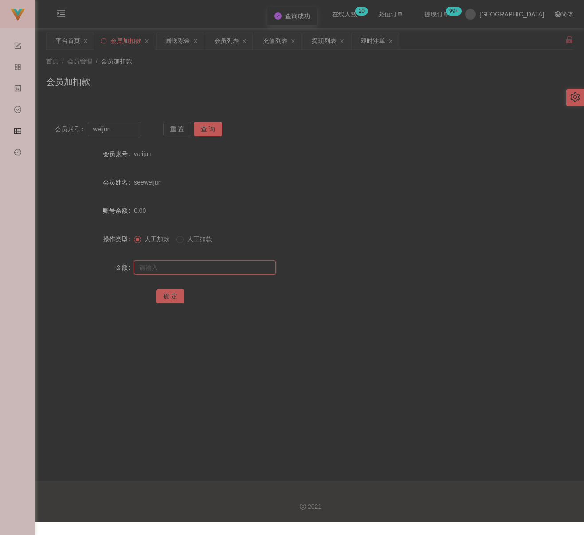
click at [200, 264] on input "text" at bounding box center [205, 268] width 142 height 14
click at [203, 267] on input "text" at bounding box center [205, 268] width 142 height 14
paste input "100"
type input "100"
drag, startPoint x: 168, startPoint y: 293, endPoint x: 176, endPoint y: 293, distance: 8.4
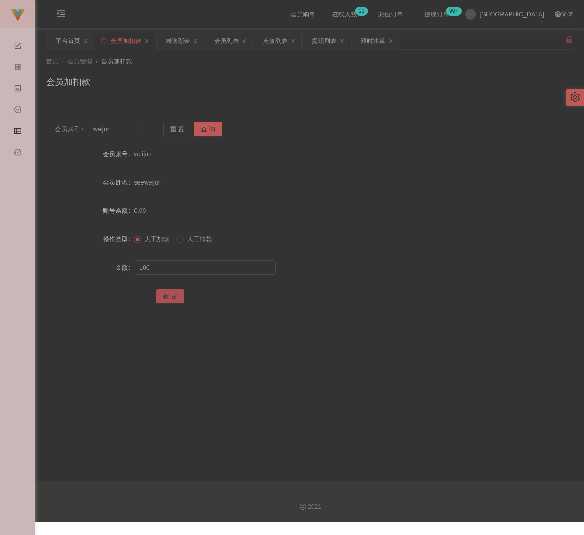
click at [168, 293] on button "确 定" at bounding box center [170, 296] width 28 height 14
click at [126, 130] on input "weijun" at bounding box center [115, 129] width 54 height 14
paste input "0179691468"
type input "0179691468"
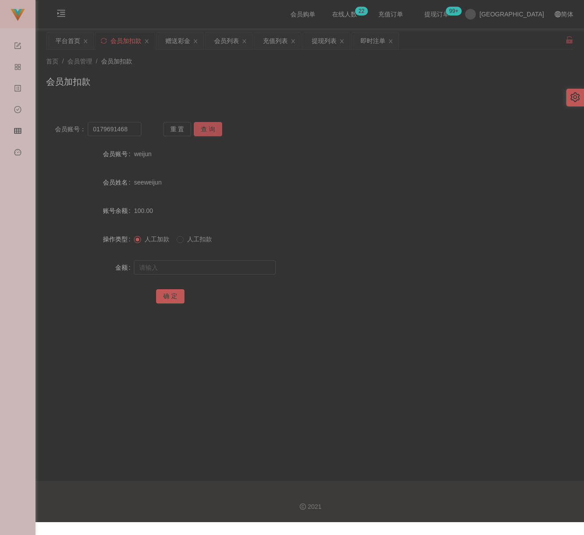
click at [213, 130] on button "查 询" at bounding box center [208, 129] width 28 height 14
drag, startPoint x: 205, startPoint y: 268, endPoint x: 212, endPoint y: 268, distance: 7.1
click at [205, 268] on input "text" at bounding box center [205, 268] width 142 height 14
click at [210, 267] on input "text" at bounding box center [205, 268] width 142 height 14
paste input "100"
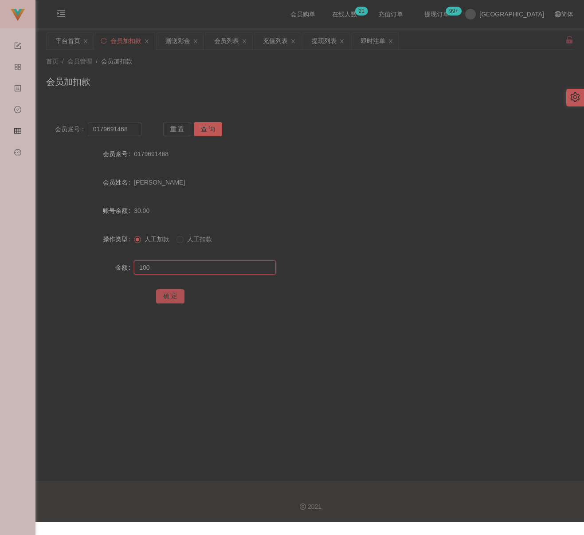
type input "100"
click at [169, 291] on button "确 定" at bounding box center [170, 296] width 28 height 14
click at [130, 131] on input "0179691468" at bounding box center [115, 129] width 54 height 14
click at [130, 130] on input "0179691468" at bounding box center [115, 129] width 54 height 14
paste input "qq123"
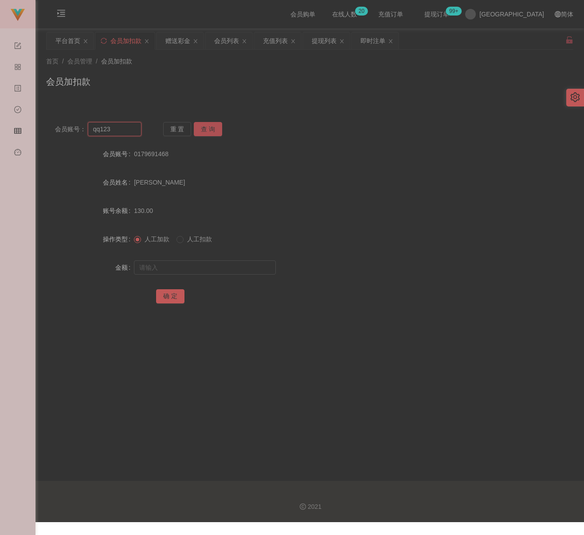
type input "qq123"
click at [215, 124] on button "查 询" at bounding box center [208, 129] width 28 height 14
drag, startPoint x: 201, startPoint y: 267, endPoint x: 221, endPoint y: 269, distance: 20.1
click at [201, 267] on input "text" at bounding box center [205, 268] width 142 height 14
click at [244, 269] on input "text" at bounding box center [205, 268] width 142 height 14
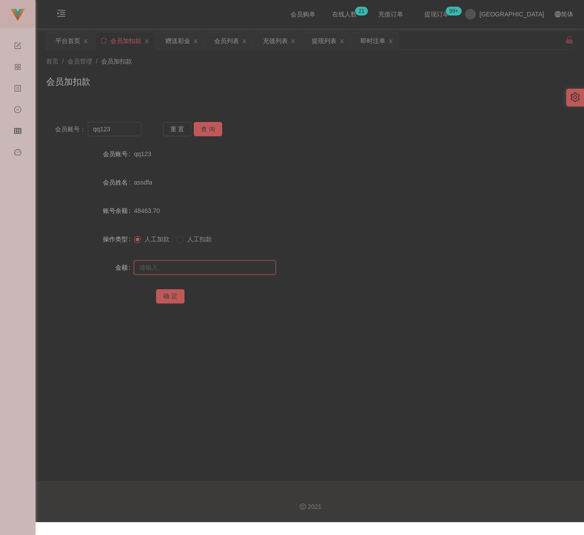
paste input "200"
type input "200"
click at [171, 291] on button "确 定" at bounding box center [170, 296] width 28 height 14
click at [116, 130] on input "qq123" at bounding box center [115, 129] width 54 height 14
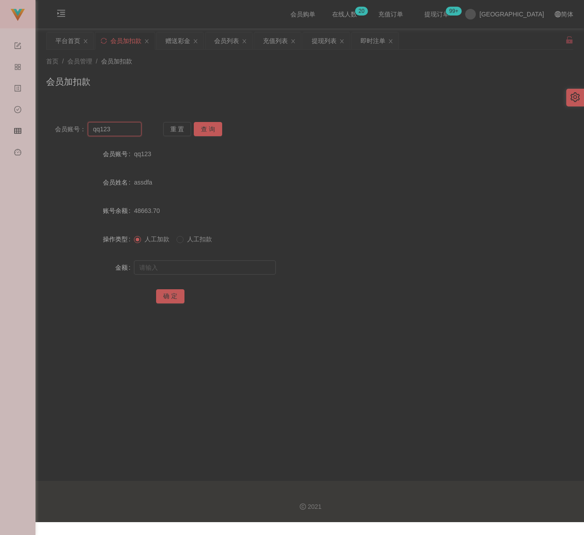
paste input "Way"
type input "Way"
click at [208, 131] on button "查 询" at bounding box center [208, 129] width 28 height 14
click at [193, 261] on input "text" at bounding box center [205, 268] width 142 height 14
click at [182, 260] on div at bounding box center [288, 268] width 308 height 18
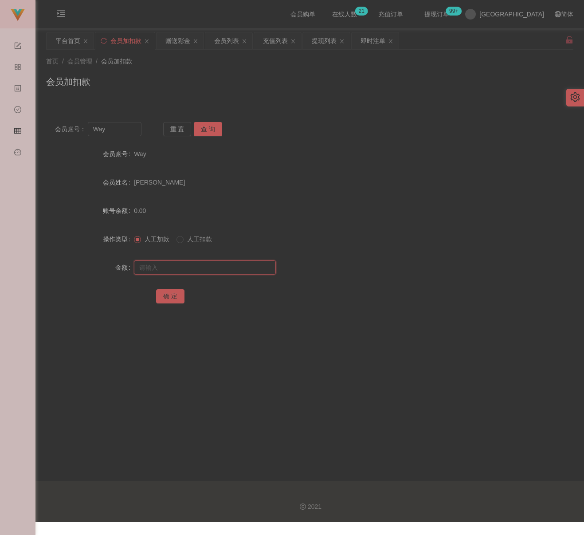
click at [181, 265] on input "text" at bounding box center [205, 268] width 142 height 14
paste input "100"
type input "100"
click at [168, 296] on button "确 定" at bounding box center [170, 296] width 28 height 14
click at [124, 131] on input "Way" at bounding box center [115, 129] width 54 height 14
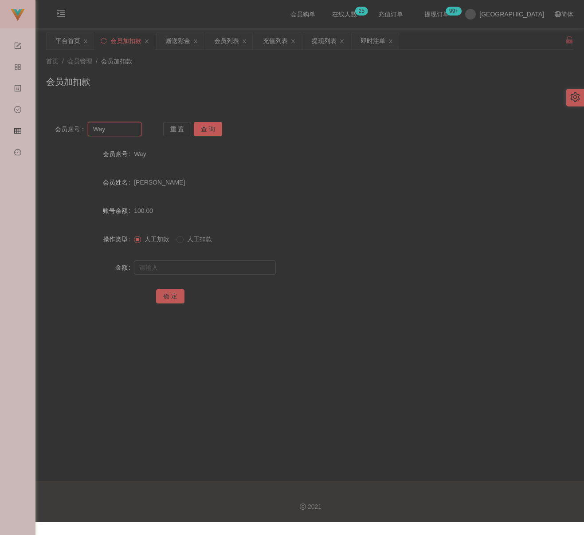
click at [124, 131] on input "Way" at bounding box center [115, 129] width 54 height 14
paste input "wangdongjie03"
type input "wangdongjie03"
click at [201, 128] on button "查 询" at bounding box center [208, 129] width 28 height 14
drag, startPoint x: 172, startPoint y: 262, endPoint x: 178, endPoint y: 264, distance: 5.6
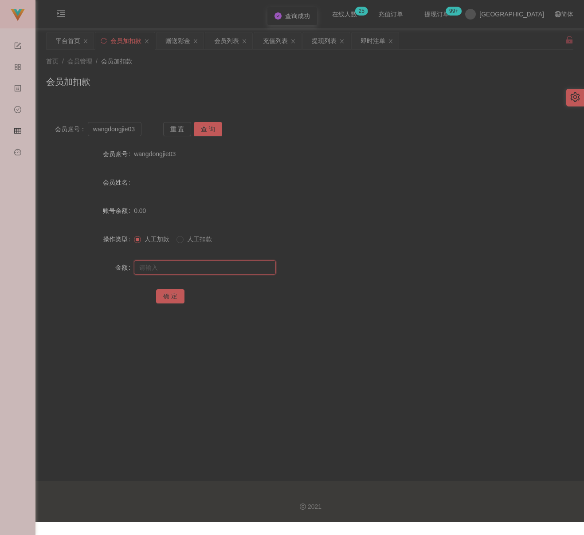
click at [172, 262] on input "text" at bounding box center [205, 268] width 142 height 14
click at [237, 268] on input "text" at bounding box center [205, 268] width 142 height 14
paste input "100"
type input "100"
drag, startPoint x: 166, startPoint y: 292, endPoint x: 173, endPoint y: 293, distance: 7.7
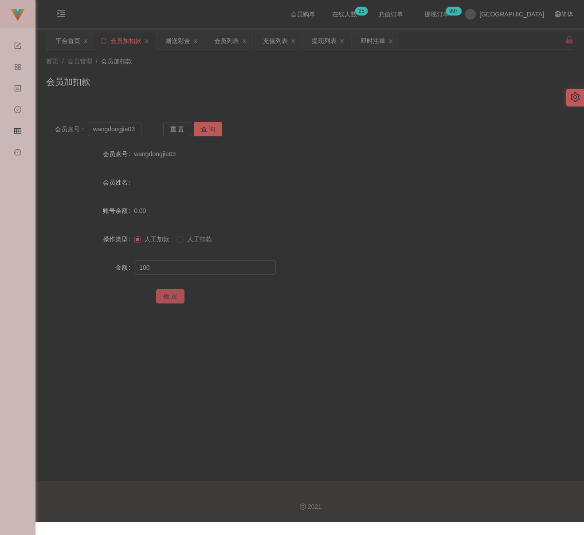
click at [166, 292] on button "确 定" at bounding box center [170, 296] width 28 height 14
click at [209, 75] on div "会员加扣款" at bounding box center [310, 85] width 528 height 20
click at [134, 130] on input "wangdongjie03" at bounding box center [115, 129] width 54 height 14
paste input "qq12"
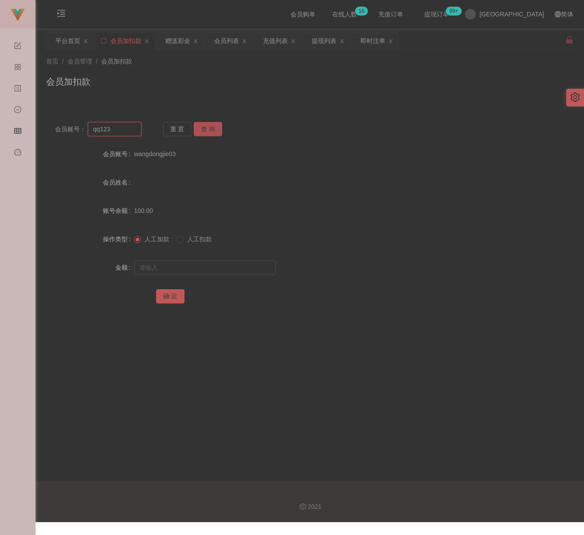
type input "qq123"
click at [199, 132] on button "查 询" at bounding box center [208, 129] width 28 height 14
click at [213, 272] on input "text" at bounding box center [205, 268] width 142 height 14
click at [205, 268] on input "text" at bounding box center [205, 268] width 142 height 14
paste input "100"
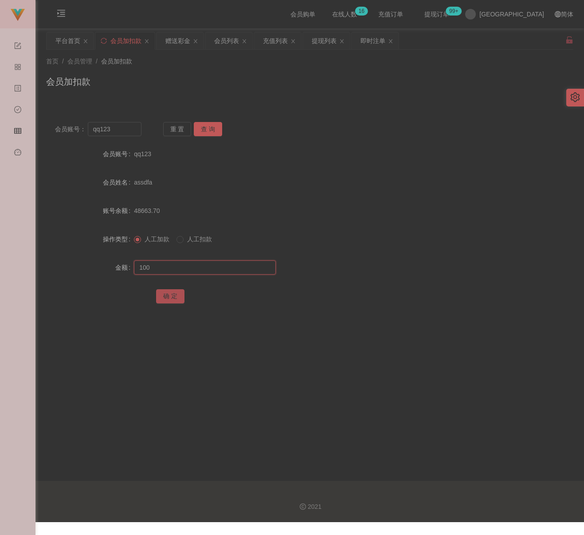
type input "100"
click at [174, 292] on button "确 定" at bounding box center [170, 296] width 28 height 14
click at [213, 73] on div "首页 / 会员管理 / 会员加扣款 / 会员加扣款" at bounding box center [310, 76] width 528 height 39
click at [131, 129] on input "qq123" at bounding box center [115, 129] width 54 height 14
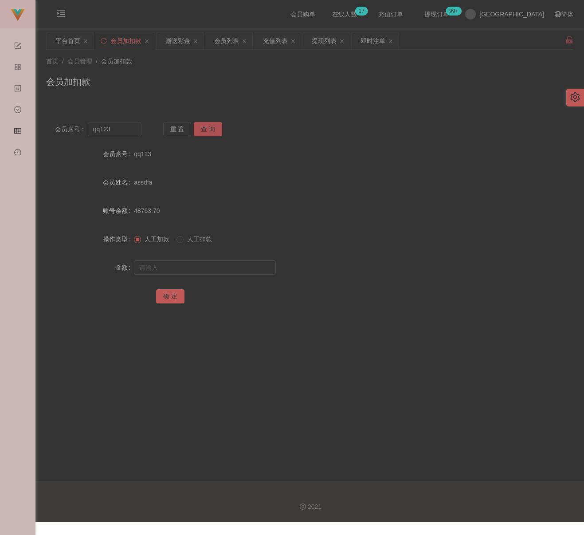
click at [204, 132] on button "查 询" at bounding box center [208, 129] width 28 height 14
click at [193, 265] on input "text" at bounding box center [205, 268] width 142 height 14
click at [245, 269] on input "text" at bounding box center [205, 268] width 142 height 14
paste input "100"
type input "100"
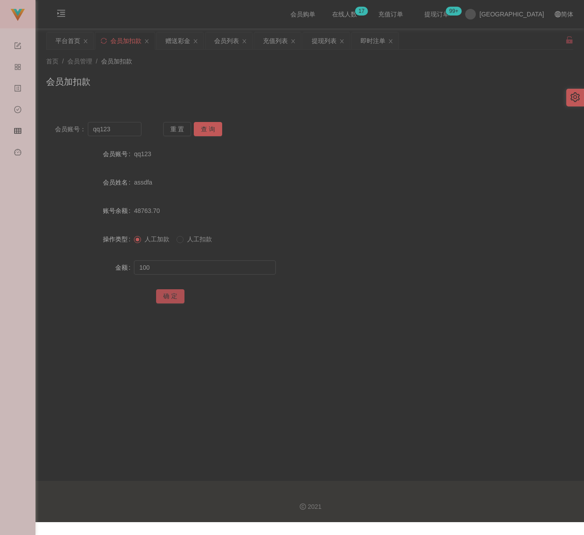
drag, startPoint x: 160, startPoint y: 293, endPoint x: 176, endPoint y: 298, distance: 16.3
click at [160, 293] on button "确 定" at bounding box center [170, 296] width 28 height 14
click at [126, 129] on input "qq123" at bounding box center [115, 129] width 54 height 14
paste input "iok889"
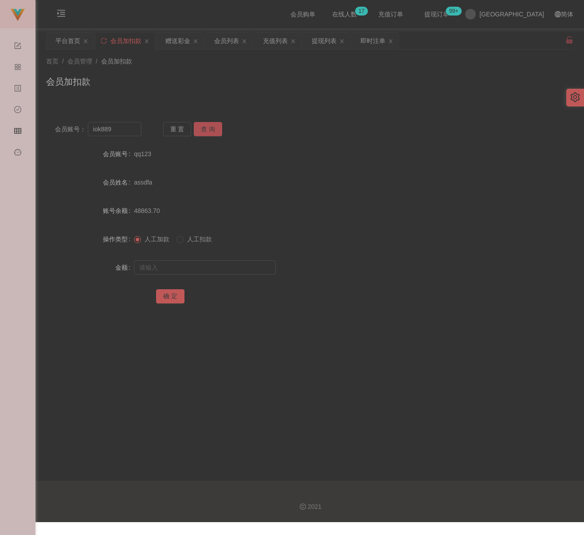
drag, startPoint x: 204, startPoint y: 126, endPoint x: 203, endPoint y: 135, distance: 9.4
click at [204, 126] on button "查 询" at bounding box center [208, 129] width 28 height 14
click at [209, 129] on button "查 询" at bounding box center [208, 129] width 28 height 14
click at [209, 129] on button "查 询" at bounding box center [213, 129] width 38 height 14
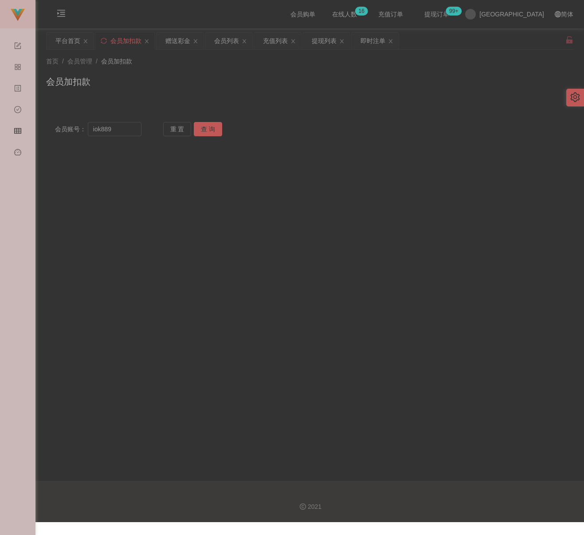
click at [283, 69] on div "首页 / 会员管理 / 会员加扣款 / 会员加扣款" at bounding box center [310, 76] width 528 height 39
click at [120, 129] on input "iok889" at bounding box center [115, 129] width 54 height 14
paste input "l"
type input "lok889"
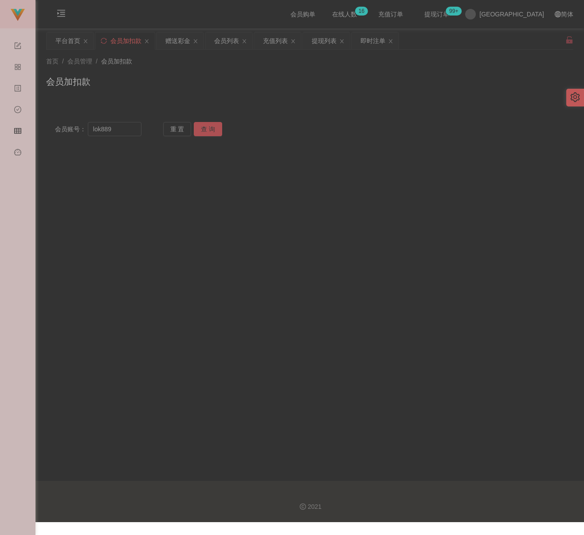
click at [202, 130] on button "查 询" at bounding box center [208, 129] width 28 height 14
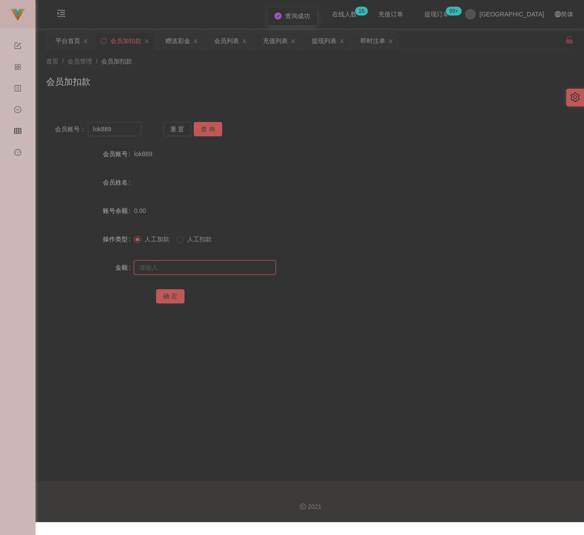
click at [180, 263] on input "text" at bounding box center [205, 268] width 142 height 14
click at [242, 267] on input "text" at bounding box center [205, 268] width 142 height 14
paste input "30"
type input "30"
click at [169, 296] on button "确 定" at bounding box center [170, 296] width 28 height 14
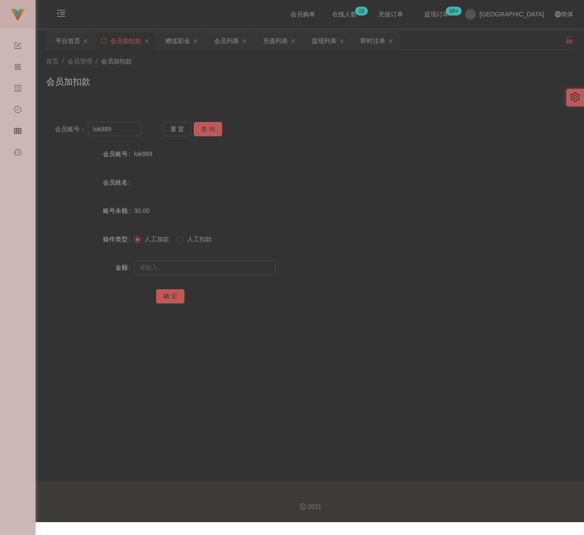
click at [209, 71] on div "首页 / 会员管理 / 会员加扣款 / 会员加扣款" at bounding box center [310, 76] width 528 height 39
click at [121, 134] on input "lok889" at bounding box center [115, 129] width 54 height 14
paste input "RaymondTan"
type input "RaymondTan"
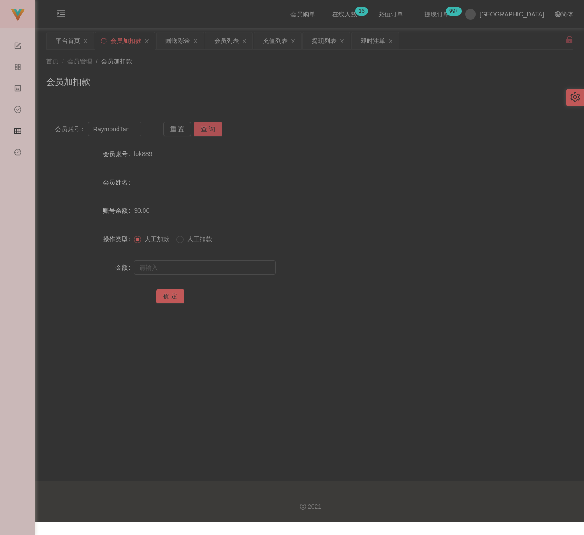
click at [214, 128] on button "查 询" at bounding box center [208, 129] width 28 height 14
click at [187, 263] on input "text" at bounding box center [205, 268] width 142 height 14
click at [228, 269] on input "text" at bounding box center [205, 268] width 142 height 14
paste input "4000"
type input "4000"
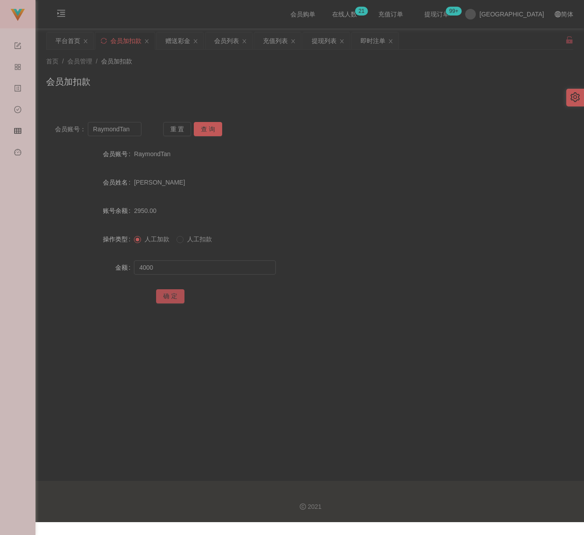
click at [176, 292] on button "确 定" at bounding box center [170, 296] width 28 height 14
click at [260, 71] on div "首页 / 会员管理 / 会员加扣款 / 会员加扣款" at bounding box center [310, 76] width 528 height 39
click at [132, 132] on input "RaymondTan" at bounding box center [115, 129] width 54 height 14
paste input "0175985348"
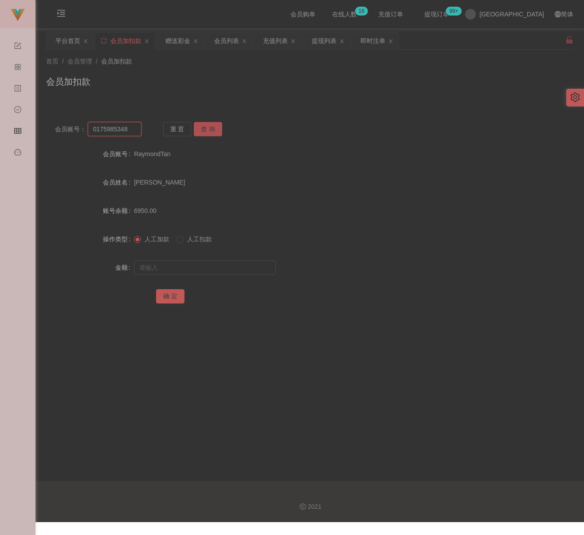
type input "0175985348"
click at [212, 130] on button "查 询" at bounding box center [208, 129] width 28 height 14
click at [209, 268] on input "text" at bounding box center [205, 268] width 142 height 14
click at [228, 260] on div at bounding box center [288, 268] width 308 height 18
click at [226, 262] on input "text" at bounding box center [205, 268] width 142 height 14
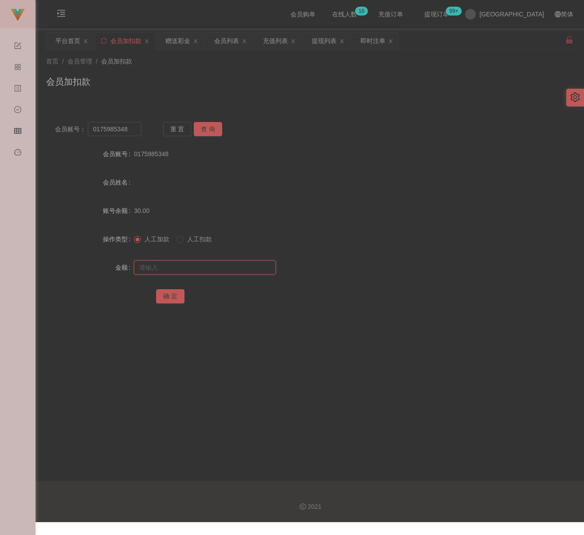
paste input "100"
type input "100"
click at [168, 296] on button "确 定" at bounding box center [170, 296] width 28 height 14
click at [267, 66] on div "首页 / 会员管理 / 会员加扣款 /" at bounding box center [310, 61] width 528 height 9
click at [265, 72] on div "首页 / 会员管理 / 会员加扣款 / 会员加扣款" at bounding box center [310, 76] width 528 height 39
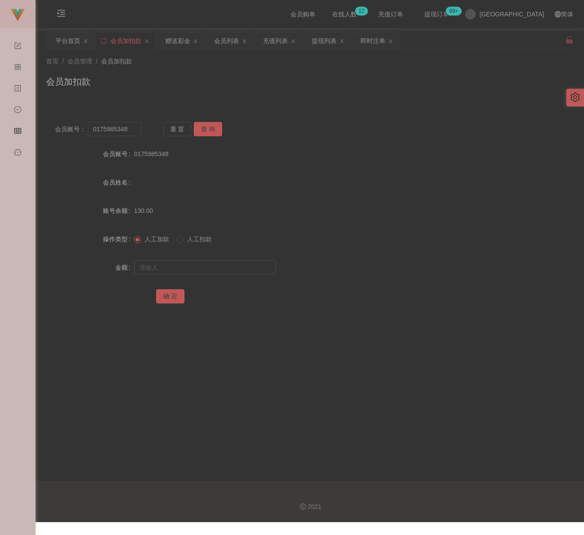
click at [272, 81] on div "会员加扣款" at bounding box center [310, 85] width 528 height 20
click at [189, 75] on div "会员加扣款" at bounding box center [310, 85] width 528 height 20
click at [128, 127] on input "0175985348" at bounding box center [115, 129] width 54 height 14
paste input "4655733"
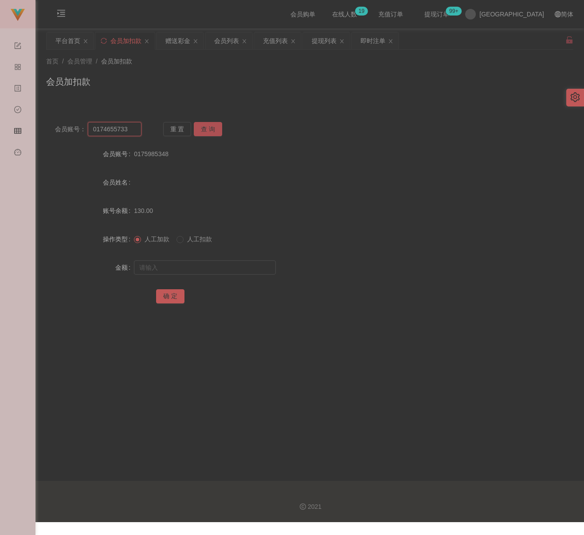
type input "0174655733"
click at [210, 129] on button "查 询" at bounding box center [208, 129] width 28 height 14
click at [177, 272] on input "text" at bounding box center [205, 268] width 142 height 14
click at [234, 271] on input "text" at bounding box center [205, 268] width 142 height 14
paste input "100"
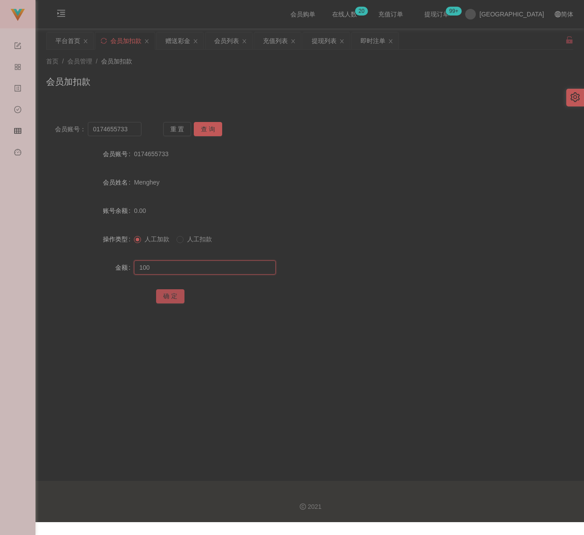
type input "100"
click at [169, 293] on button "确 定" at bounding box center [170, 296] width 28 height 14
click at [212, 68] on div "首页 / 会员管理 / 会员加扣款 / 会员加扣款" at bounding box center [310, 76] width 528 height 39
click at [136, 133] on input "0174655733" at bounding box center [115, 129] width 54 height 14
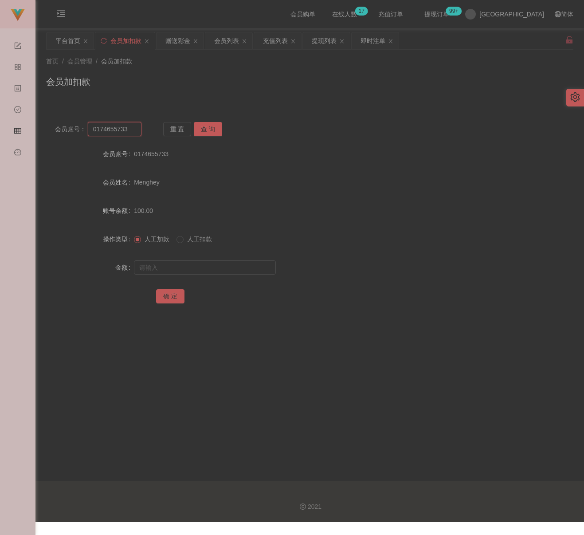
paste input "150163278911"
type input "150163278911"
click at [205, 130] on button "查 询" at bounding box center [208, 129] width 28 height 14
click at [218, 271] on input "text" at bounding box center [205, 268] width 142 height 14
click at [248, 268] on input "text" at bounding box center [205, 268] width 142 height 14
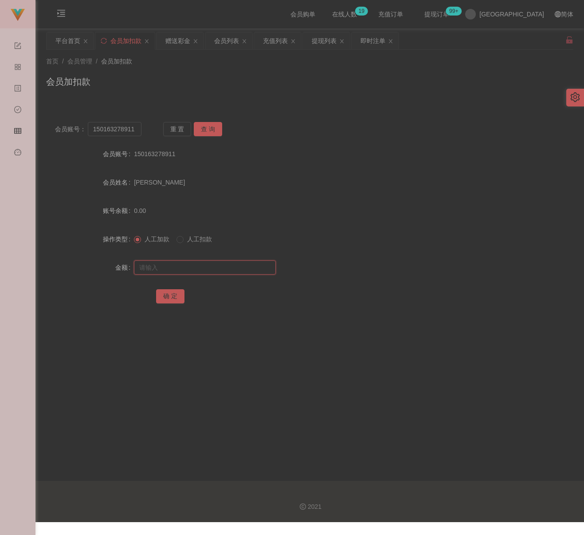
paste input "100"
type input "100"
click at [176, 296] on button "确 定" at bounding box center [170, 296] width 28 height 14
click at [199, 76] on div "会员加扣款" at bounding box center [310, 85] width 528 height 20
click at [136, 130] on input "150163278911" at bounding box center [115, 129] width 54 height 14
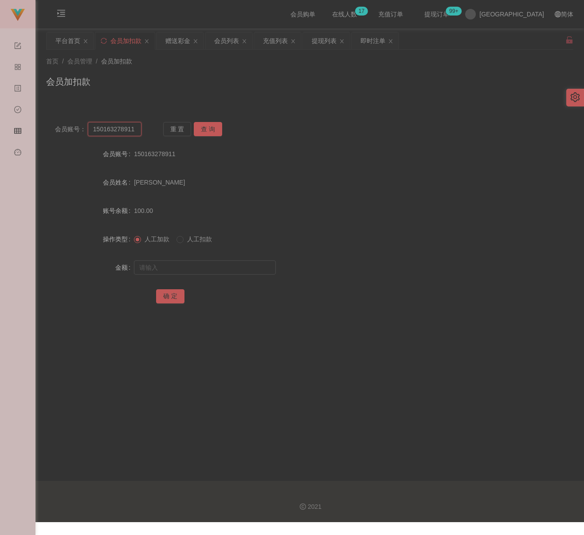
click at [136, 130] on input "150163278911" at bounding box center [115, 129] width 54 height 14
paste input "qq123"
type input "qq123"
drag, startPoint x: 204, startPoint y: 127, endPoint x: 211, endPoint y: 152, distance: 26.3
click at [204, 127] on button "查 询" at bounding box center [208, 129] width 28 height 14
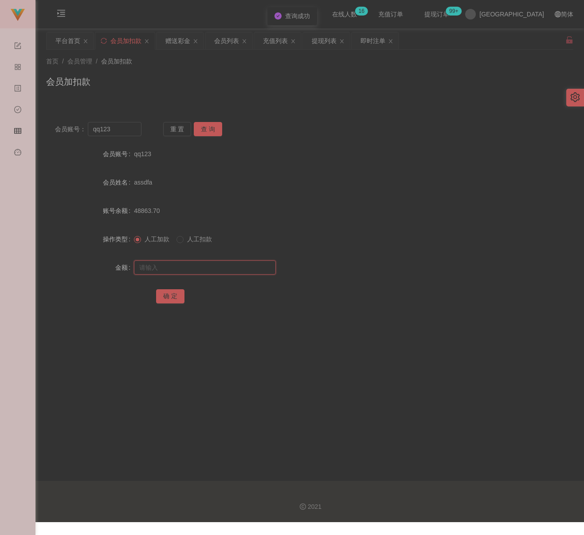
click at [206, 272] on input "text" at bounding box center [205, 268] width 142 height 14
click at [249, 269] on input "text" at bounding box center [205, 268] width 142 height 14
paste input "30"
type input "30"
click at [177, 293] on button "确 定" at bounding box center [170, 296] width 28 height 14
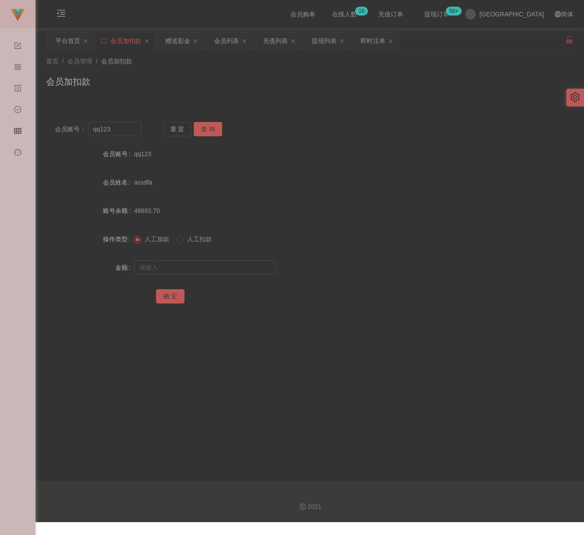
click at [255, 69] on div "首页 / 会员管理 / 会员加扣款 / 会员加扣款" at bounding box center [310, 76] width 528 height 39
click at [186, 81] on div "会员加扣款" at bounding box center [310, 85] width 528 height 20
click at [124, 126] on input "qq123" at bounding box center [115, 129] width 54 height 14
paste input "150163278911"
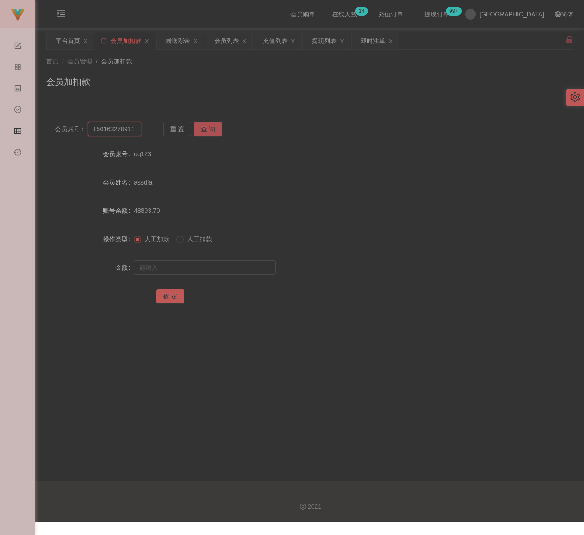
type input "150163278911"
click at [205, 127] on button "查 询" at bounding box center [208, 129] width 28 height 14
click at [193, 268] on input "text" at bounding box center [205, 268] width 142 height 14
click at [206, 262] on input "text" at bounding box center [205, 268] width 142 height 14
paste input "100"
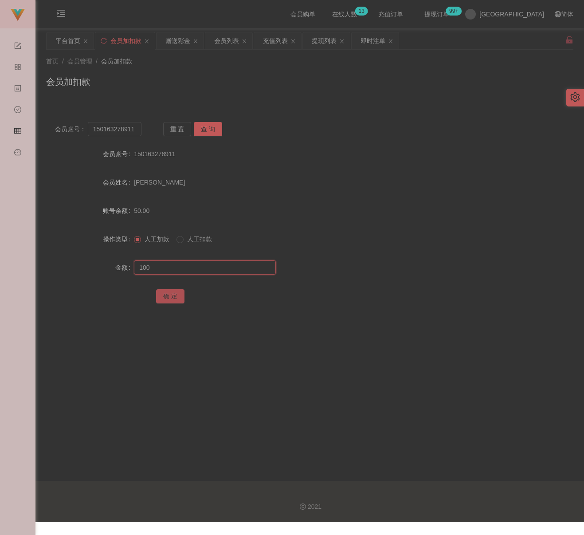
type input "100"
click at [171, 296] on button "确 定" at bounding box center [170, 296] width 28 height 14
click at [241, 70] on div "首页 / 会员管理 / 会员加扣款 / 会员加扣款" at bounding box center [310, 76] width 528 height 39
click at [179, 40] on div "赠送彩金" at bounding box center [178, 40] width 25 height 17
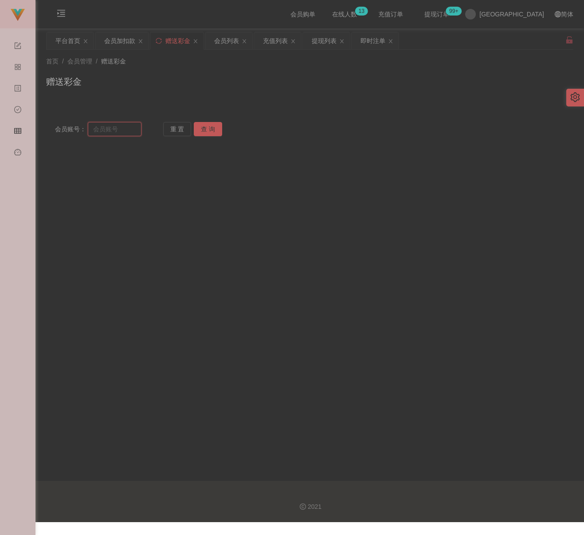
click at [128, 124] on input "text" at bounding box center [115, 129] width 54 height 14
paste input "123123"
type input "123123"
click at [212, 130] on button "查 询" at bounding box center [208, 129] width 28 height 14
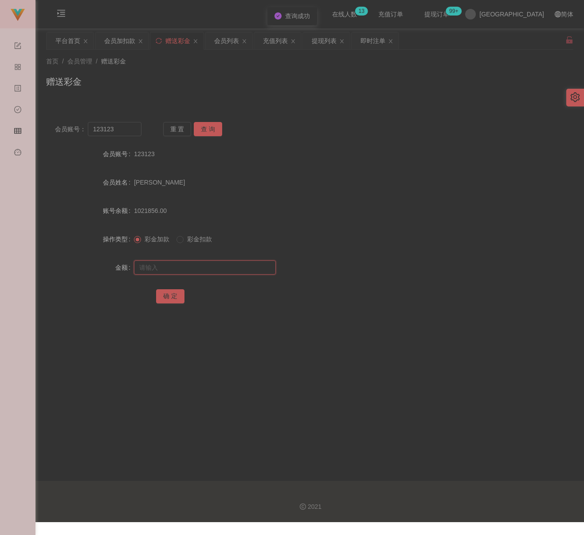
click at [191, 267] on input "text" at bounding box center [205, 268] width 142 height 14
type input "30000"
click at [172, 296] on button "确 定" at bounding box center [170, 296] width 28 height 14
click at [103, 37] on div "会员加扣款" at bounding box center [121, 40] width 53 height 17
click at [116, 44] on div "会员加扣款" at bounding box center [119, 40] width 31 height 17
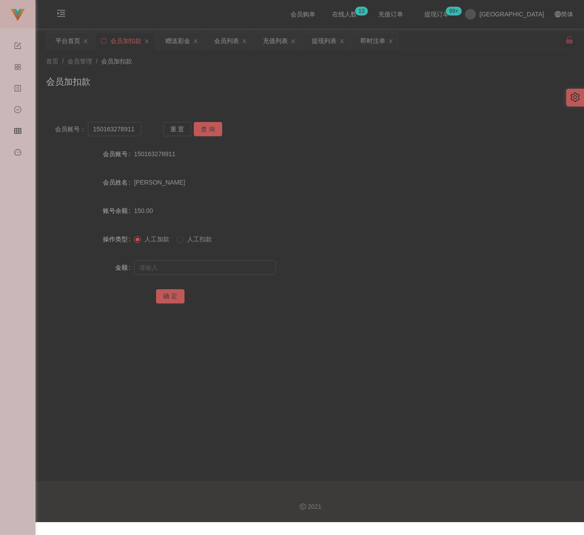
click at [181, 79] on div "会员加扣款" at bounding box center [310, 85] width 528 height 20
click at [124, 135] on input "150163278911" at bounding box center [115, 129] width 54 height 14
paste input "23123"
type input "123123"
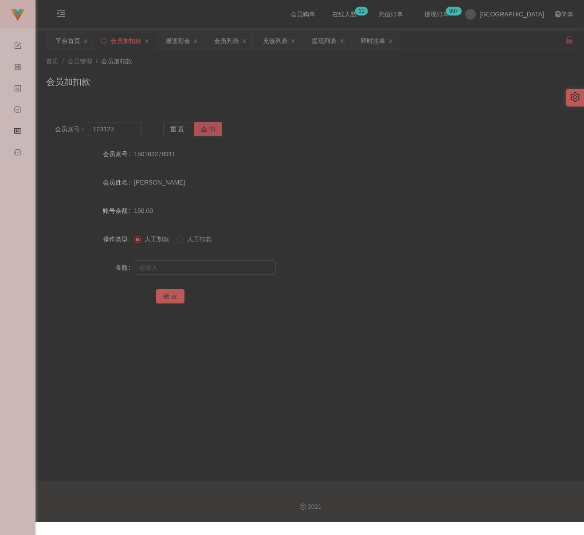
click at [205, 130] on button "查 询" at bounding box center [208, 129] width 28 height 14
click at [198, 265] on input "text" at bounding box center [205, 268] width 142 height 14
click at [222, 272] on input "text" at bounding box center [205, 268] width 142 height 14
paste input "20000"
type input "20000"
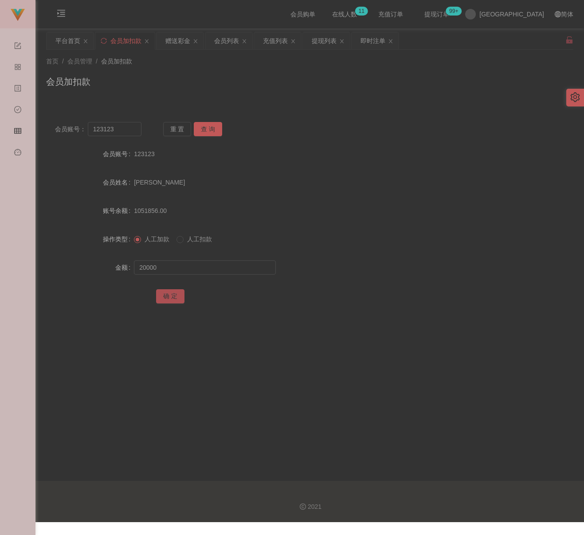
click at [175, 296] on button "确 定" at bounding box center [170, 296] width 28 height 14
click at [487, 80] on div "会员加扣款" at bounding box center [310, 85] width 528 height 20
click at [129, 130] on input "123123" at bounding box center [115, 129] width 54 height 14
paste input "952688"
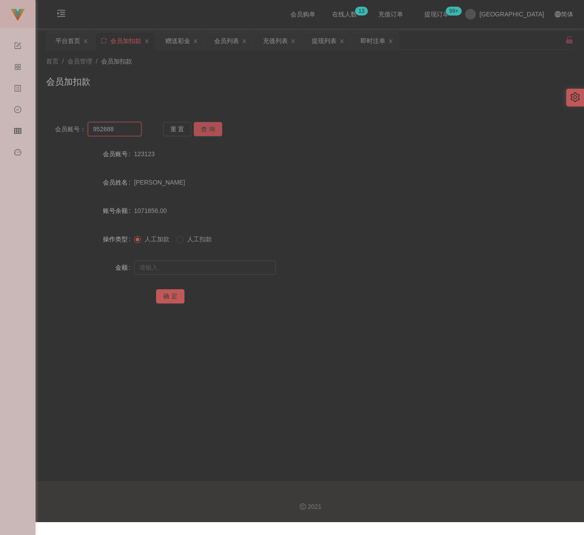
type input "952688"
click at [209, 127] on button "查 询" at bounding box center [208, 129] width 28 height 14
click at [188, 264] on input "text" at bounding box center [205, 268] width 142 height 14
click at [178, 261] on input "text" at bounding box center [205, 268] width 142 height 14
paste input "2710"
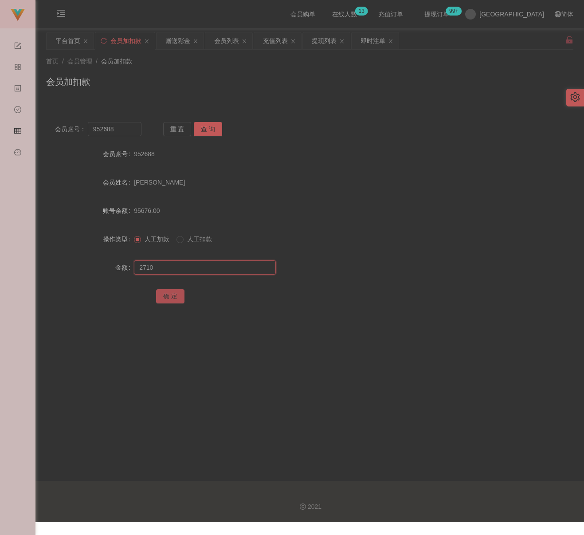
type input "2710"
click at [176, 293] on button "确 定" at bounding box center [170, 296] width 28 height 14
click at [474, 299] on div "确 定" at bounding box center [310, 296] width 528 height 18
click at [116, 132] on input "952688" at bounding box center [115, 129] width 54 height 14
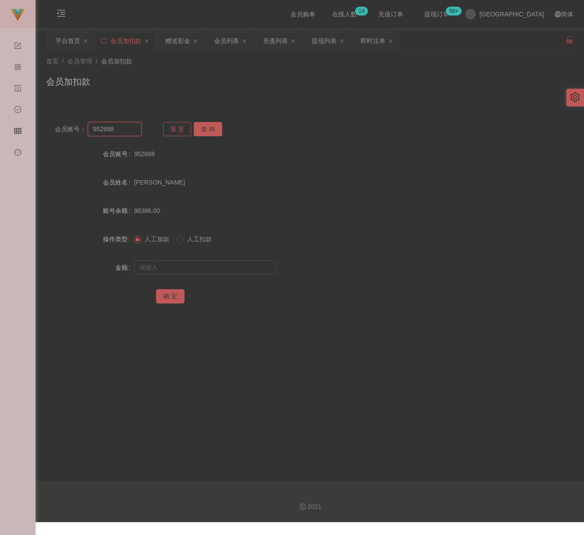
paste input "CarolW"
type input "CarolW"
drag, startPoint x: 201, startPoint y: 129, endPoint x: 204, endPoint y: 133, distance: 4.6
click at [201, 129] on button "查 询" at bounding box center [208, 129] width 28 height 14
click at [203, 269] on input "text" at bounding box center [205, 268] width 142 height 14
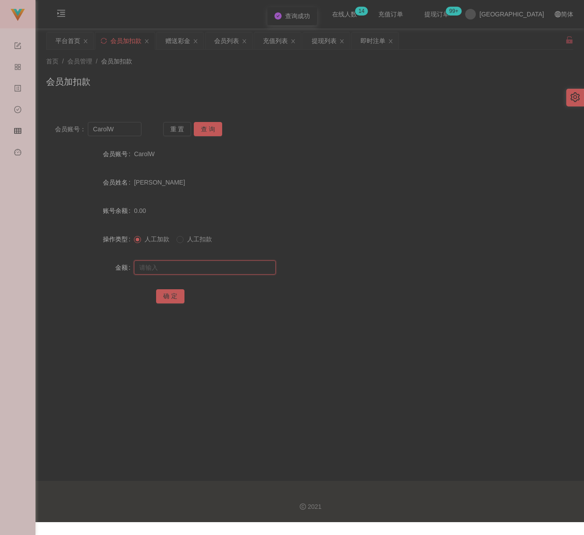
click at [238, 273] on input "text" at bounding box center [205, 268] width 142 height 14
paste input "100"
type input "100"
click at [172, 296] on button "确 定" at bounding box center [170, 296] width 28 height 14
click at [461, 76] on div "会员加扣款" at bounding box center [310, 85] width 528 height 20
